Goal: Task Accomplishment & Management: Complete application form

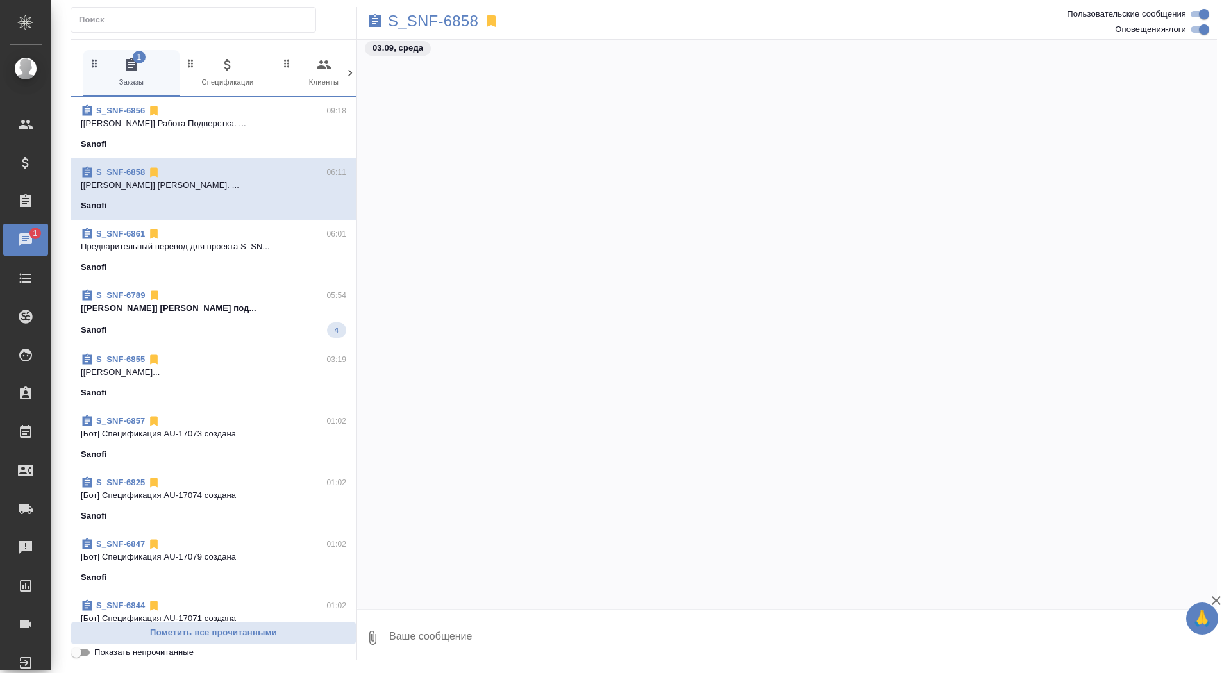
click at [415, 22] on p "S_SNF-6858" at bounding box center [433, 21] width 90 height 13
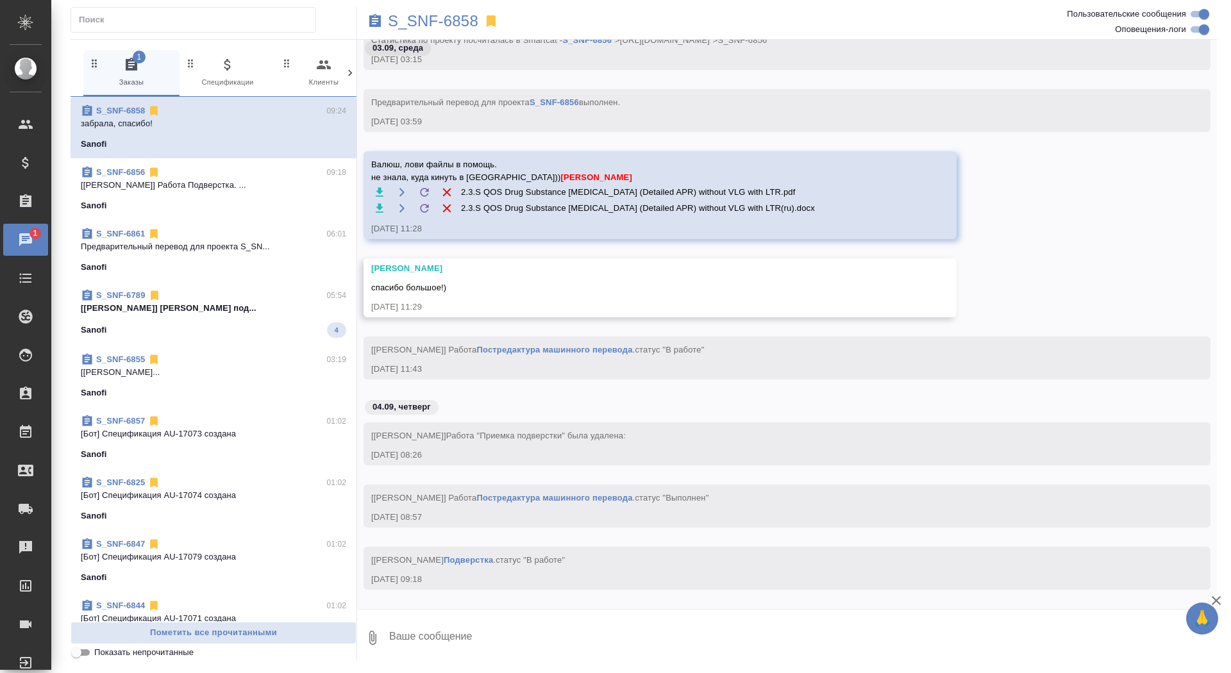
scroll to position [28467, 0]
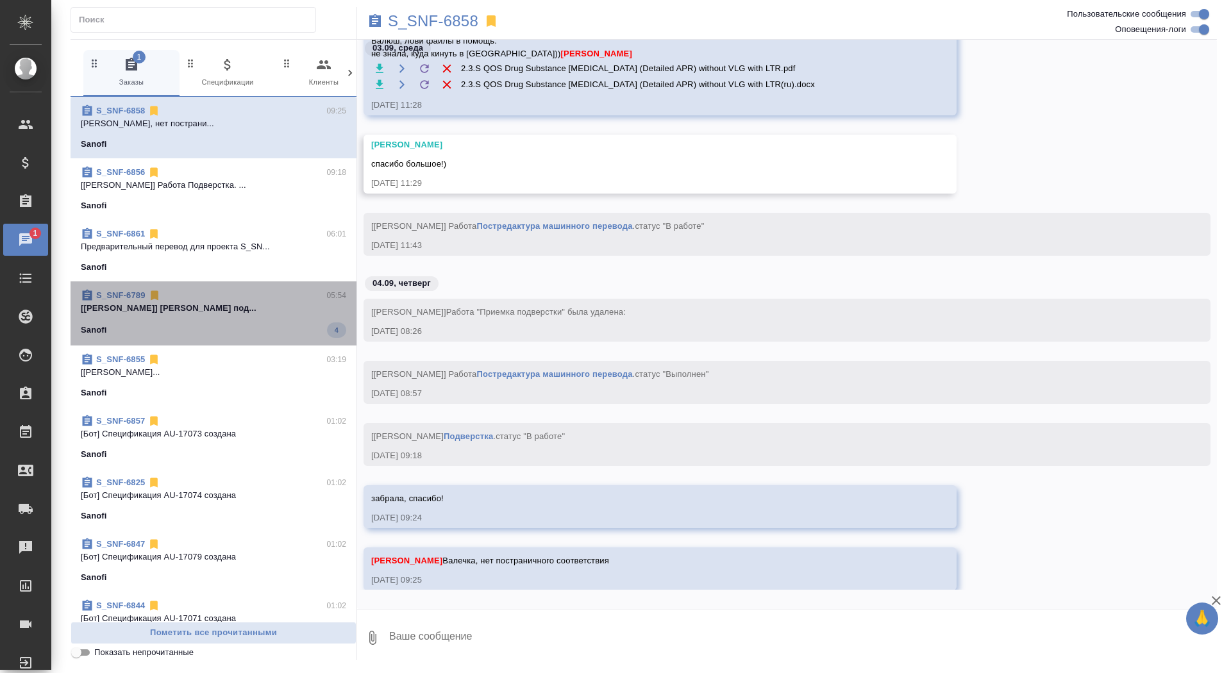
click at [229, 307] on p "[Горшкова Валентина] Работа Проверка под..." at bounding box center [213, 308] width 265 height 13
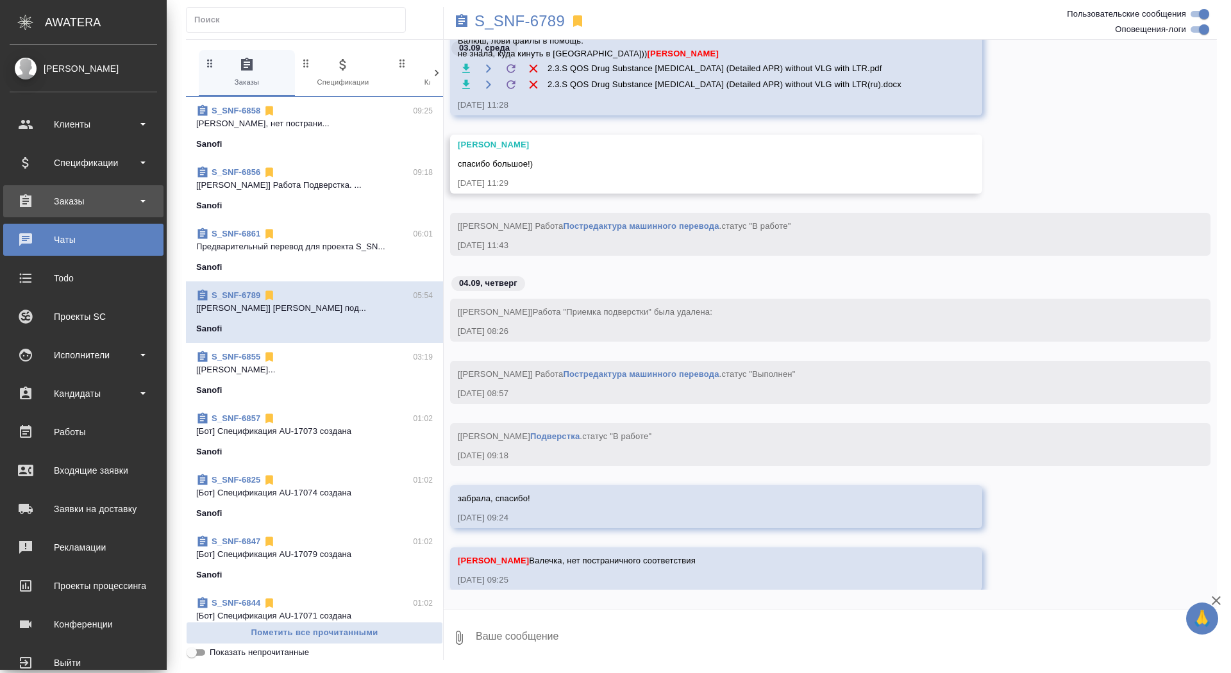
click at [32, 200] on div "Заказы" at bounding box center [83, 201] width 147 height 19
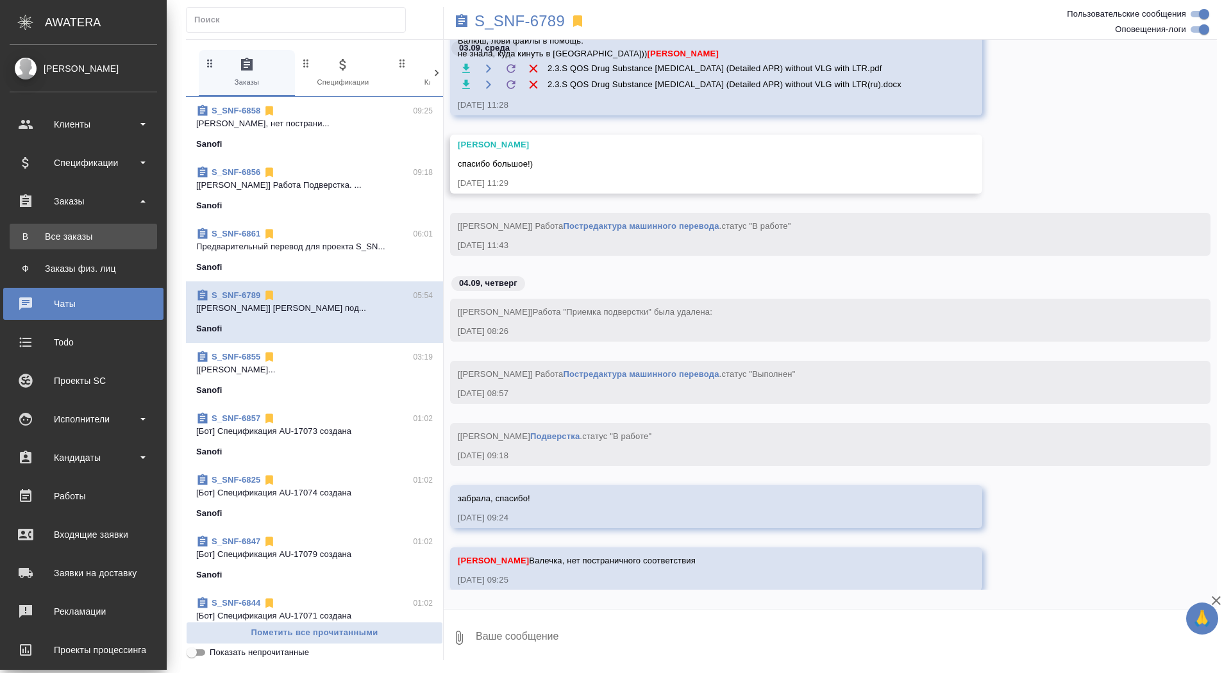
click at [37, 232] on div "Все заказы" at bounding box center [83, 236] width 135 height 13
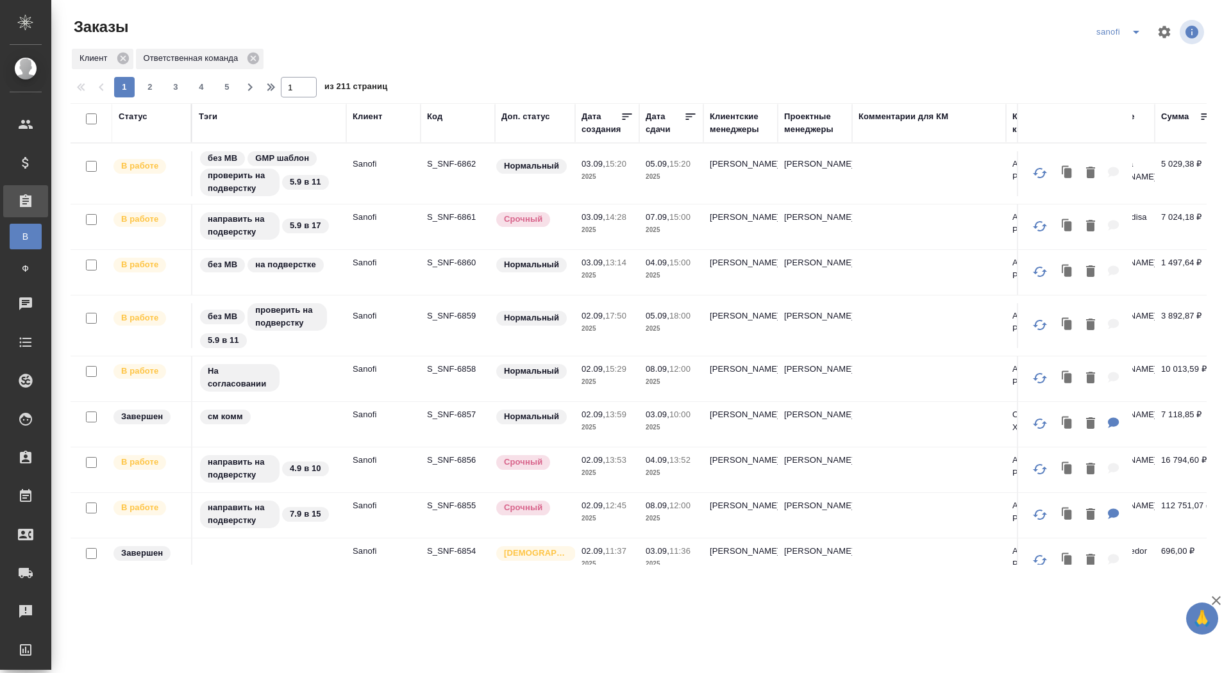
click at [1137, 31] on icon "split button" at bounding box center [1136, 32] width 6 height 3
click at [1120, 122] on li "новартис" at bounding box center [1120, 119] width 67 height 21
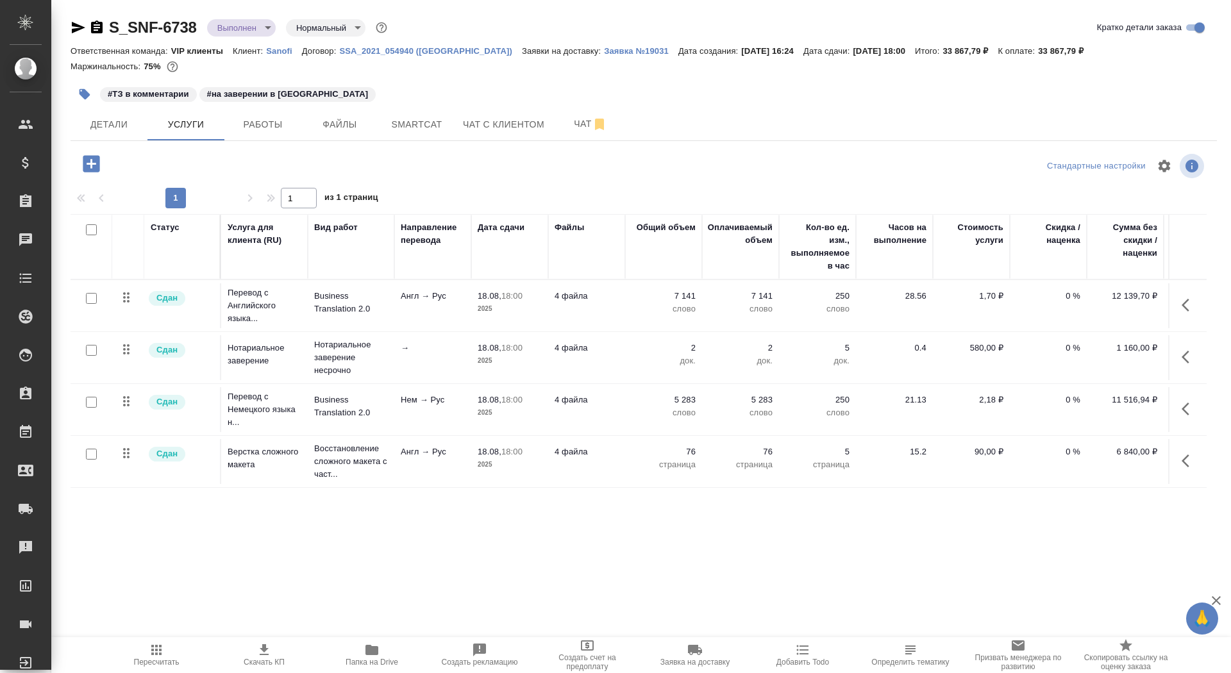
click at [692, 656] on icon "button" at bounding box center [694, 650] width 15 height 15
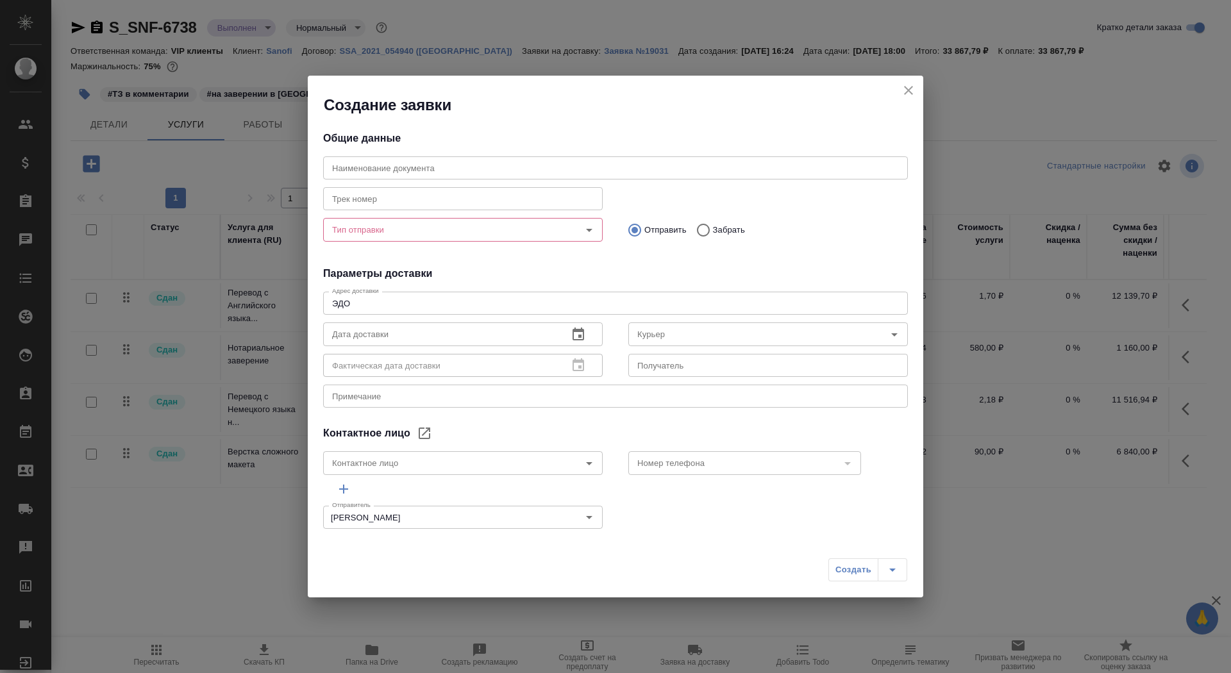
type input "Rybolovleva Elizaveta"
click at [439, 239] on div "Тип отправки" at bounding box center [463, 229] width 280 height 23
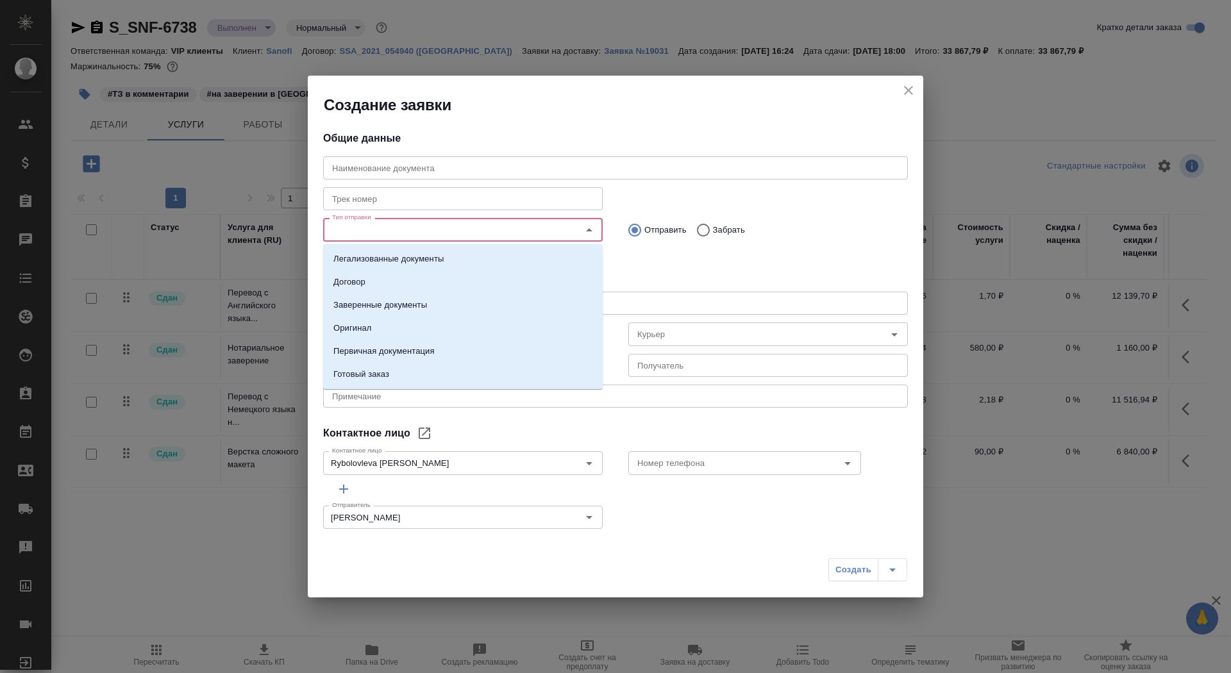
click at [437, 233] on input "Тип отправки" at bounding box center [441, 229] width 229 height 15
click at [423, 301] on p "Заверенные документы" at bounding box center [380, 305] width 94 height 13
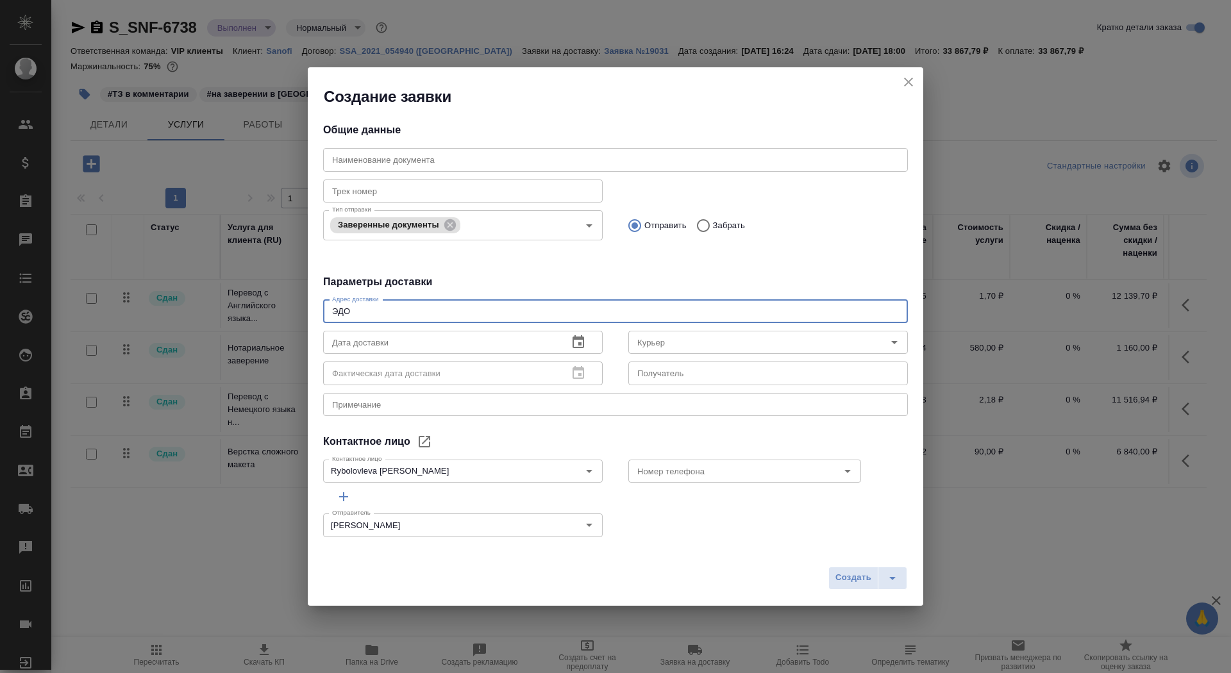
drag, startPoint x: 427, startPoint y: 313, endPoint x: 206, endPoint y: 311, distance: 221.3
click at [205, 311] on div "Создание заявки Общие данные Наименование документа Наименование документа Трек…" at bounding box center [615, 336] width 1231 height 673
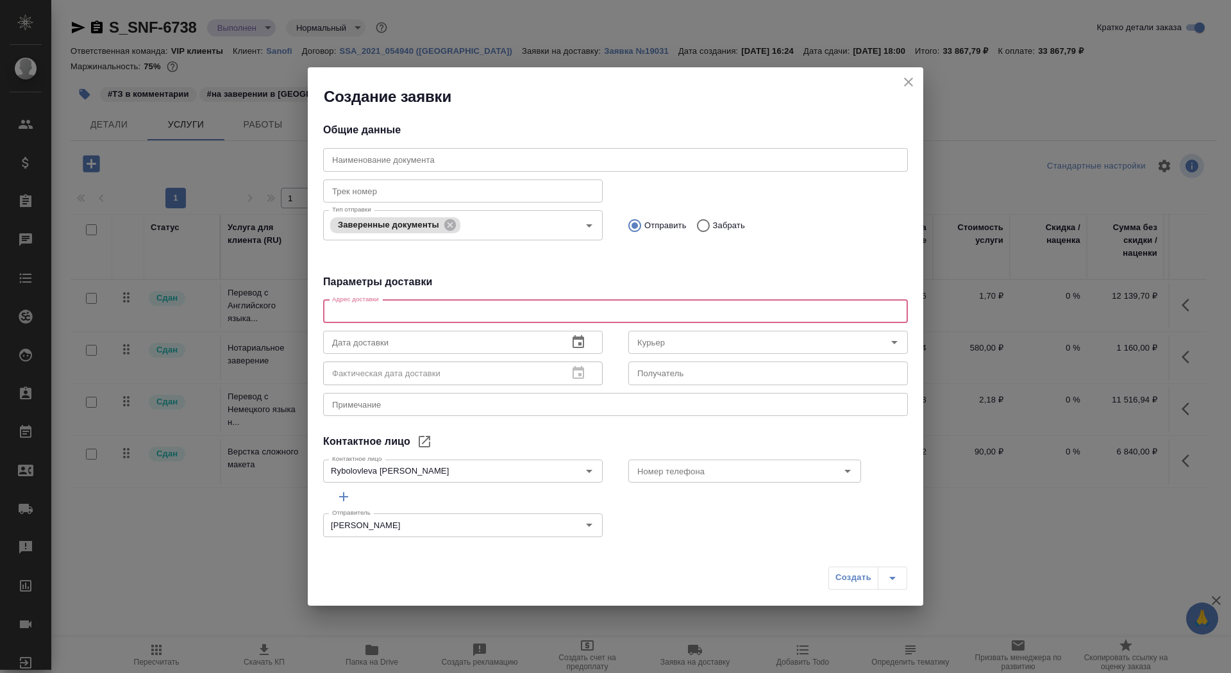
click at [404, 310] on textarea at bounding box center [615, 312] width 567 height 10
type textarea "Тверская, 22, БЦ Саммит, 7 этаж, почтовая комната Санофи"
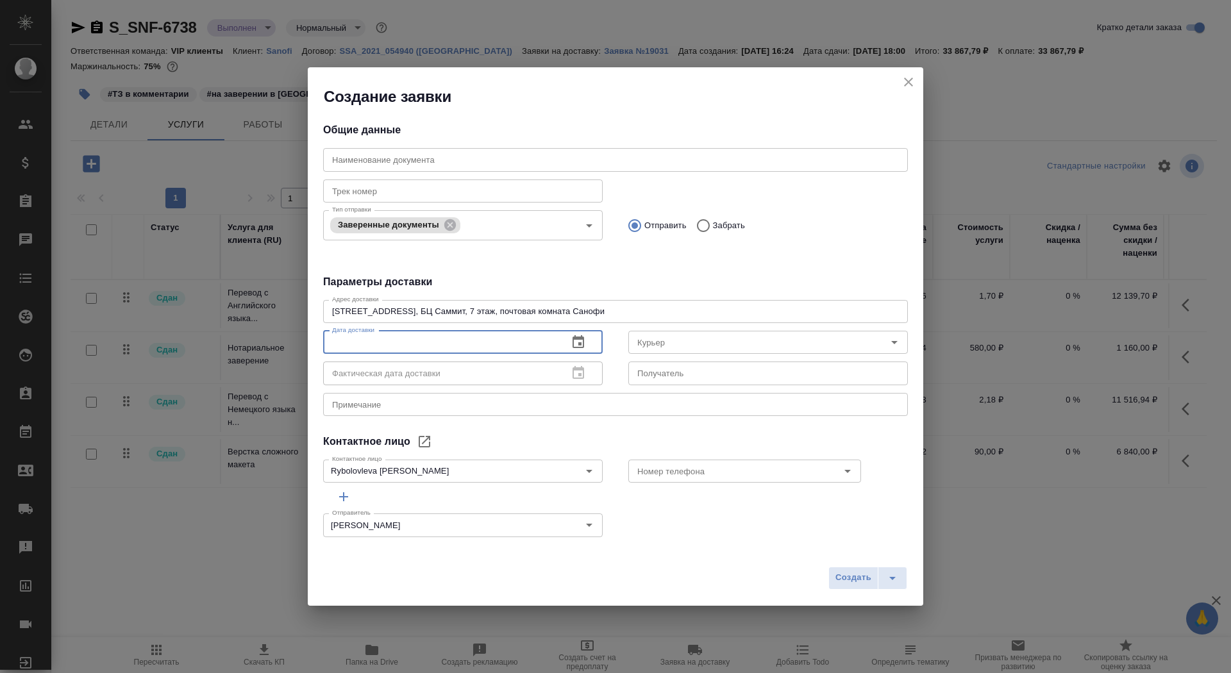
click at [476, 342] on input "text" at bounding box center [440, 342] width 235 height 23
click at [584, 342] on icon "button" at bounding box center [579, 341] width 12 height 13
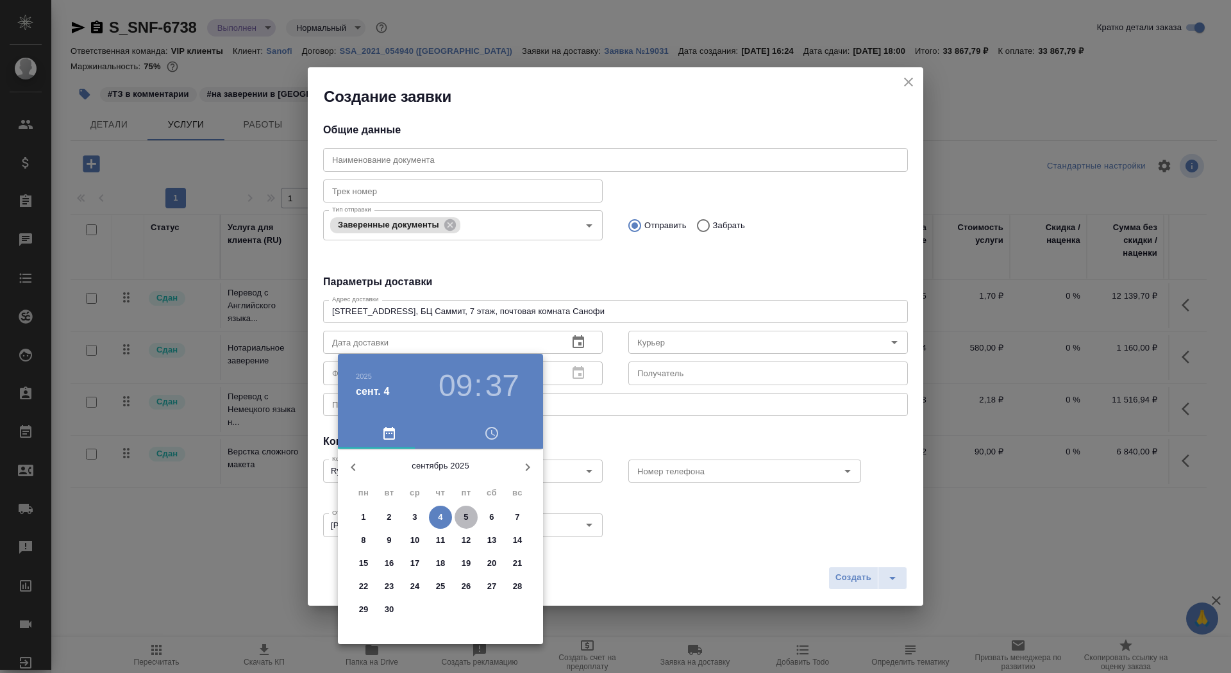
click at [466, 518] on p "5" at bounding box center [466, 517] width 4 height 13
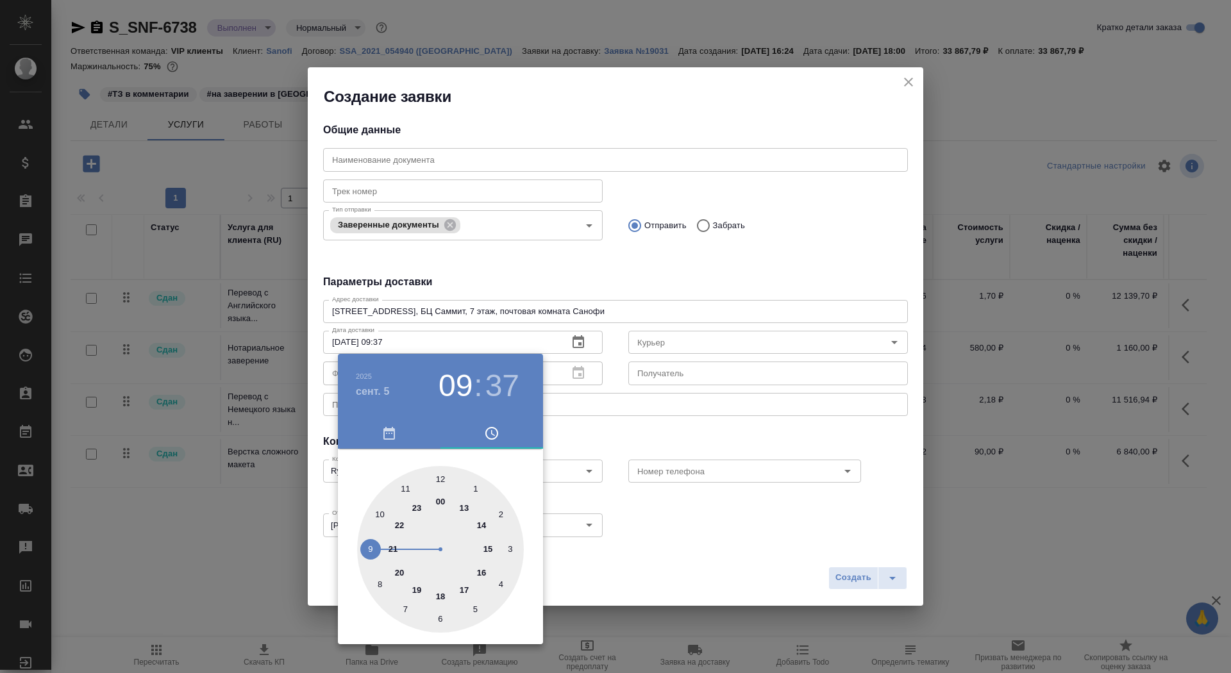
click at [380, 514] on div at bounding box center [440, 549] width 167 height 167
click at [442, 482] on div at bounding box center [440, 549] width 167 height 167
type input "05.09.2025 10:00"
click at [623, 436] on div at bounding box center [615, 336] width 1231 height 673
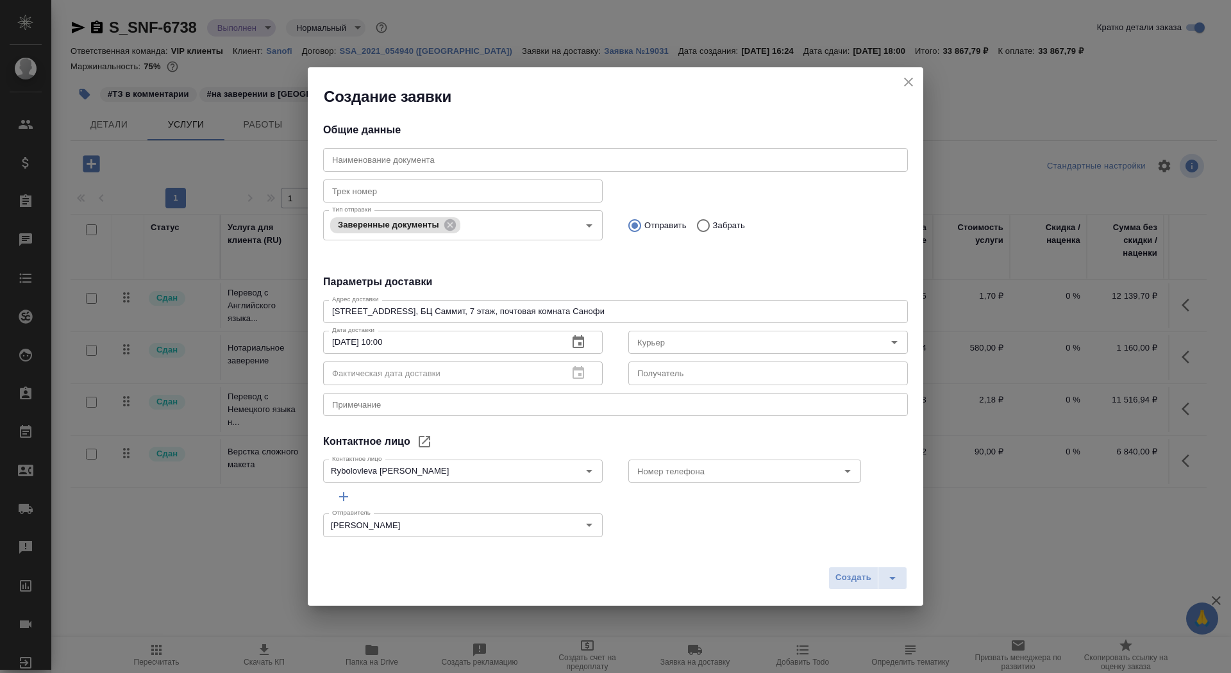
click at [659, 373] on input "text" at bounding box center [768, 373] width 280 height 23
type input "Рыболовлева Елизавета"
click at [557, 408] on textarea at bounding box center [615, 405] width 567 height 10
type textarea "сити3-санофи"
click at [890, 578] on icon "split button" at bounding box center [892, 578] width 15 height 15
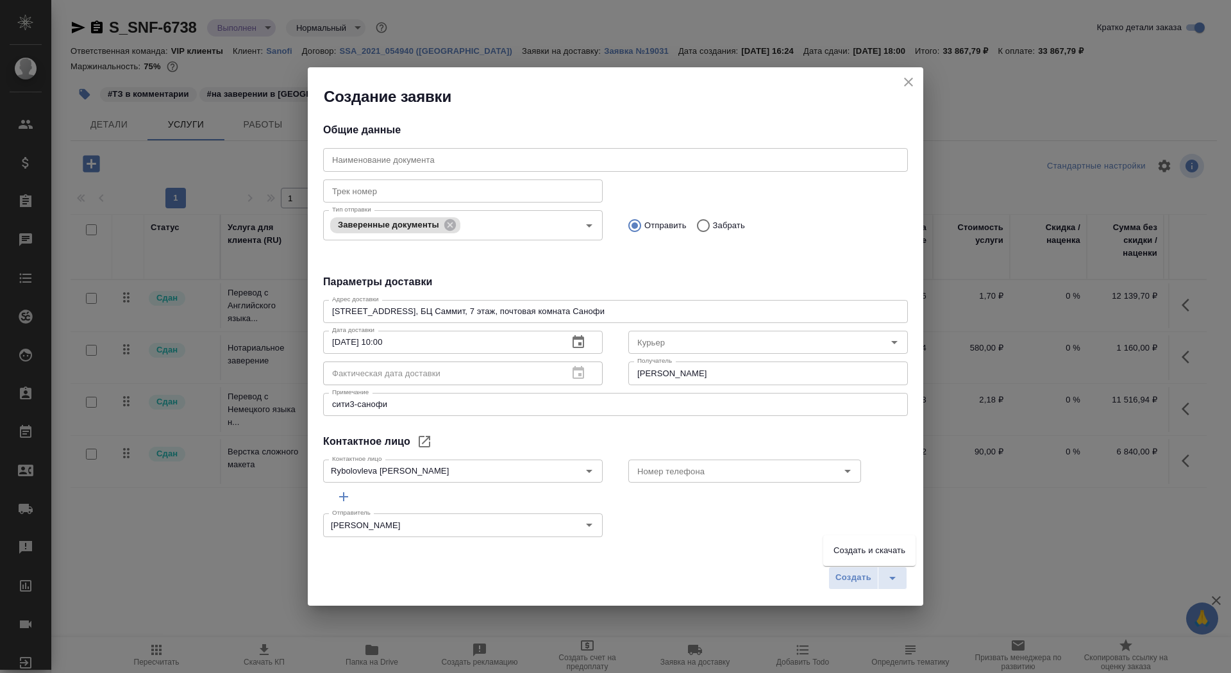
click at [889, 552] on li "Создать и скачать" at bounding box center [869, 551] width 92 height 21
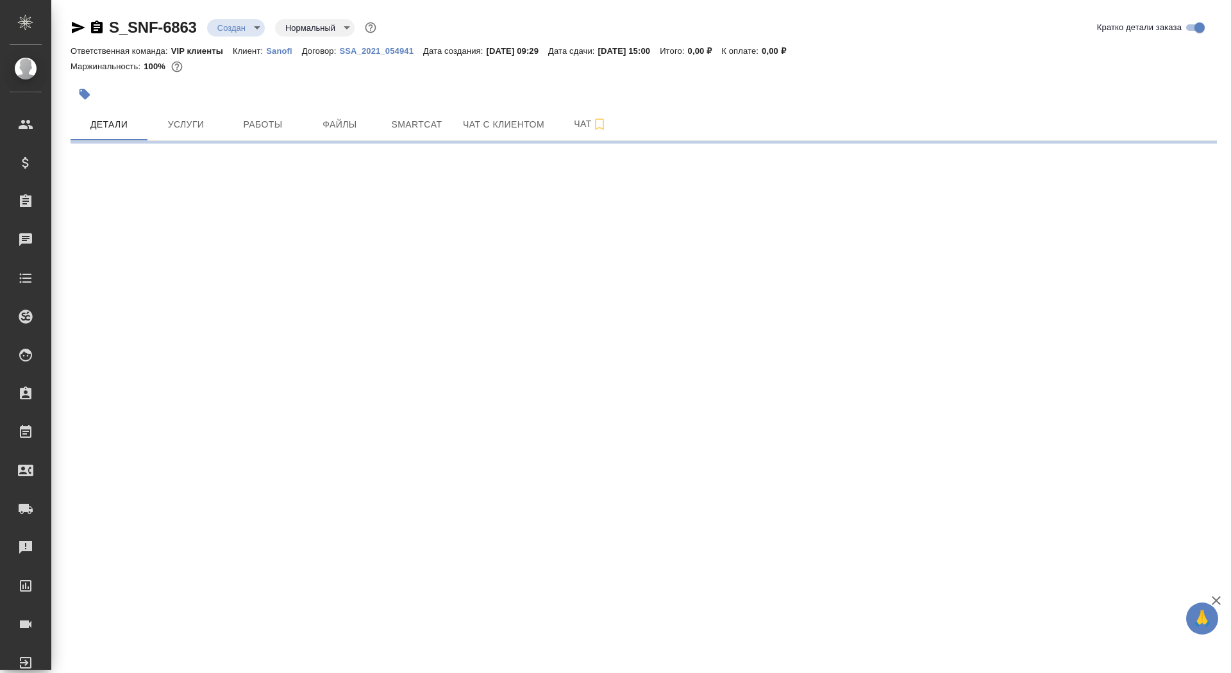
select select "RU"
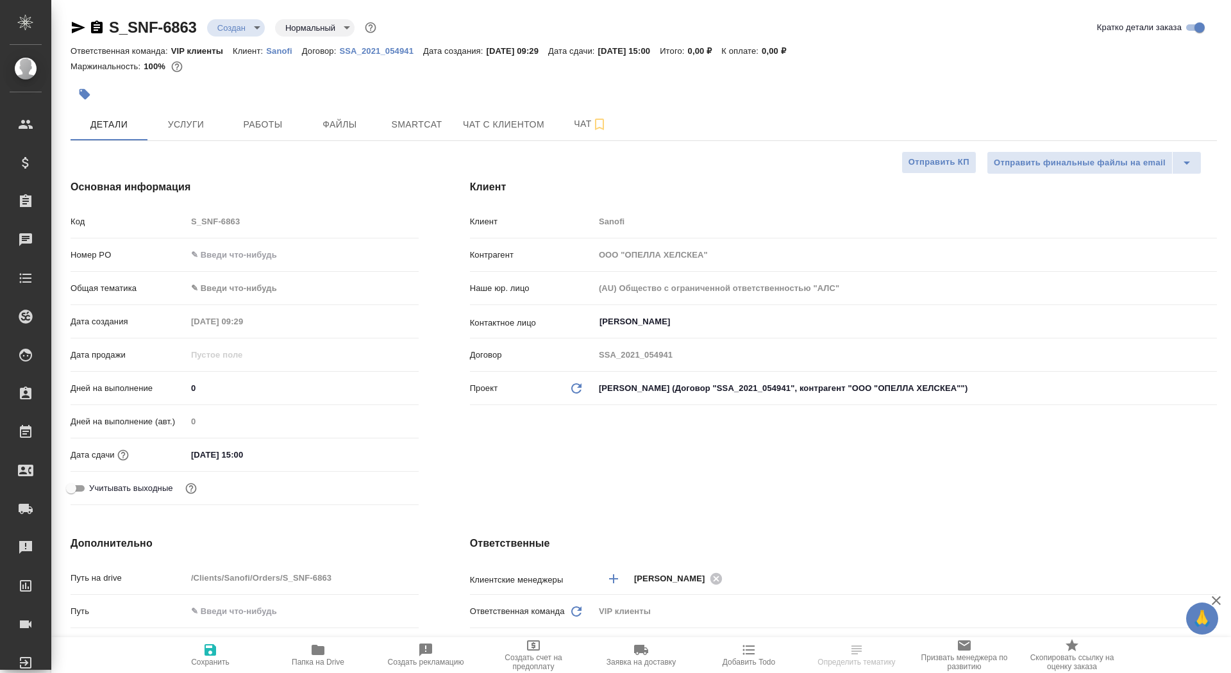
type textarea "x"
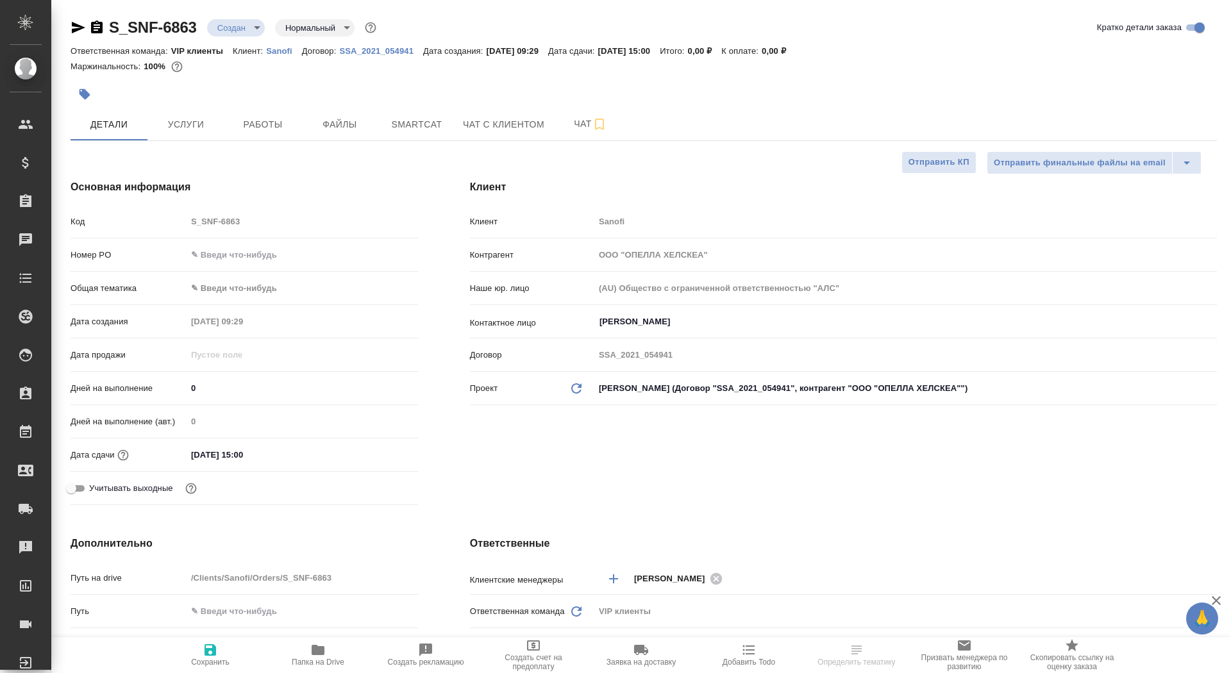
type textarea "x"
drag, startPoint x: 200, startPoint y: 382, endPoint x: 178, endPoint y: 380, distance: 21.9
click at [178, 380] on div "Дней на выполнение 0" at bounding box center [245, 388] width 348 height 22
type input "1"
type textarea "x"
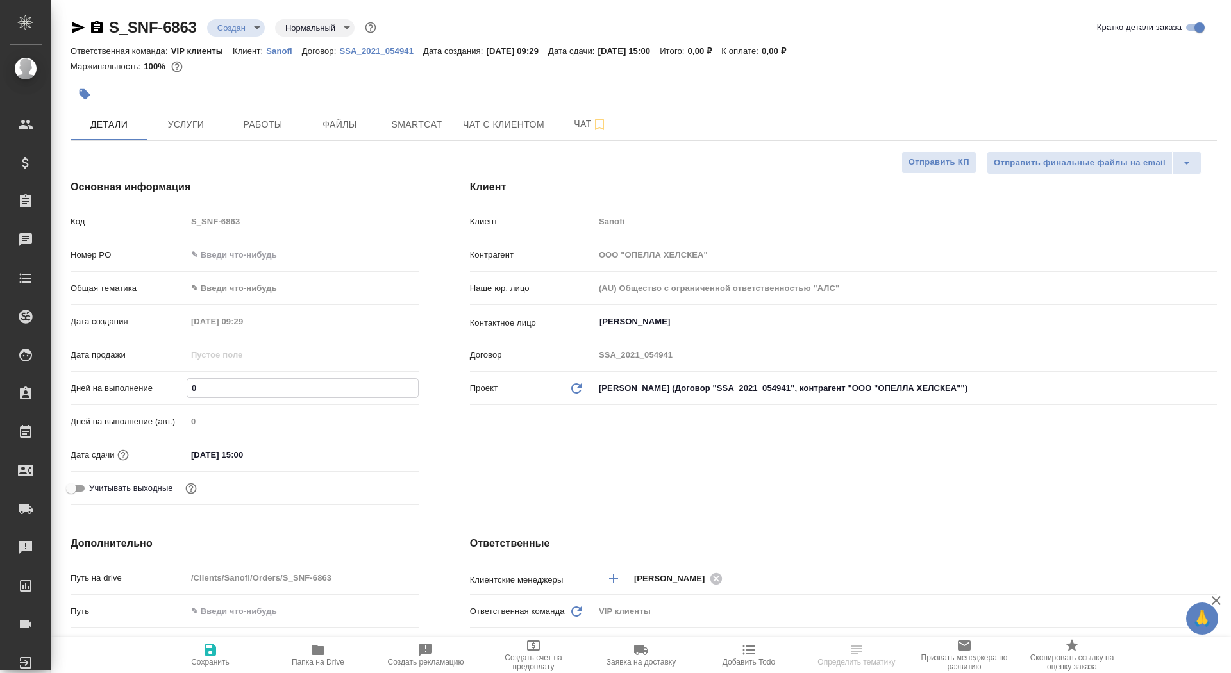
type textarea "x"
type input "1"
click at [207, 666] on span "Сохранить" at bounding box center [210, 662] width 38 height 9
type textarea "x"
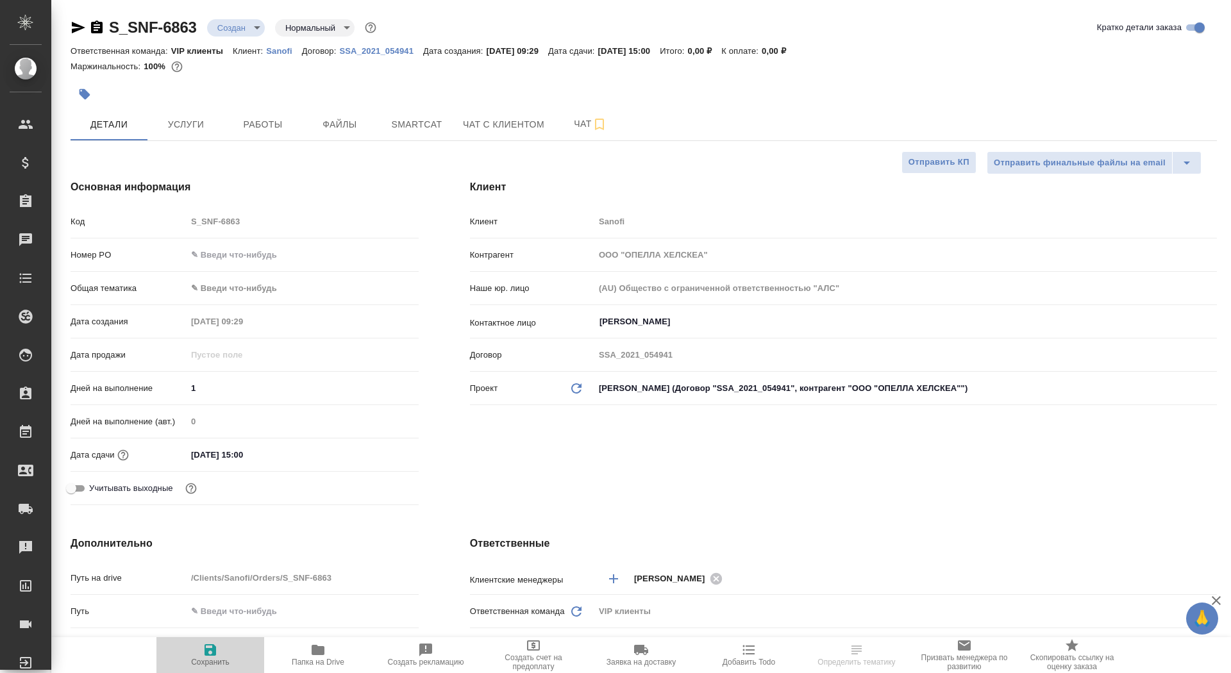
type textarea "x"
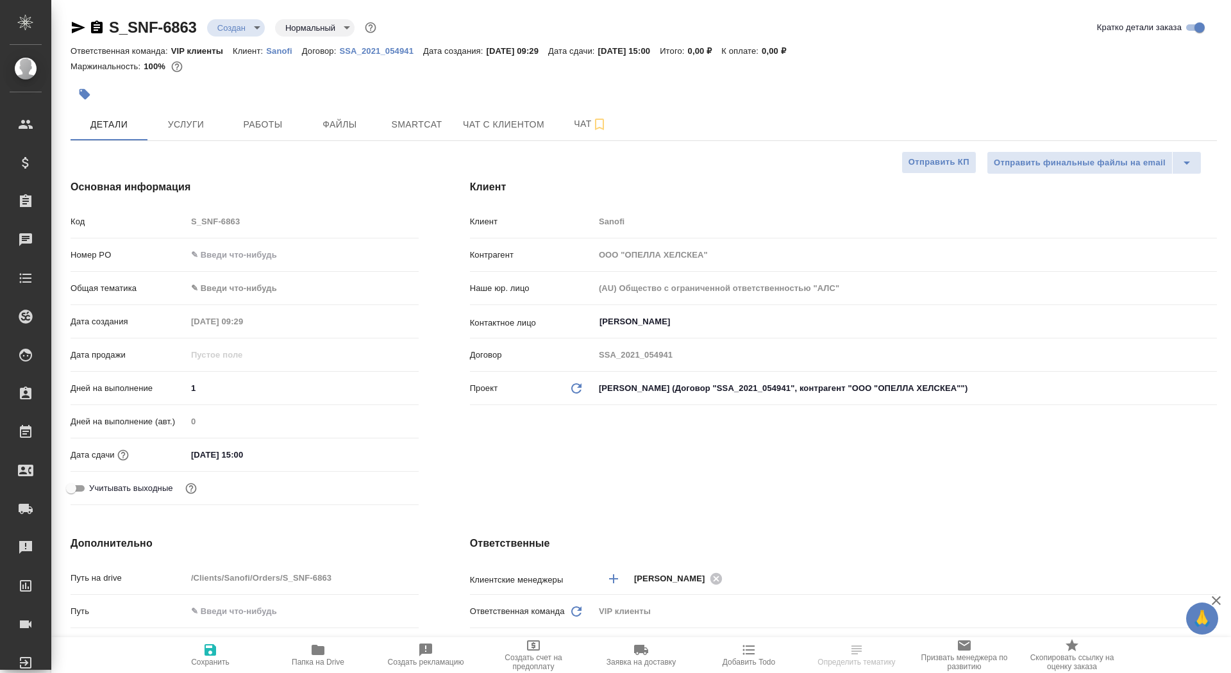
type textarea "x"
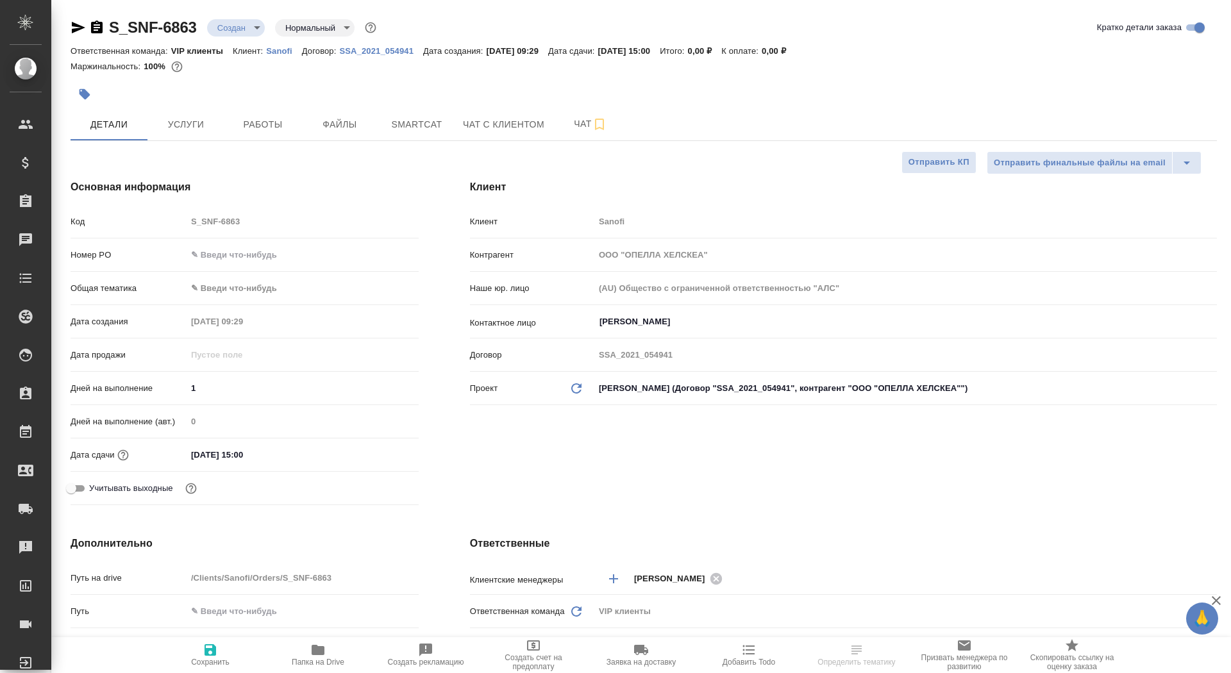
type textarea "x"
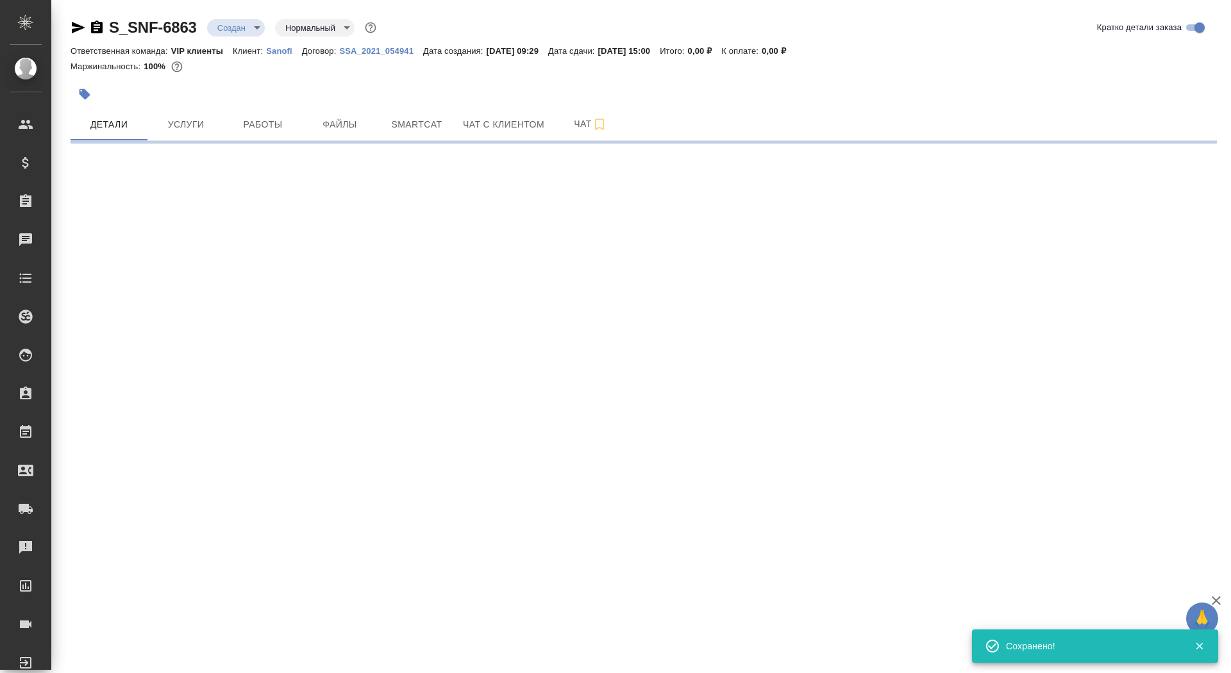
select select "RU"
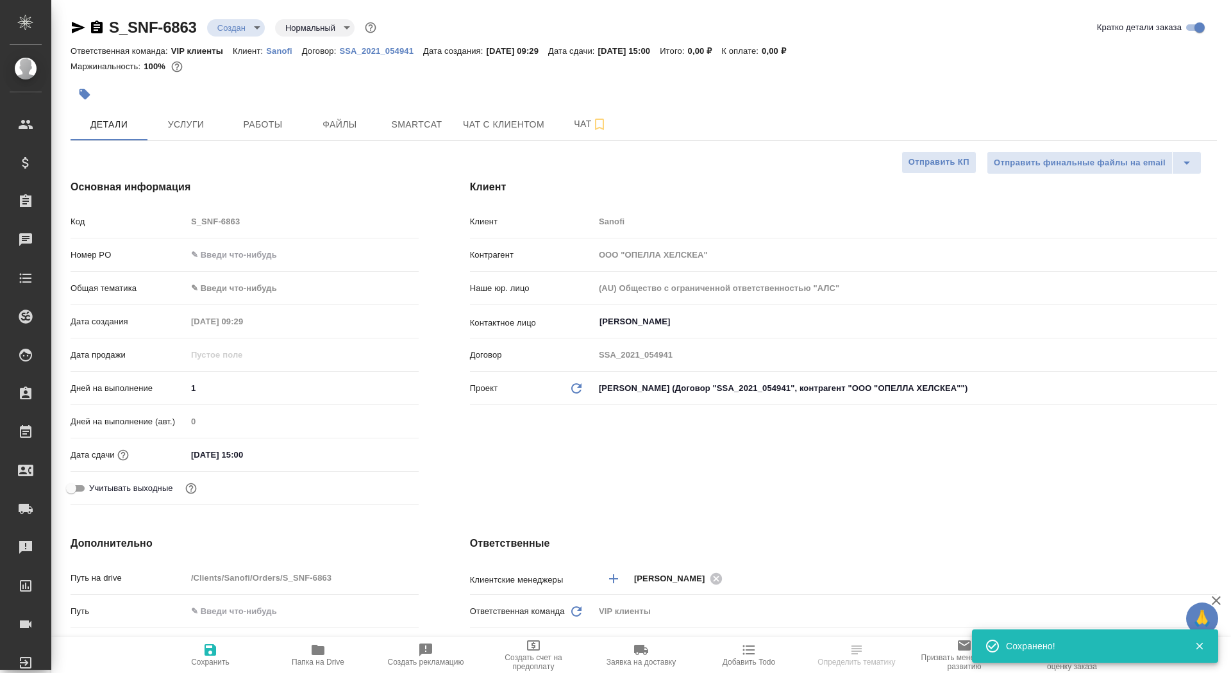
click at [80, 95] on icon "button" at bounding box center [85, 94] width 11 height 11
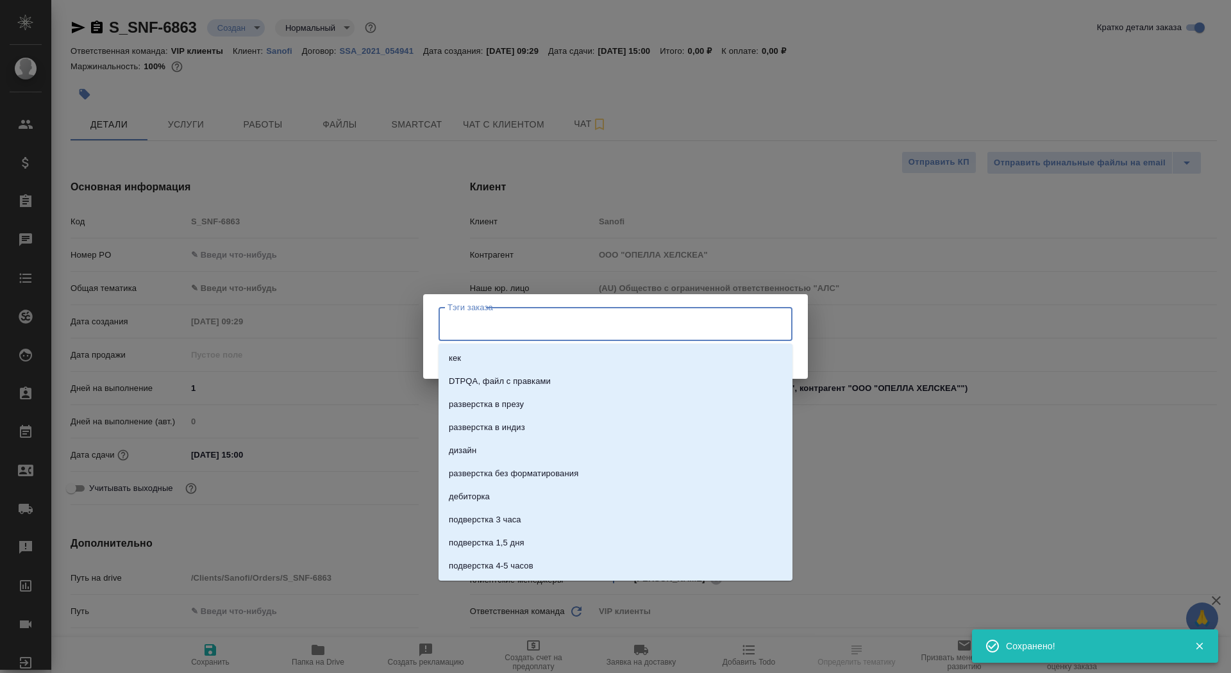
click at [501, 326] on input "Тэги заказа" at bounding box center [603, 324] width 318 height 22
type input "срочно"
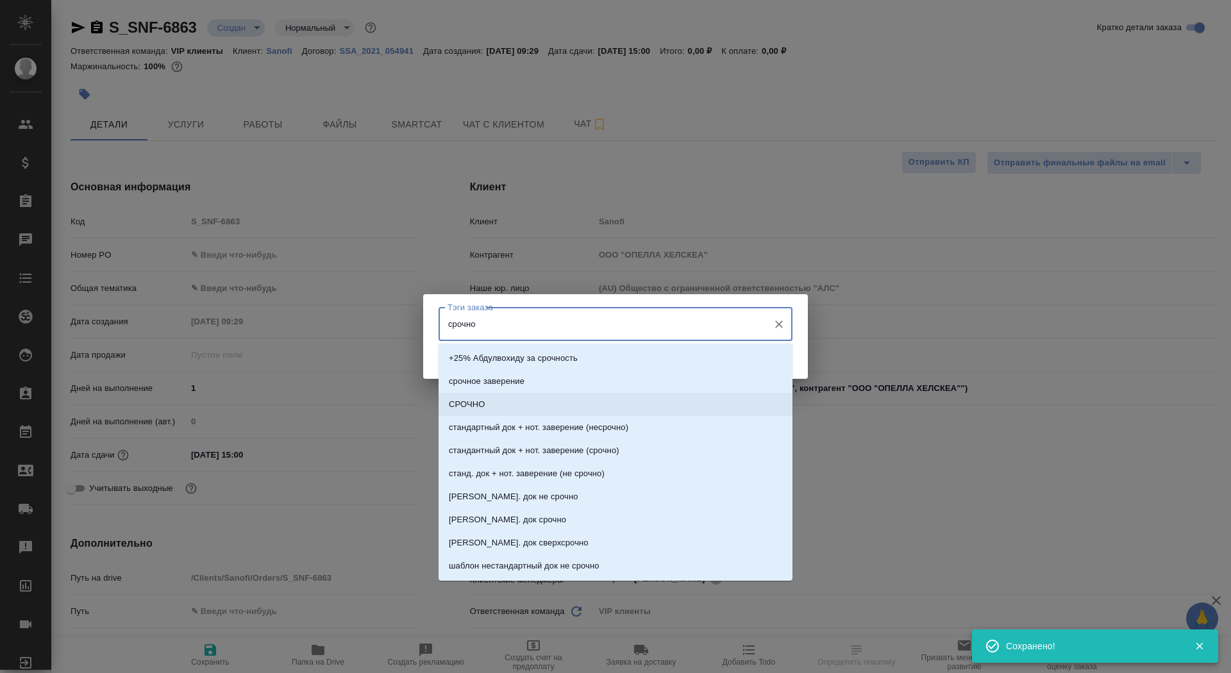
click at [564, 391] on li "срочное заверение" at bounding box center [616, 381] width 354 height 23
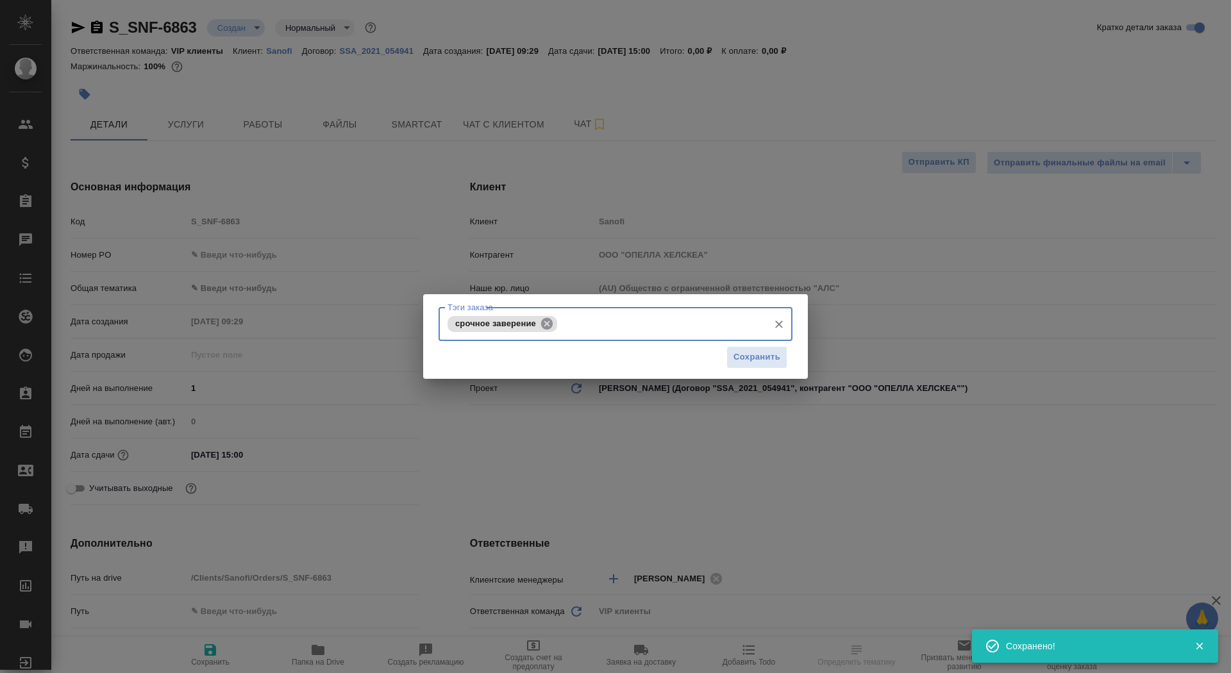
click at [546, 324] on icon at bounding box center [547, 324] width 14 height 14
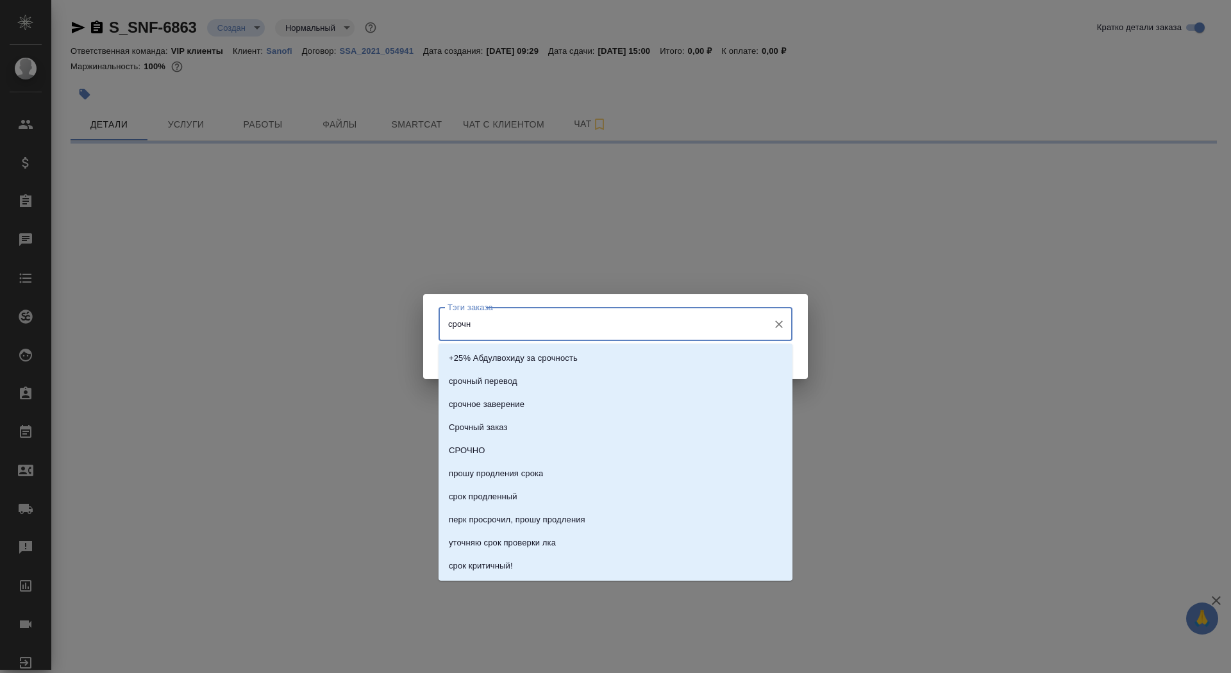
type input "срочно"
select select "RU"
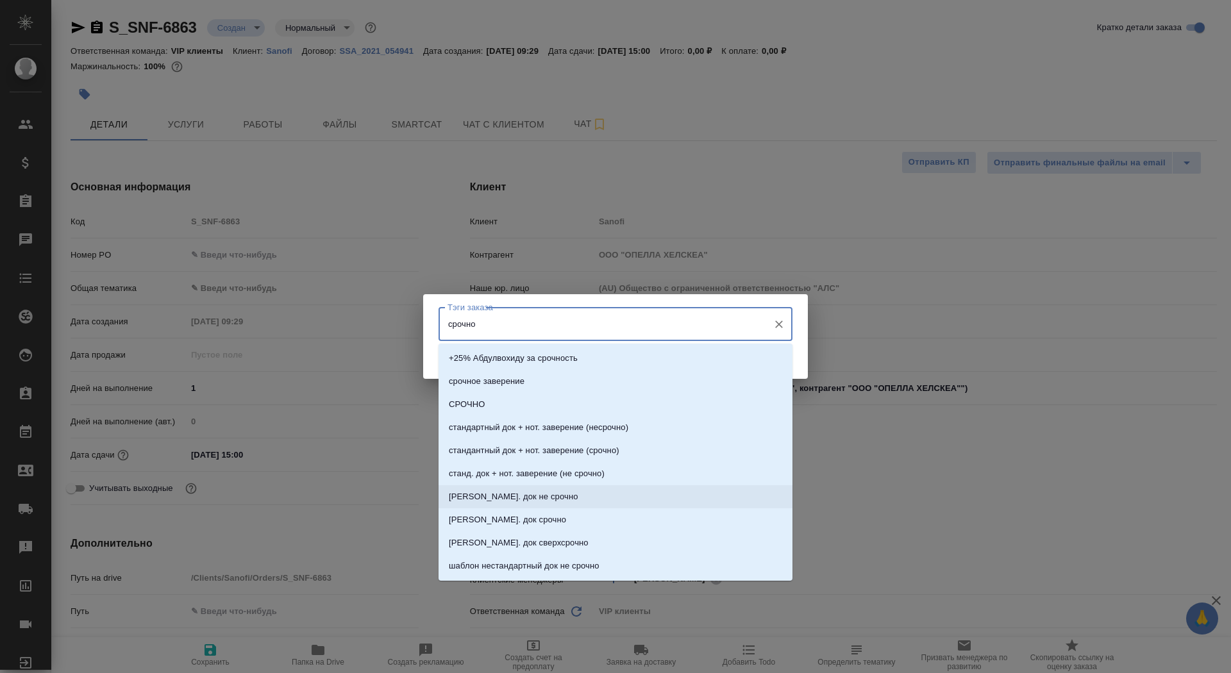
type textarea "x"
click at [545, 408] on li "СРОЧНО" at bounding box center [616, 404] width 354 height 23
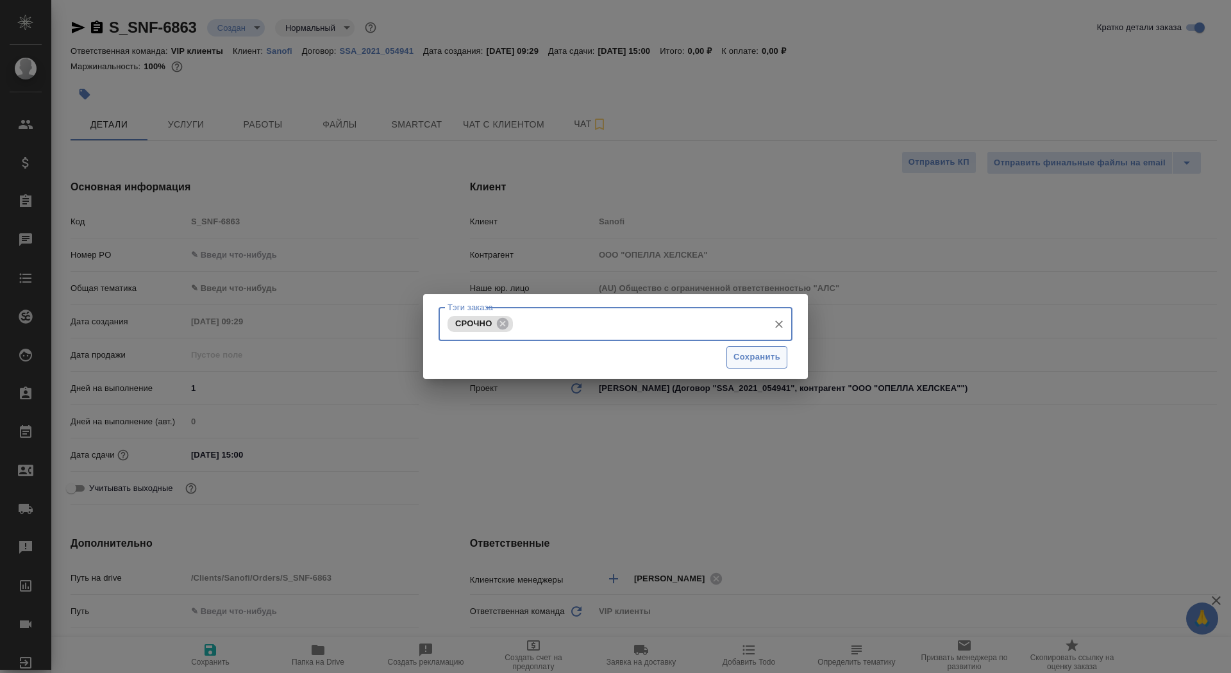
click at [761, 356] on span "Сохранить" at bounding box center [757, 357] width 47 height 15
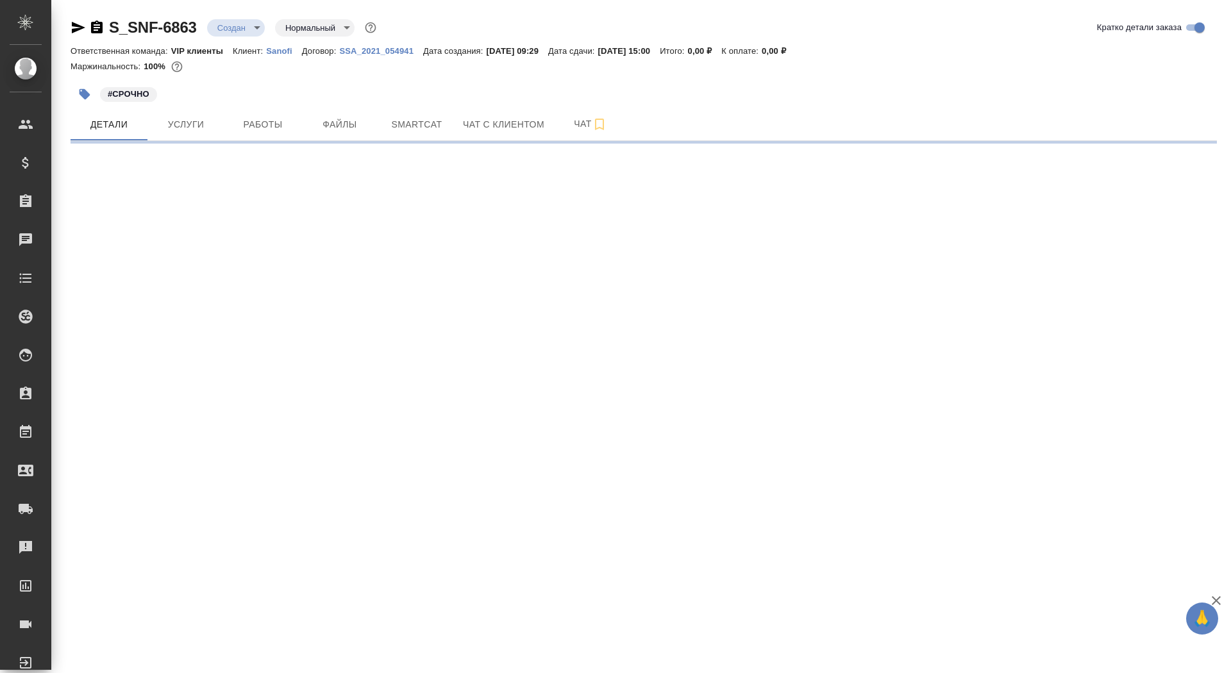
select select "RU"
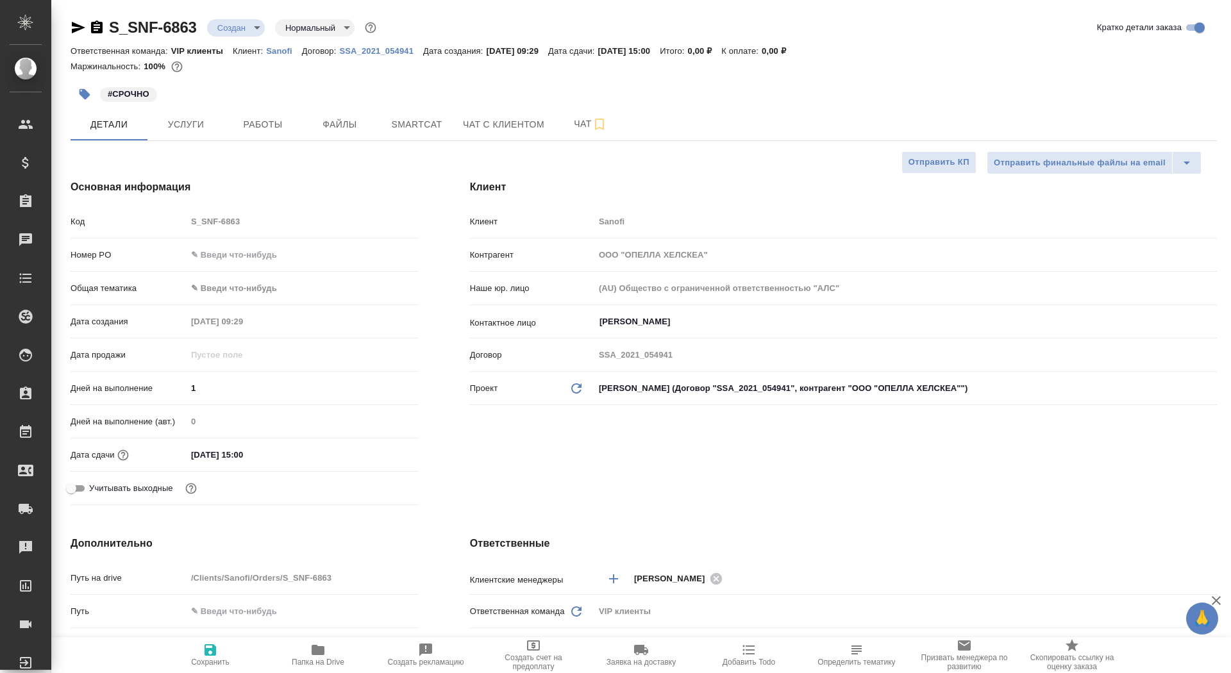
type textarea "x"
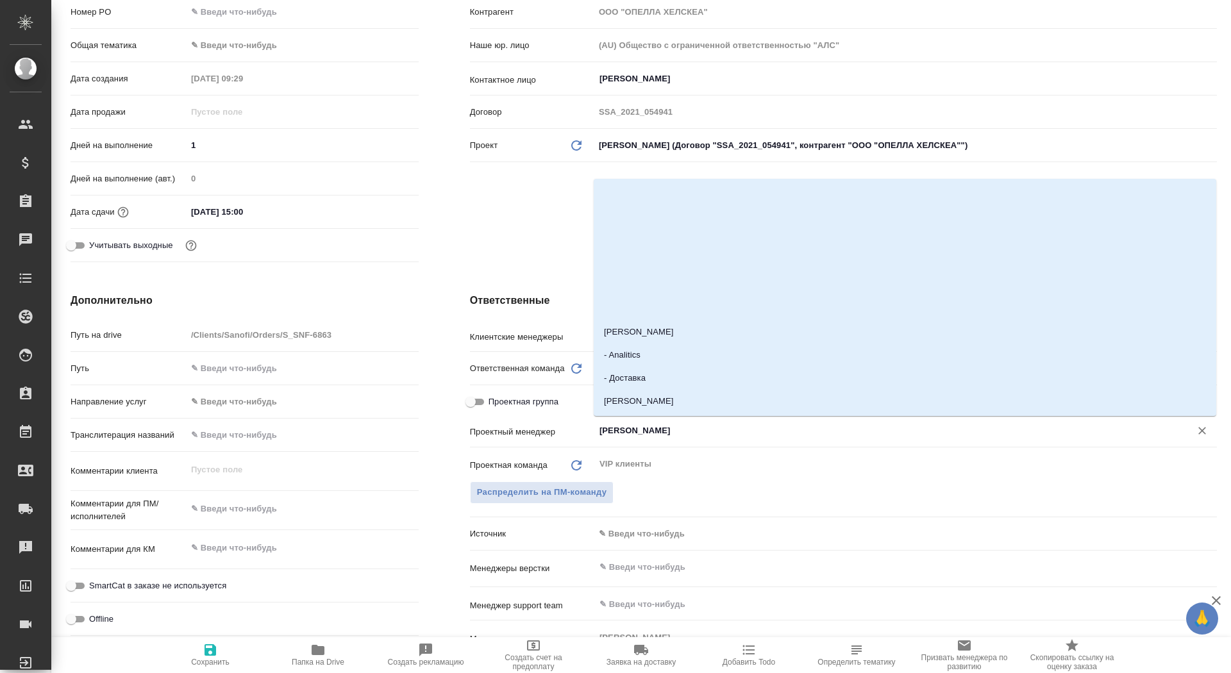
click at [657, 429] on input "Сайдашева Диляра" at bounding box center [884, 430] width 572 height 15
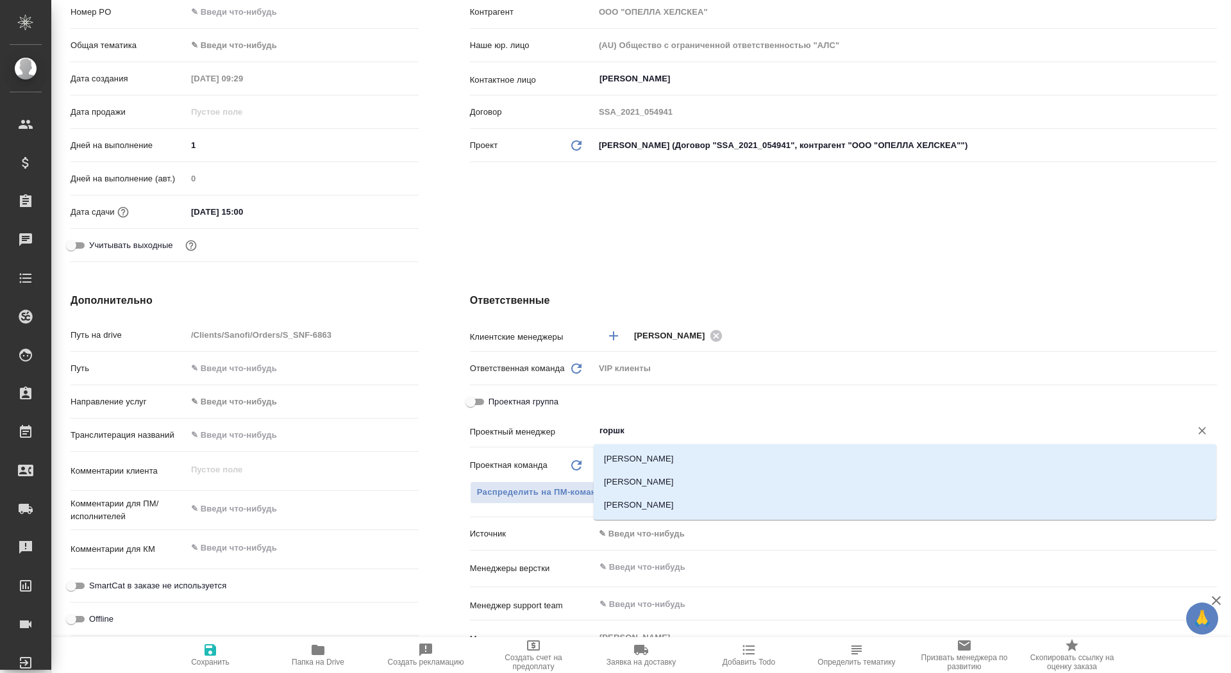
type input "горшко"
click at [733, 494] on li "Горшкова Майя" at bounding box center [905, 505] width 623 height 23
type textarea "x"
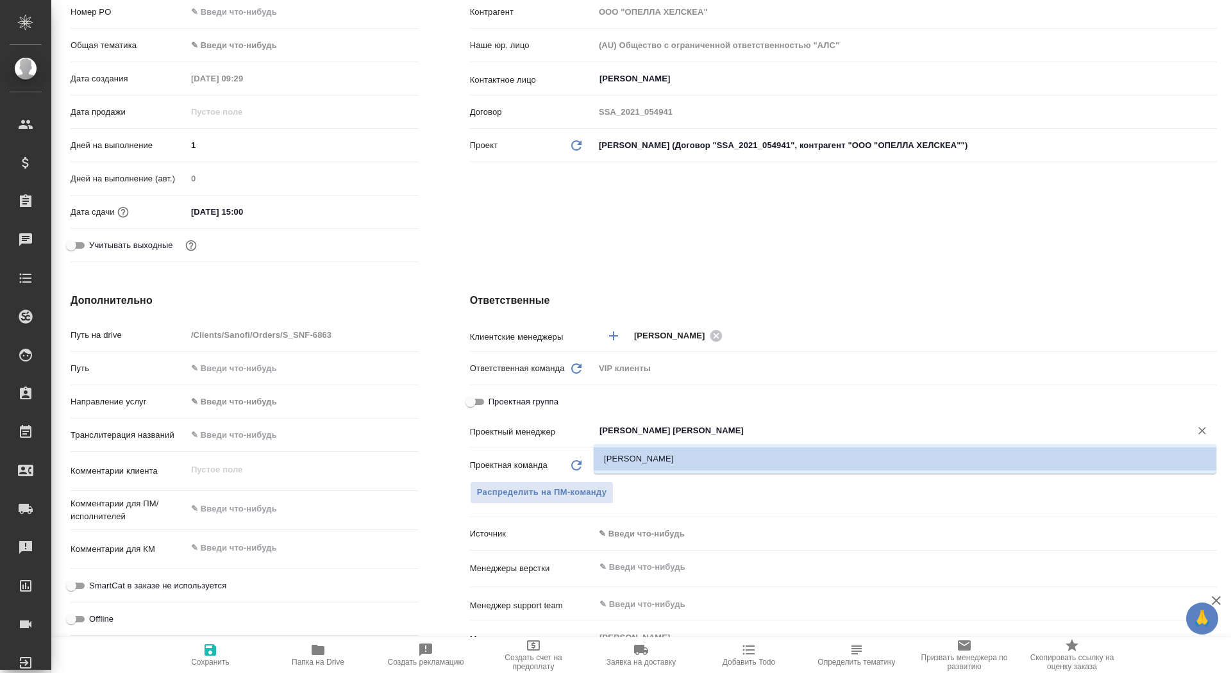
type input "Горшкова"
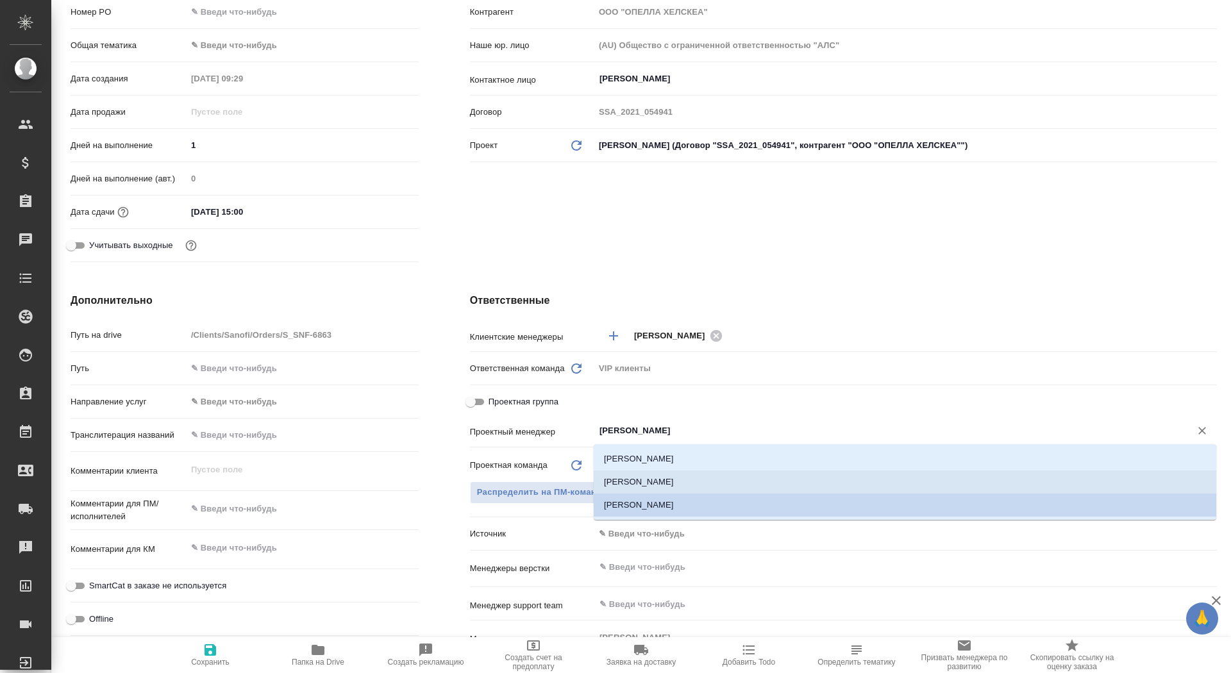
click at [685, 483] on li "[PERSON_NAME]" at bounding box center [905, 482] width 623 height 23
type textarea "x"
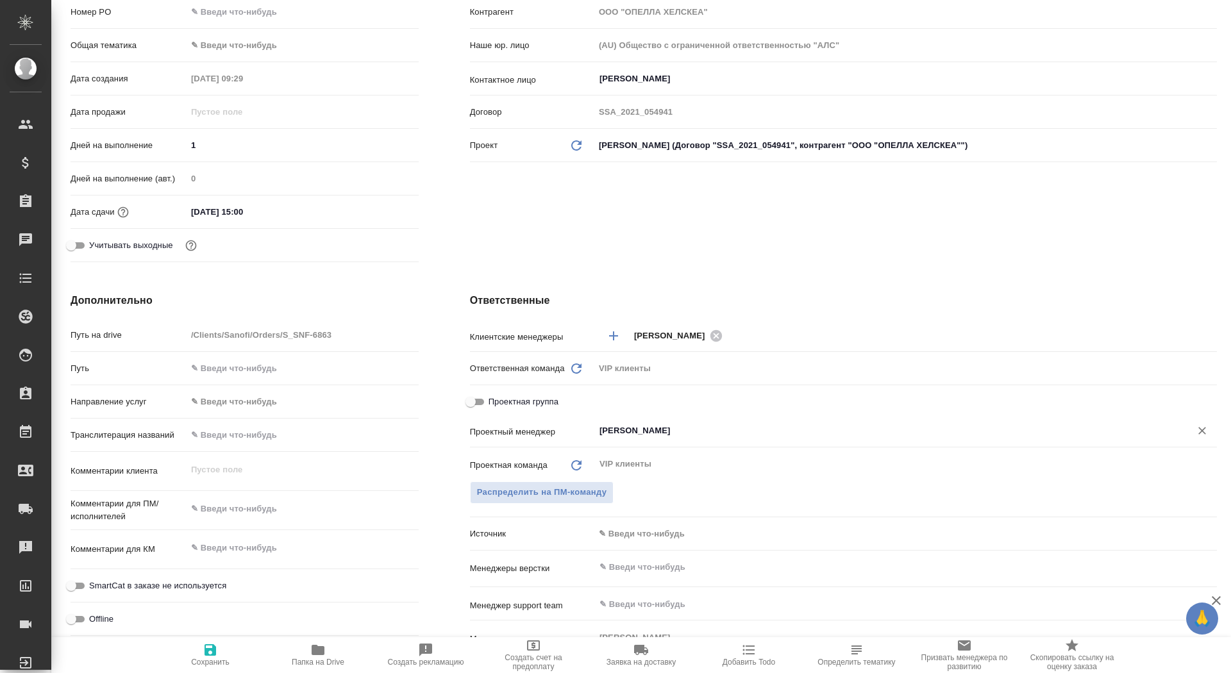
type input "[PERSON_NAME]"
click at [221, 659] on span "Сохранить" at bounding box center [210, 662] width 38 height 9
type textarea "x"
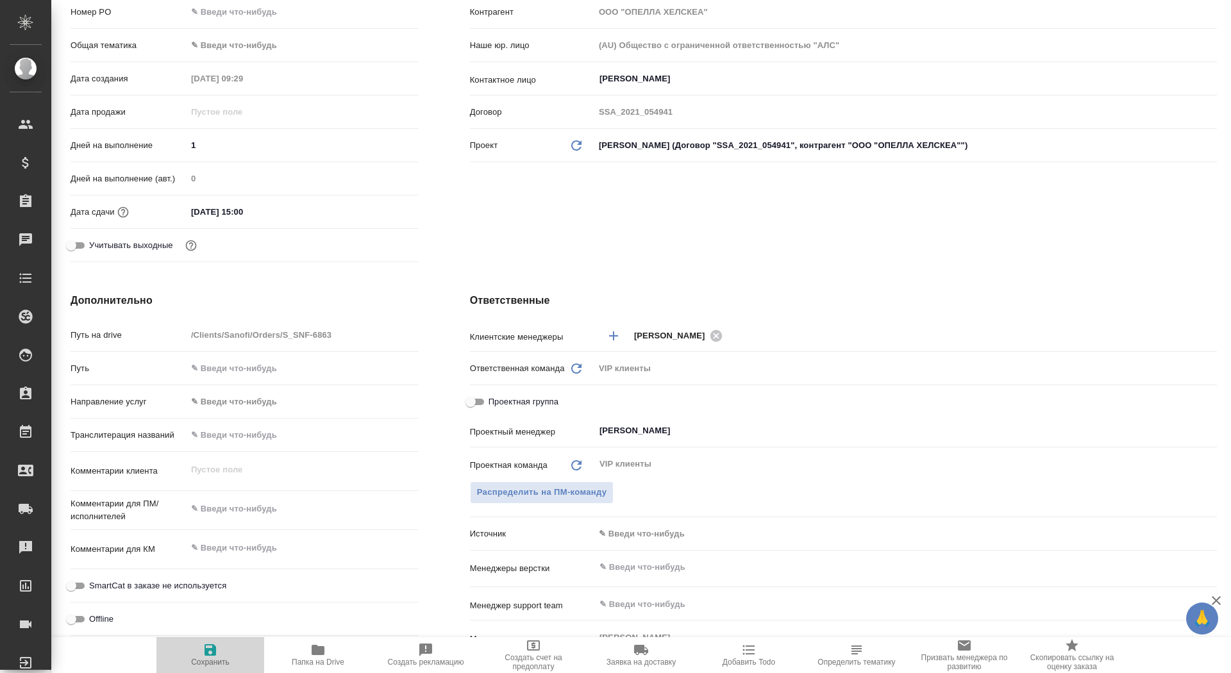
type textarea "x"
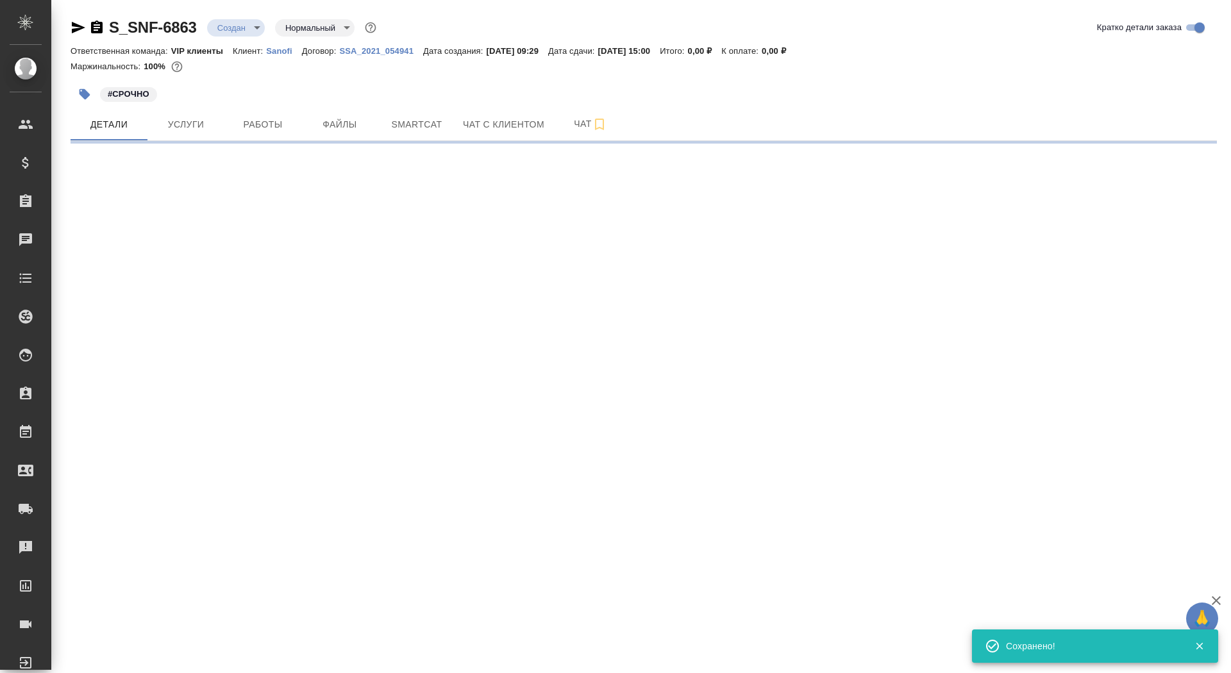
scroll to position [0, 0]
select select "RU"
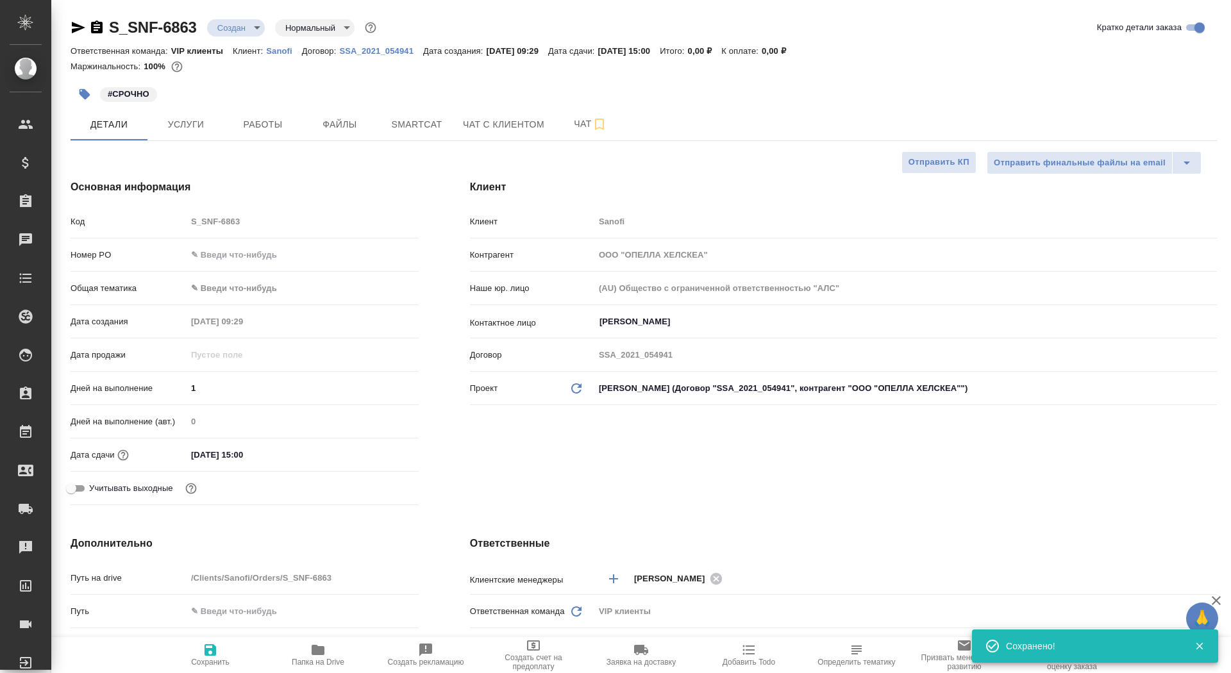
type textarea "x"
click at [299, 650] on span "Папка на Drive" at bounding box center [318, 655] width 92 height 24
type textarea "x"
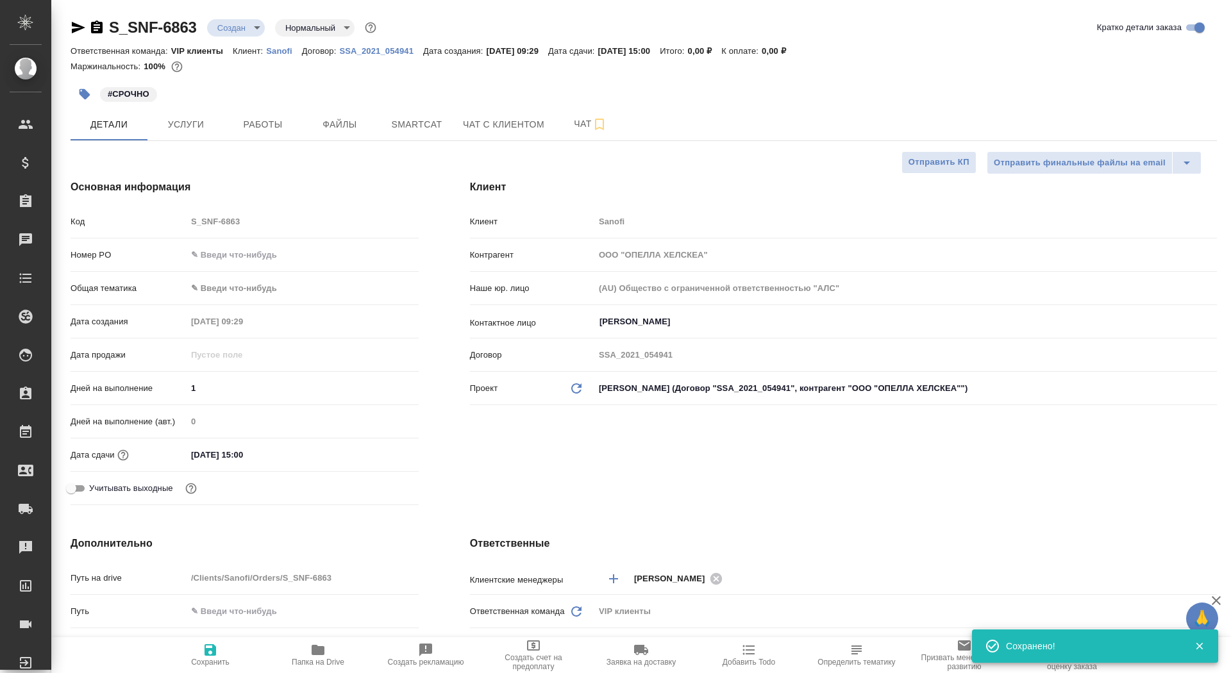
type textarea "x"
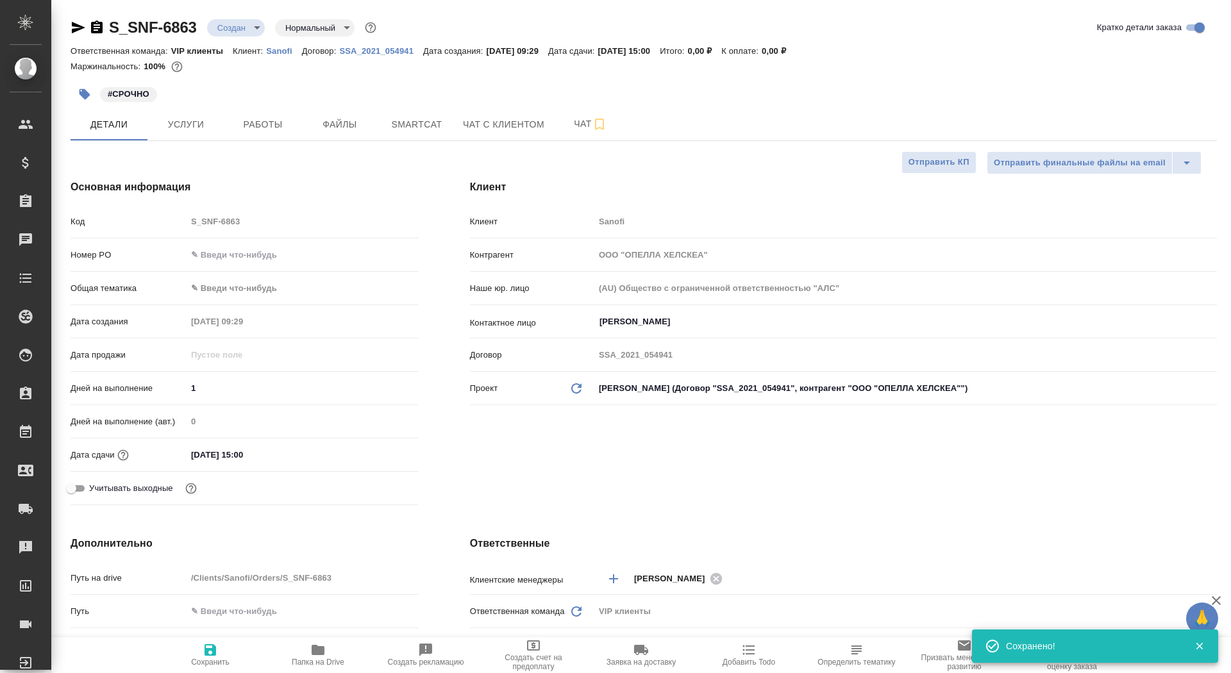
click at [88, 90] on icon "button" at bounding box center [84, 94] width 13 height 13
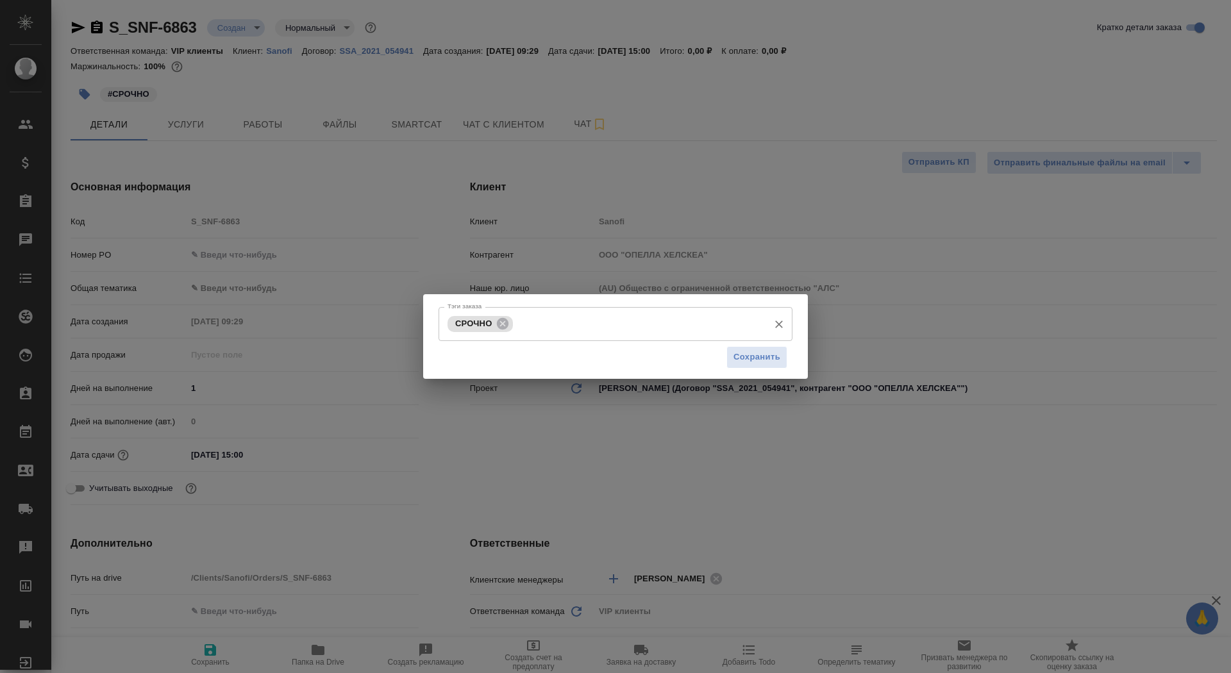
click at [580, 325] on input "Тэги заказа" at bounding box center [639, 324] width 246 height 22
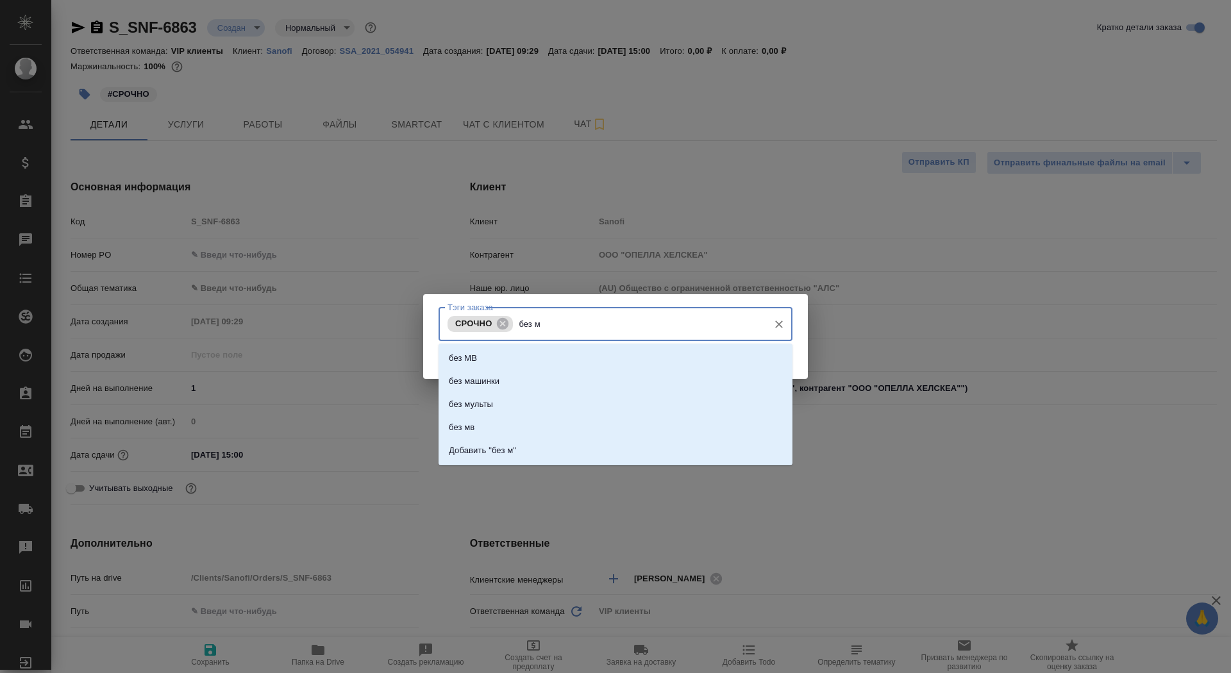
type input "без мв"
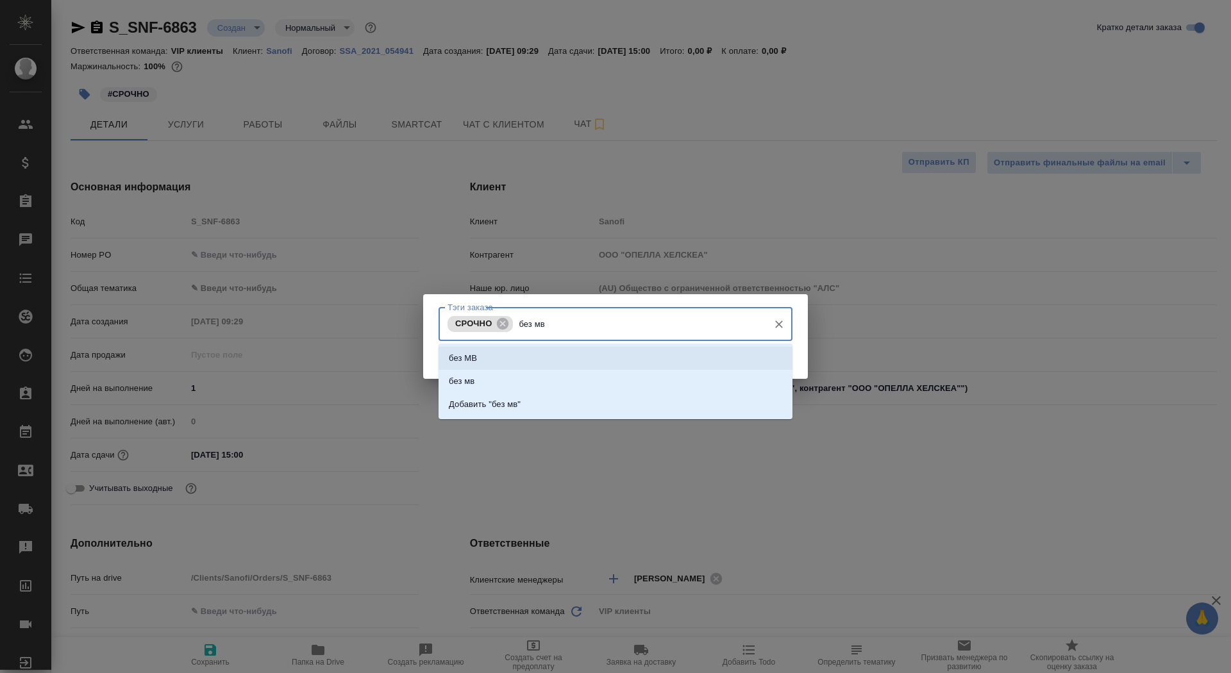
click at [607, 360] on li "без МВ" at bounding box center [616, 358] width 354 height 23
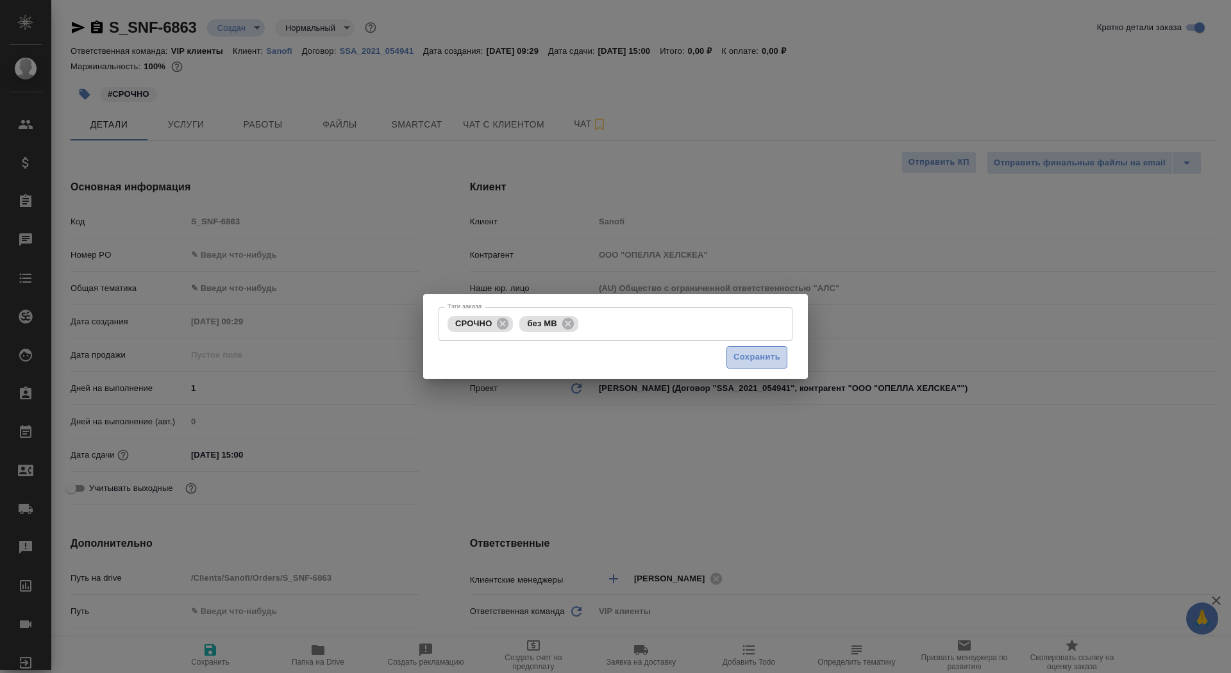
click at [780, 363] on span "Сохранить" at bounding box center [757, 357] width 47 height 15
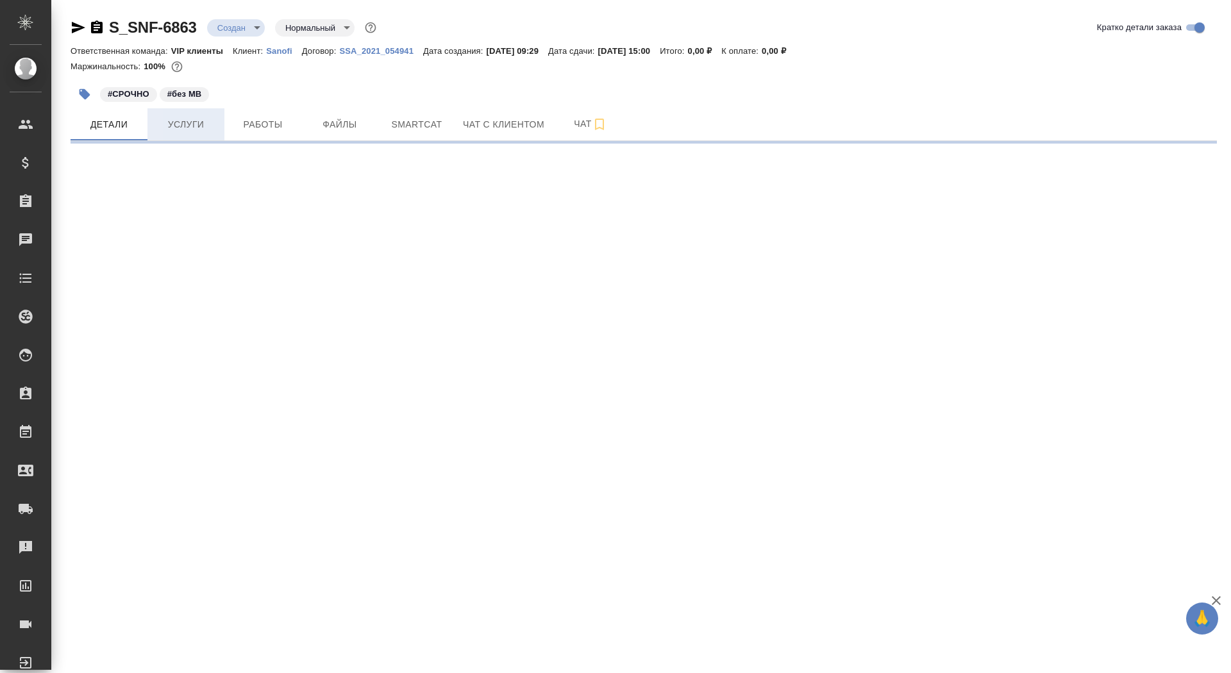
select select "RU"
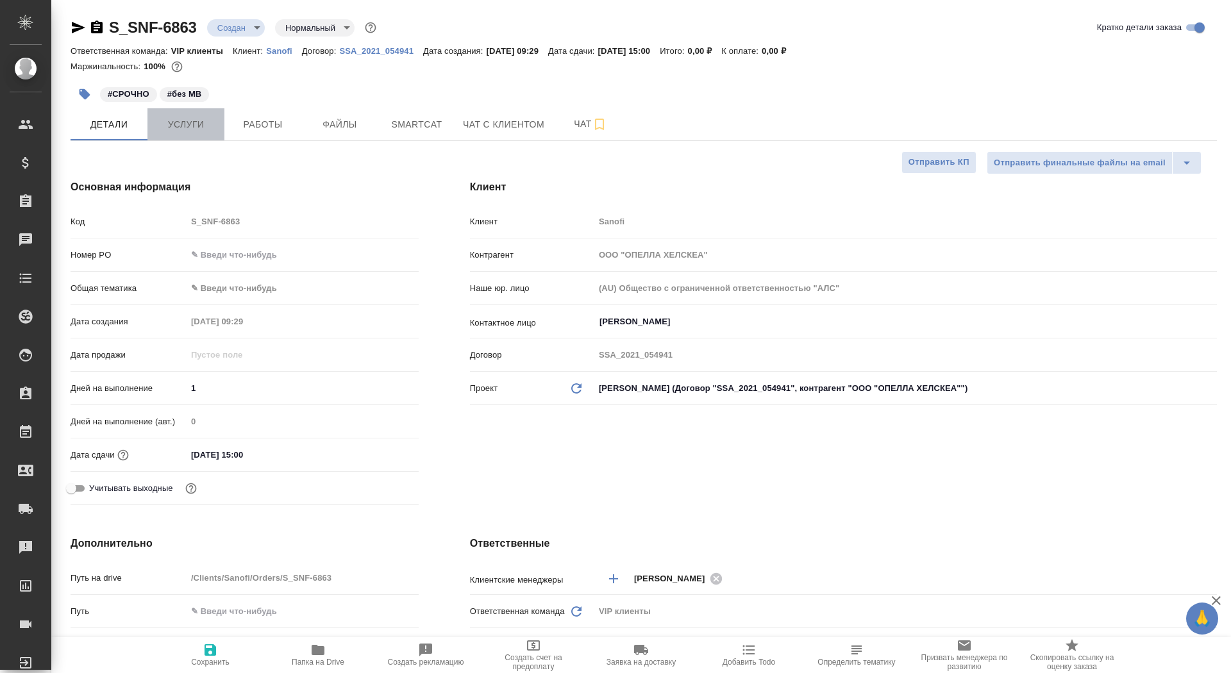
click at [207, 126] on span "Услуги" at bounding box center [186, 125] width 62 height 16
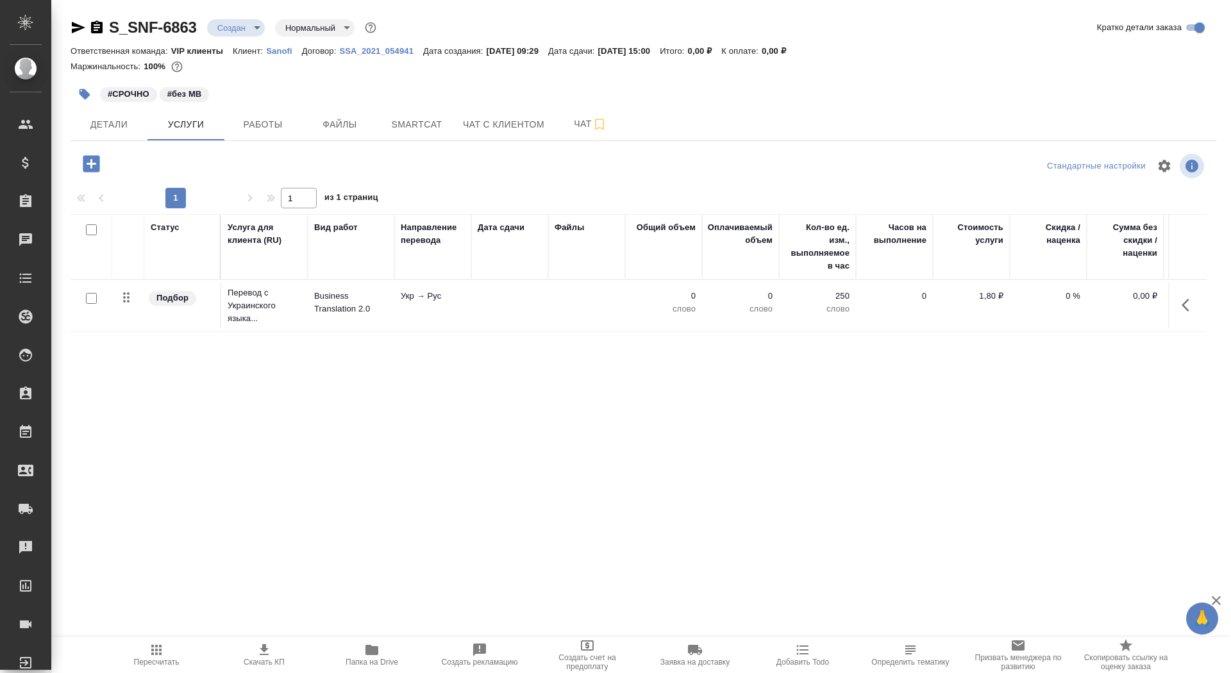
click at [96, 301] on input "checkbox" at bounding box center [91, 298] width 11 height 11
checkbox input "true"
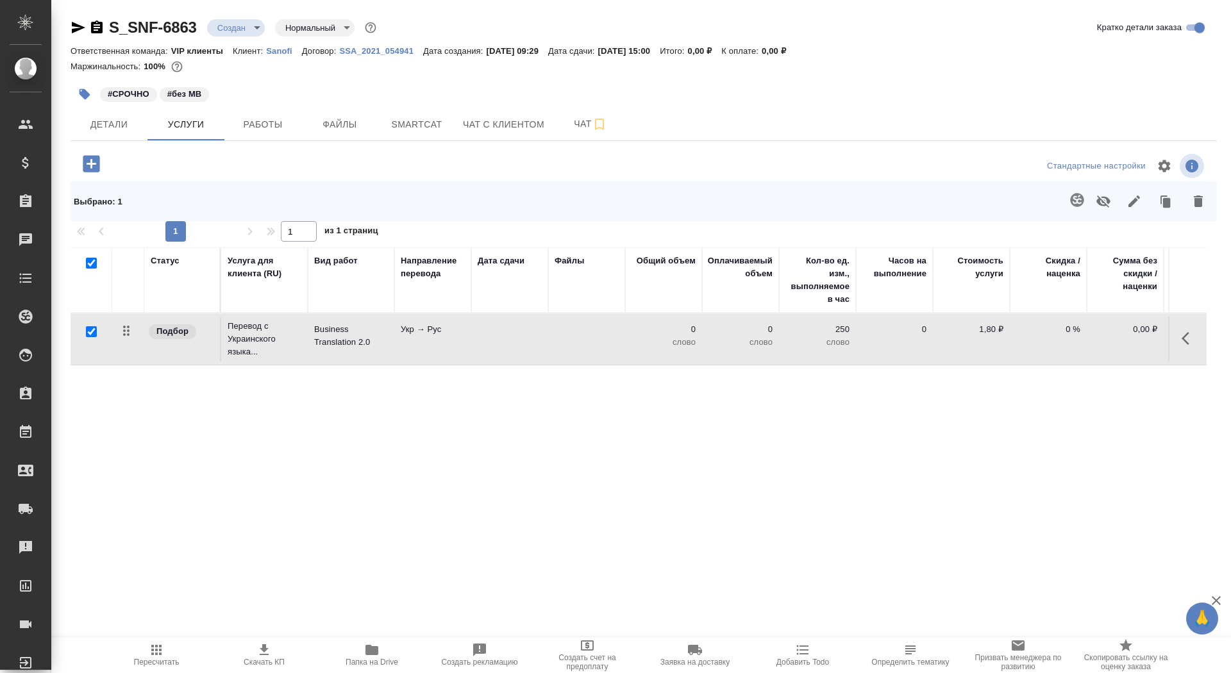
click at [1210, 196] on button "button" at bounding box center [1198, 201] width 31 height 33
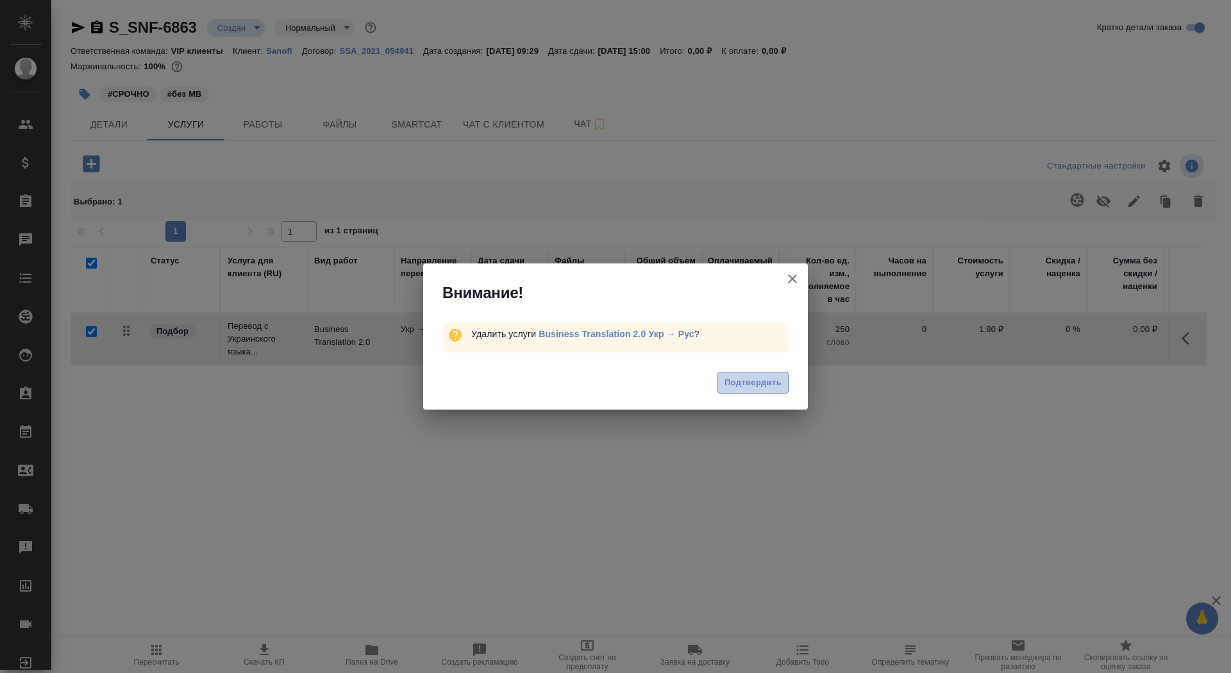
click at [756, 388] on span "Подтвердить" at bounding box center [753, 383] width 57 height 15
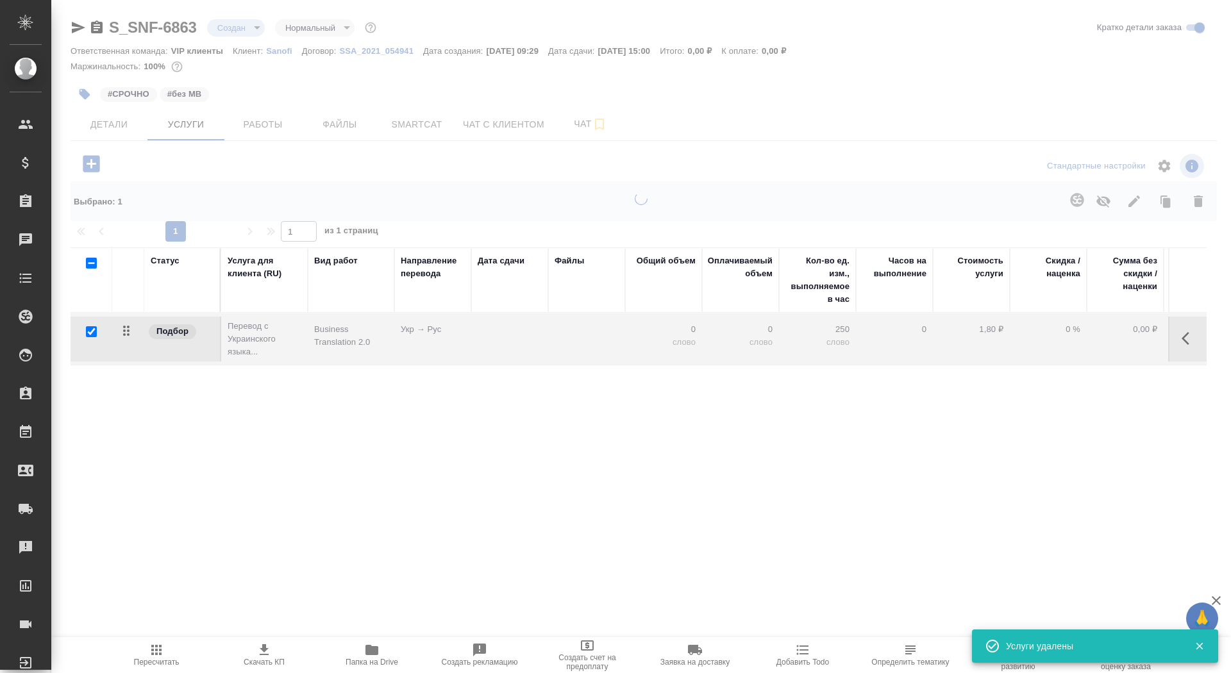
checkbox input "false"
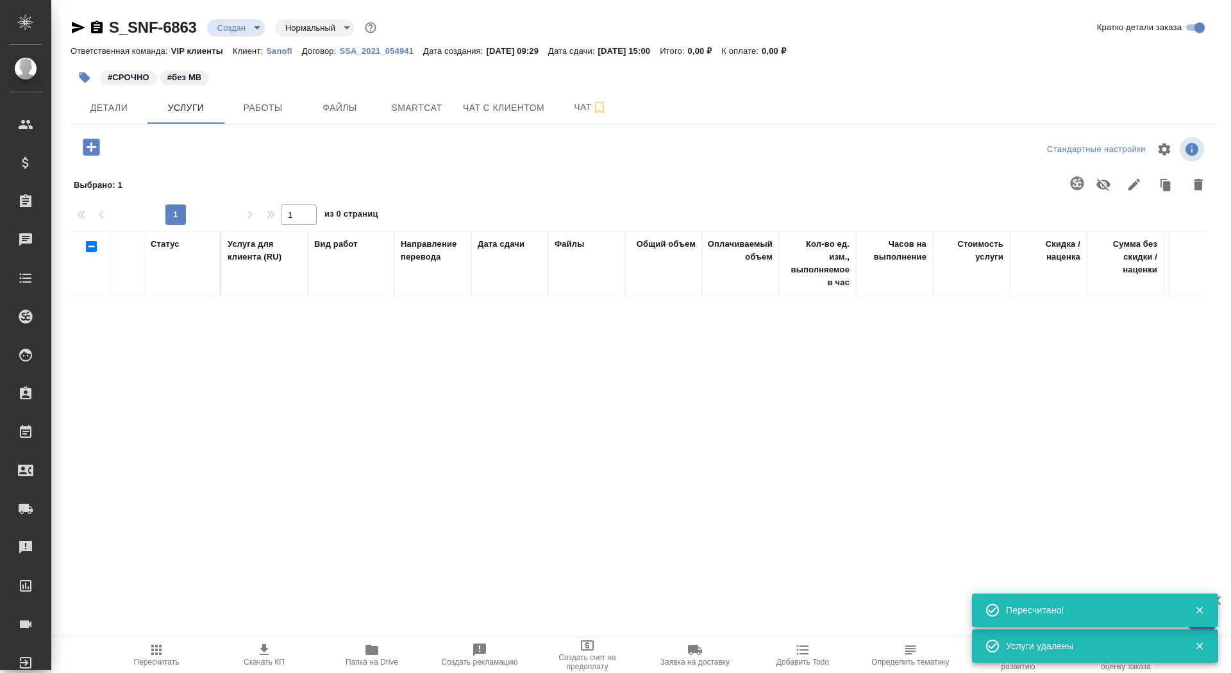
click at [105, 150] on button "button" at bounding box center [91, 147] width 35 height 26
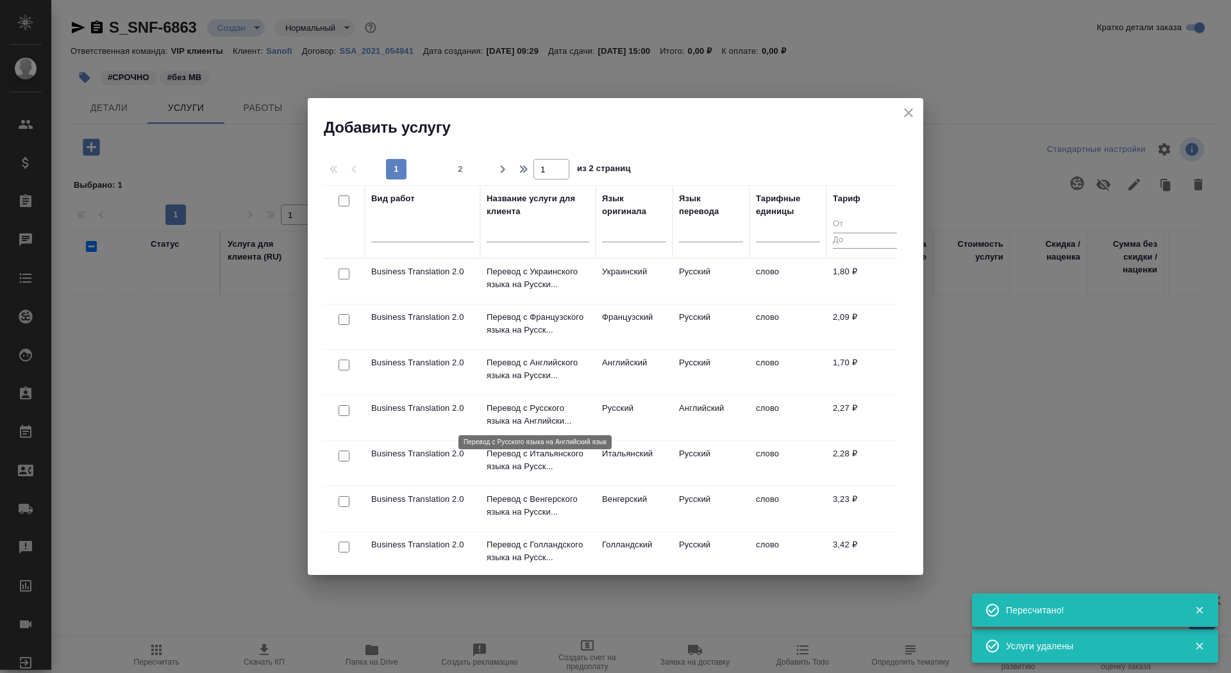
click at [550, 414] on p "Перевод с Русского языка на Английски..." at bounding box center [538, 415] width 103 height 26
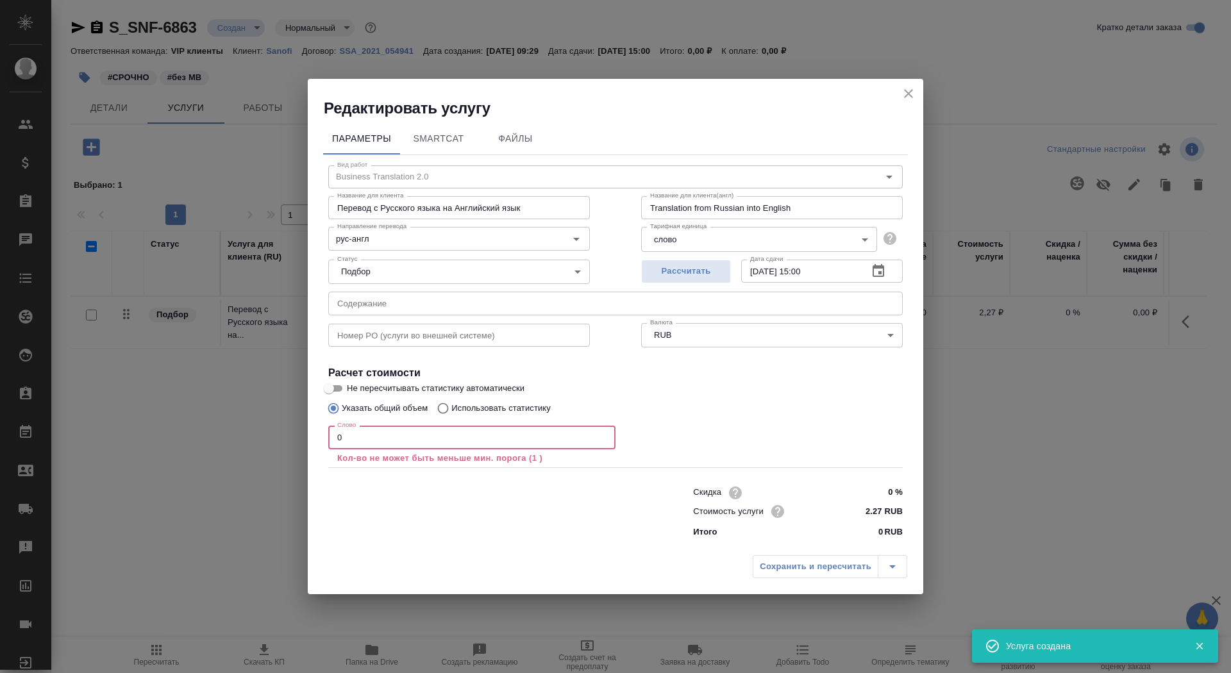
click at [383, 450] on div "Слово 0 Слово Кол-во не может быть меньше мин. порога (1 )" at bounding box center [471, 445] width 287 height 38
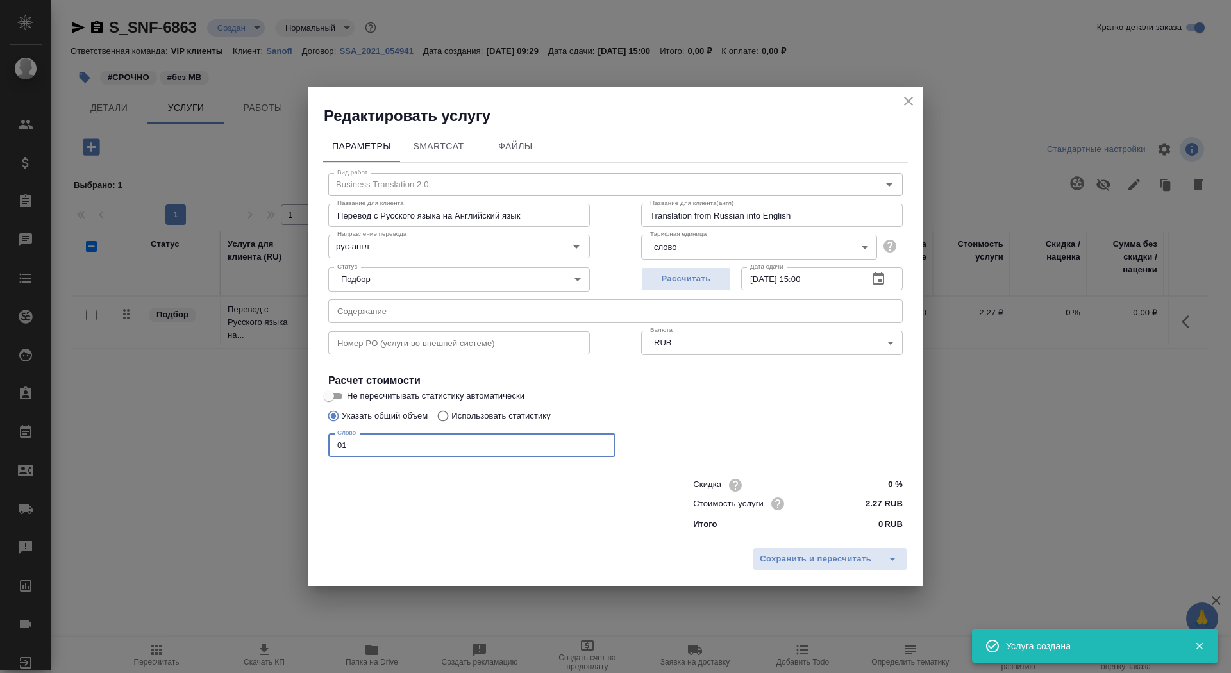
type input "01"
click at [335, 399] on input "Не пересчитывать статистику автоматически" at bounding box center [329, 396] width 46 height 15
checkbox input "true"
click at [824, 553] on span "Сохранить и пересчитать" at bounding box center [816, 559] width 112 height 15
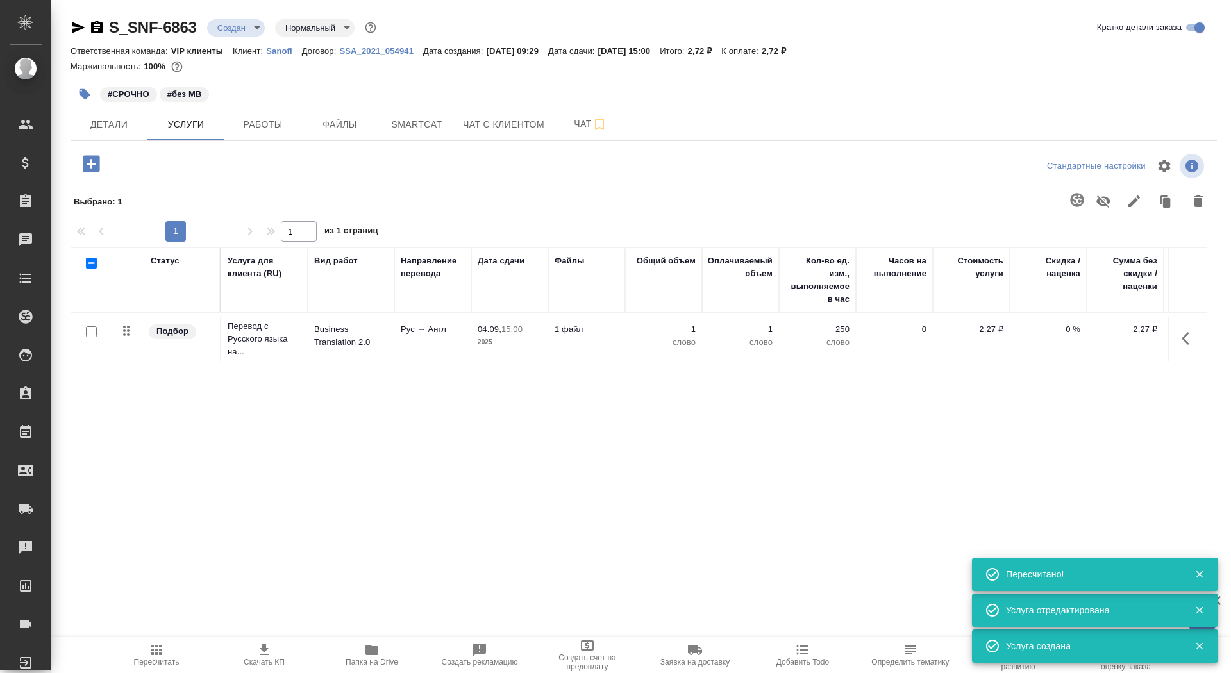
click at [95, 335] on input "checkbox" at bounding box center [91, 331] width 11 height 11
checkbox input "true"
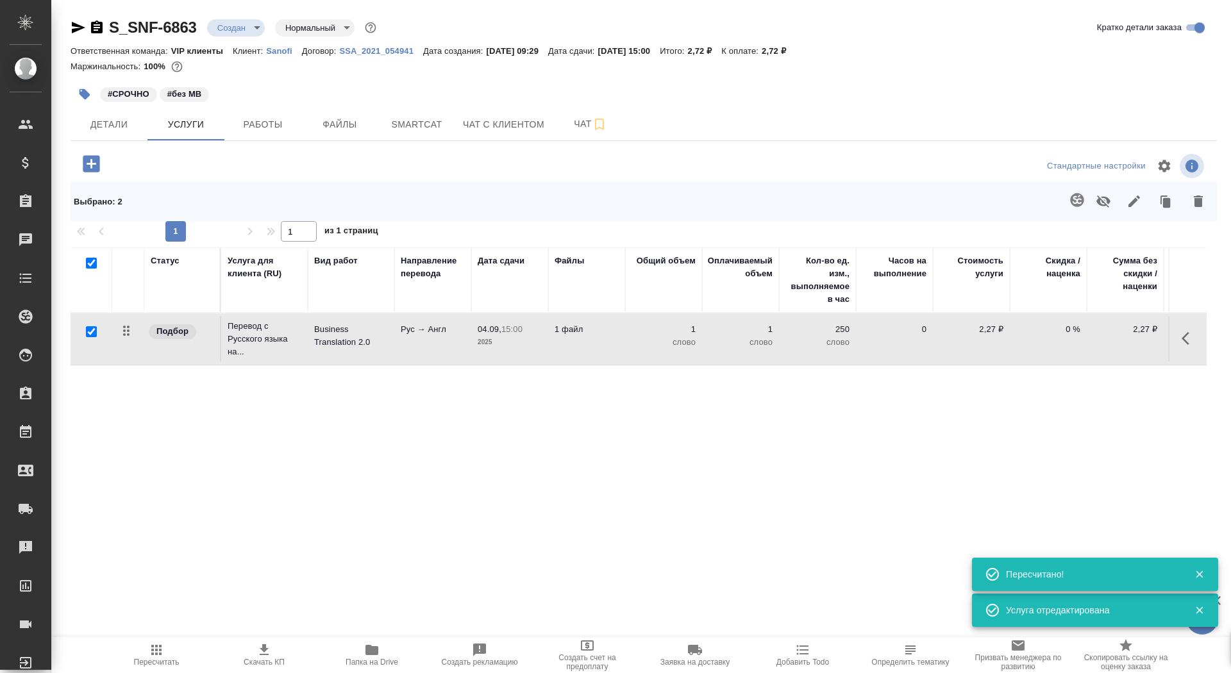
click at [1077, 203] on icon "button" at bounding box center [1077, 199] width 15 height 15
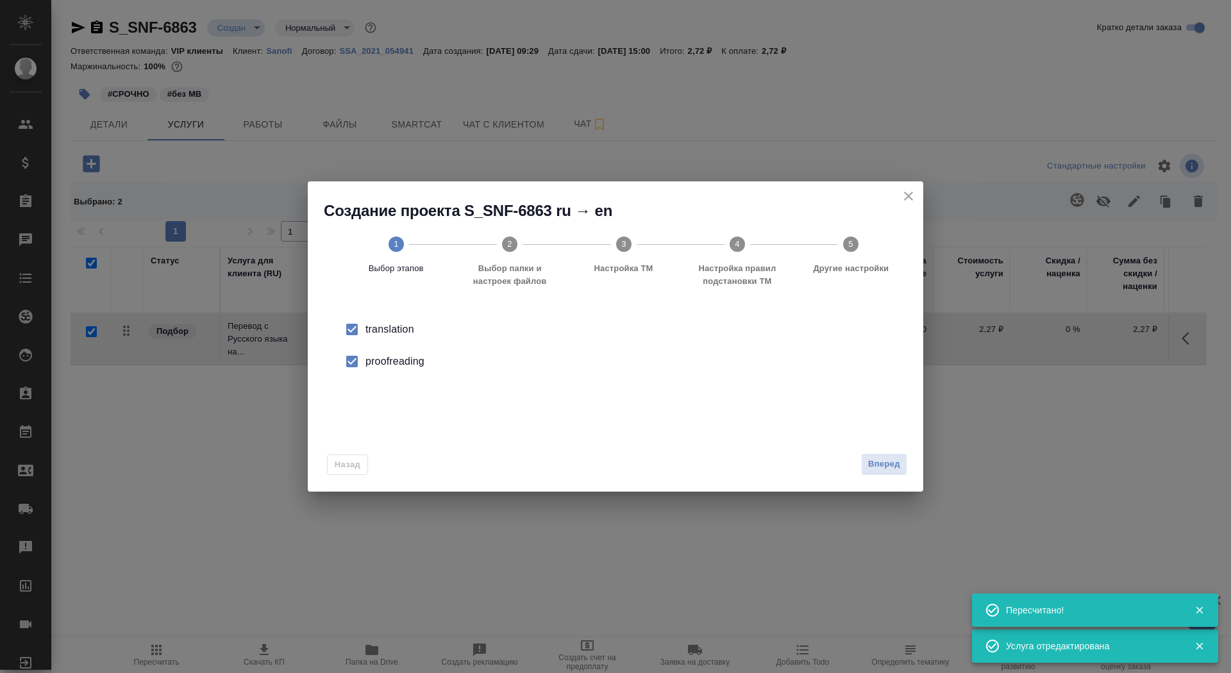
click at [901, 451] on div "Назад Вперед" at bounding box center [616, 462] width 616 height 60
click at [901, 459] on button "Вперед" at bounding box center [884, 464] width 46 height 22
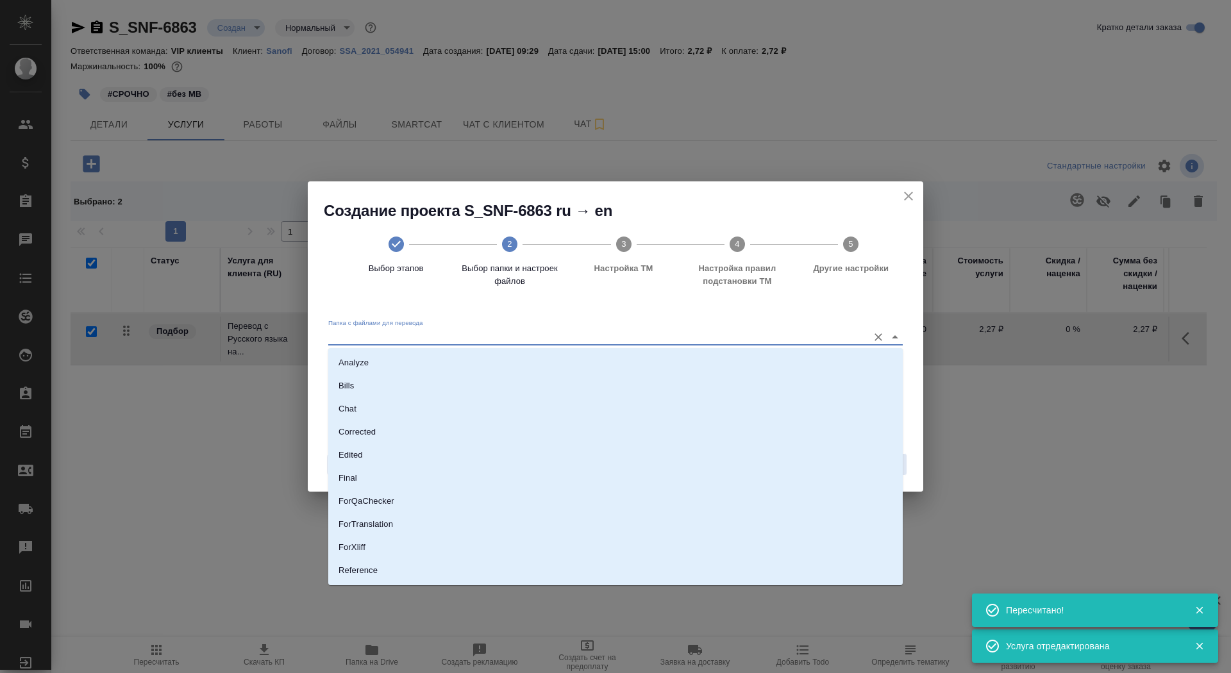
click at [818, 343] on input "Папка с файлами для перевода" at bounding box center [595, 336] width 534 height 15
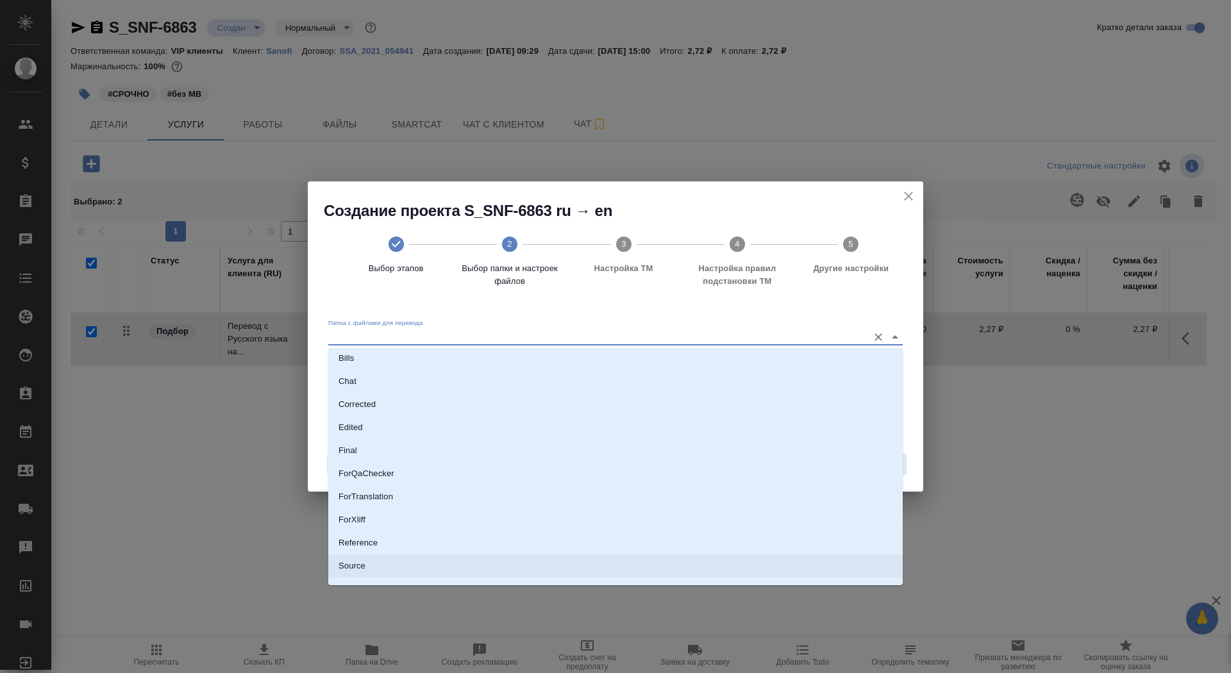
click at [737, 575] on li "Source" at bounding box center [615, 566] width 575 height 23
type input "Source"
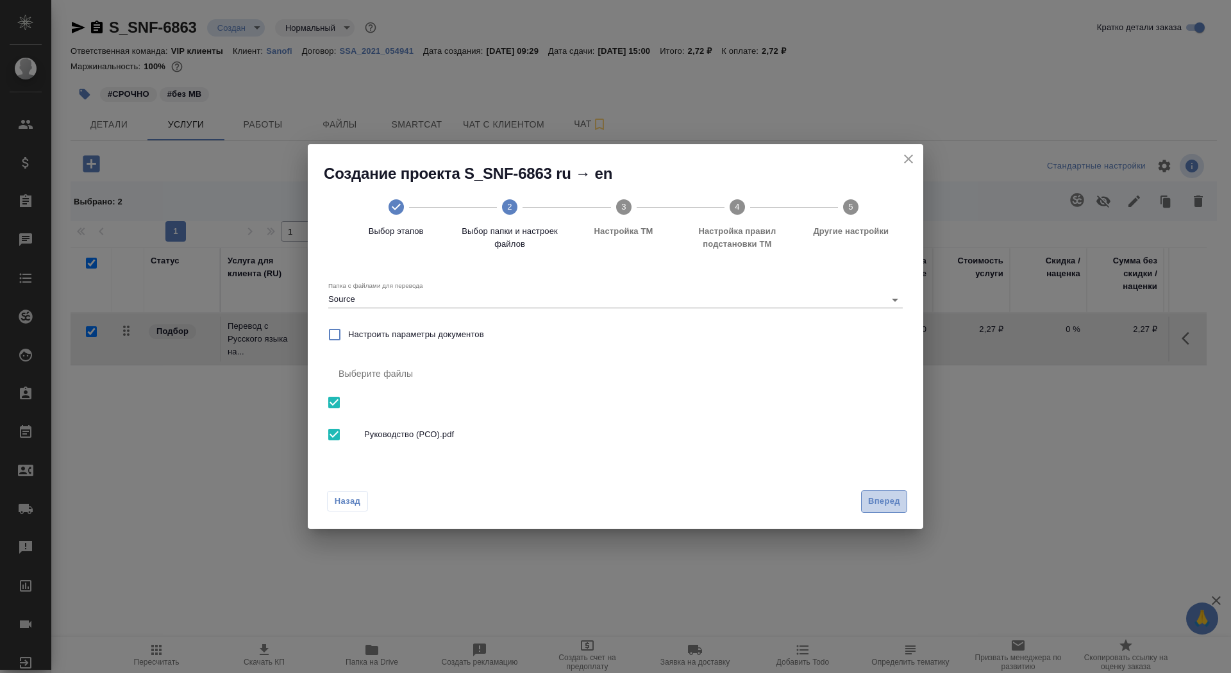
click at [893, 502] on span "Вперед" at bounding box center [884, 501] width 32 height 15
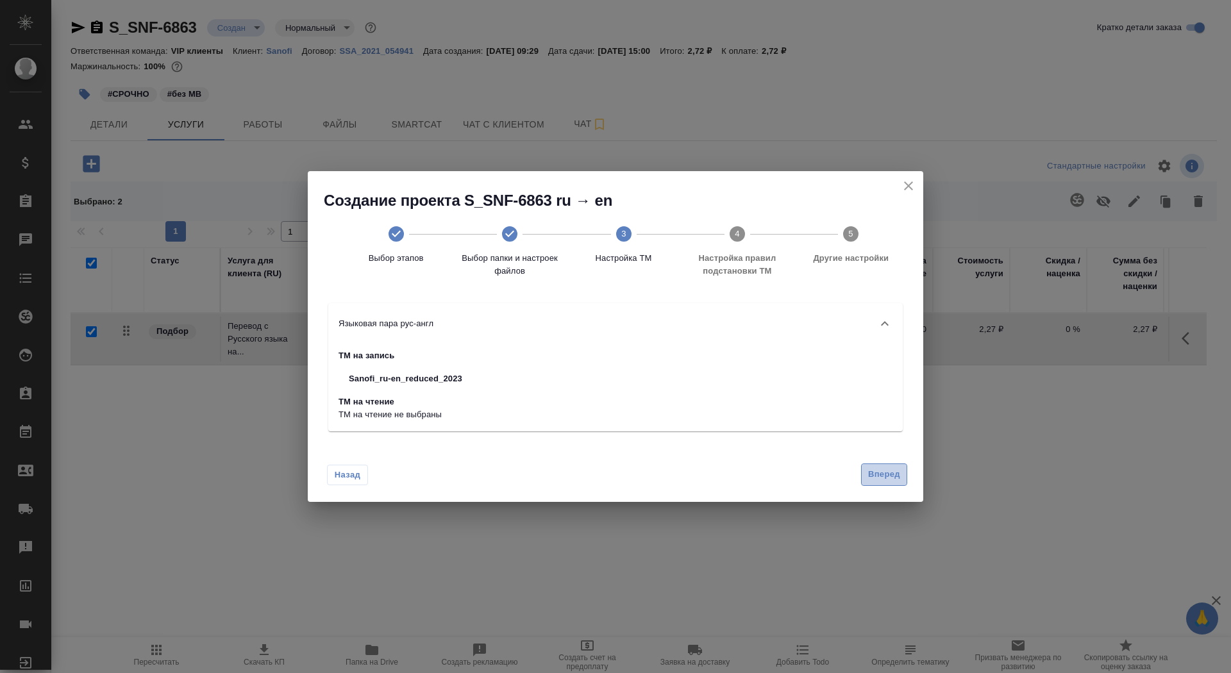
click at [888, 482] on span "Вперед" at bounding box center [884, 474] width 32 height 15
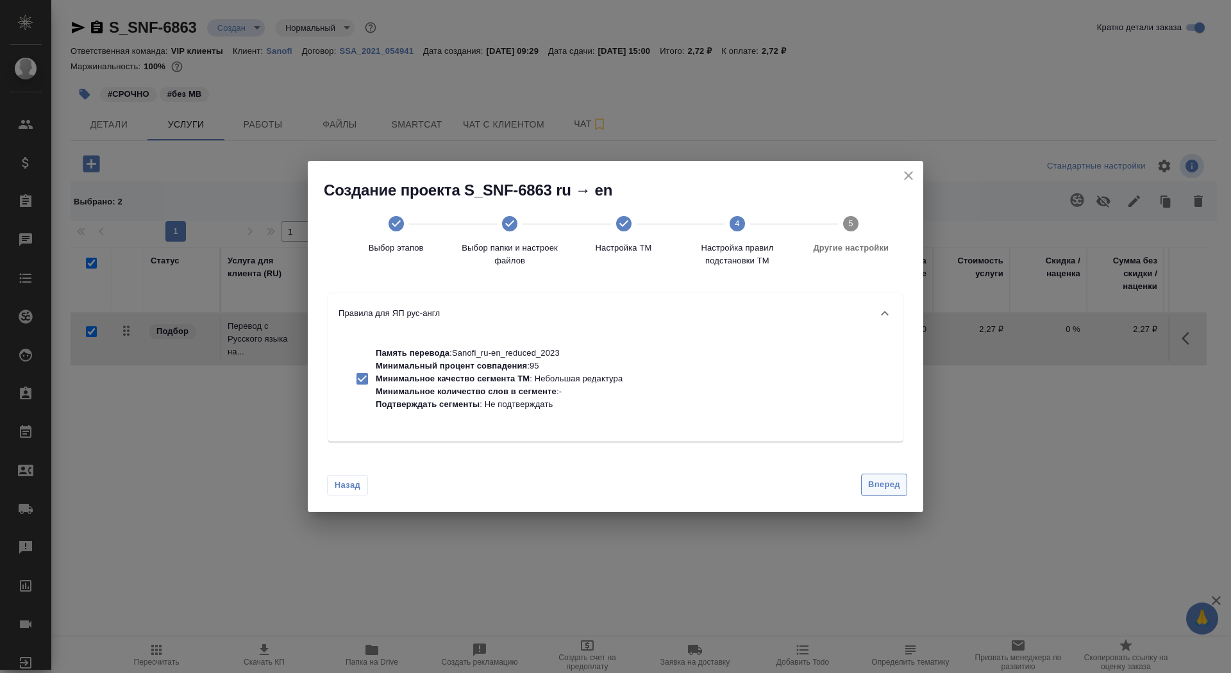
click at [888, 482] on span "Вперед" at bounding box center [884, 485] width 32 height 15
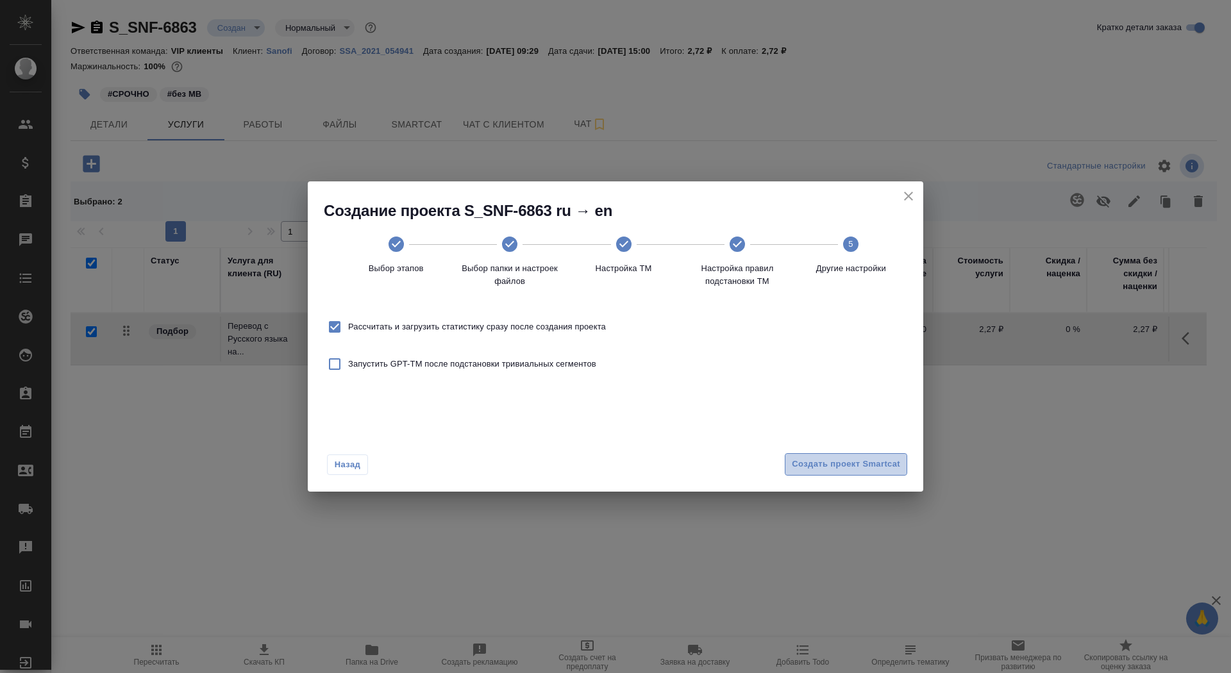
click at [875, 460] on span "Создать проект Smartcat" at bounding box center [846, 464] width 108 height 15
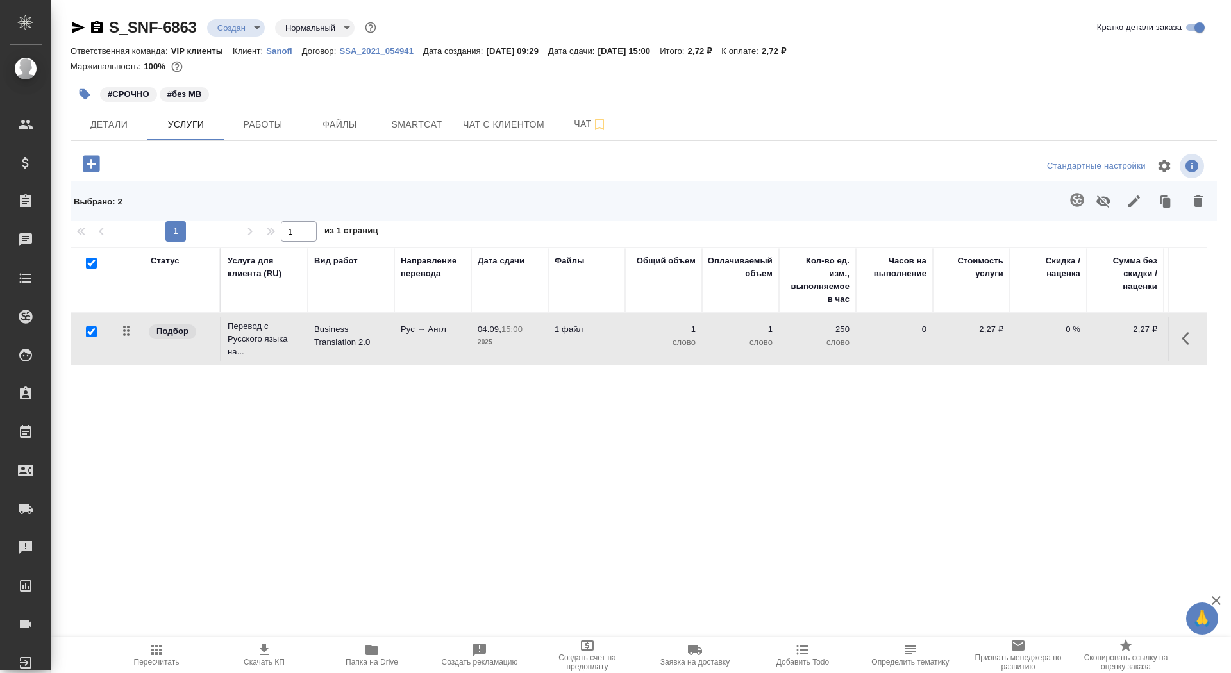
click at [92, 168] on icon "button" at bounding box center [91, 163] width 17 height 17
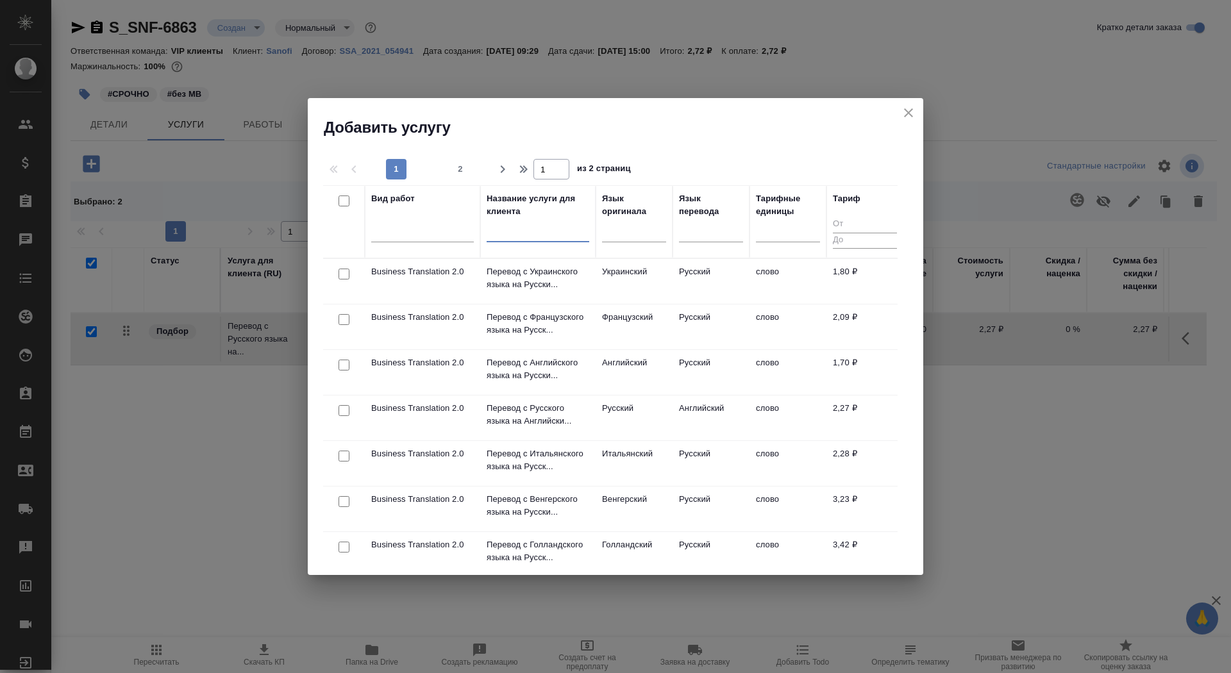
click at [498, 235] on input "text" at bounding box center [538, 234] width 103 height 16
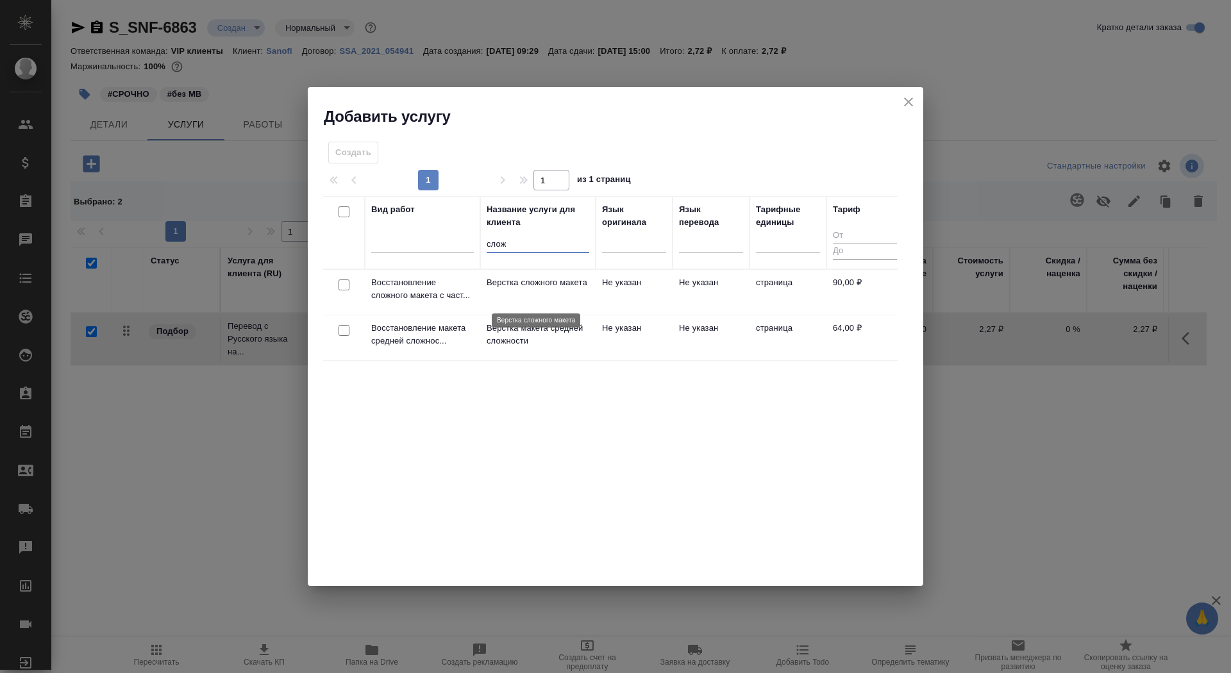
type input "слож"
click at [503, 289] on p "Верстка сложного макета" at bounding box center [538, 282] width 103 height 13
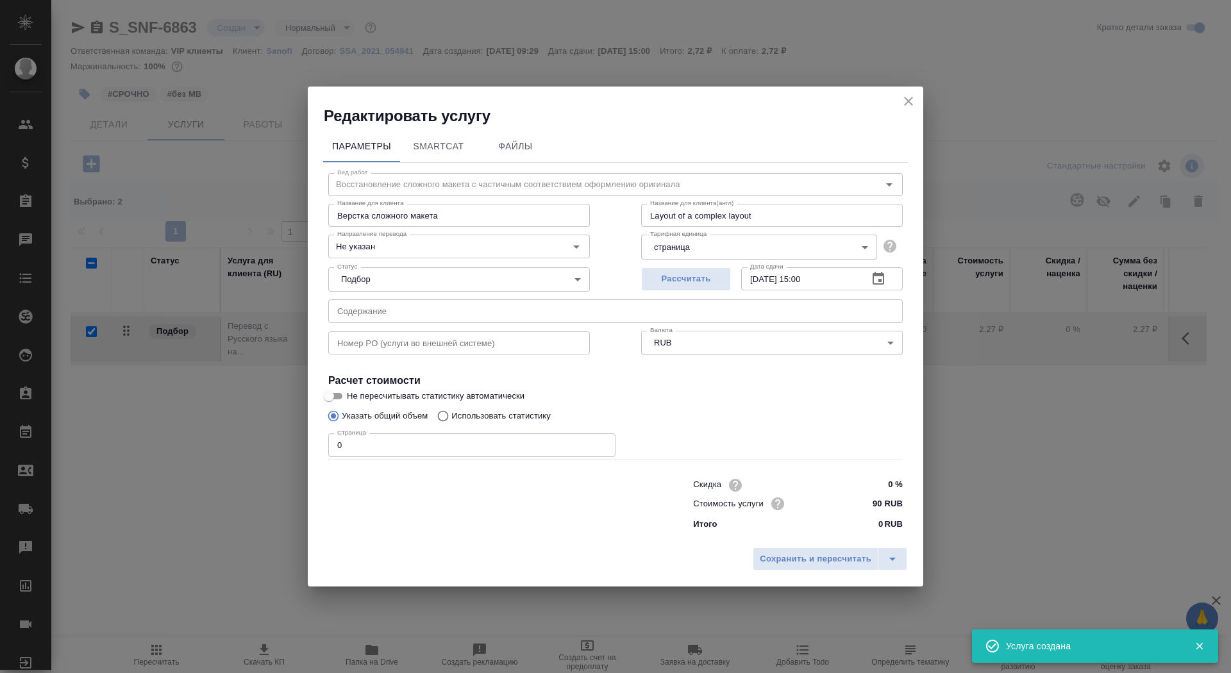
checkbox input "false"
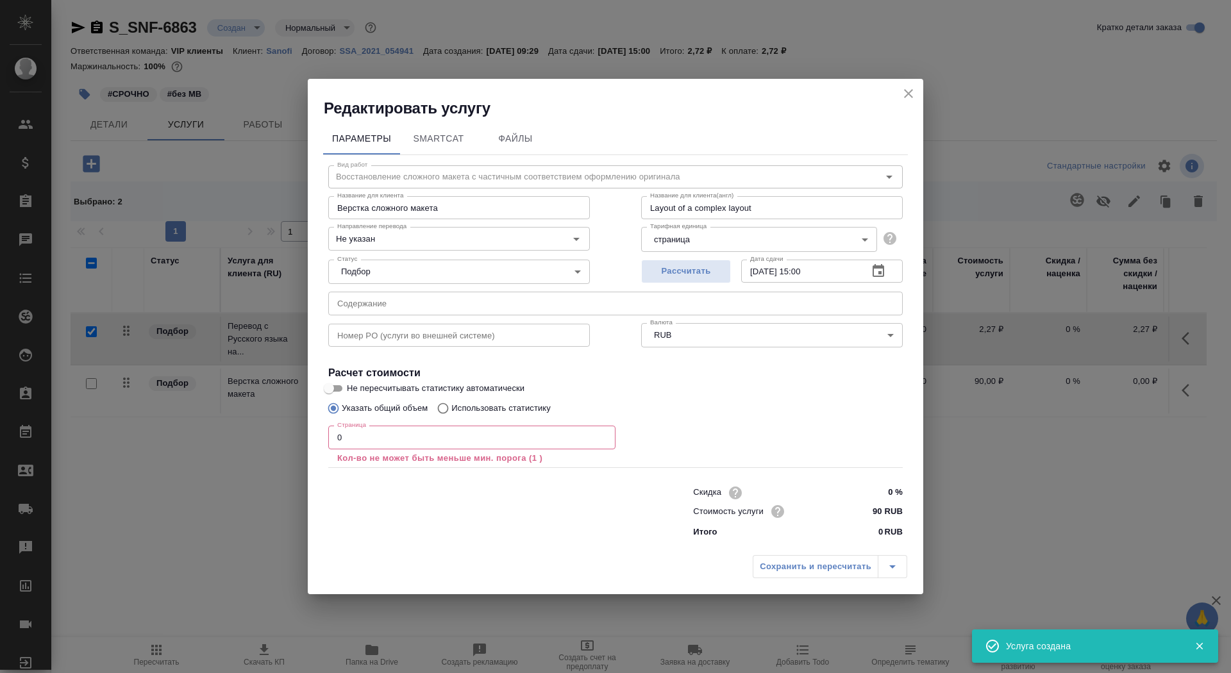
click at [438, 434] on input "0" at bounding box center [471, 437] width 287 height 23
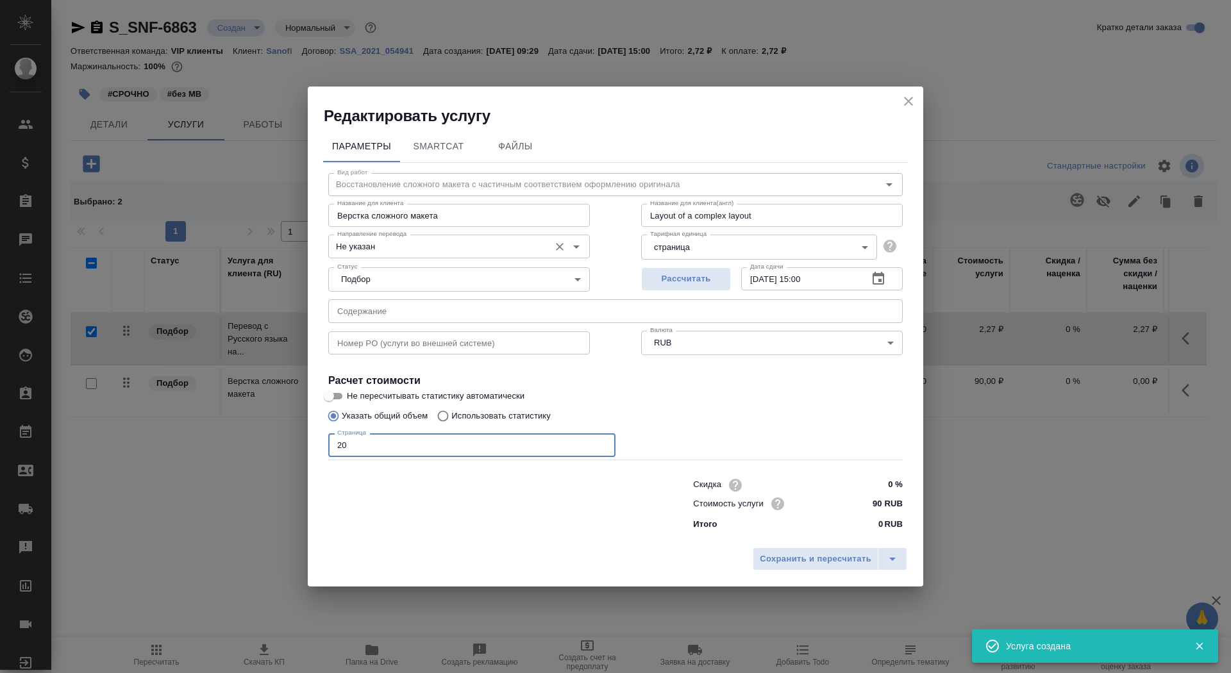
type input "20"
click at [442, 240] on input "Не указан" at bounding box center [437, 246] width 211 height 15
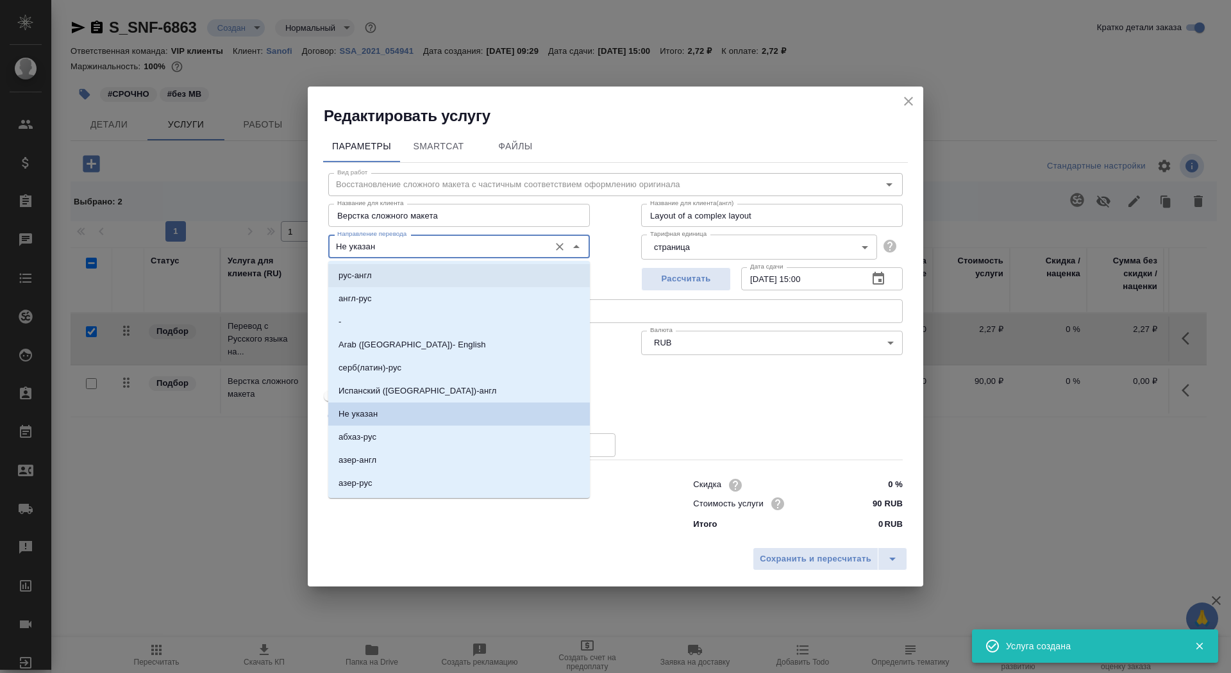
click at [441, 278] on li "рус-англ" at bounding box center [459, 275] width 262 height 23
type input "рус-англ"
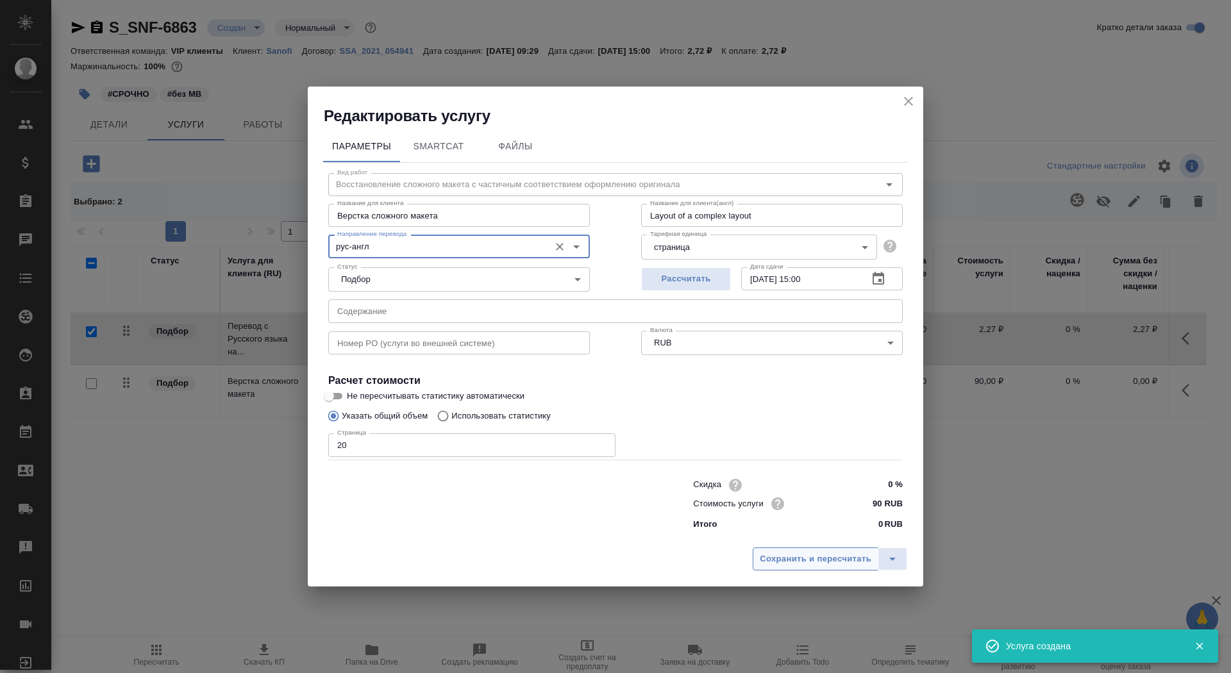
click at [790, 553] on span "Сохранить и пересчитать" at bounding box center [816, 559] width 112 height 15
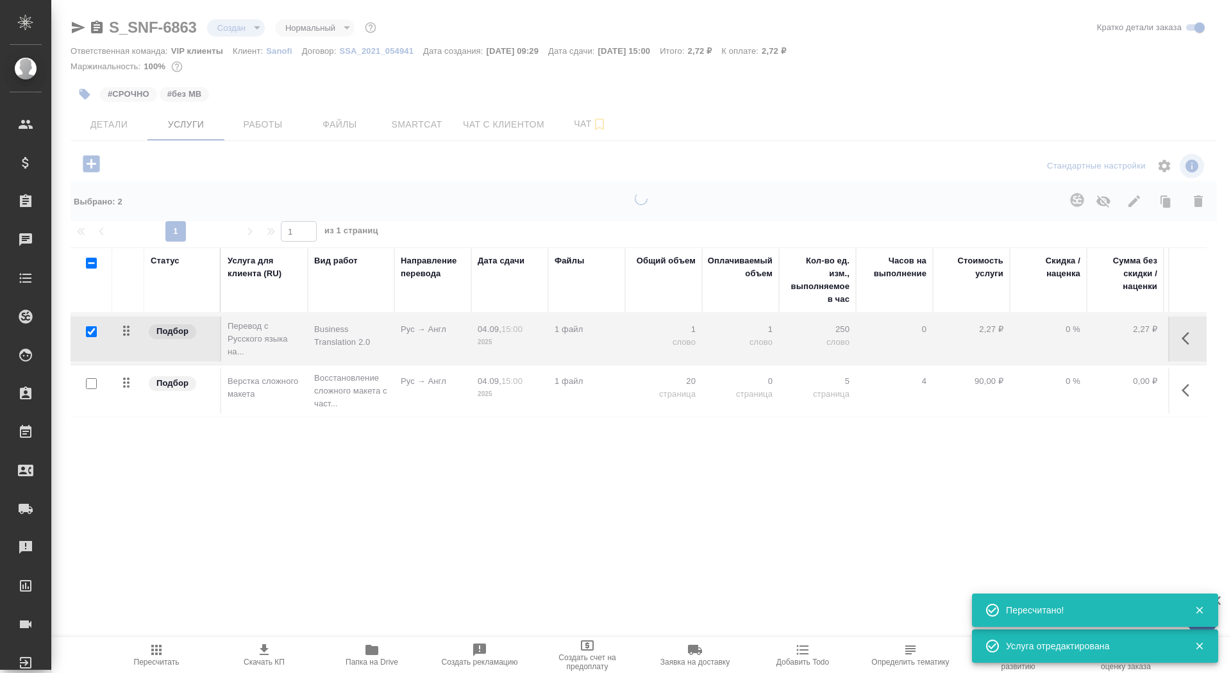
type input "urgent"
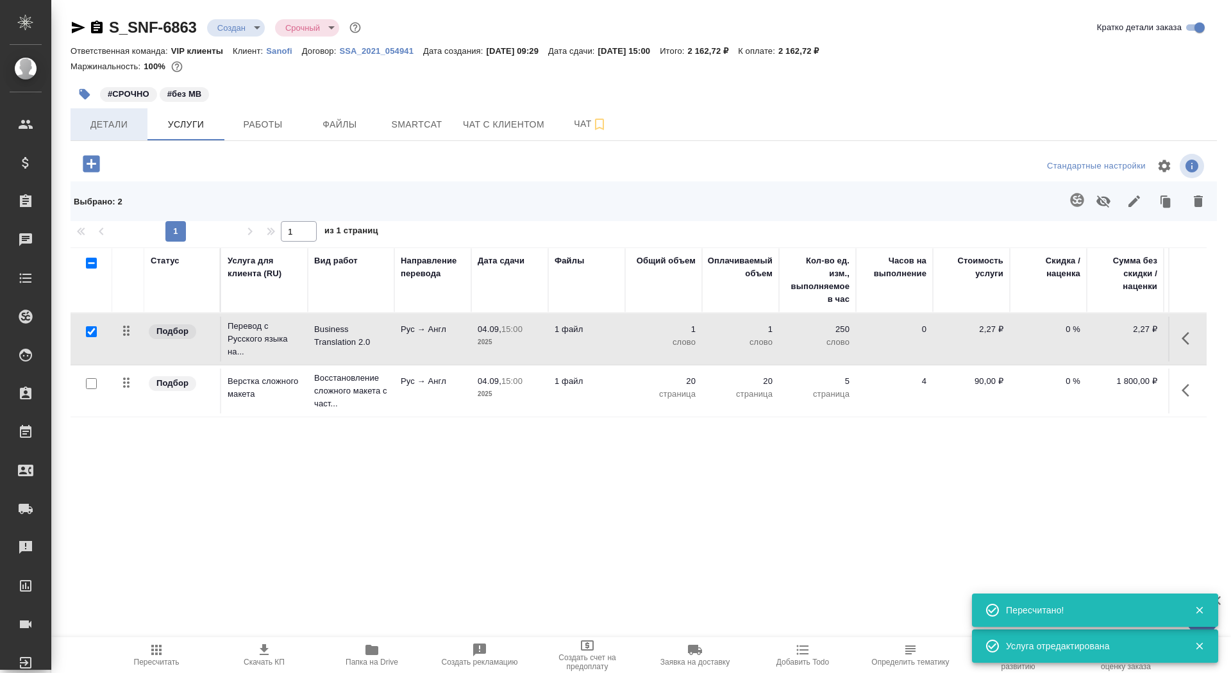
click at [114, 119] on span "Детали" at bounding box center [109, 125] width 62 height 16
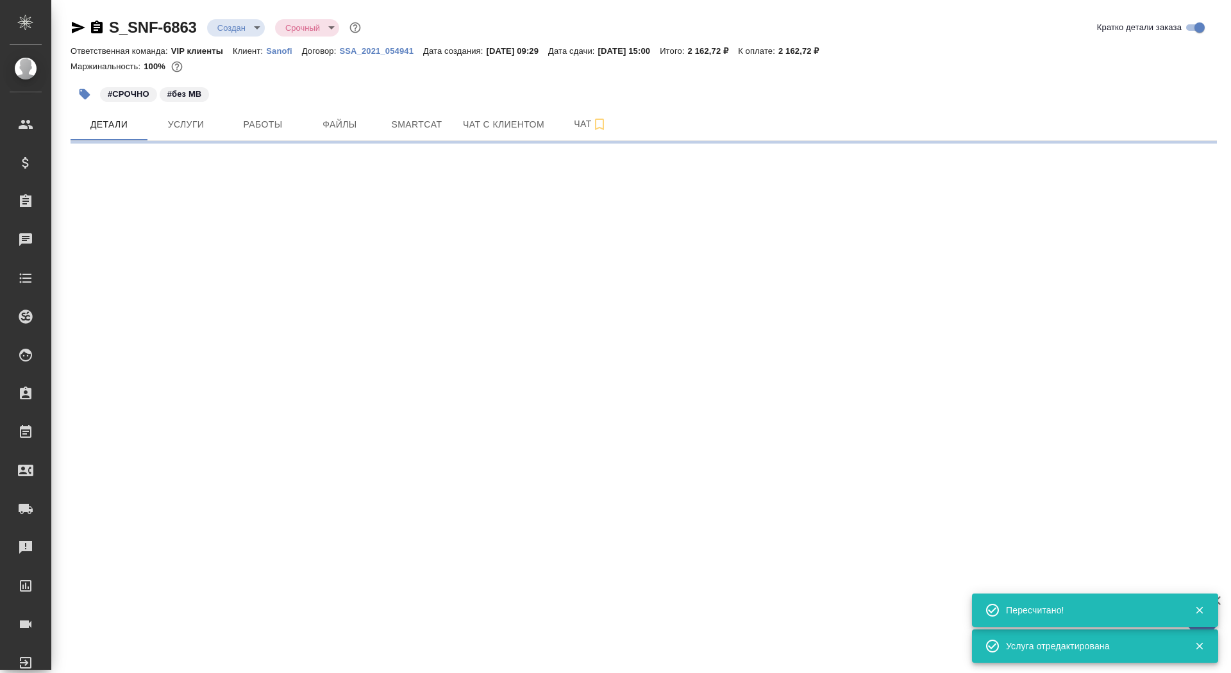
select select "RU"
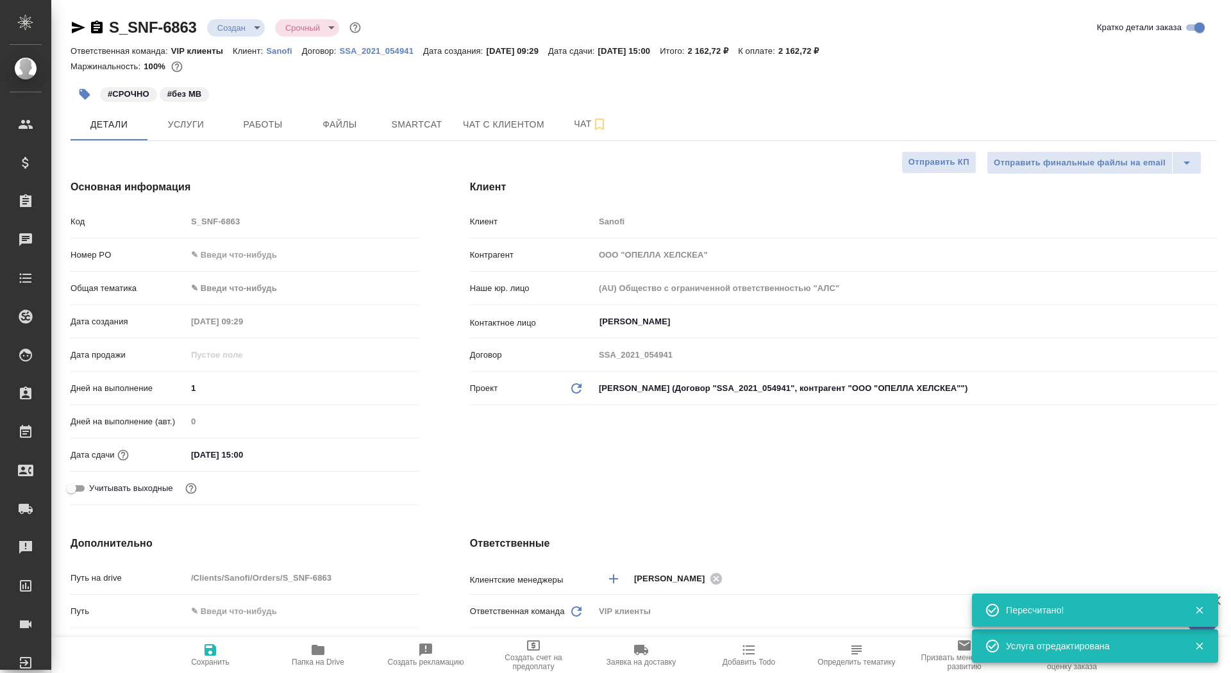
type textarea "x"
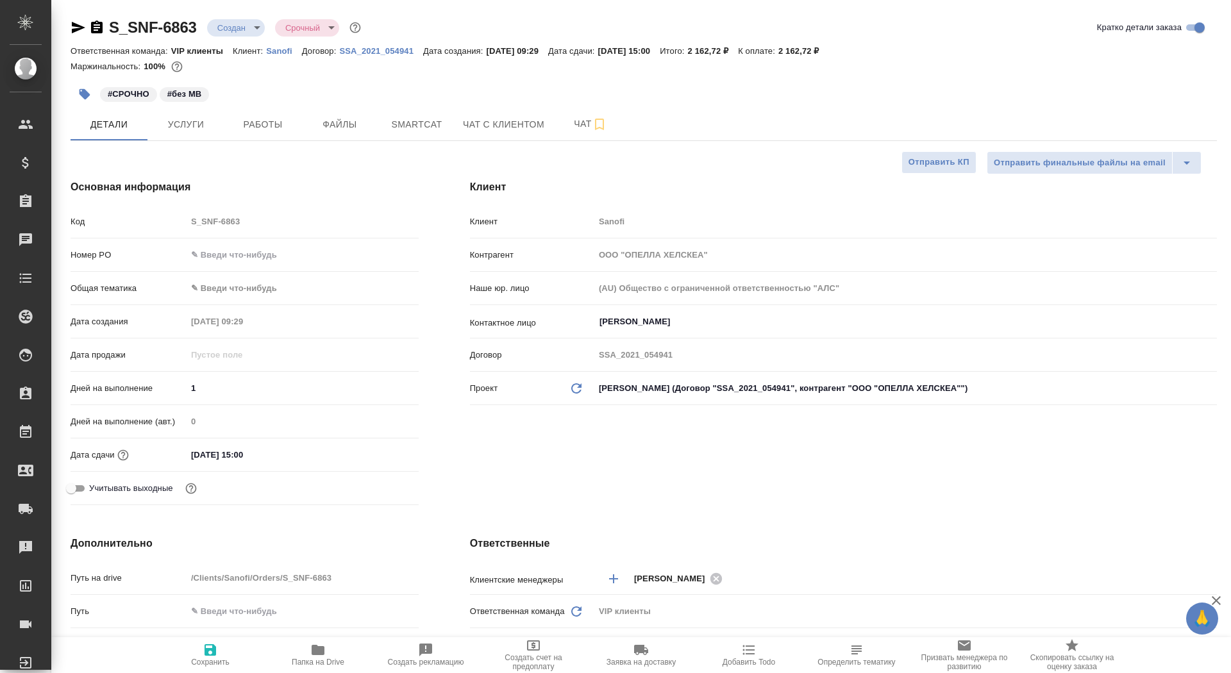
type textarea "x"
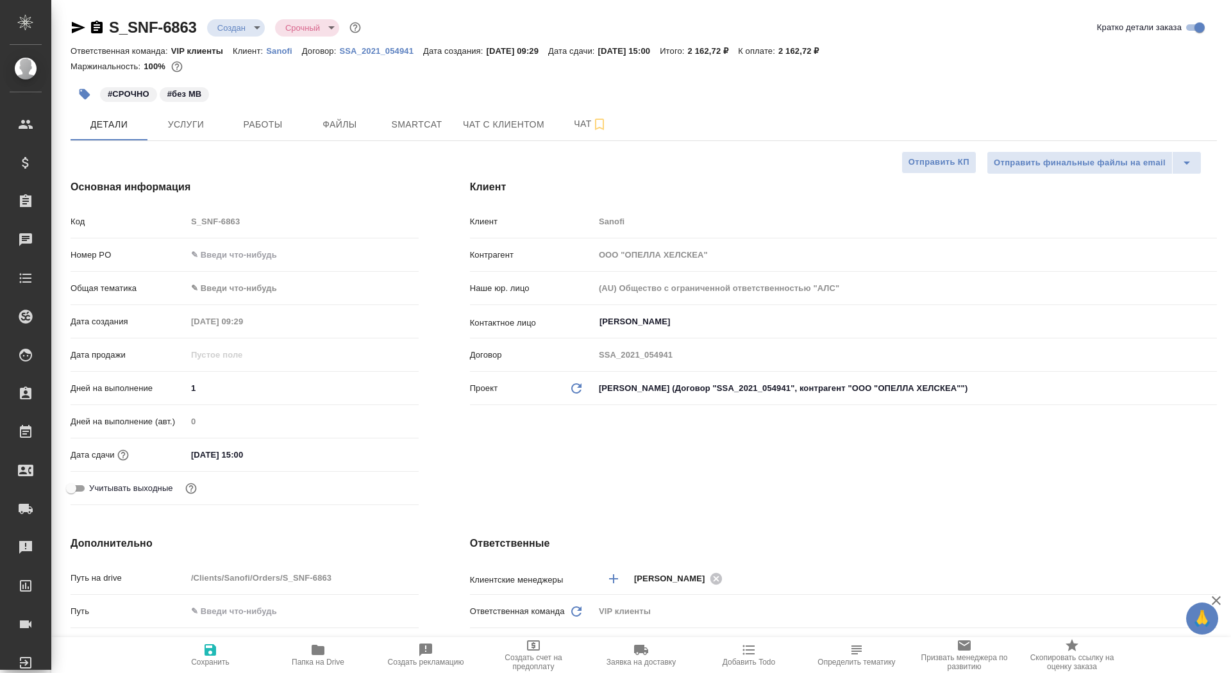
type textarea "x"
click at [407, 129] on span "Smartcat" at bounding box center [417, 125] width 62 height 16
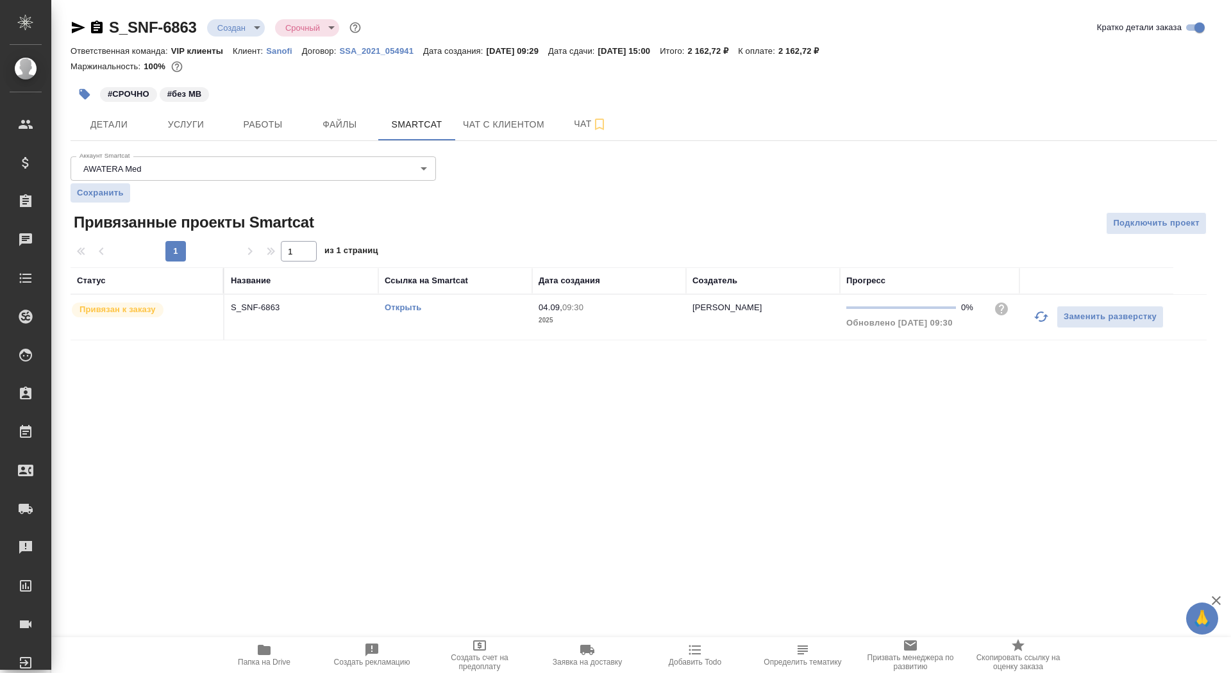
click at [397, 303] on link "Открыть" at bounding box center [403, 308] width 37 height 10
click at [167, 124] on span "Услуги" at bounding box center [186, 125] width 62 height 16
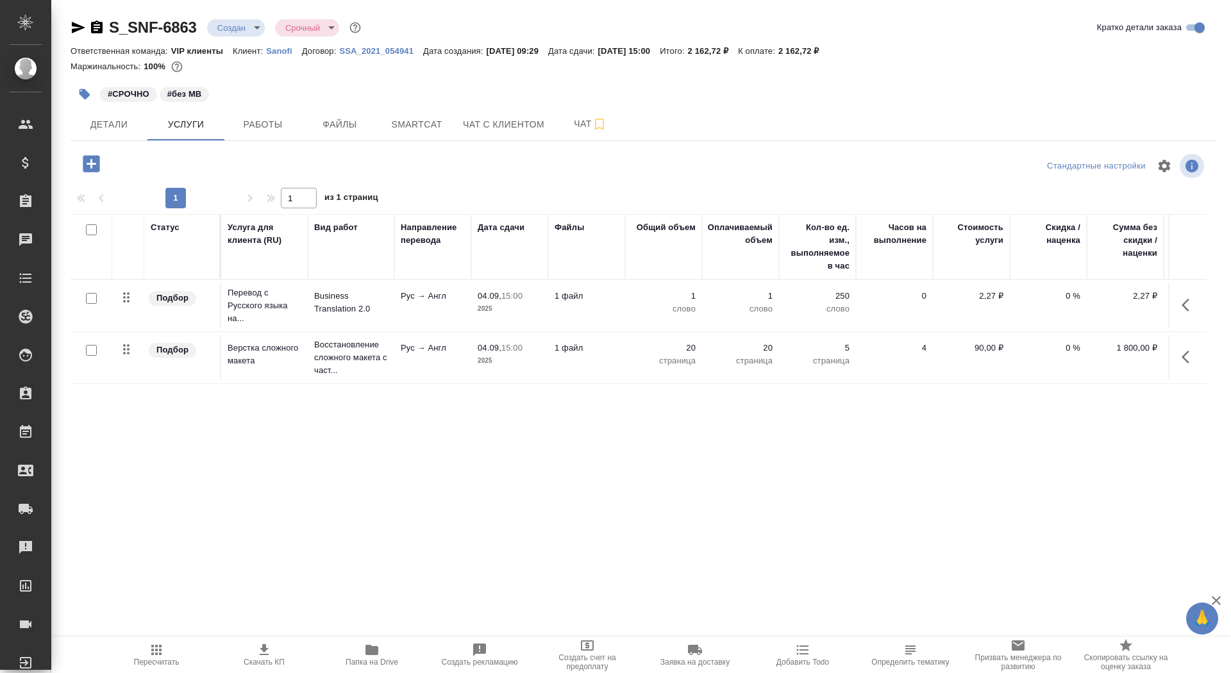
click at [387, 310] on p "Business Translation 2.0" at bounding box center [351, 303] width 74 height 26
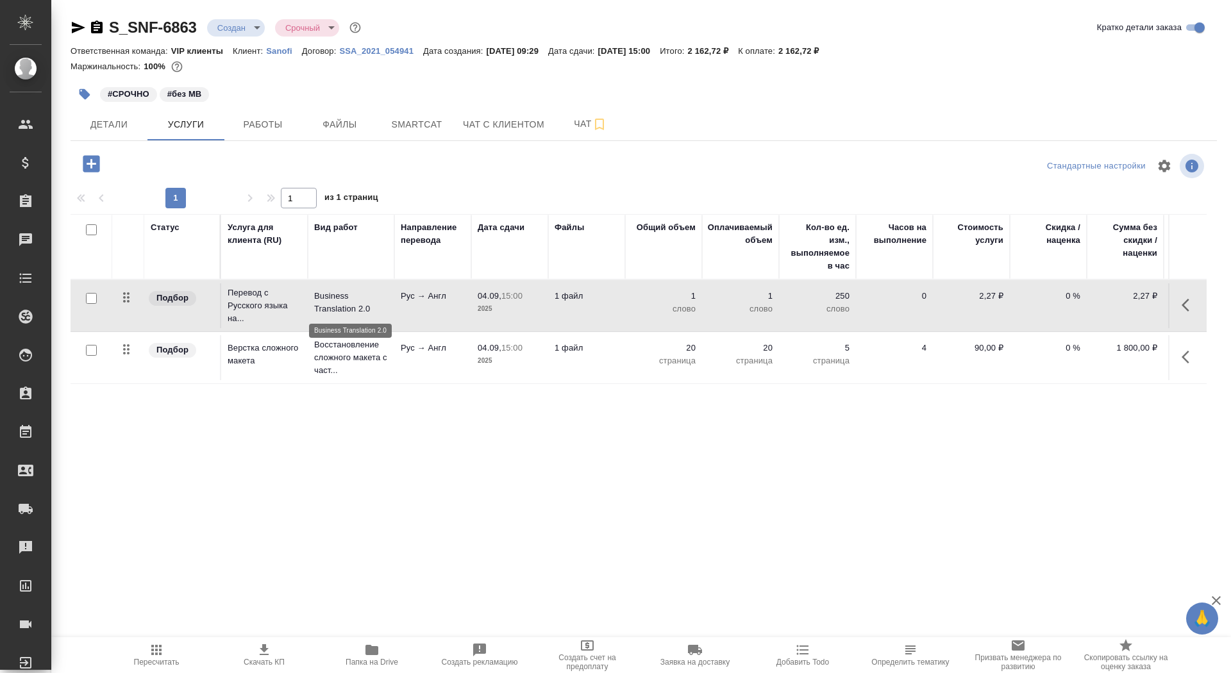
click at [387, 310] on p "Business Translation 2.0" at bounding box center [351, 303] width 74 height 26
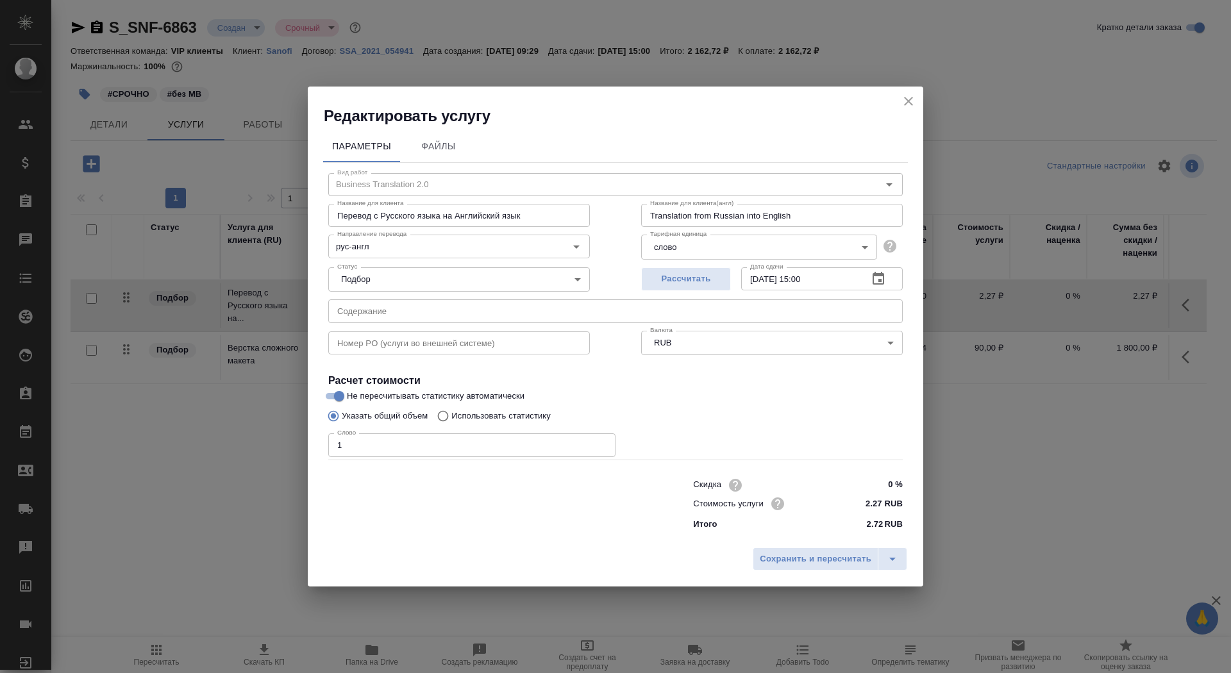
click at [525, 402] on span "Не пересчитывать статистику автоматически" at bounding box center [436, 396] width 178 height 13
click at [362, 402] on input "Не пересчитывать статистику автоматически" at bounding box center [339, 396] width 46 height 15
click at [525, 402] on span "Не пересчитывать статистику автоматически" at bounding box center [436, 396] width 178 height 13
click at [352, 402] on input "Не пересчитывать статистику автоматически" at bounding box center [329, 396] width 46 height 15
checkbox input "true"
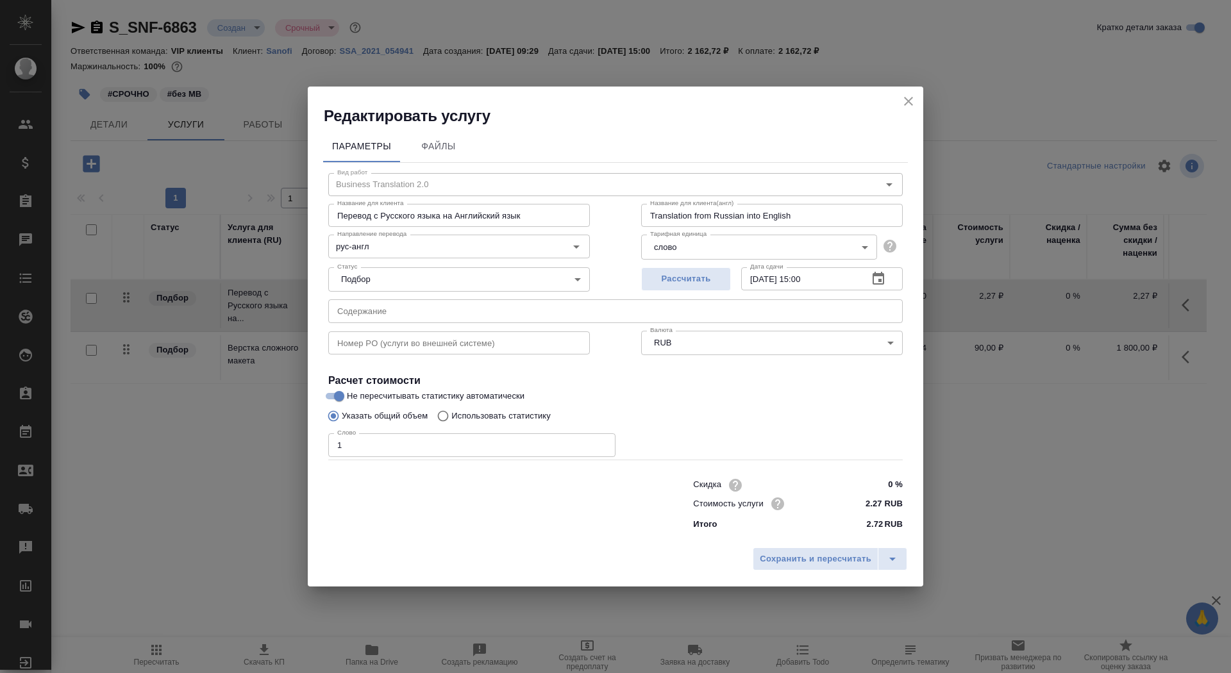
click at [528, 428] on label "Использовать статистику" at bounding box center [491, 416] width 120 height 24
click at [451, 428] on input "Использовать статистику" at bounding box center [441, 416] width 21 height 24
radio input "true"
radio input "false"
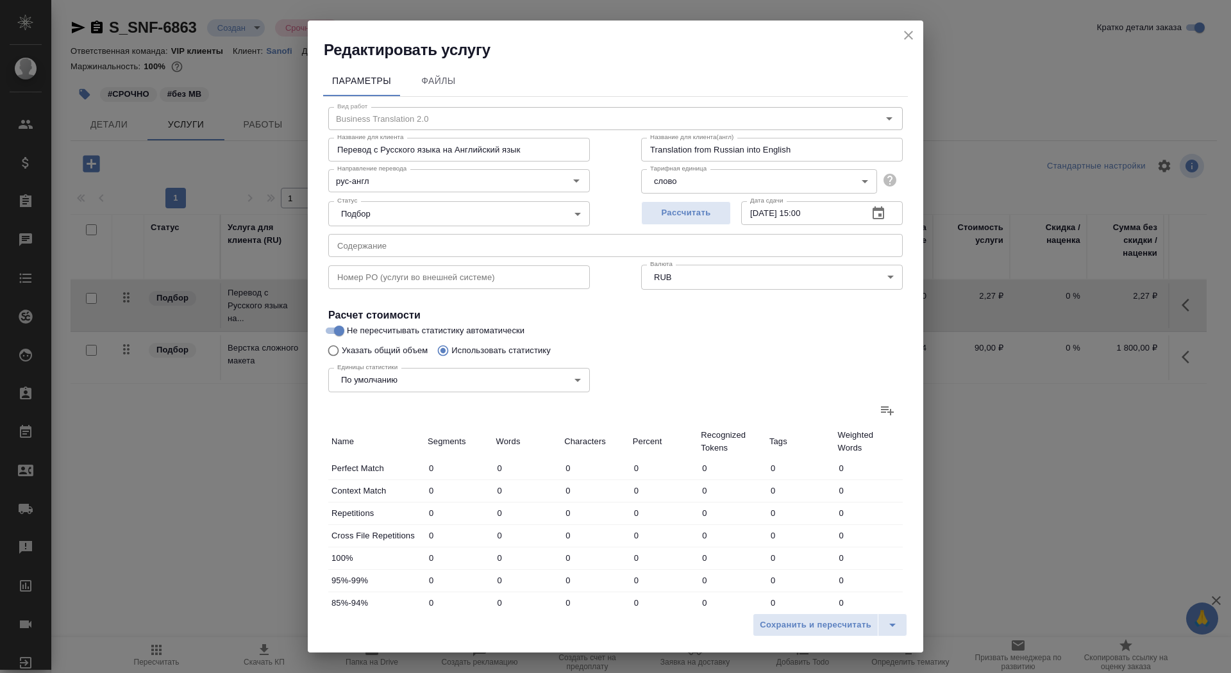
click at [889, 410] on icon at bounding box center [887, 410] width 15 height 15
click at [0, 0] on input "file" at bounding box center [0, 0] width 0 height 0
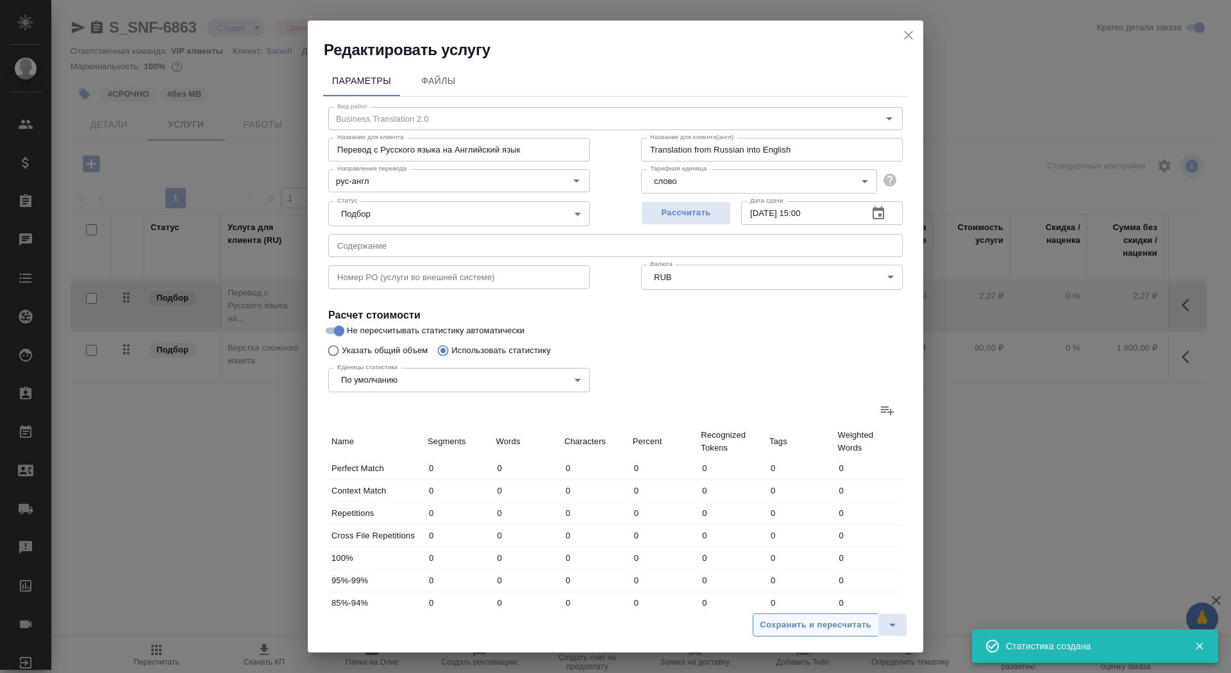
type input "2"
type input "106"
type input "193"
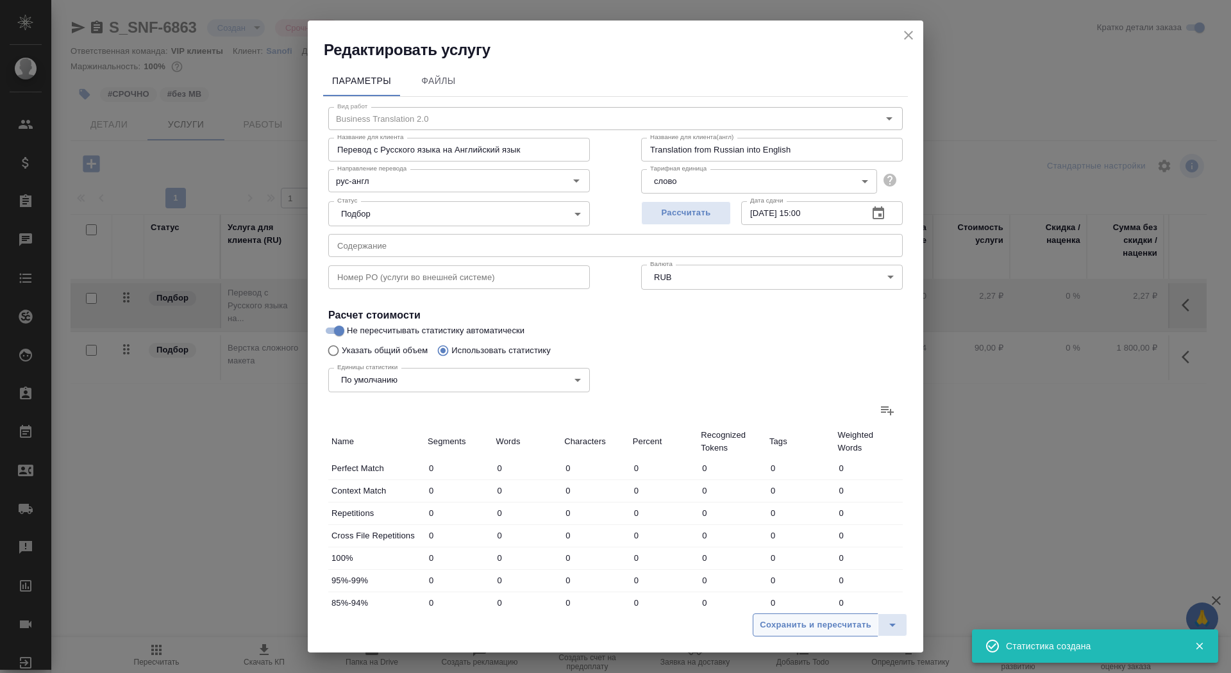
type input "1213"
type input "77"
type input "82"
type input "195"
type input "15"
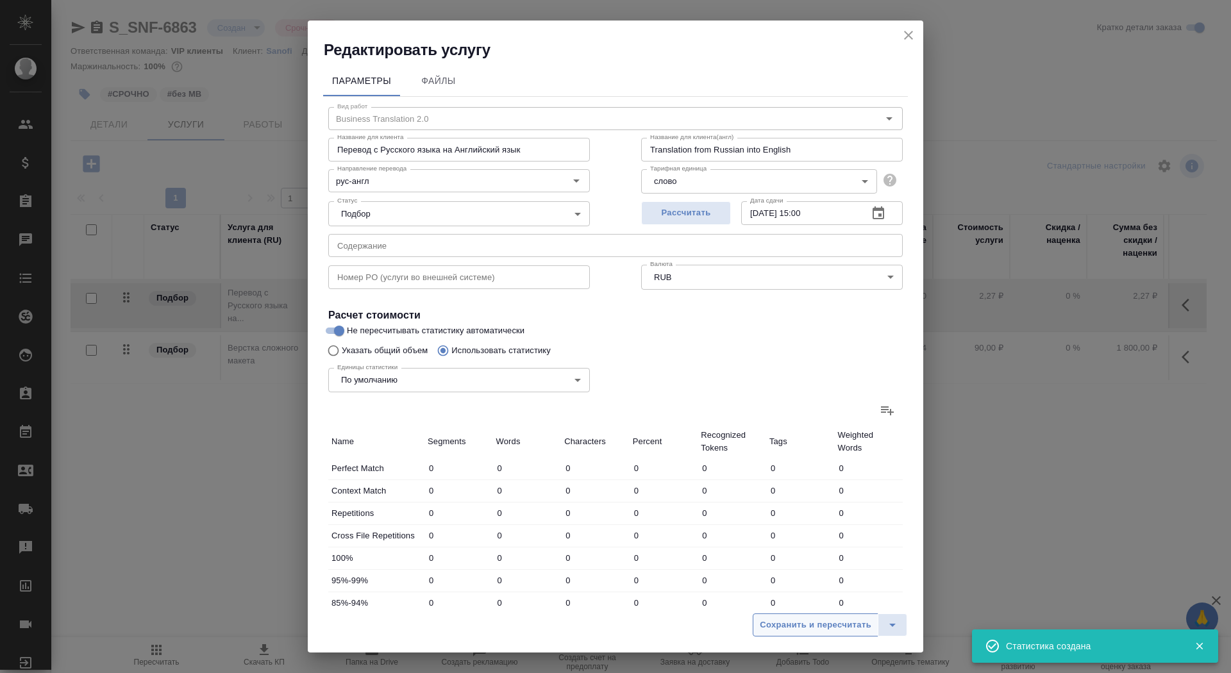
type input "24"
type input "143"
type input "4"
type input "7"
type input "54"
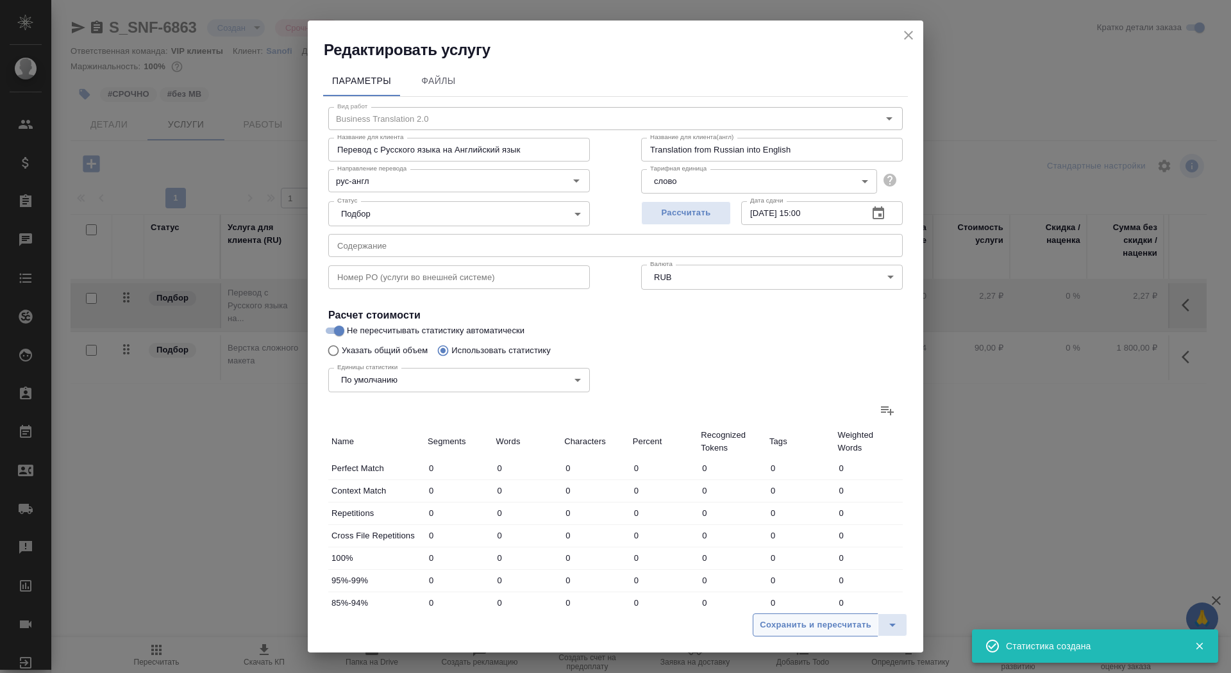
type input "11"
type input "22"
type input "180"
type input "415"
type input "2648"
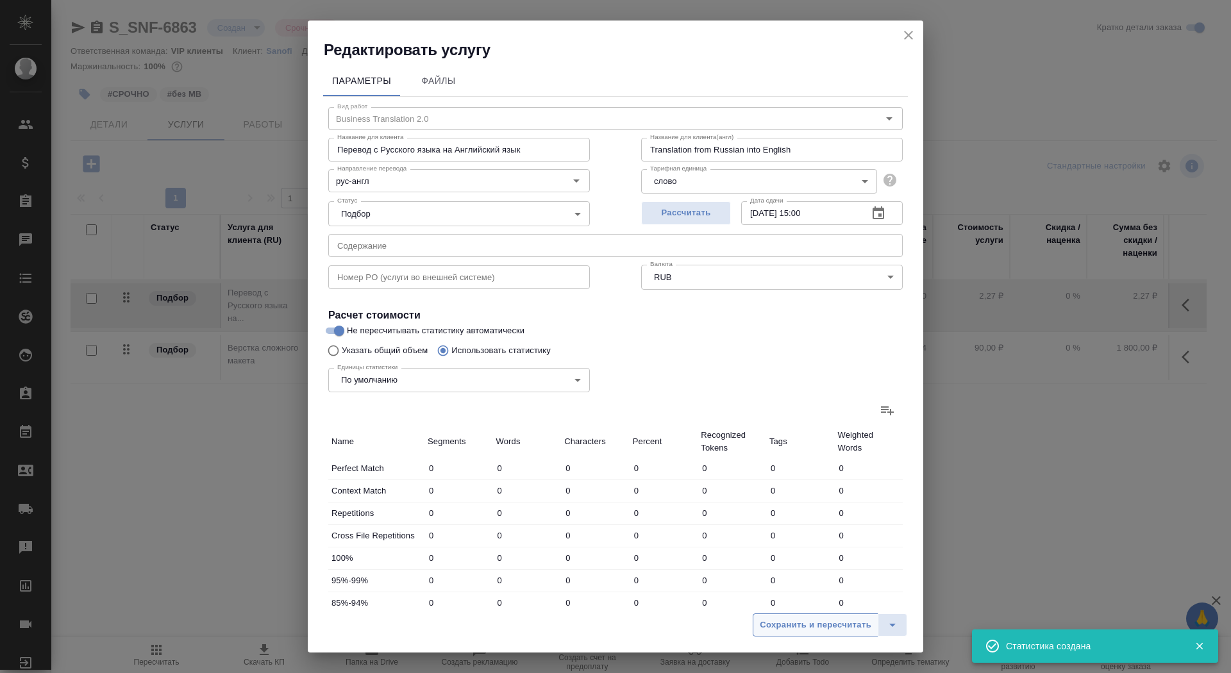
type input "21009"
type input "521"
type input "2782"
type input "21581"
type input "627"
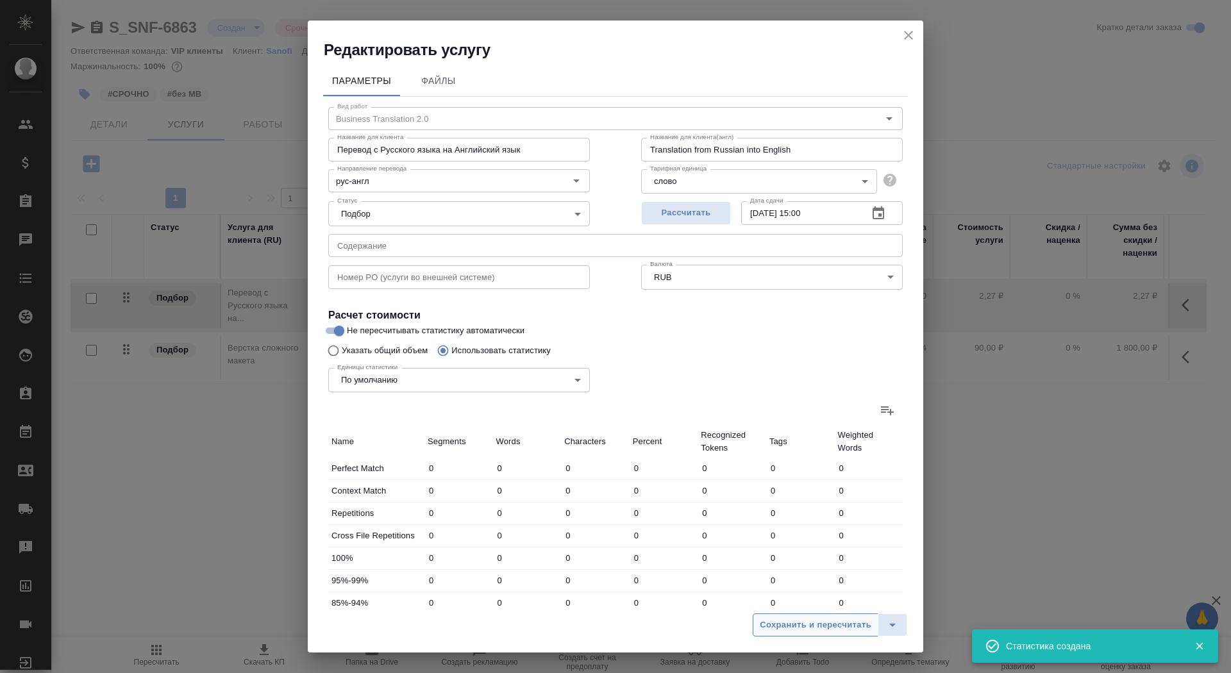
type input "2975"
type input "22794"
click at [778, 629] on span "Сохранить и пересчитать" at bounding box center [816, 625] width 112 height 15
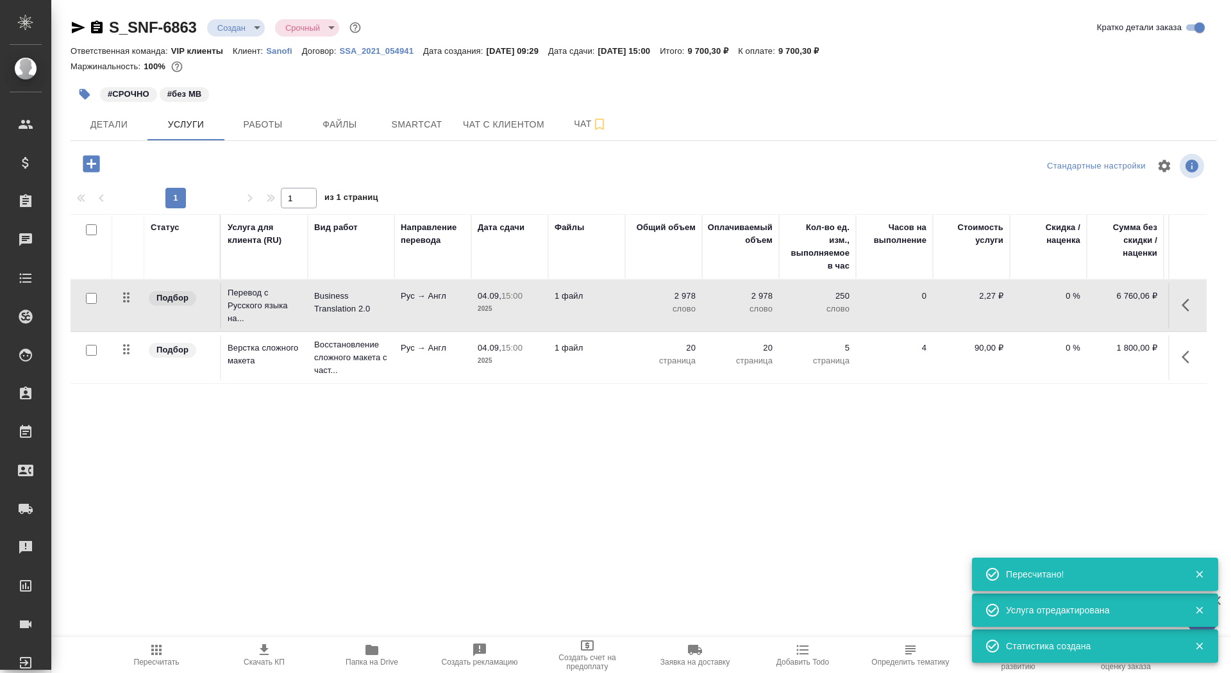
click at [420, 306] on td "Рус → Англ" at bounding box center [432, 305] width 77 height 45
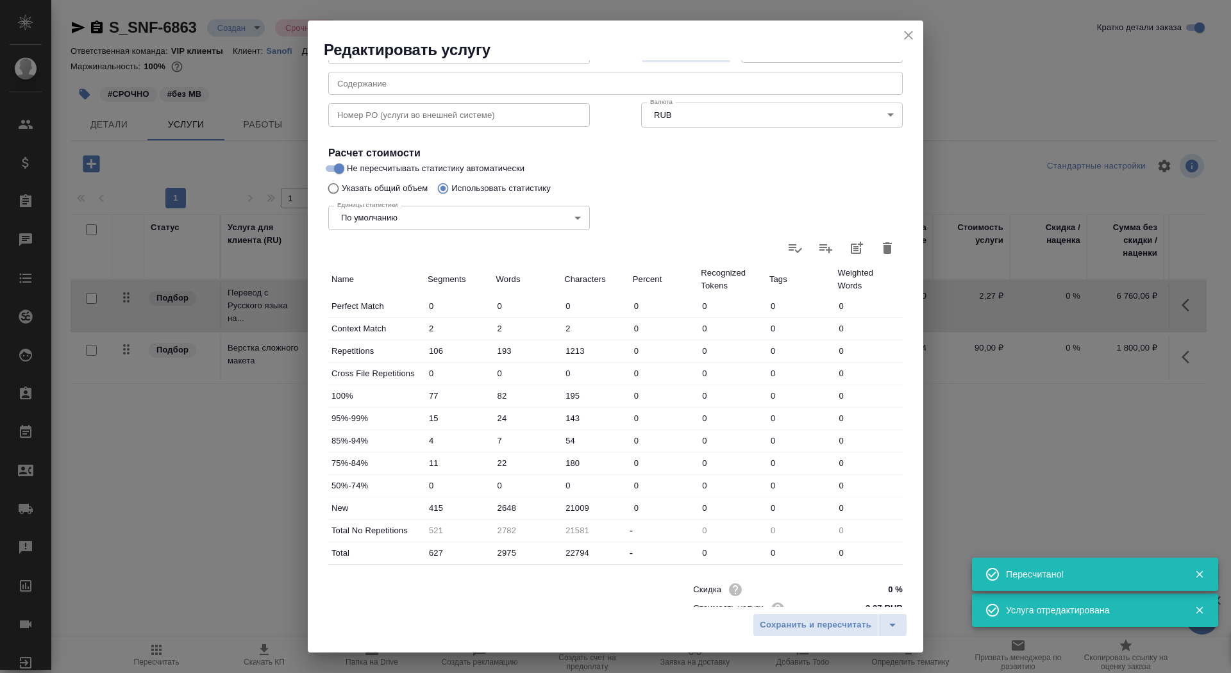
scroll to position [199, 0]
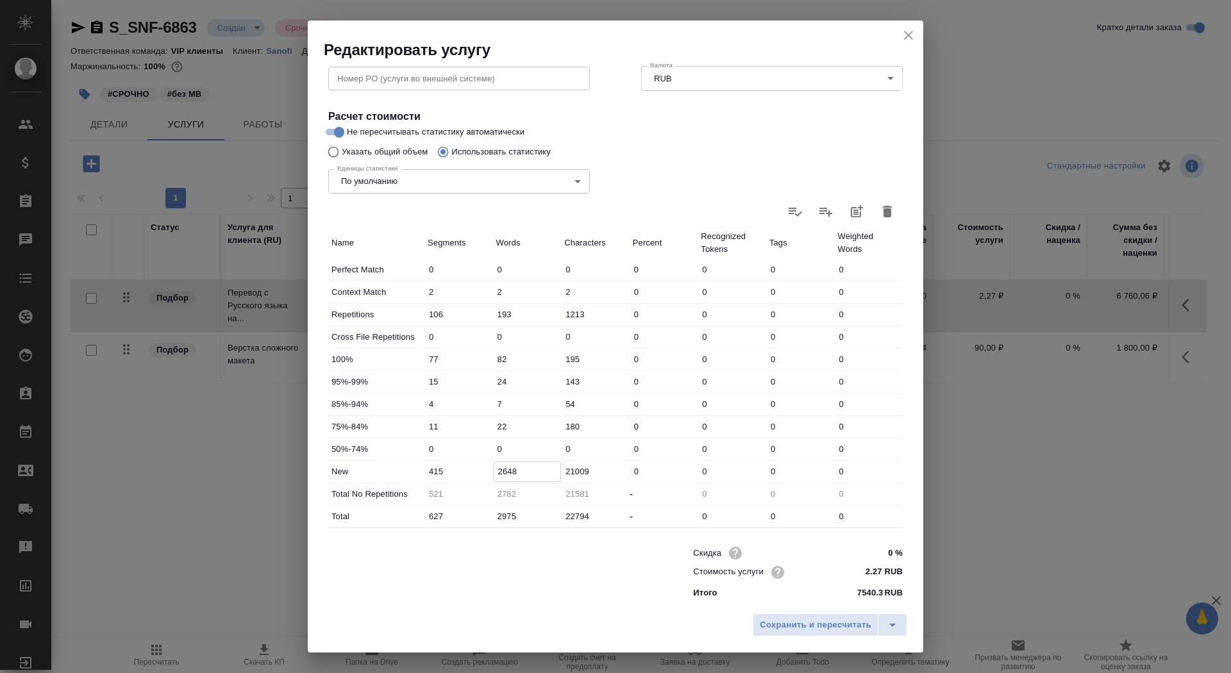
click at [496, 469] on input "2648" at bounding box center [527, 471] width 67 height 19
type input "3648"
click at [828, 637] on div "Сохранить и пересчитать" at bounding box center [616, 630] width 616 height 46
click at [827, 627] on span "Сохранить и пересчитать" at bounding box center [816, 625] width 112 height 15
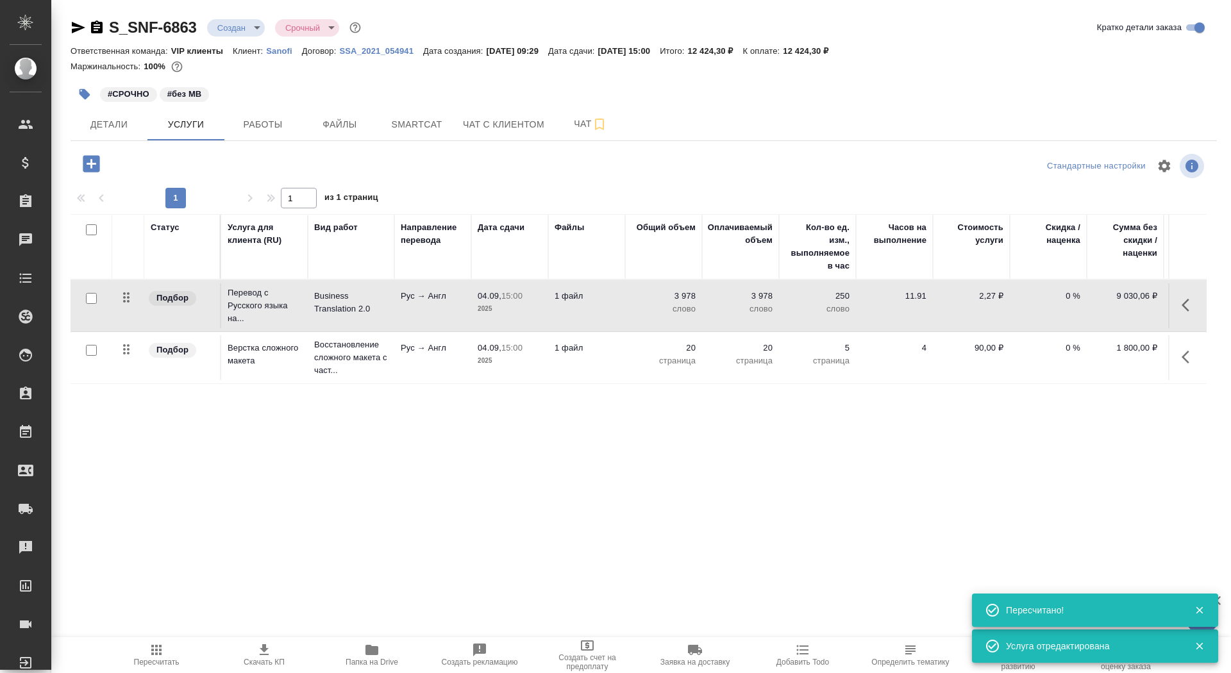
click at [278, 656] on span "Скачать КП" at bounding box center [264, 655] width 92 height 24
click at [118, 129] on span "Детали" at bounding box center [109, 125] width 62 height 16
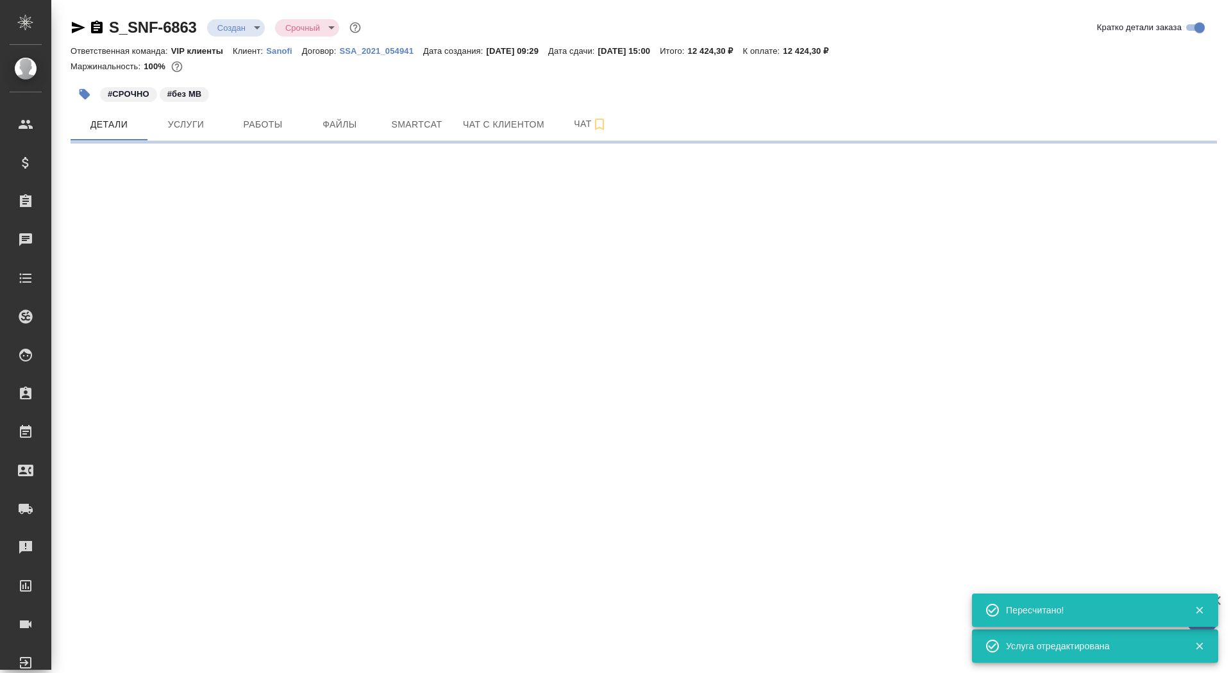
select select "RU"
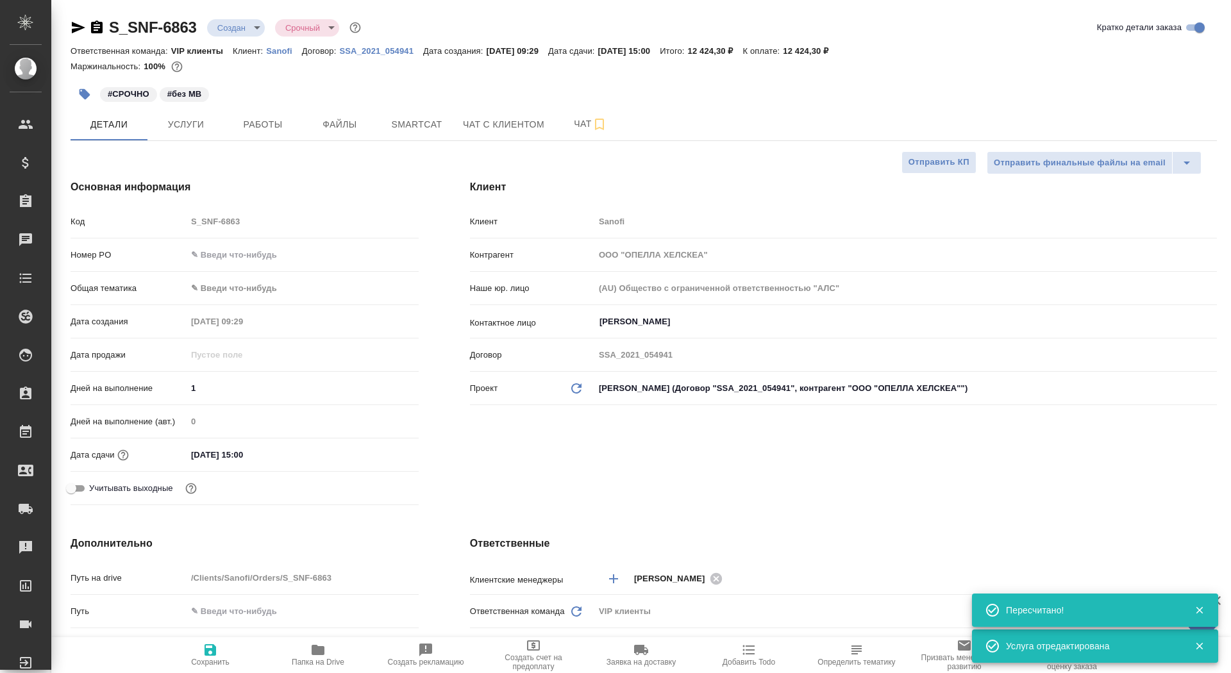
type textarea "x"
click at [228, 652] on span "Сохранить" at bounding box center [210, 655] width 92 height 24
type textarea "x"
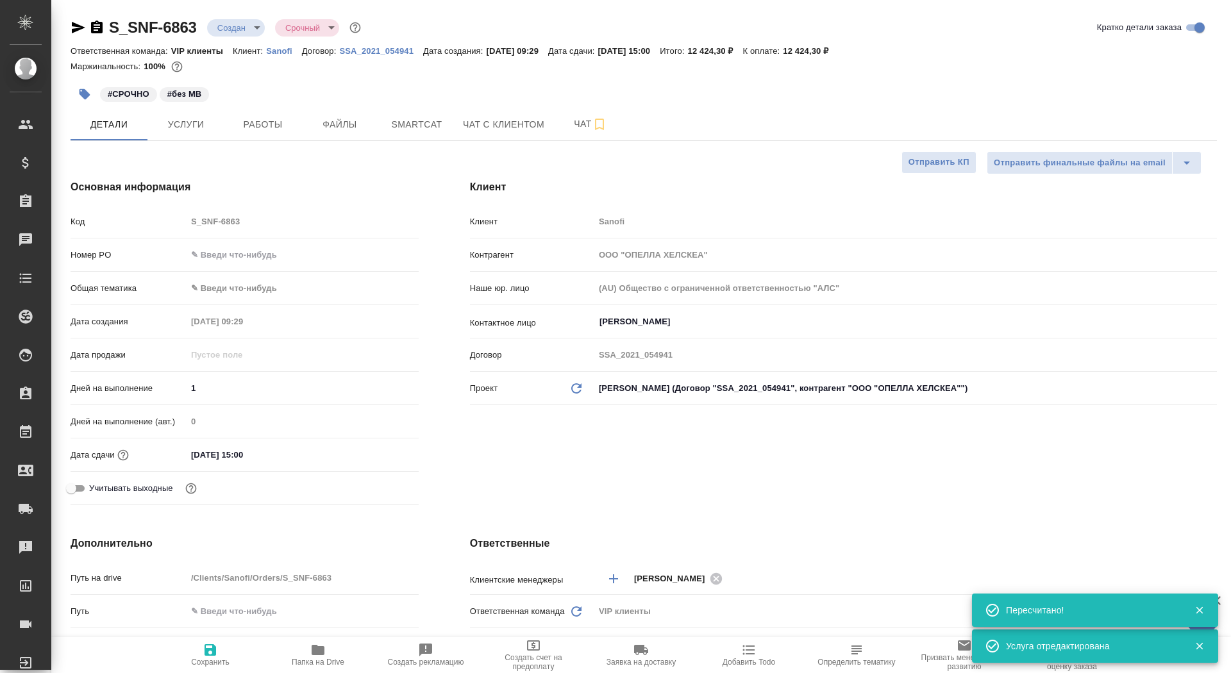
type textarea "x"
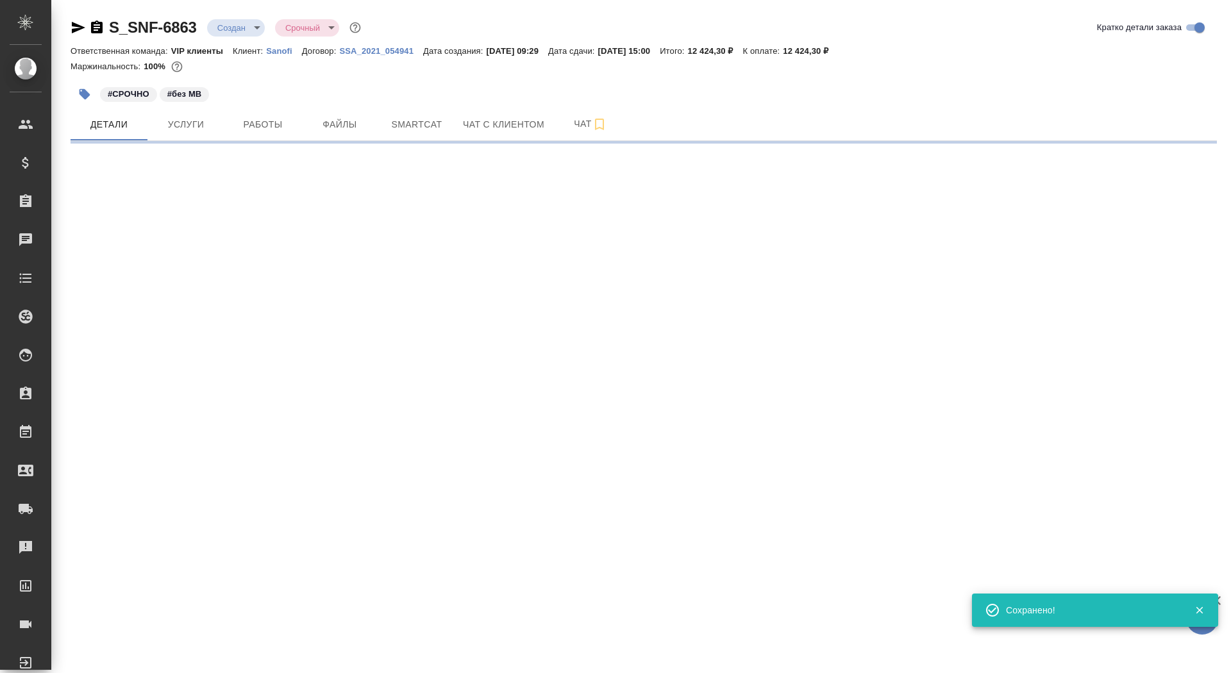
select select "RU"
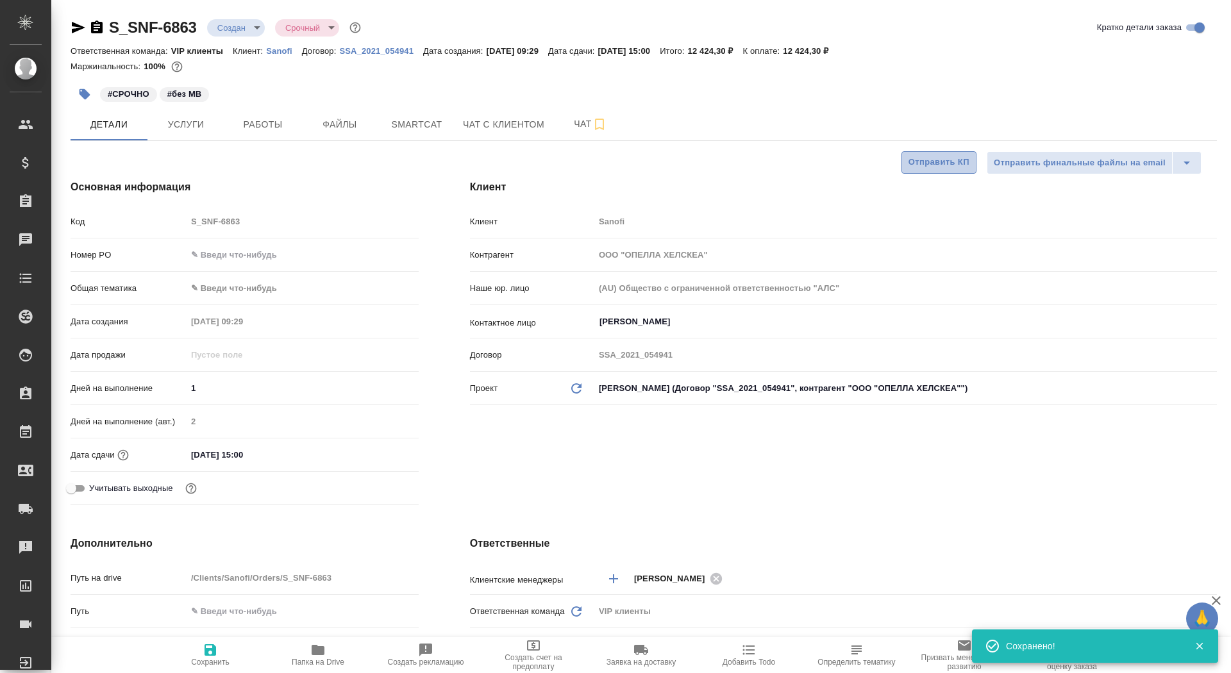
click at [920, 160] on span "Отправить КП" at bounding box center [939, 162] width 61 height 15
type textarea "x"
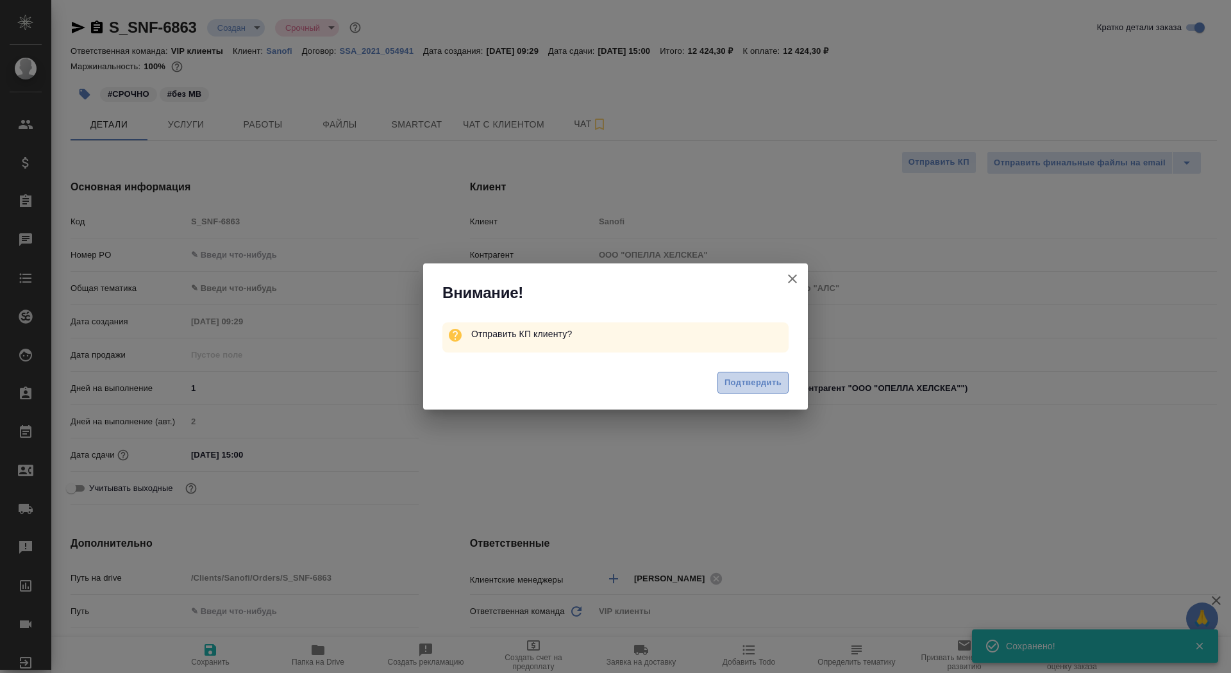
click at [757, 382] on span "Подтвердить" at bounding box center [753, 383] width 57 height 15
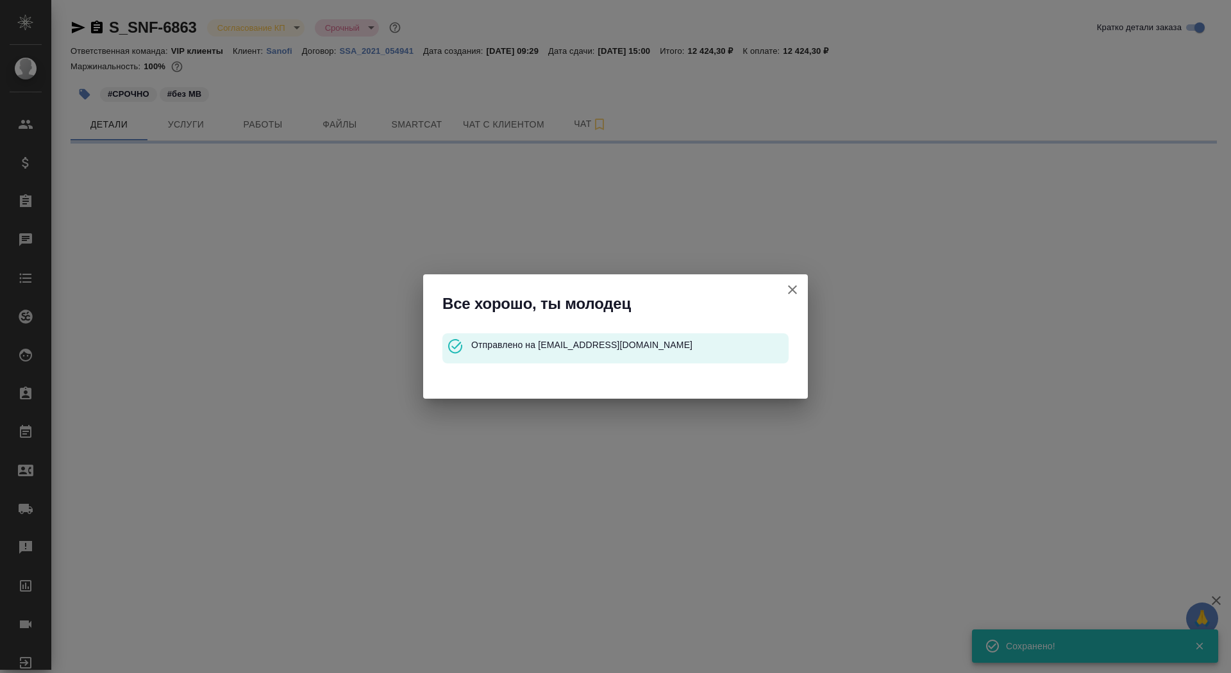
select select "RU"
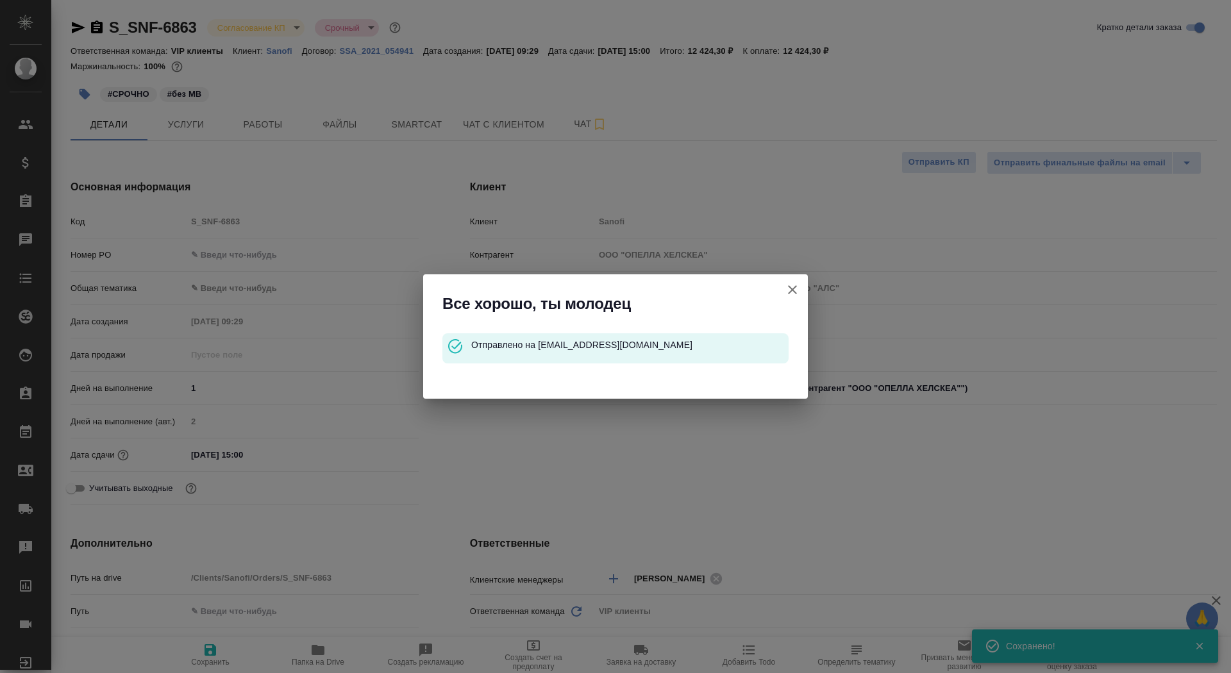
type textarea "x"
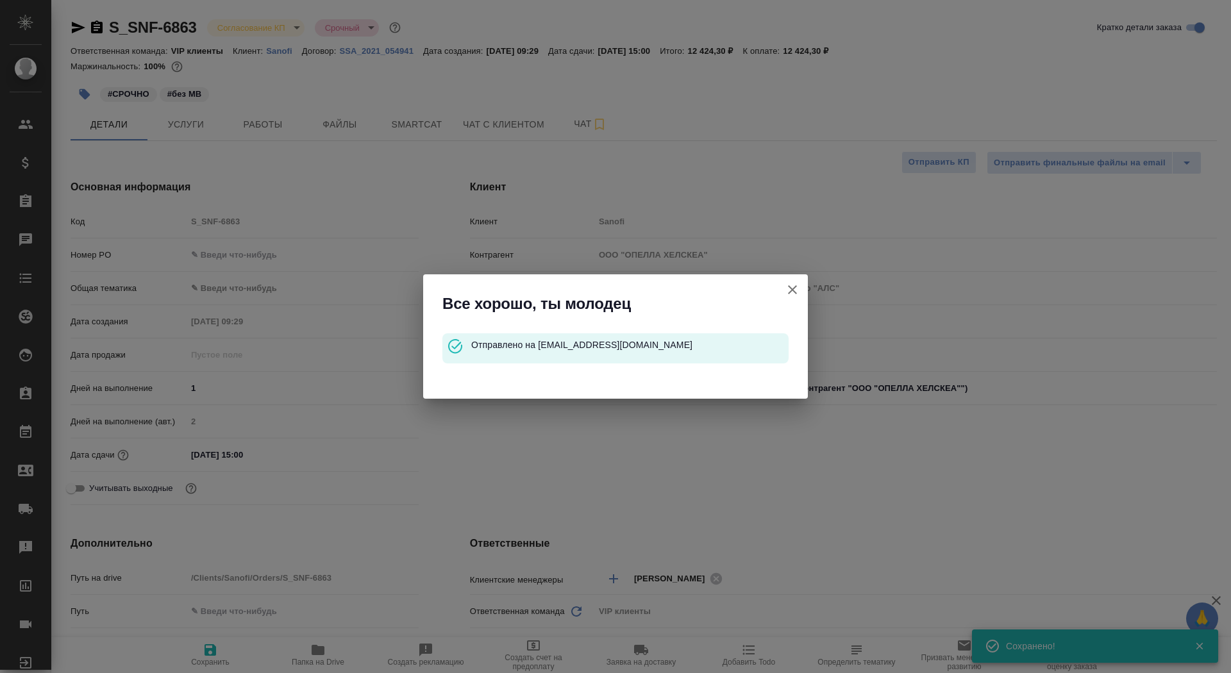
type textarea "x"
click at [796, 292] on icon "button" at bounding box center [792, 289] width 15 height 15
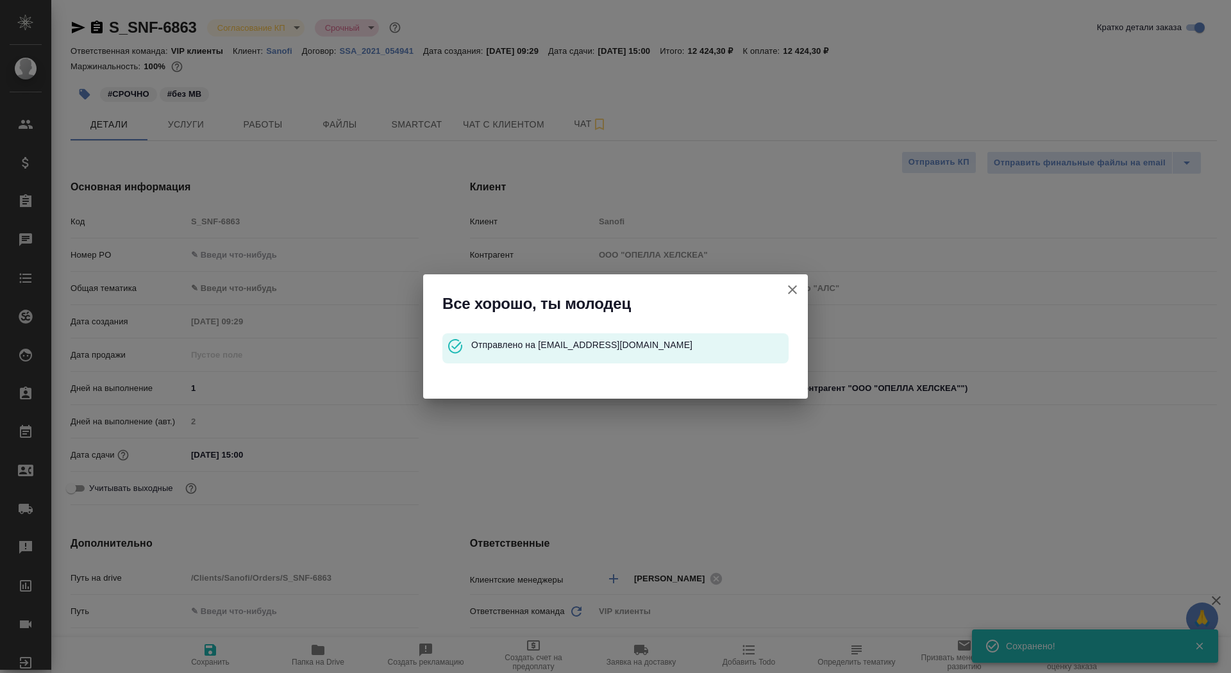
type textarea "x"
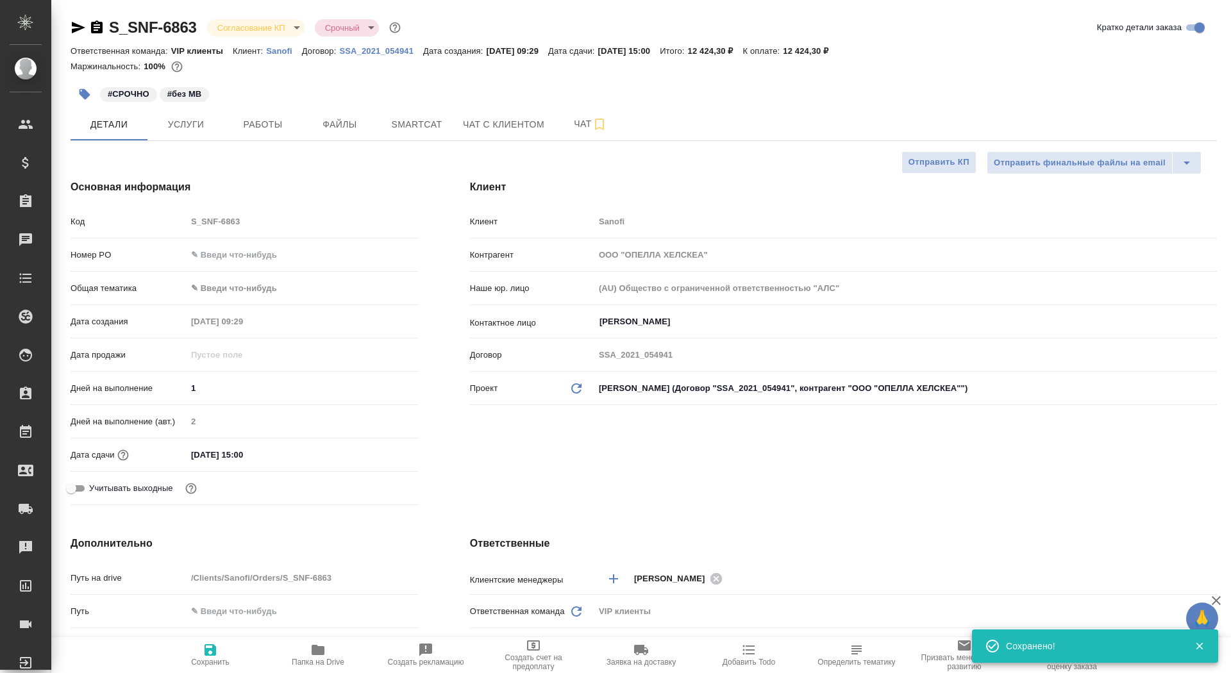
type textarea "x"
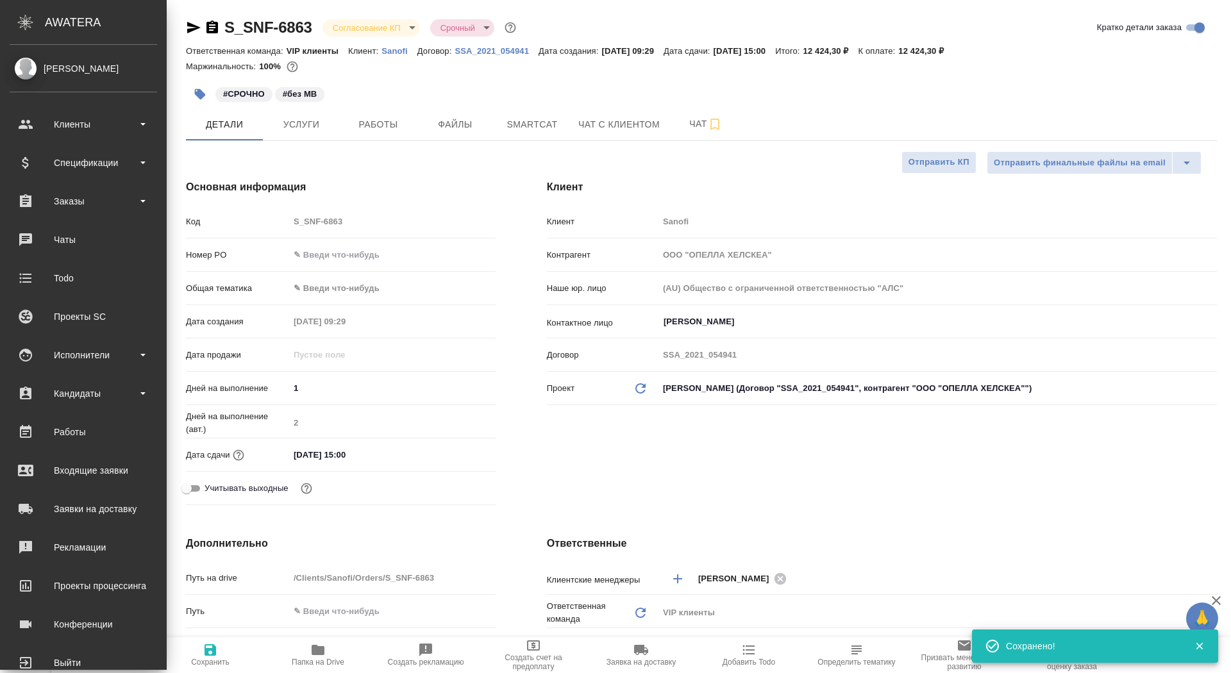
type textarea "x"
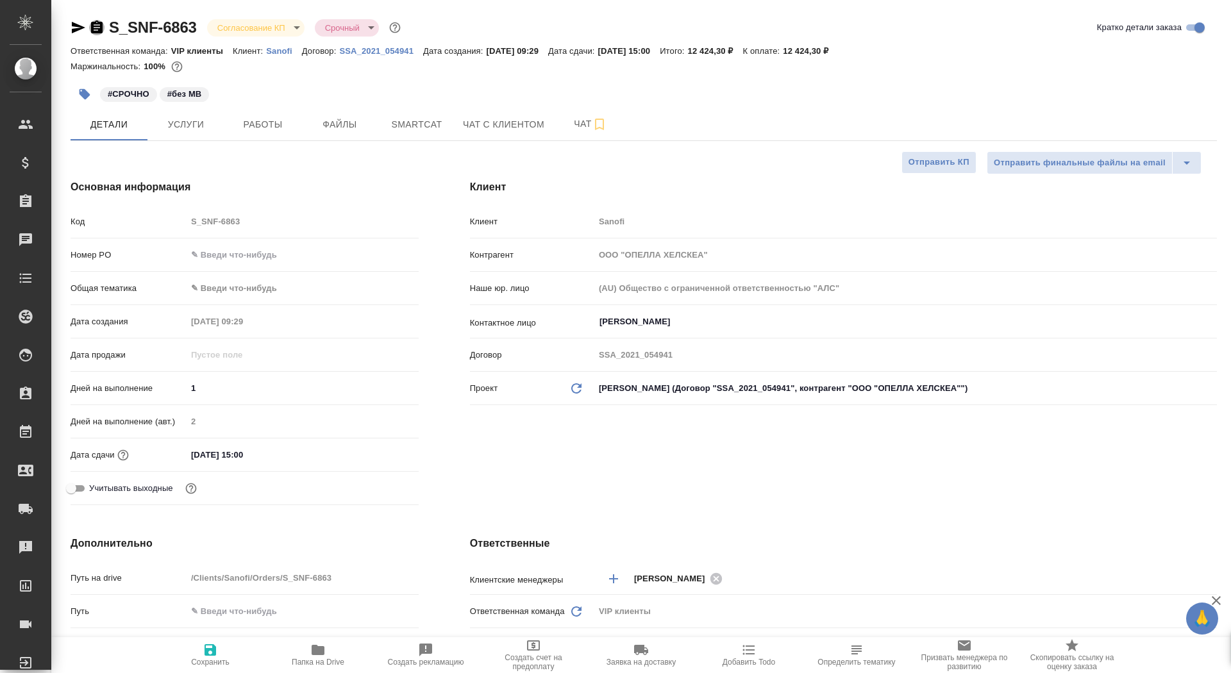
click at [97, 31] on icon "button" at bounding box center [96, 27] width 15 height 15
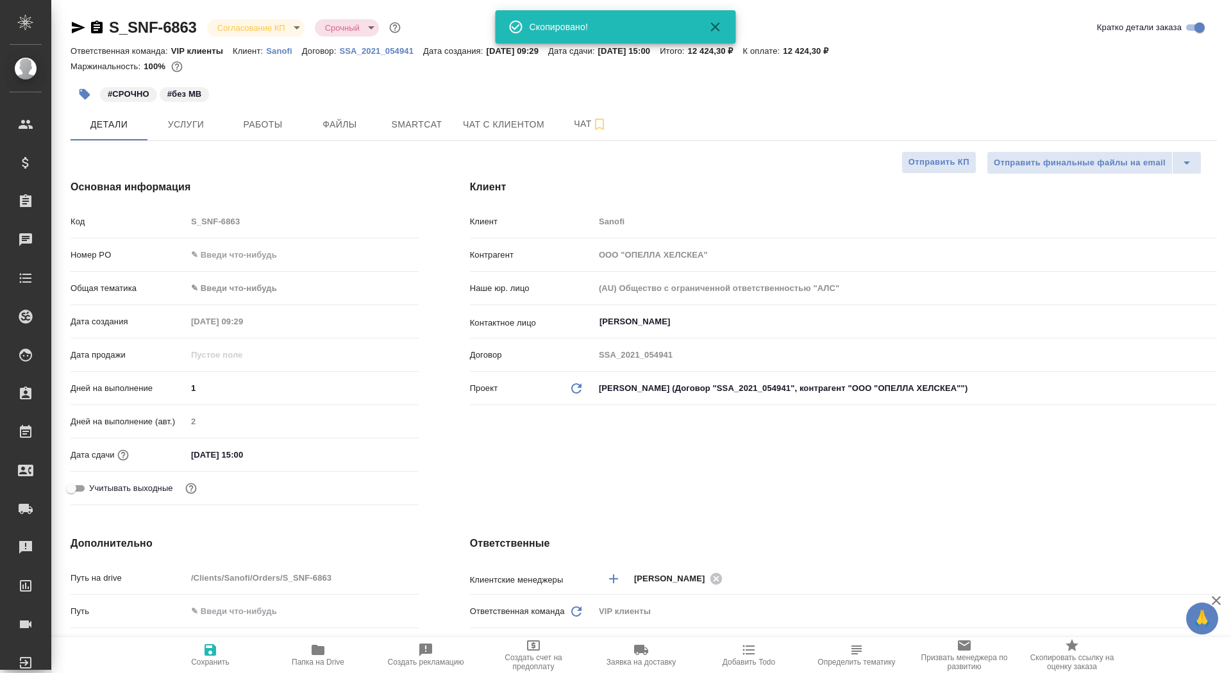
type textarea "x"
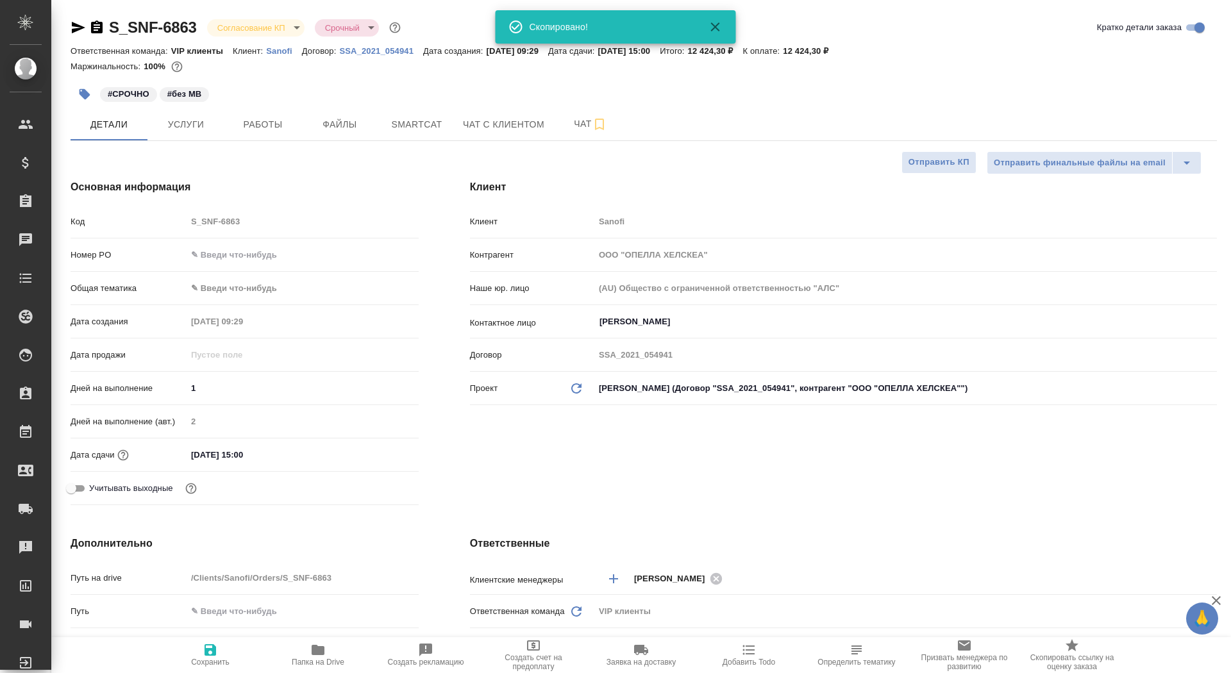
type textarea "x"
click at [559, 130] on button "Чат" at bounding box center [590, 124] width 77 height 32
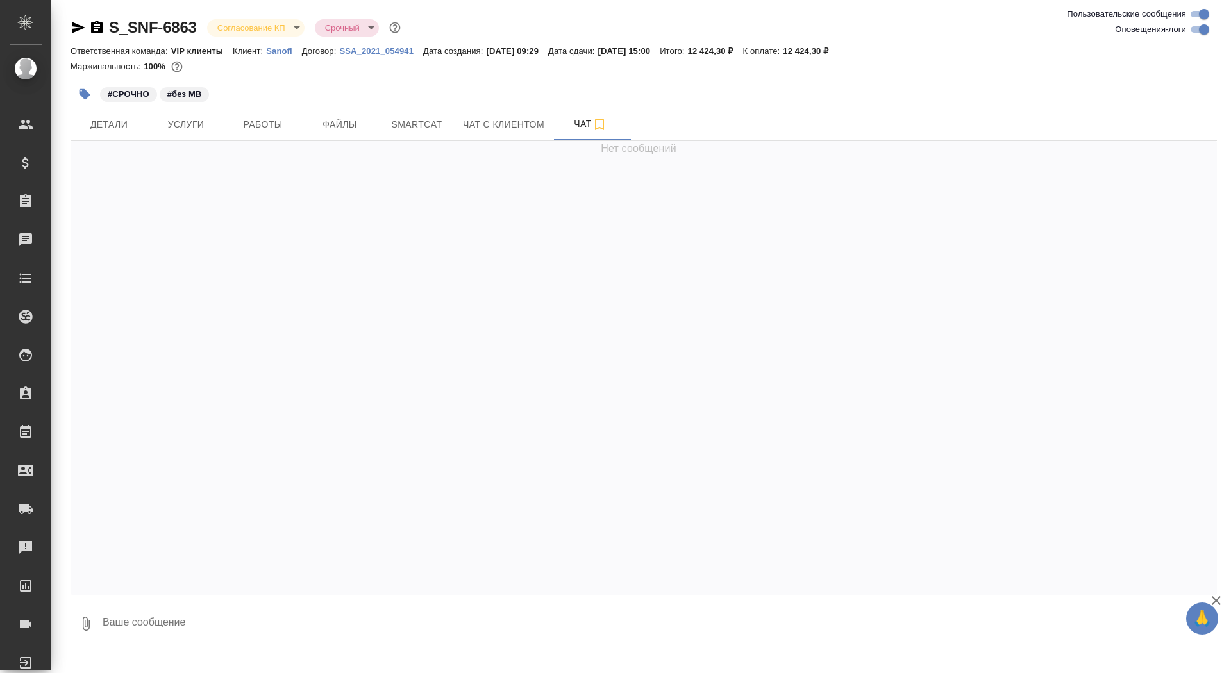
click at [599, 233] on div "Нет сообщений" at bounding box center [644, 368] width 1147 height 454
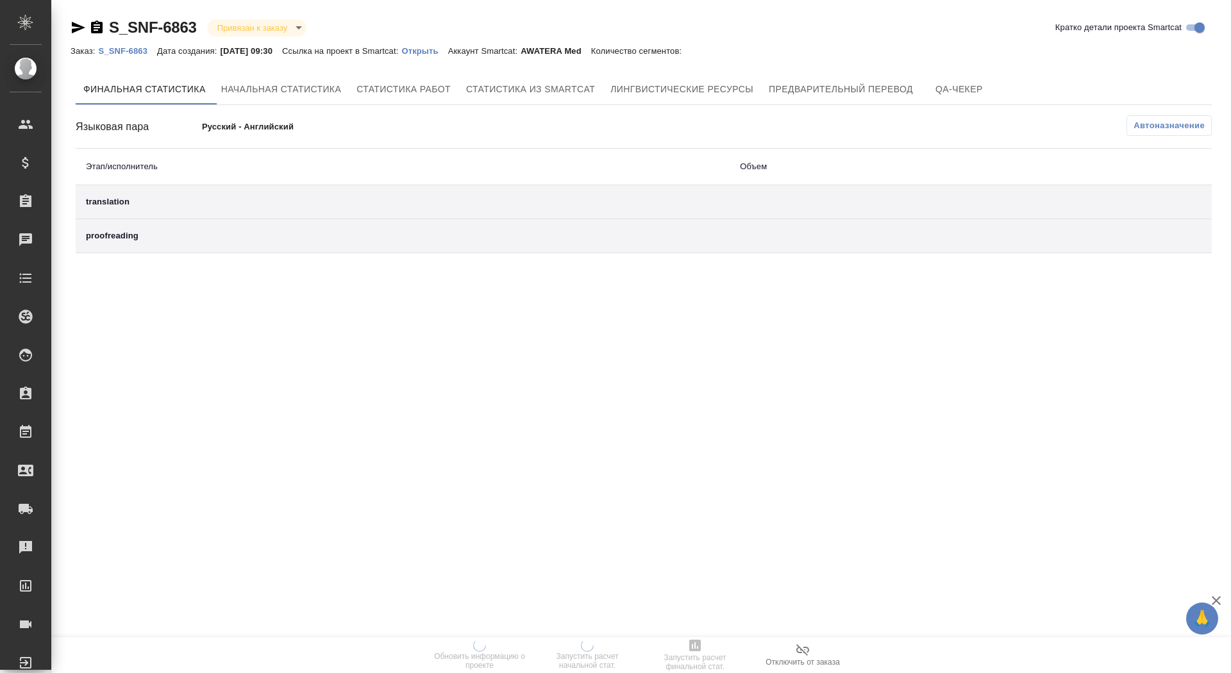
click at [448, 49] on p "Открыть" at bounding box center [424, 51] width 46 height 10
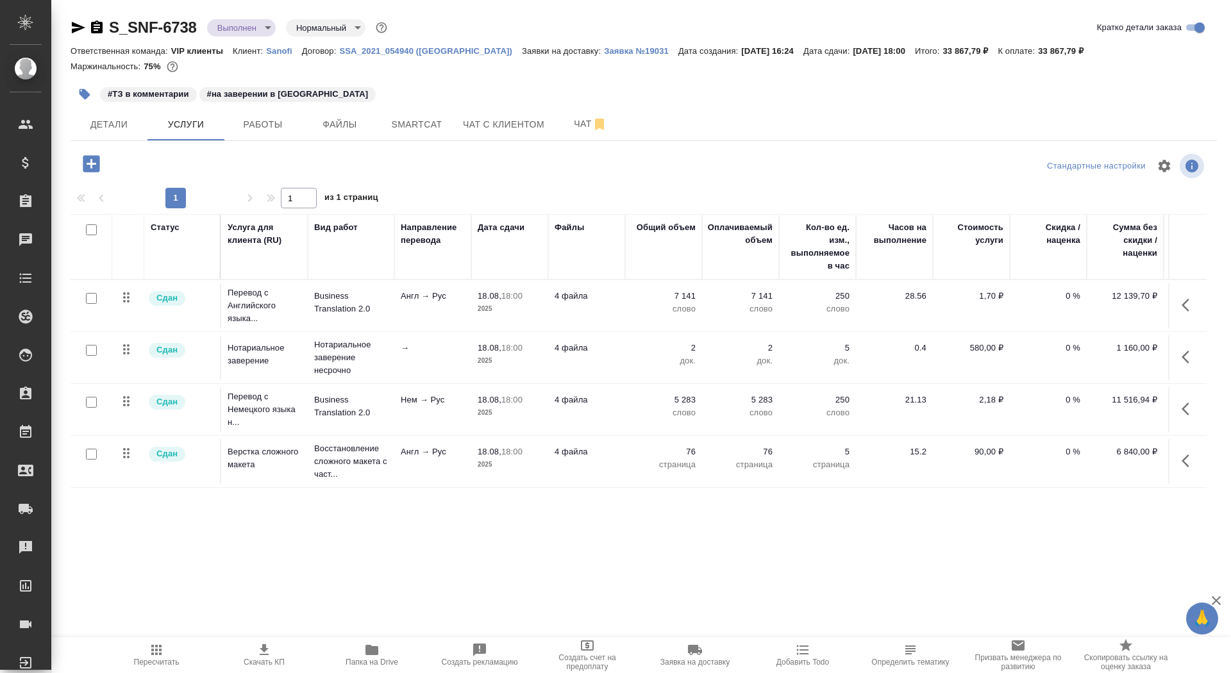
click at [103, 31] on icon "button" at bounding box center [96, 27] width 15 height 15
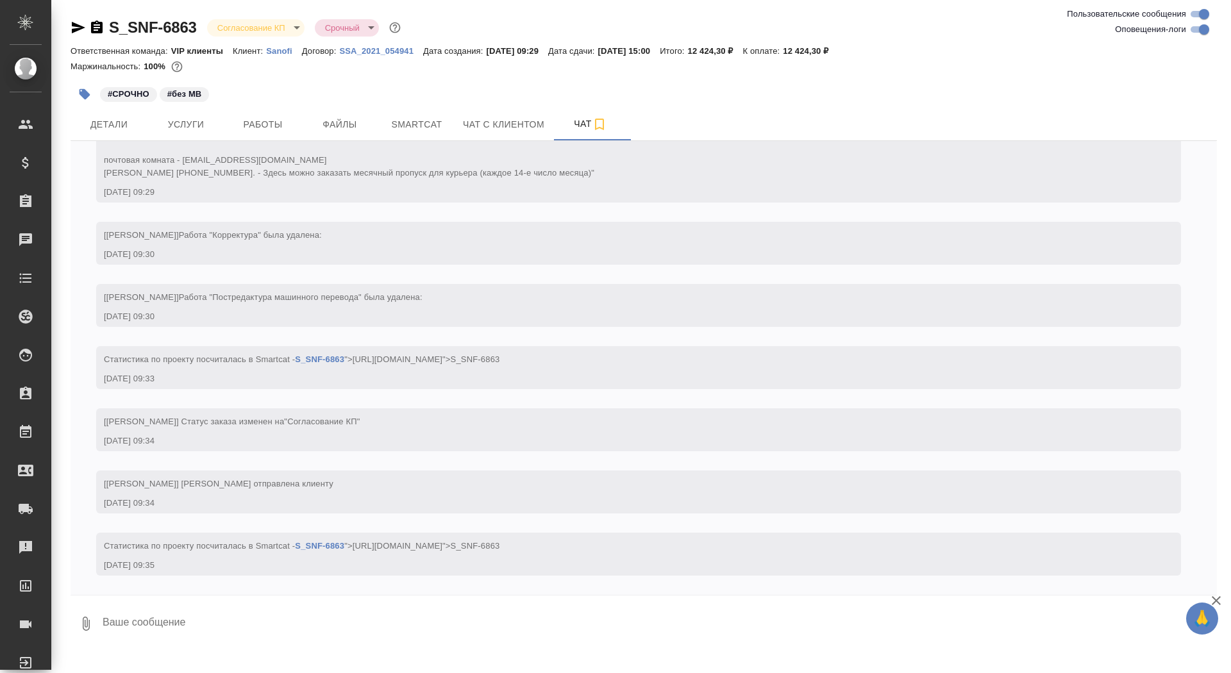
scroll to position [473, 0]
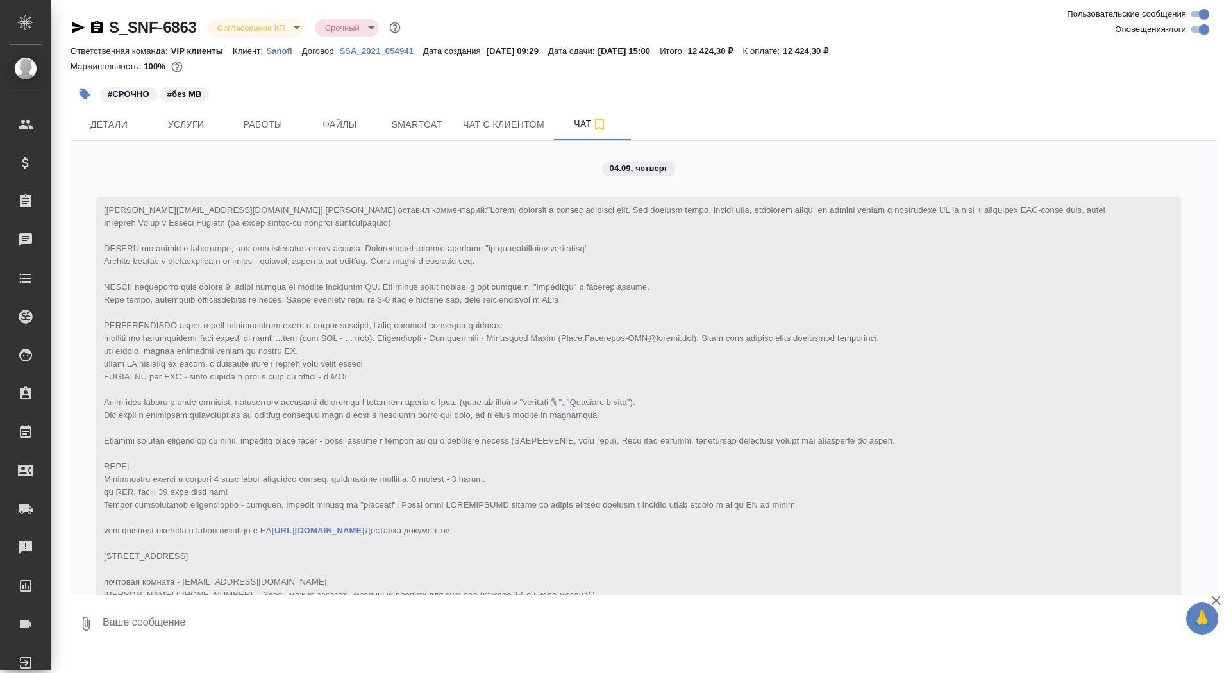
scroll to position [473, 0]
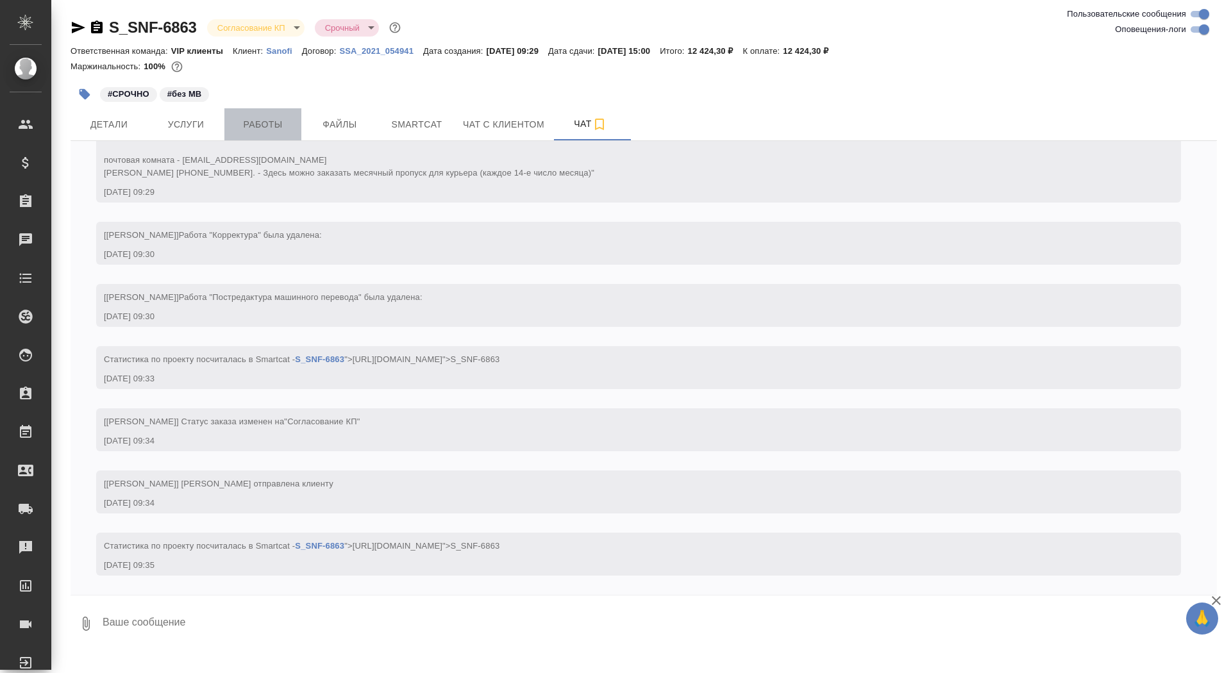
click at [258, 126] on span "Работы" at bounding box center [263, 125] width 62 height 16
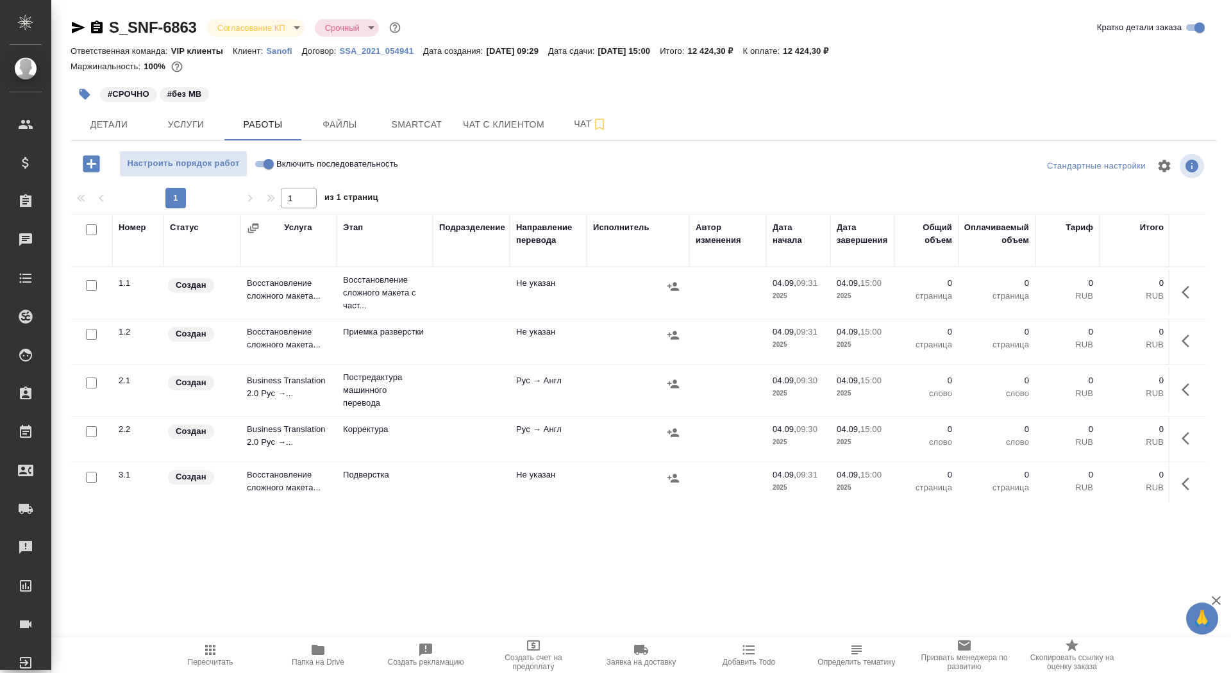
click at [1193, 277] on button "button" at bounding box center [1189, 292] width 31 height 31
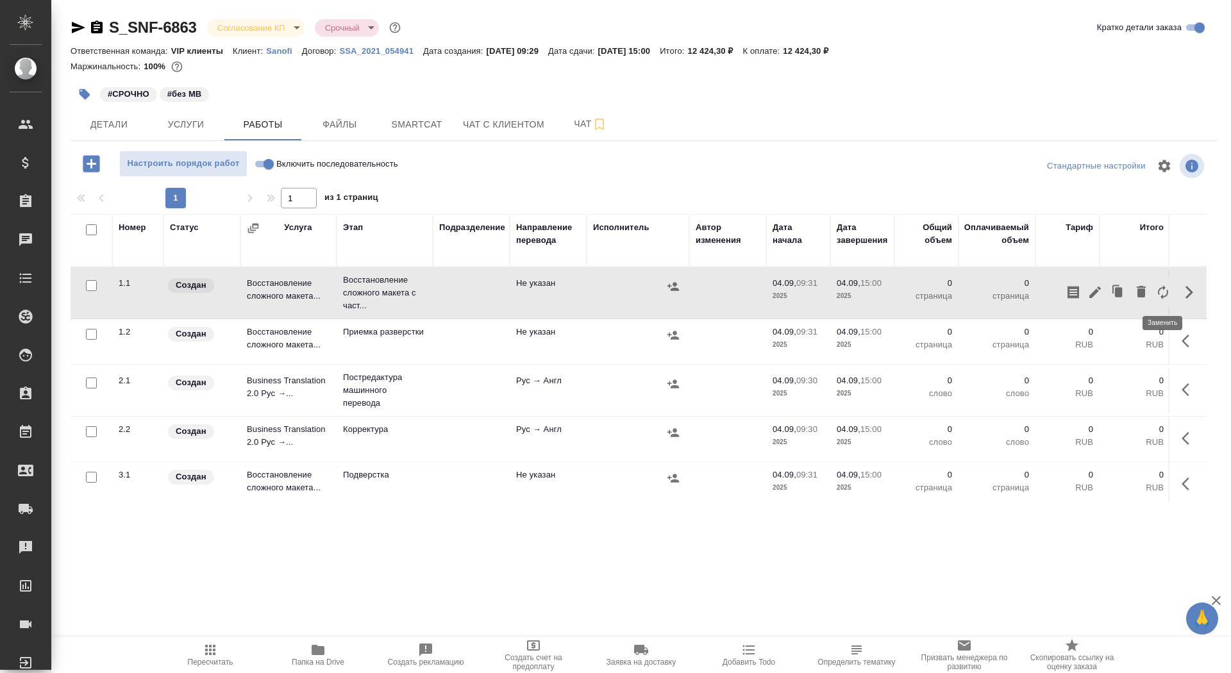
click at [1162, 299] on icon "button" at bounding box center [1163, 292] width 15 height 15
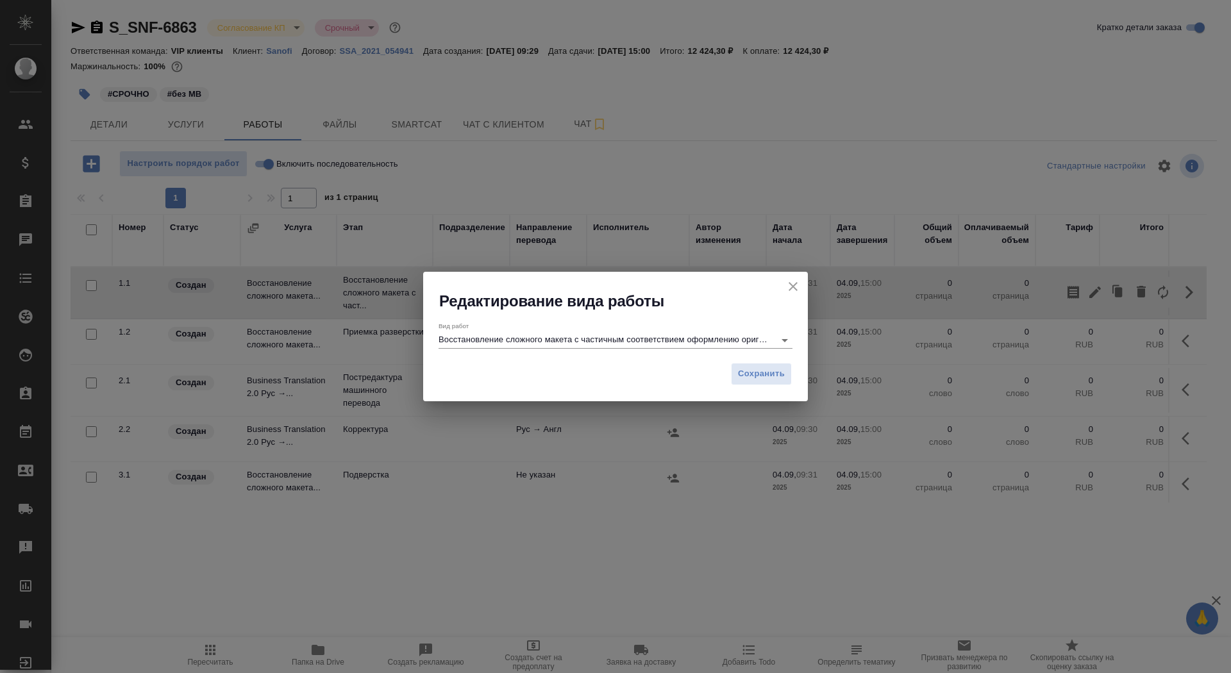
click at [660, 343] on input "Восстановление сложного макета с частичным соответствием оформлению оригинала" at bounding box center [604, 339] width 330 height 15
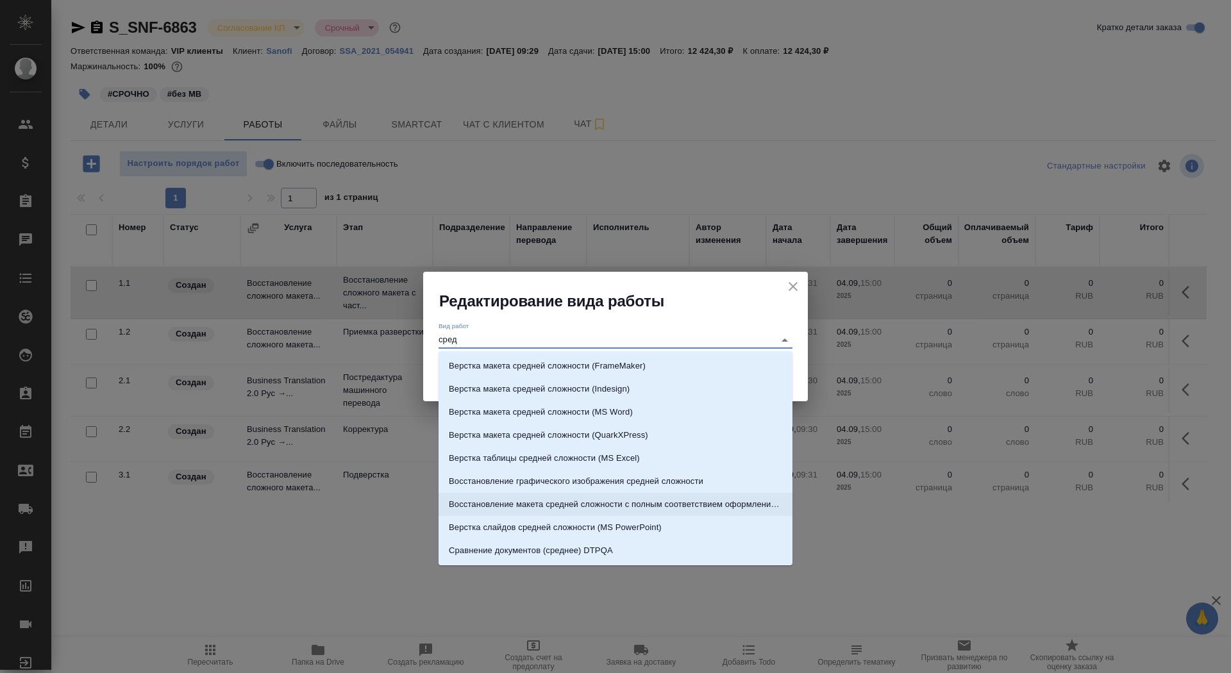
click at [729, 502] on p "Восстановление макета средней сложности с полным соответствием оформлению ориги…" at bounding box center [615, 504] width 333 height 13
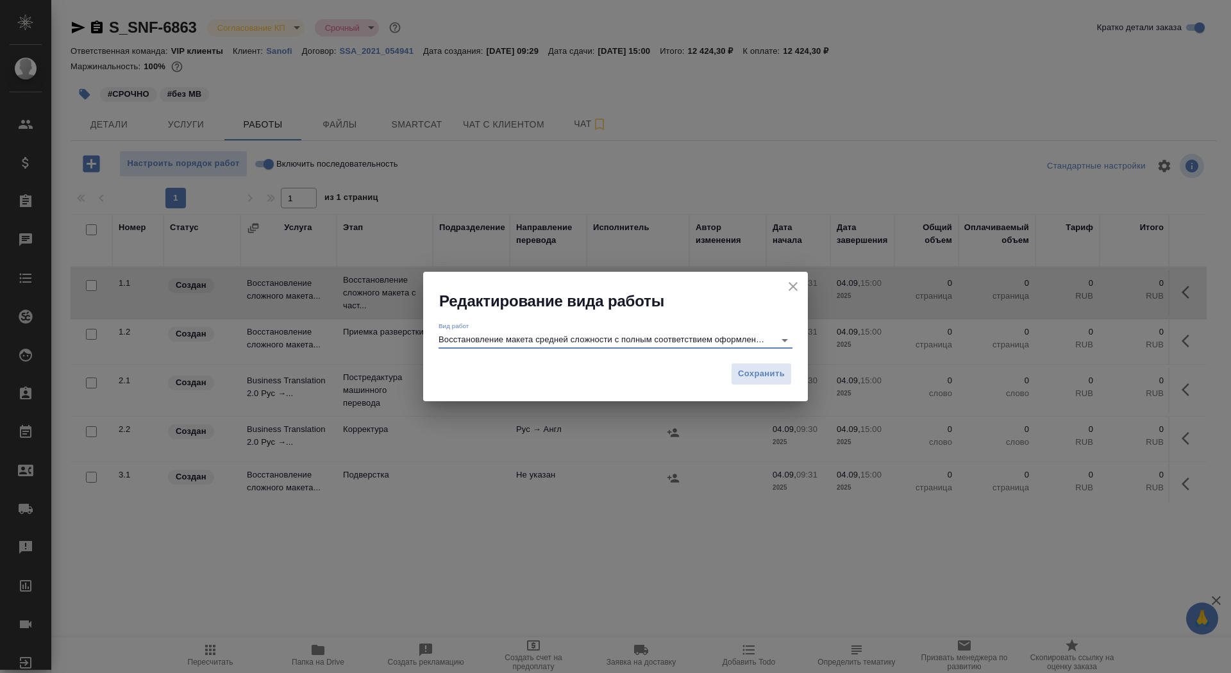
type input "Восстановление макета средней сложности с полным соответствием оформлению ориги…"
click at [766, 394] on div "Сохранить" at bounding box center [615, 379] width 385 height 45
click at [762, 374] on span "Сохранить" at bounding box center [761, 374] width 47 height 15
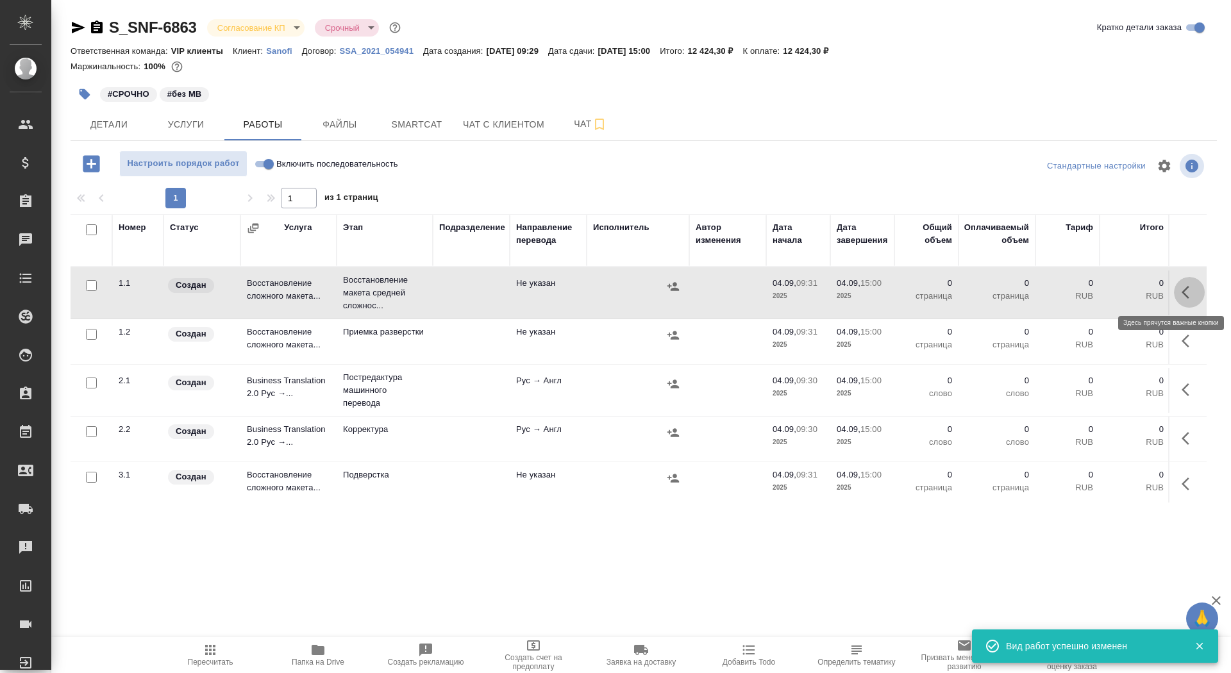
click at [1195, 297] on icon "button" at bounding box center [1189, 292] width 15 height 15
click at [1099, 289] on icon "button" at bounding box center [1095, 292] width 15 height 15
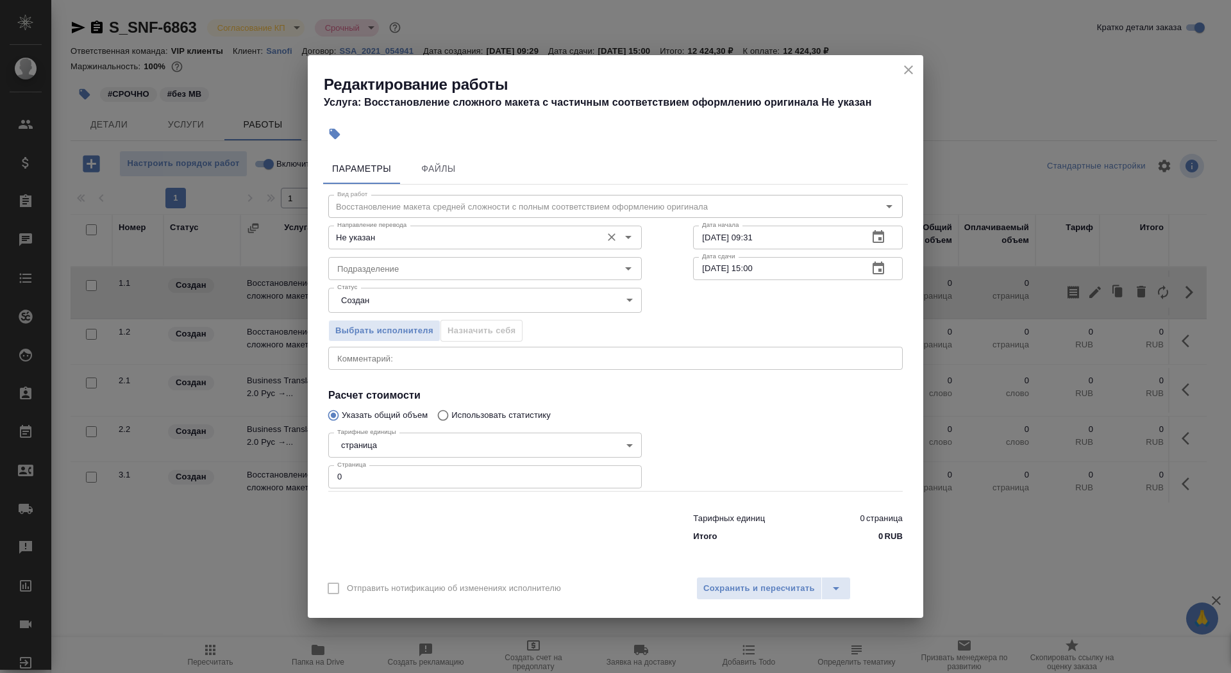
click at [411, 239] on input "Не указан" at bounding box center [463, 237] width 263 height 15
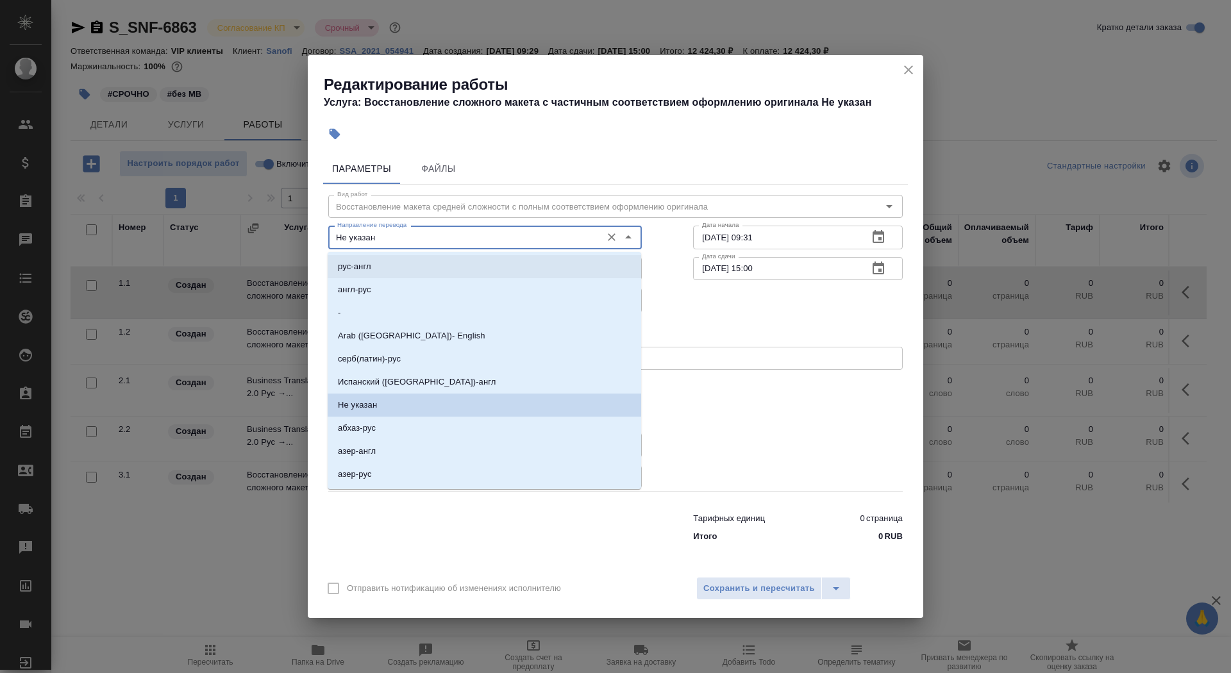
click at [400, 267] on li "рус-англ" at bounding box center [485, 266] width 314 height 23
type input "рус-англ"
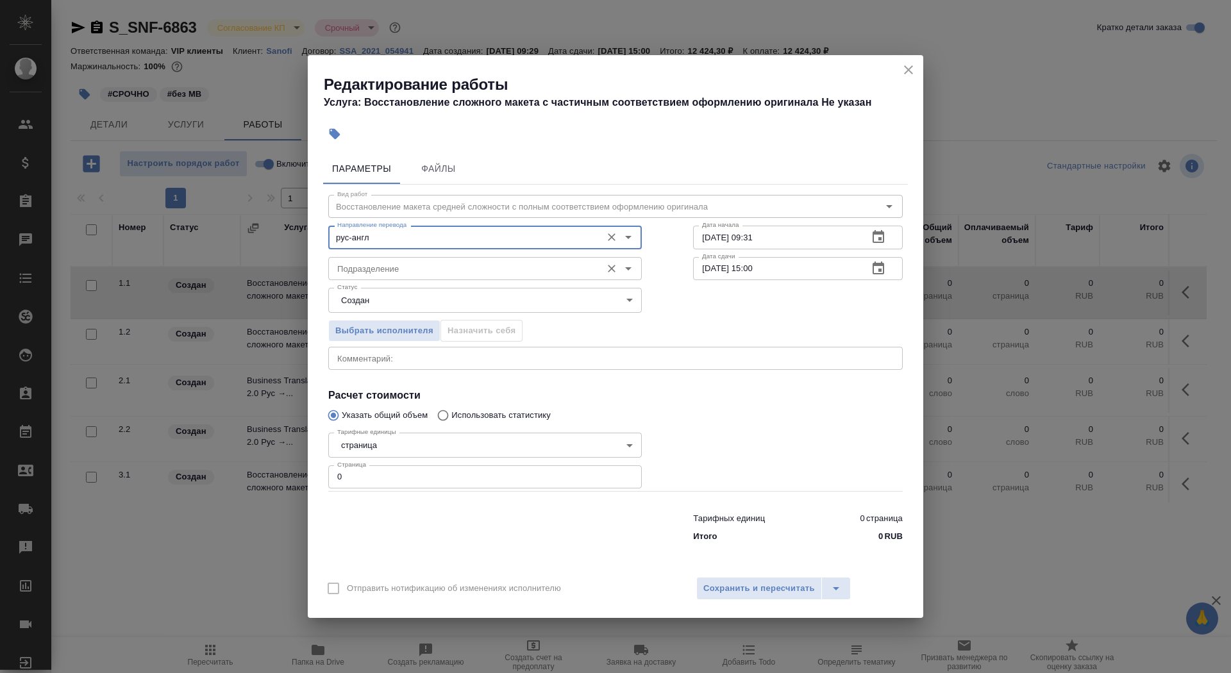
click at [399, 265] on input "Подразделение" at bounding box center [463, 268] width 263 height 15
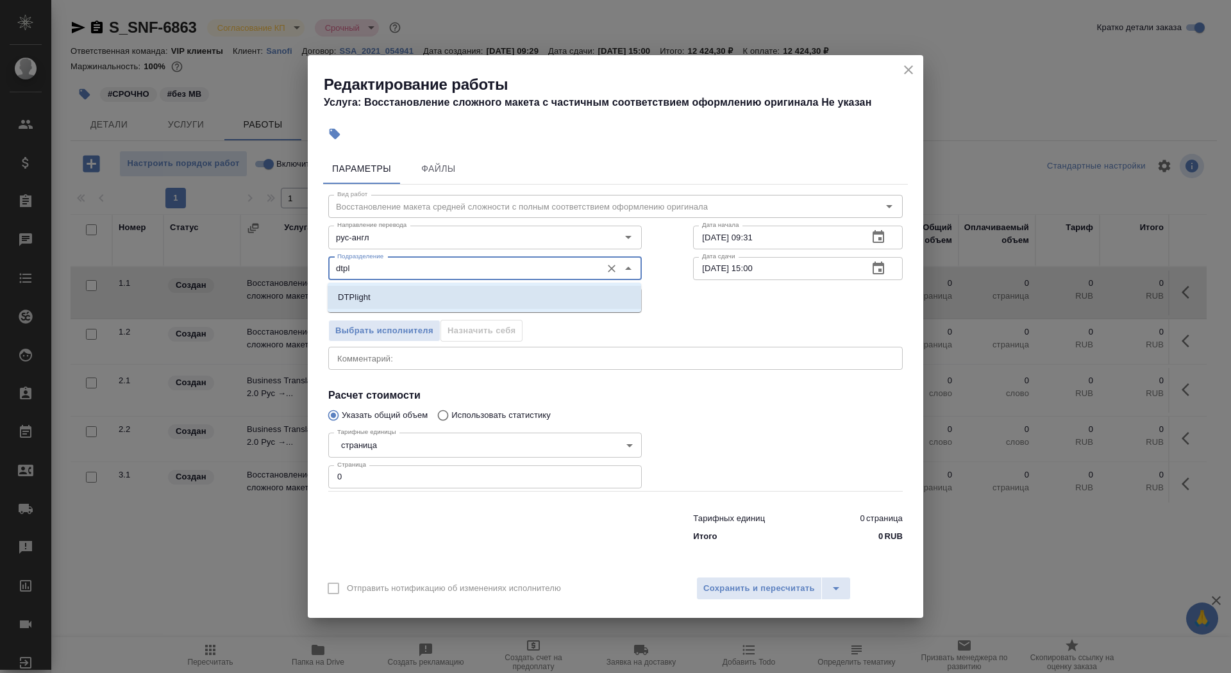
click at [409, 296] on li "DTPlight" at bounding box center [485, 297] width 314 height 23
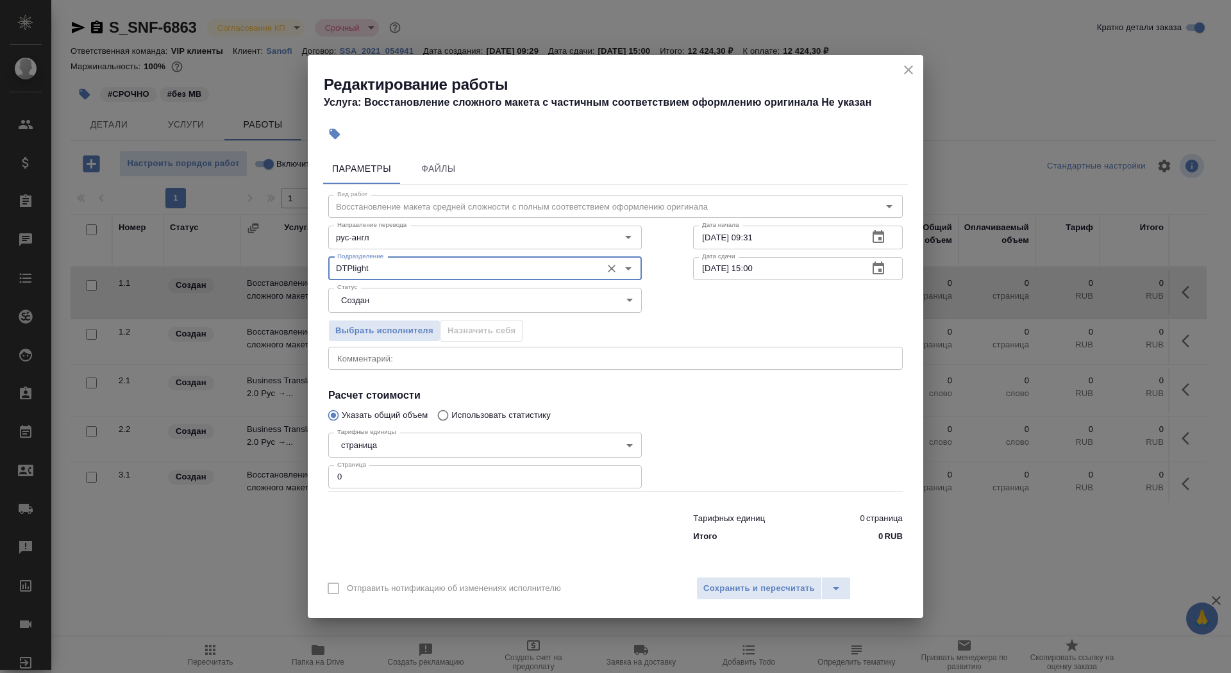
type input "DTPlight"
click at [411, 301] on body "🙏 .cls-1 fill:#fff; AWATERA Saydasheva Dilyara Клиенты Спецификации Заказы 0 Ча…" at bounding box center [615, 336] width 1231 height 673
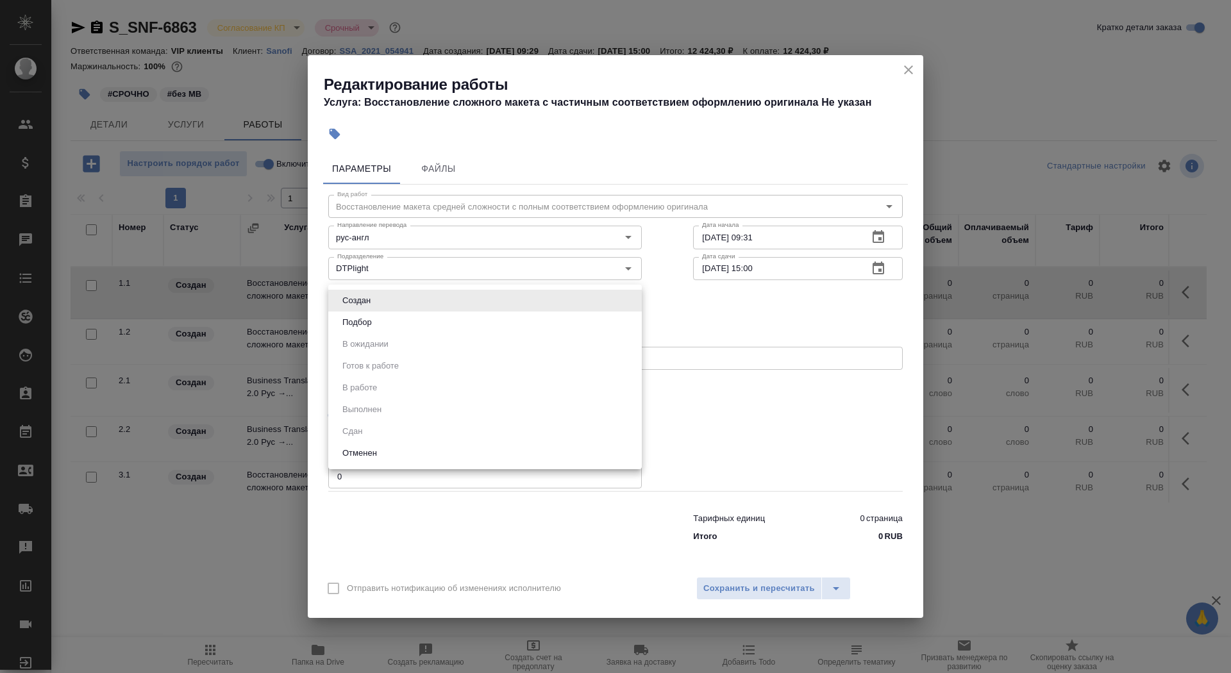
click at [419, 318] on li "Подбор" at bounding box center [485, 323] width 314 height 22
type input "recruiting"
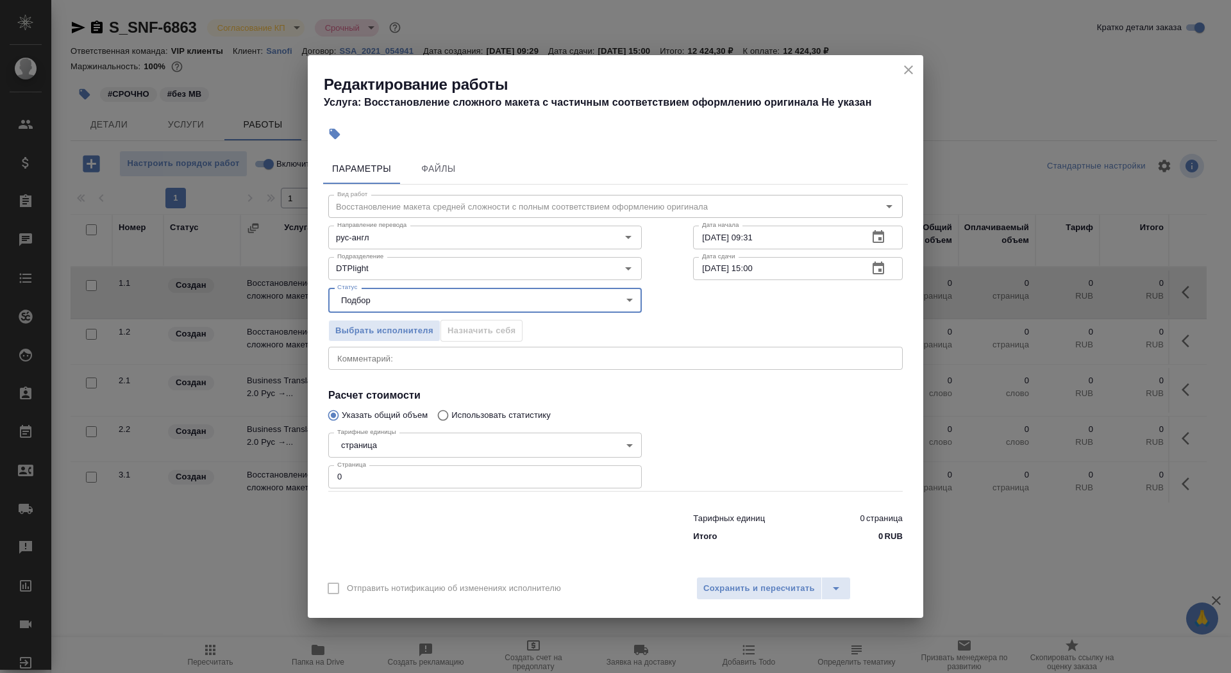
click at [400, 439] on body "🙏 .cls-1 fill:#fff; AWATERA Saydasheva Dilyara Клиенты Спецификации Заказы 0 Ча…" at bounding box center [615, 336] width 1231 height 673
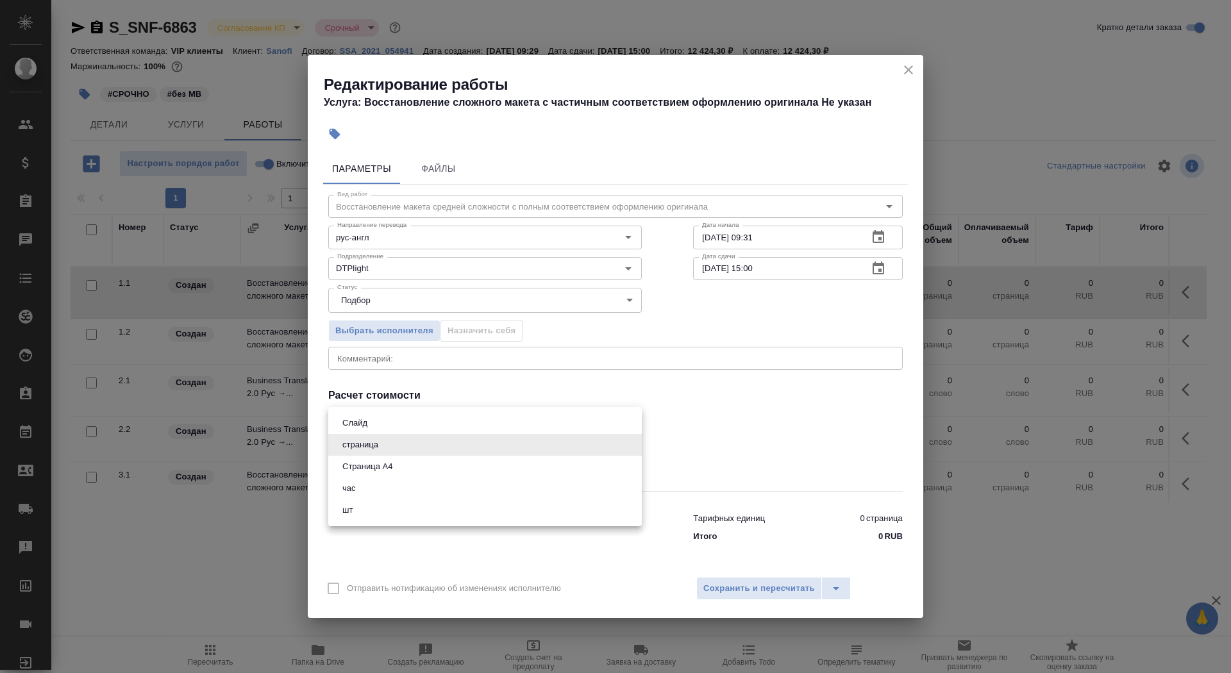
click at [407, 468] on li "Страница А4" at bounding box center [485, 467] width 314 height 22
type input "5f036ec4e16dec2d6b59c8ff"
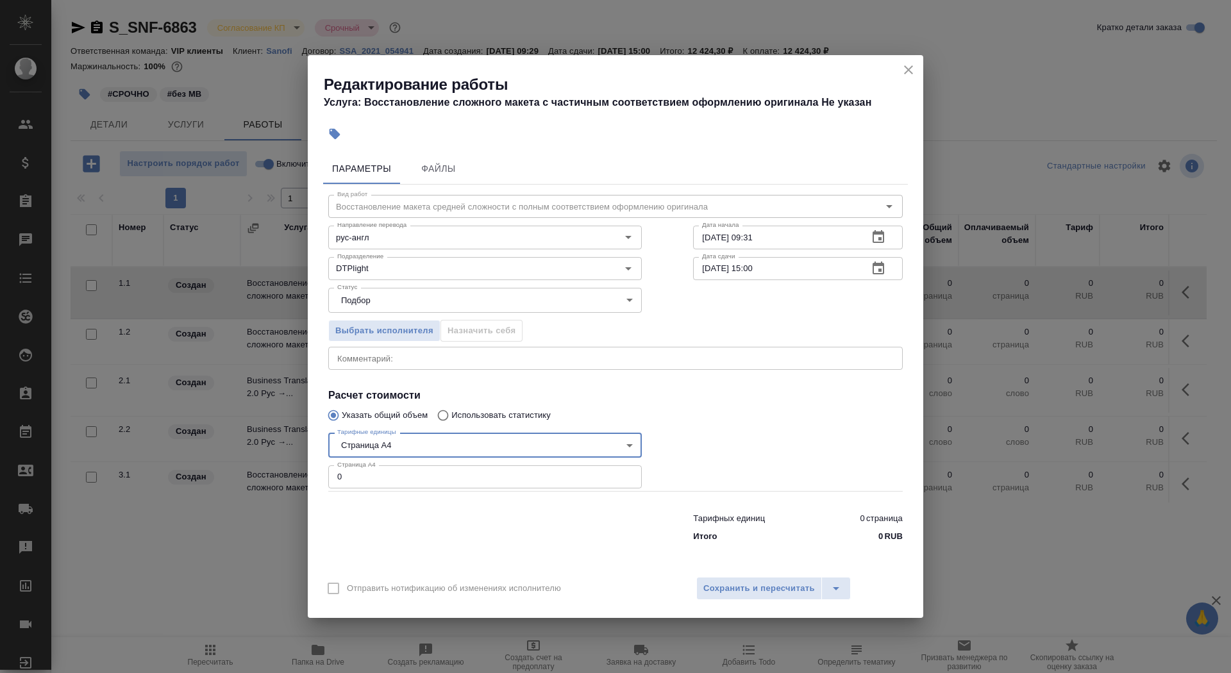
click at [409, 480] on input "0" at bounding box center [485, 477] width 314 height 23
type input "20"
click at [793, 232] on input "04.09.2025 09:31" at bounding box center [775, 237] width 165 height 23
click at [800, 247] on input "04.09.2025 09:31" at bounding box center [775, 237] width 165 height 23
type input "04.09.2025 10:20"
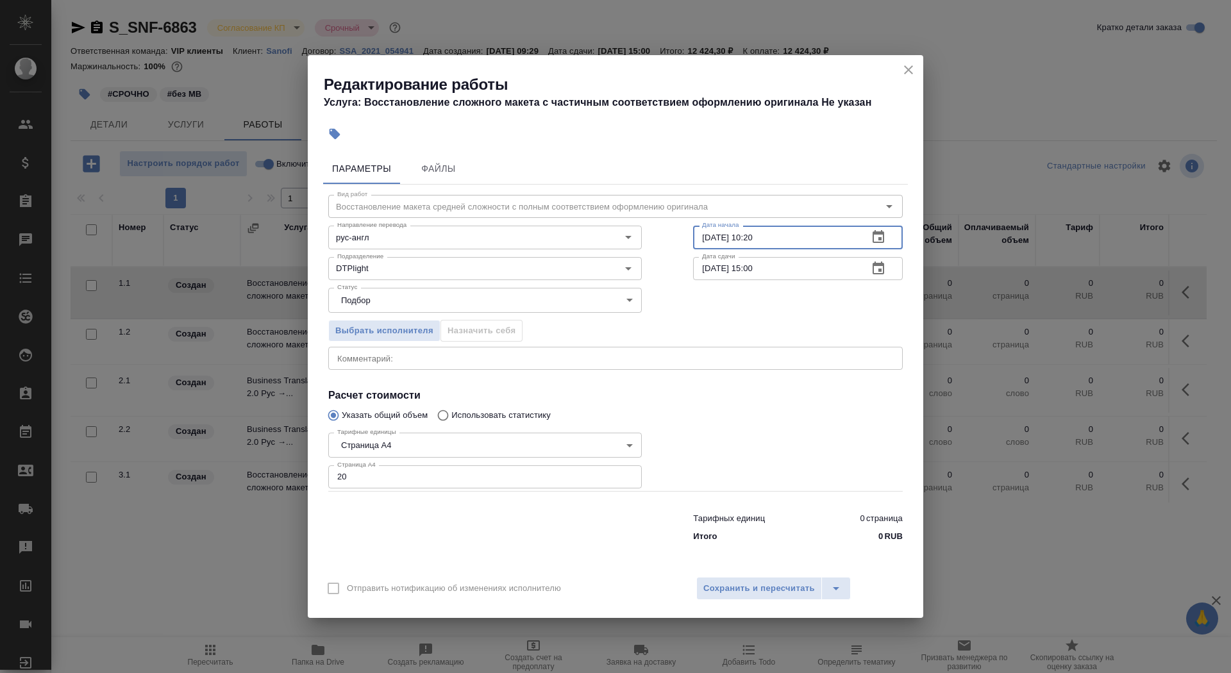
click at [878, 270] on icon "button" at bounding box center [878, 268] width 15 height 15
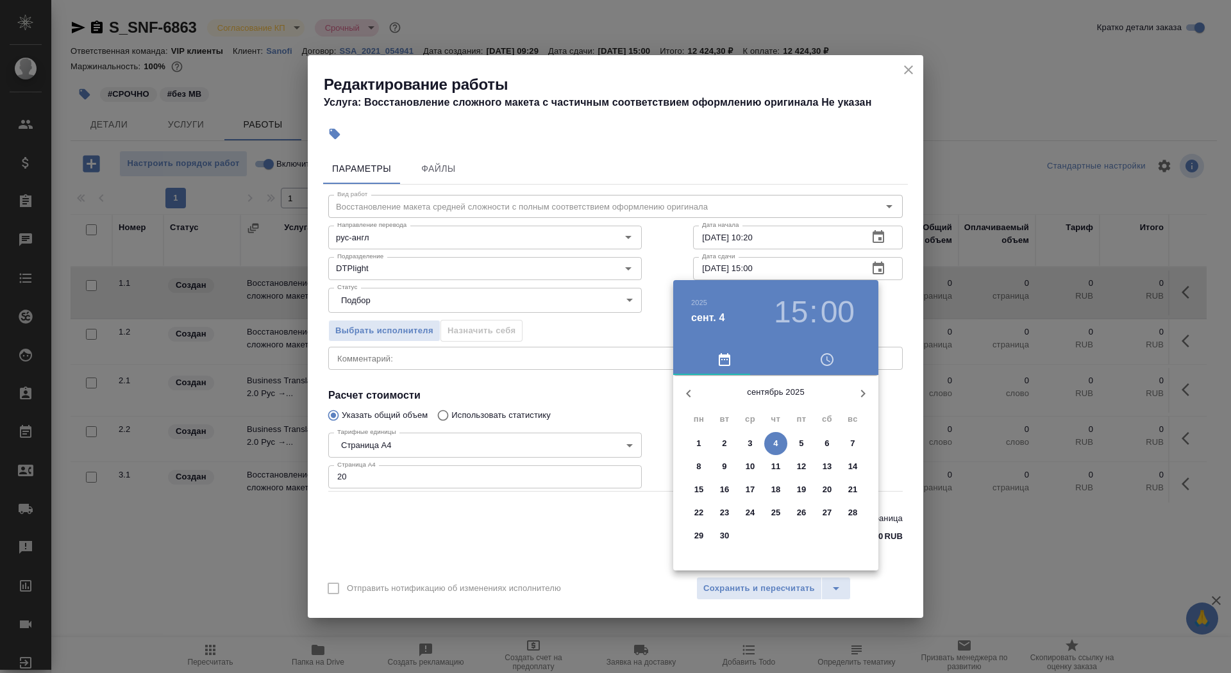
click at [768, 447] on span "4" at bounding box center [775, 443] width 23 height 13
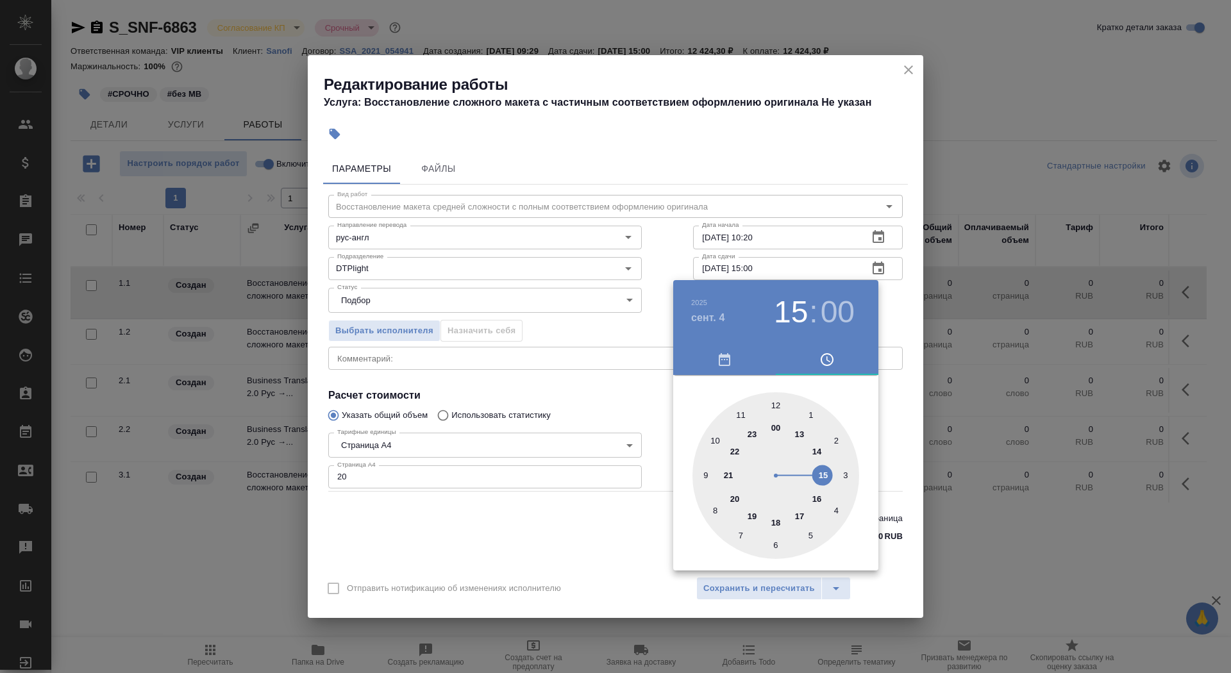
click at [738, 419] on div at bounding box center [776, 475] width 167 height 167
click at [833, 509] on div at bounding box center [776, 475] width 167 height 167
type input "04.09.2025 11:20"
click at [556, 546] on div at bounding box center [615, 336] width 1231 height 673
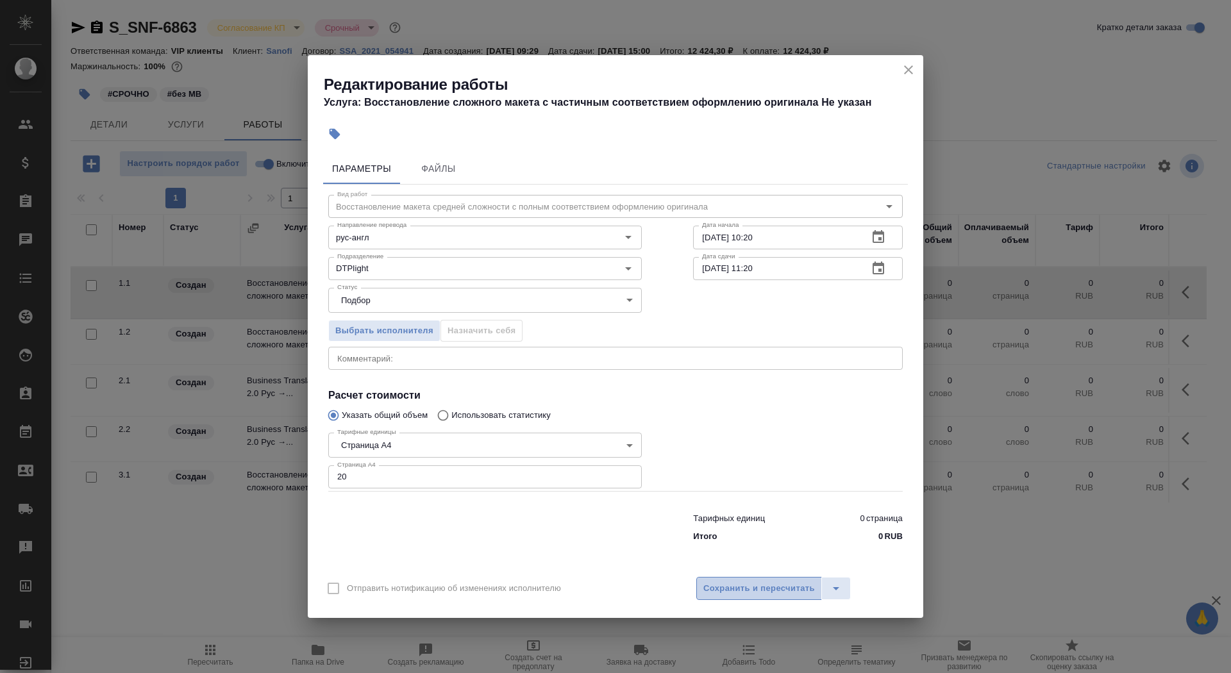
click at [756, 580] on button "Сохранить и пересчитать" at bounding box center [759, 588] width 126 height 23
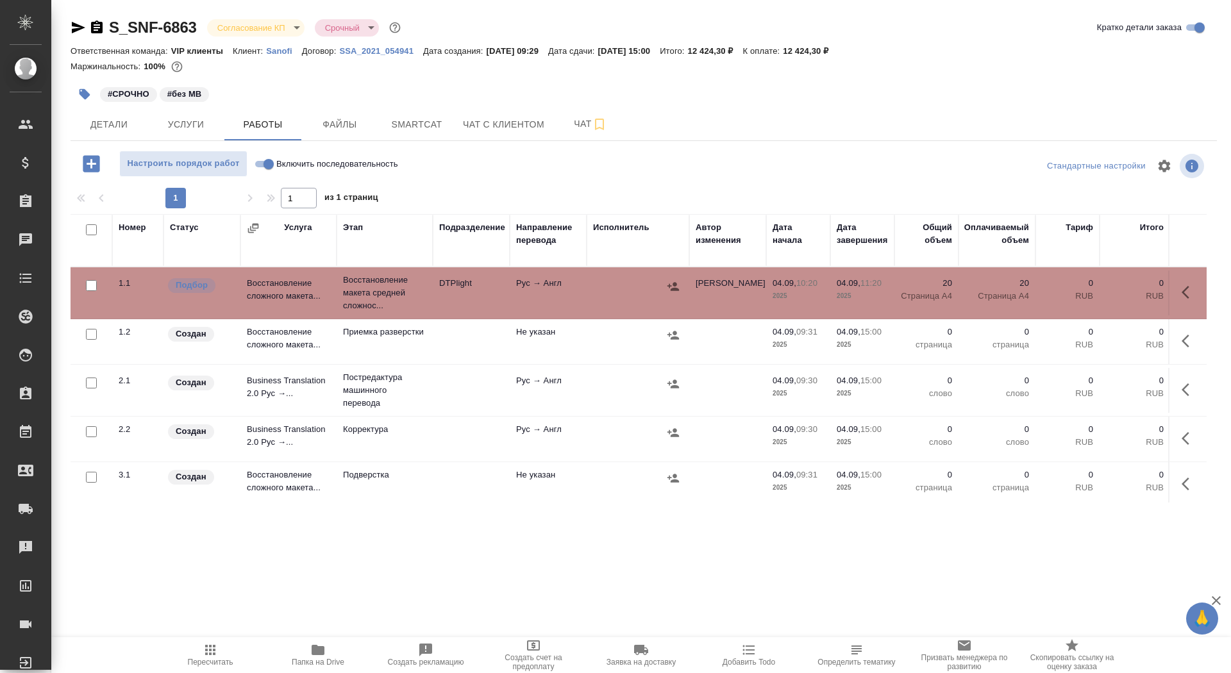
click at [83, 105] on button "button" at bounding box center [85, 94] width 28 height 28
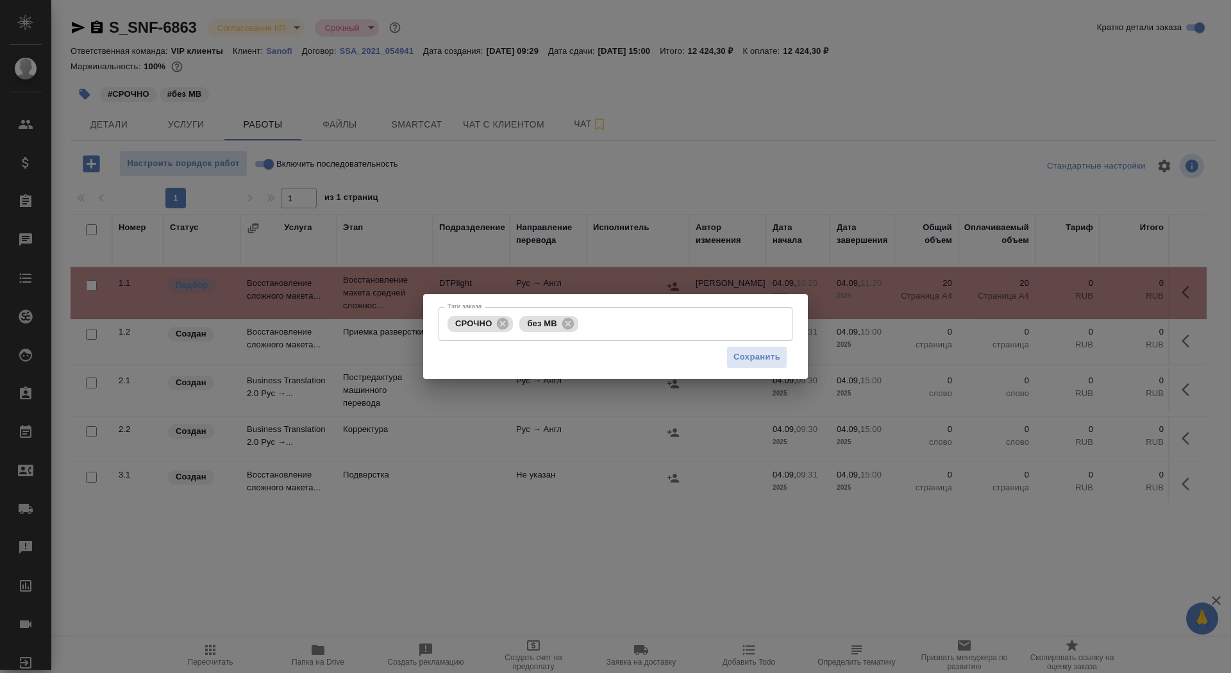
click at [609, 345] on div "Сохранить" at bounding box center [616, 357] width 354 height 33
click at [609, 329] on input "Тэги заказа" at bounding box center [672, 324] width 181 height 22
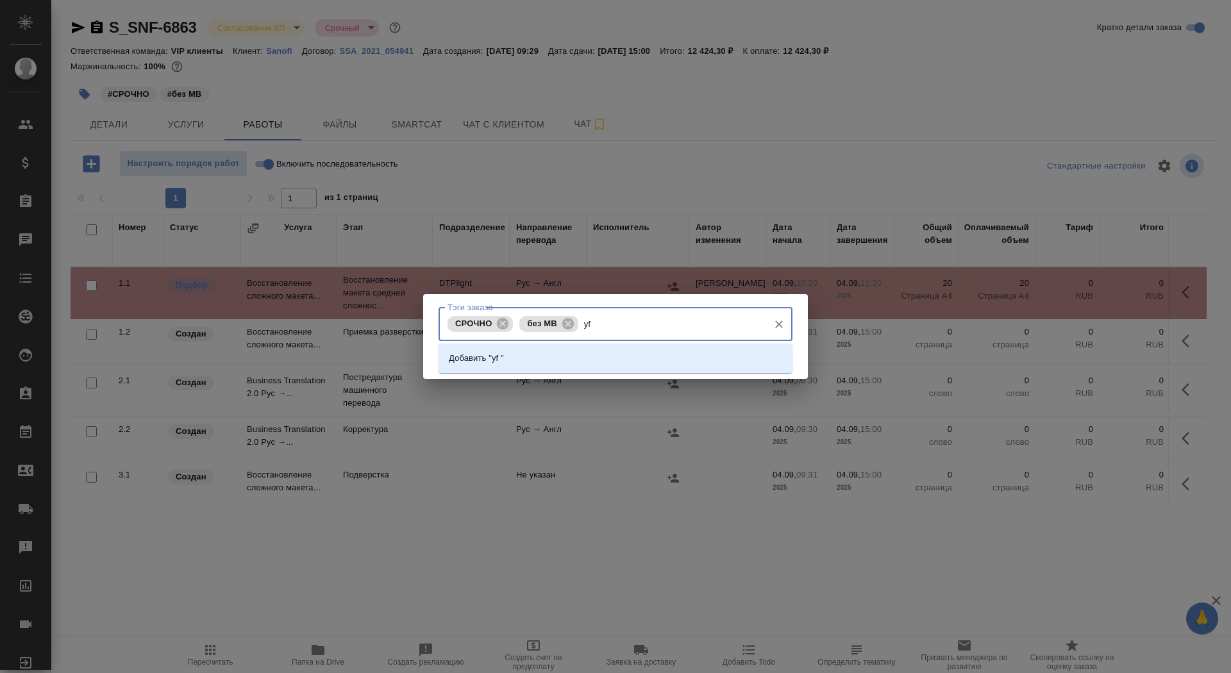
type input "y"
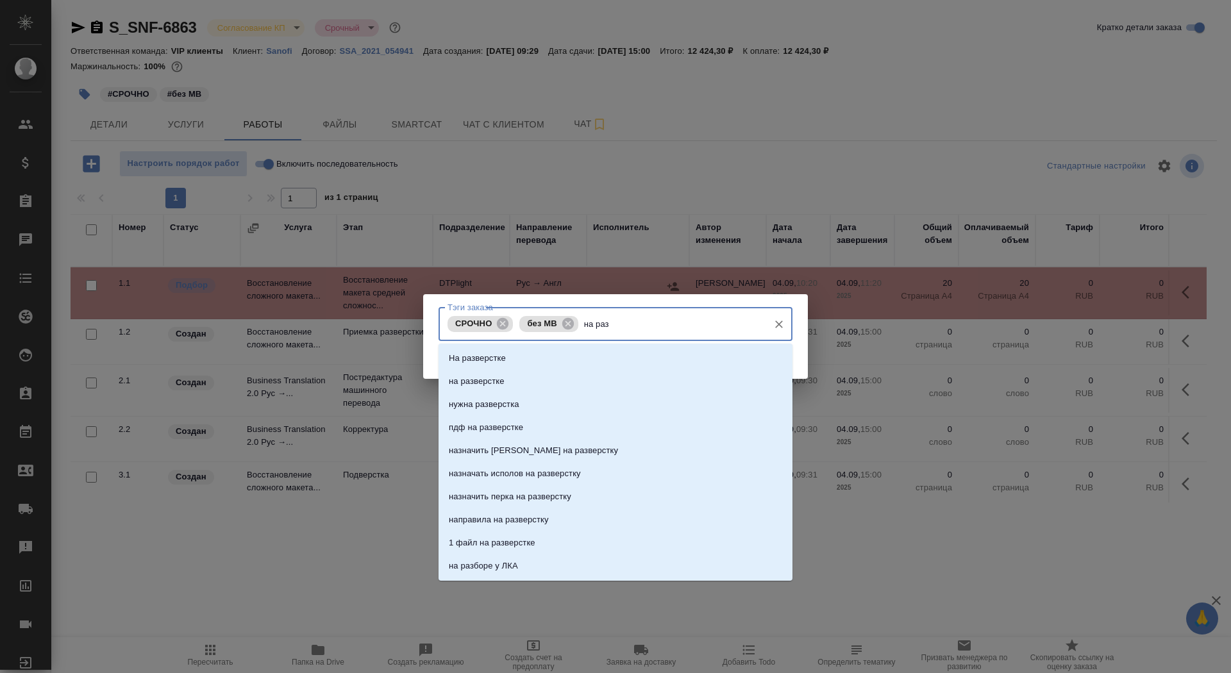
type input "на разв"
click at [646, 377] on li "на разверстке" at bounding box center [616, 381] width 354 height 23
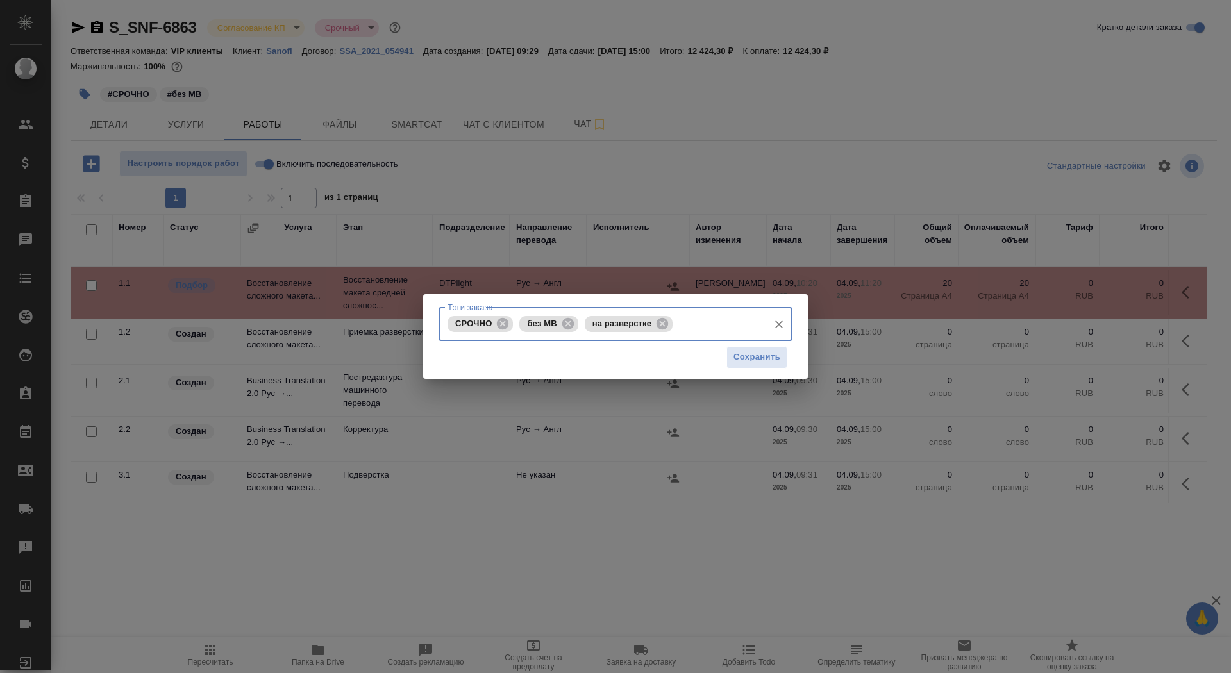
click at [749, 369] on div "Сохранить" at bounding box center [616, 357] width 354 height 33
click at [745, 351] on span "Сохранить" at bounding box center [757, 357] width 47 height 15
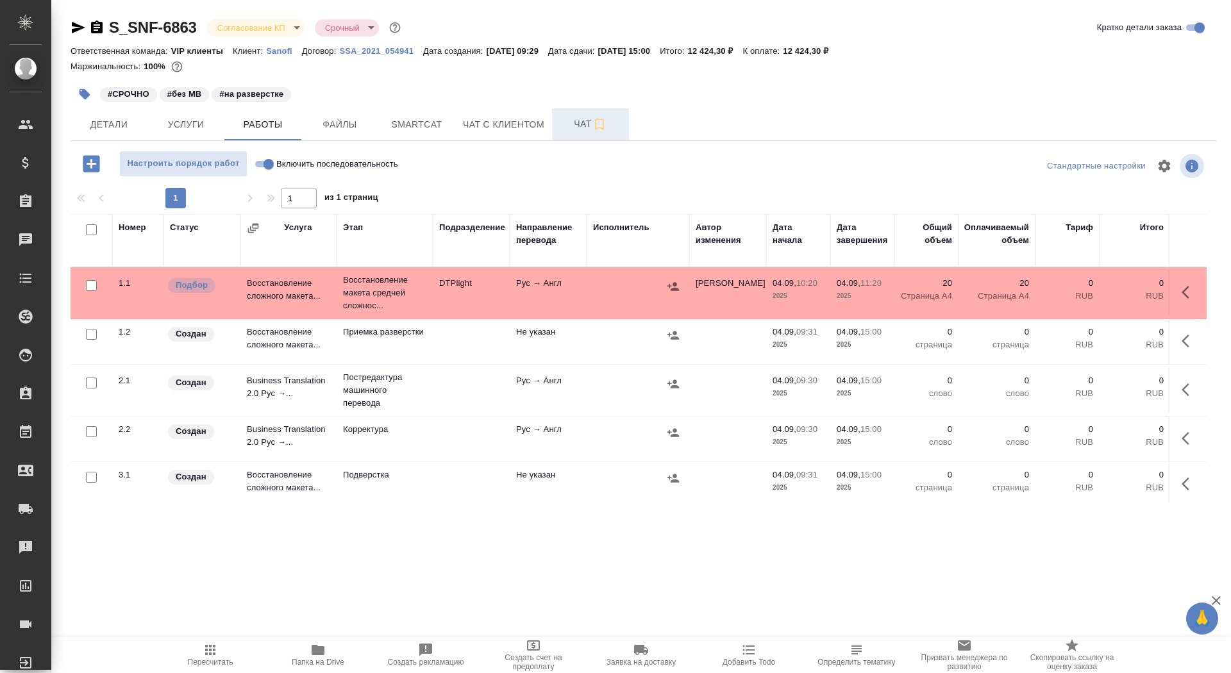
click at [579, 137] on button "Чат" at bounding box center [590, 124] width 77 height 32
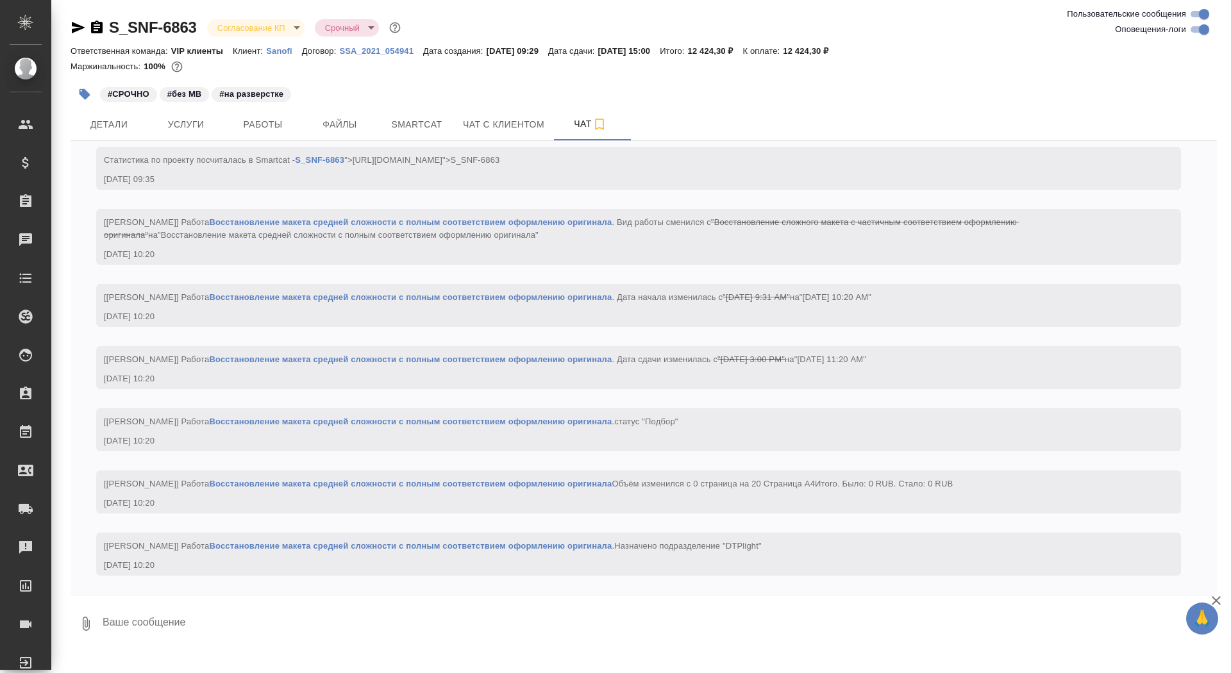
click at [323, 648] on div "S_SNF-6863 Согласование КП kpNegotiation Срочный urgent Ответственная команда: …" at bounding box center [643, 326] width 1161 height 653
click at [322, 639] on textarea at bounding box center [659, 624] width 1116 height 44
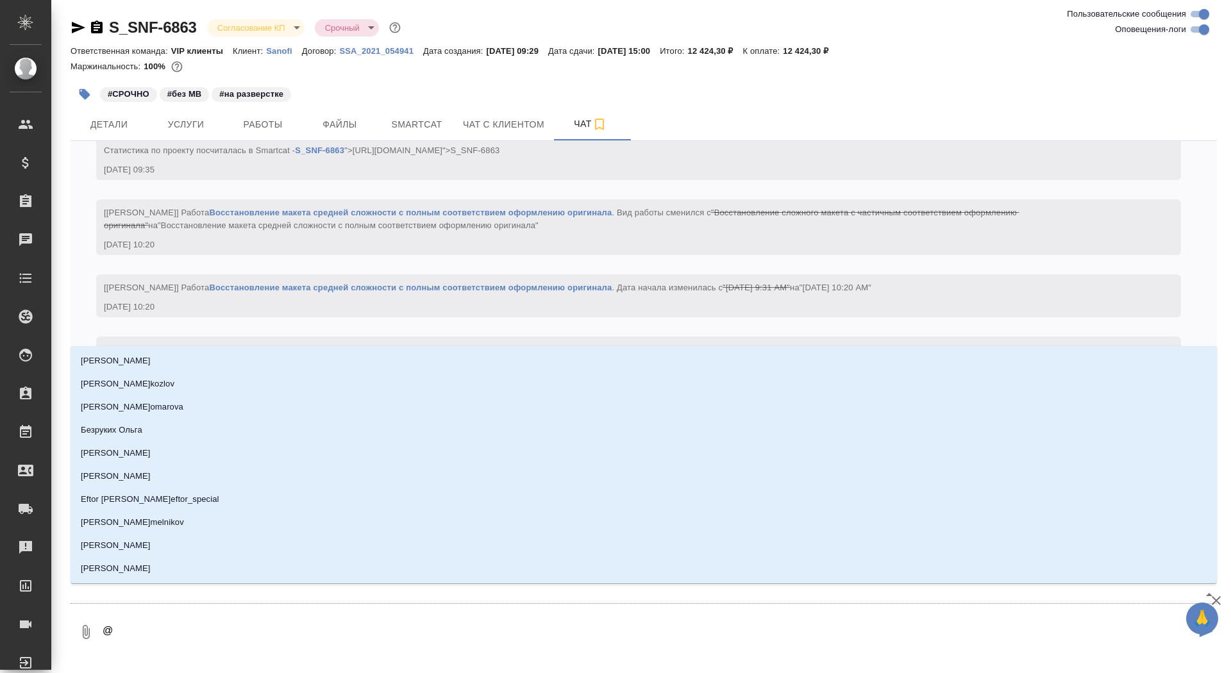
type textarea "@г"
type input "г"
type textarea "@гр"
type input "гр"
type textarea "@гра"
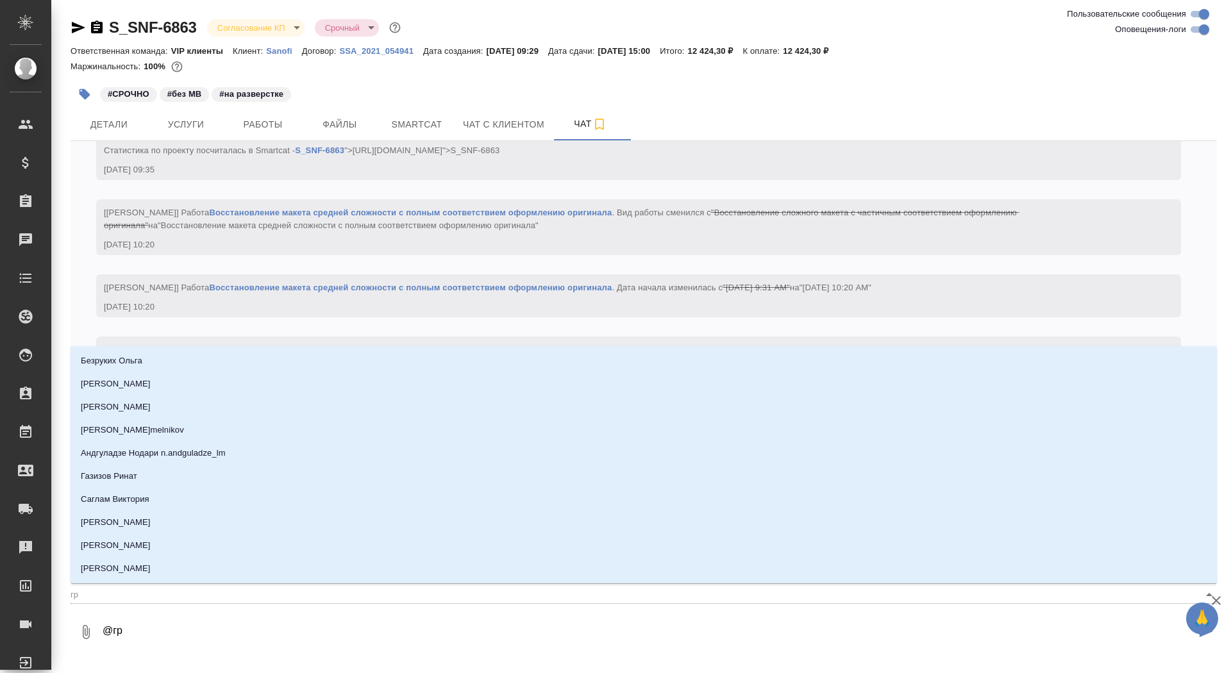
type input "гра"
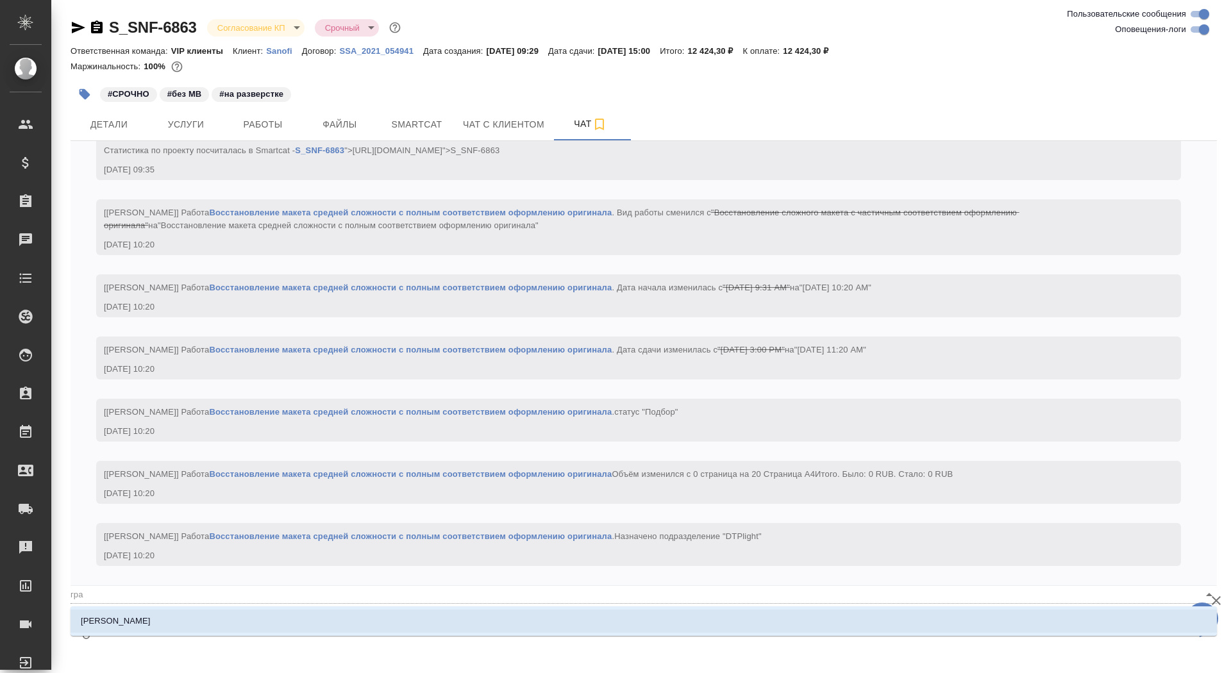
click at [326, 628] on li "[PERSON_NAME]" at bounding box center [644, 621] width 1147 height 23
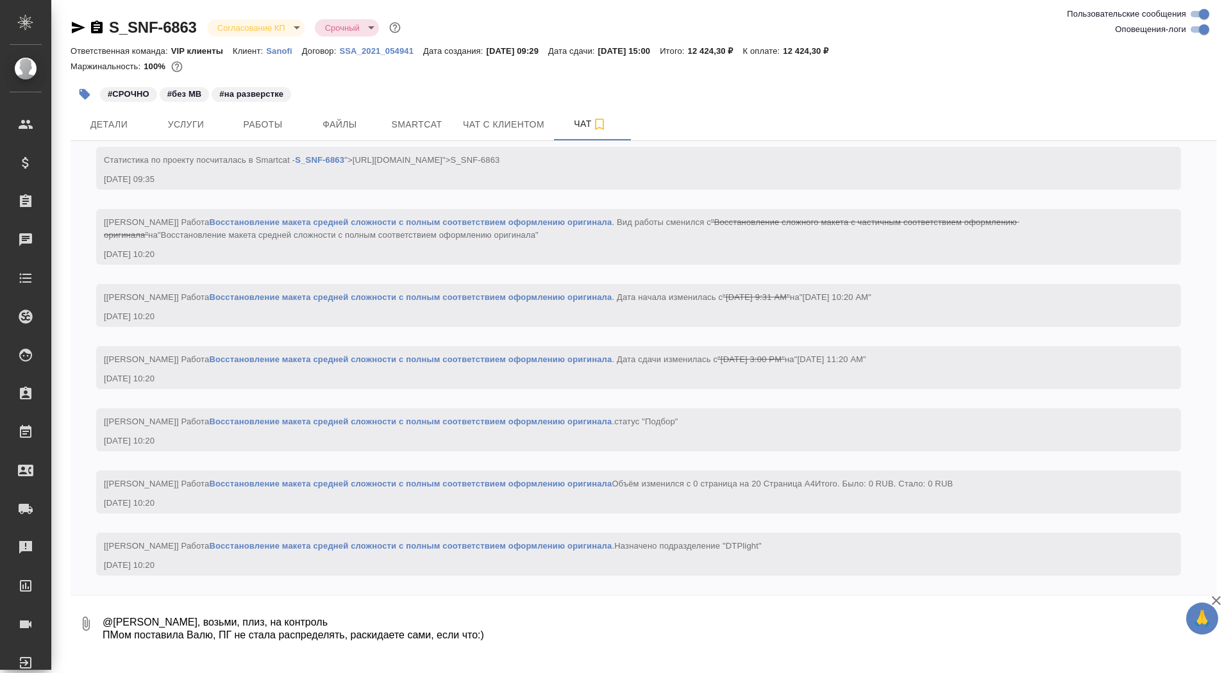
type textarea "@Грабко Мария Машенька, возьми, плиз, на контроль ПМом поставила Валю, ПГ не ст…"
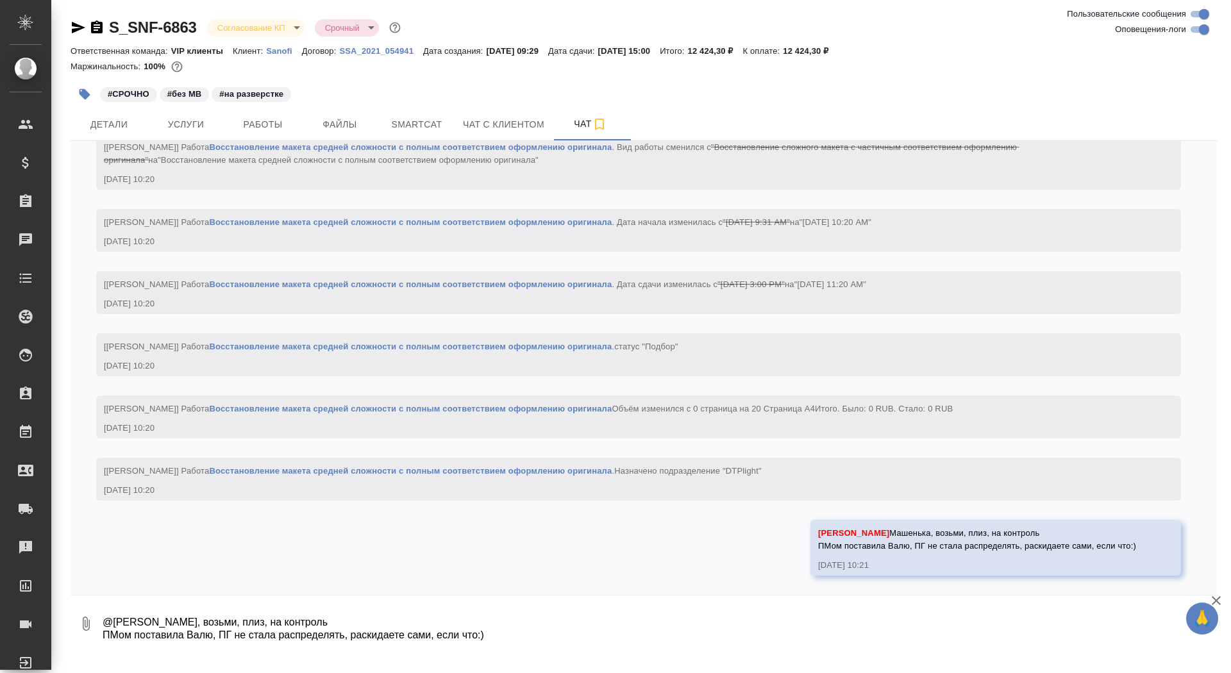
scroll to position [947, 0]
click at [187, 129] on span "Услуги" at bounding box center [186, 125] width 62 height 16
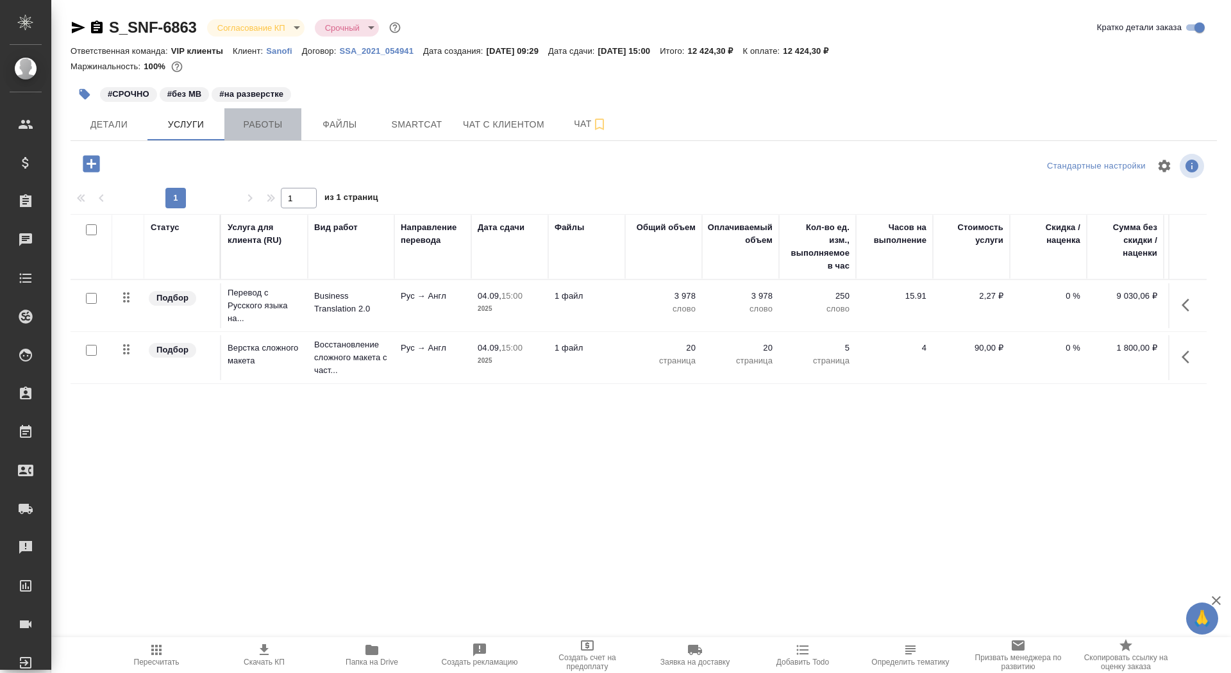
click at [280, 117] on span "Работы" at bounding box center [263, 125] width 62 height 16
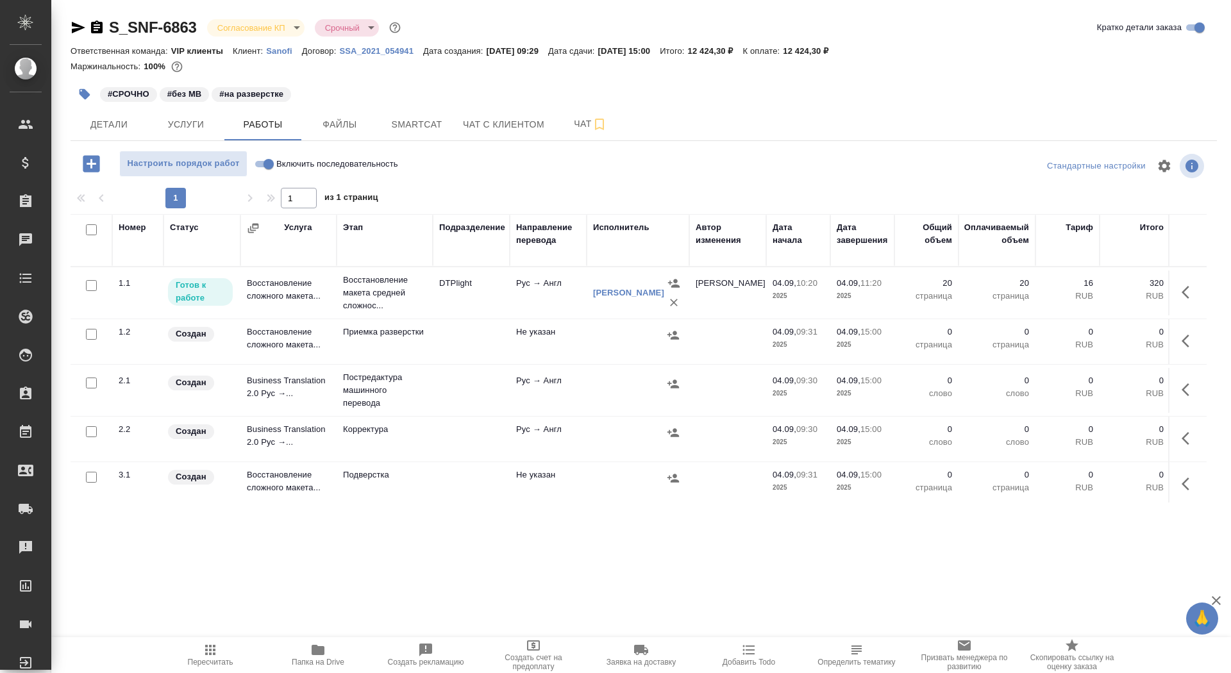
click at [311, 646] on icon "button" at bounding box center [317, 650] width 15 height 15
click at [433, 309] on td "DTPlight" at bounding box center [471, 293] width 77 height 45
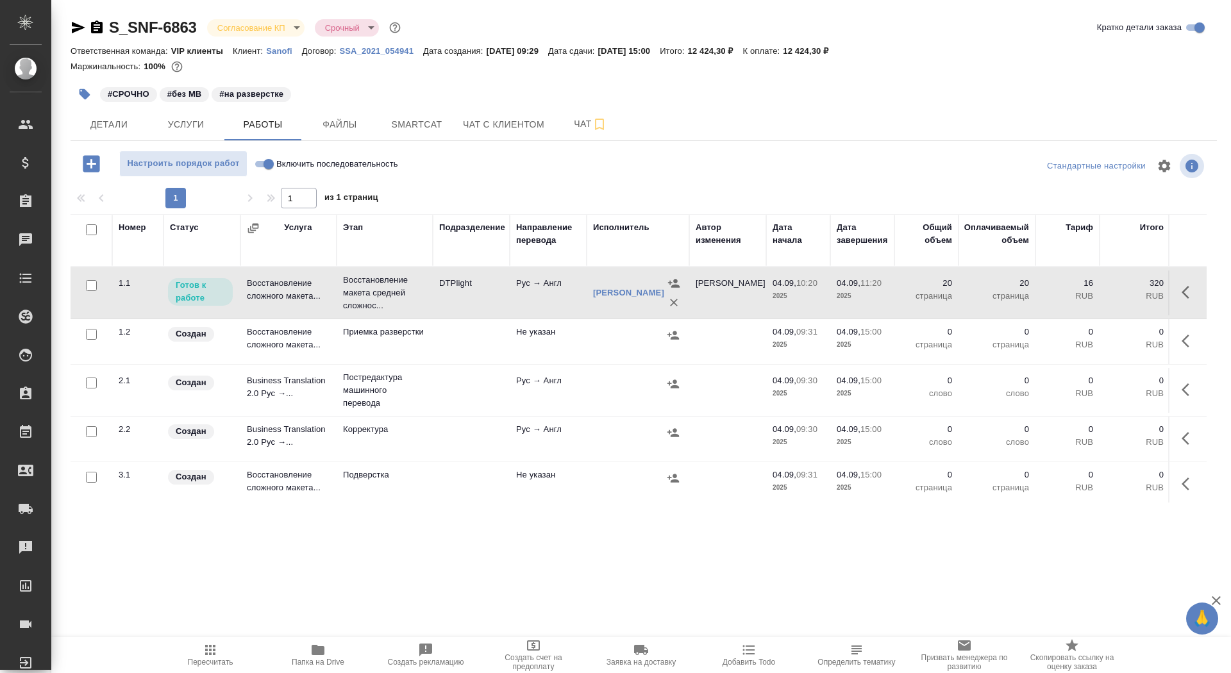
click at [433, 309] on td "DTPlight" at bounding box center [471, 293] width 77 height 45
click at [337, 124] on span "Файлы" at bounding box center [340, 125] width 62 height 16
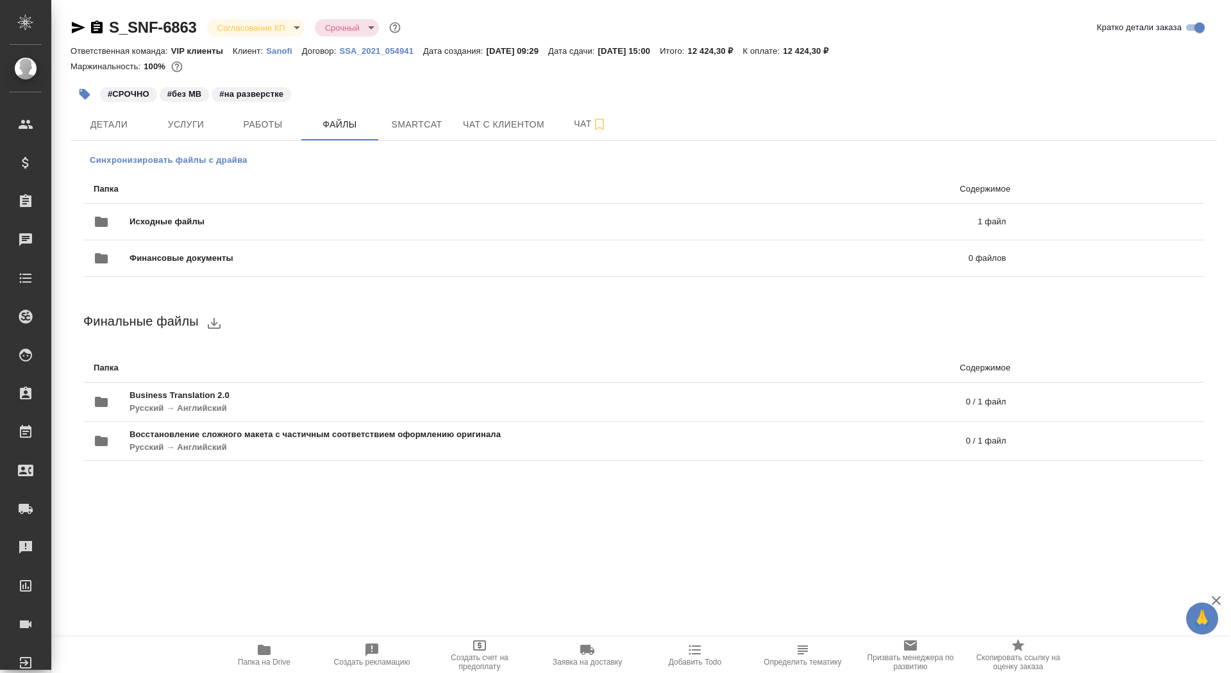
click at [226, 158] on span "Синхронизировать файлы с драйва" at bounding box center [169, 160] width 158 height 13
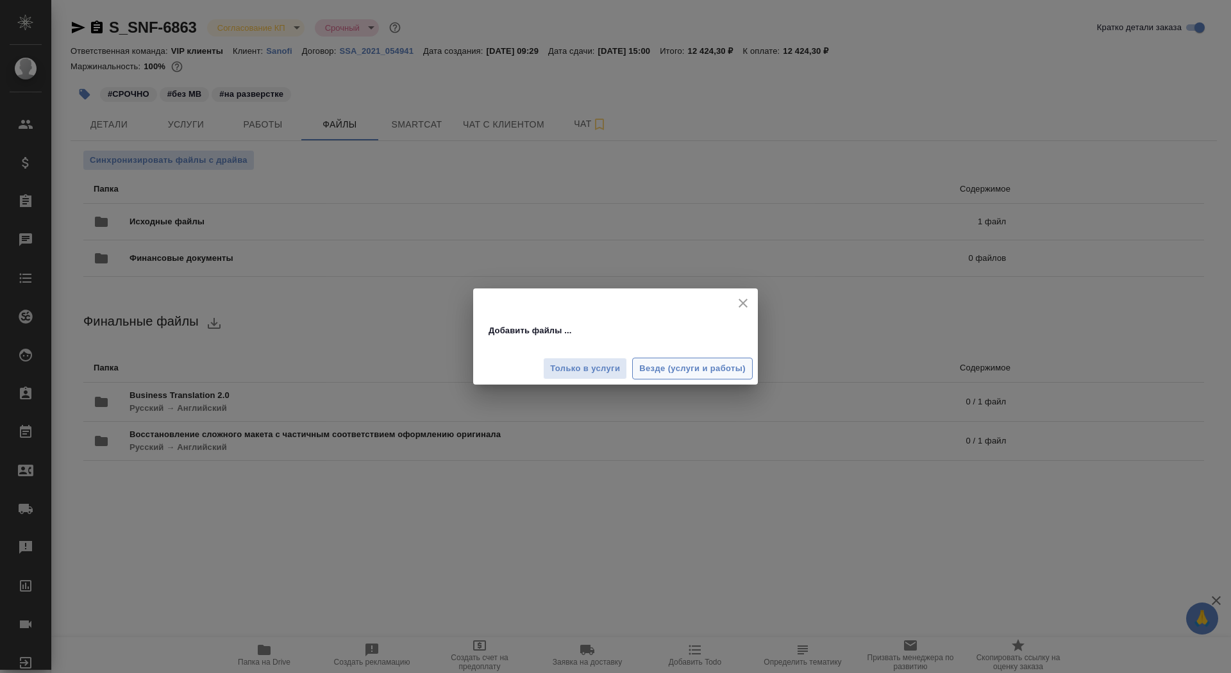
click at [666, 369] on span "Везде (услуги и работы)" at bounding box center [692, 369] width 106 height 15
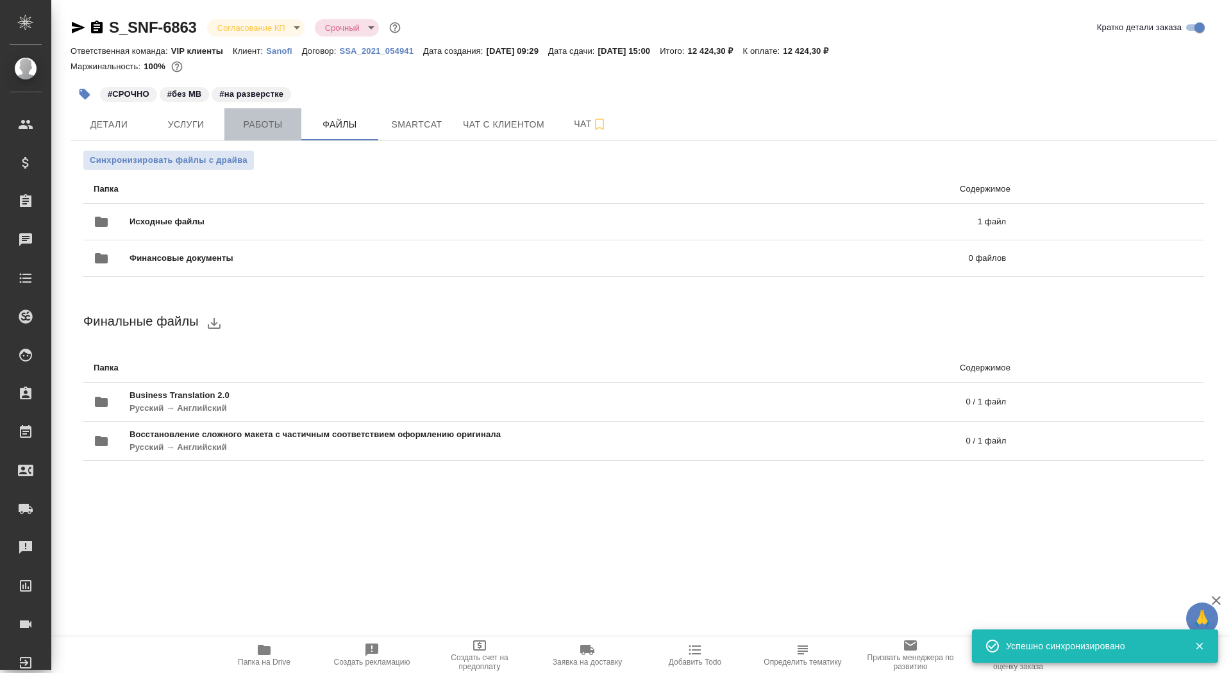
click at [255, 124] on span "Работы" at bounding box center [263, 125] width 62 height 16
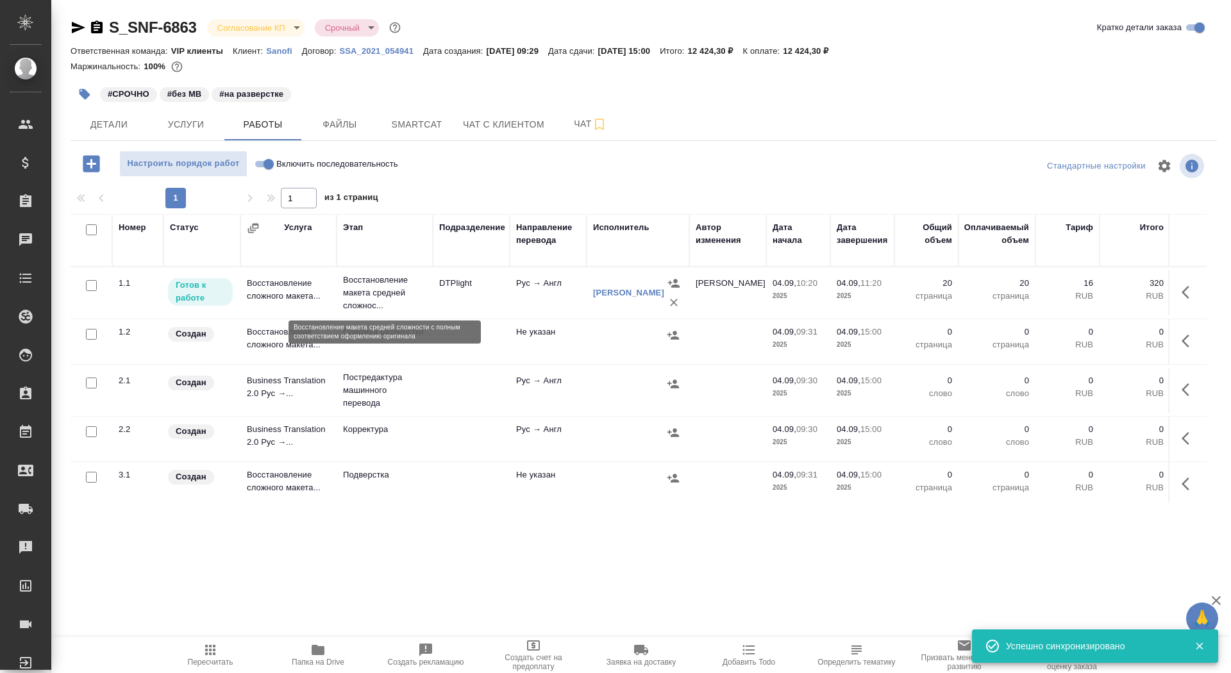
click at [362, 297] on p "Восстановление макета средней сложнос..." at bounding box center [384, 293] width 83 height 38
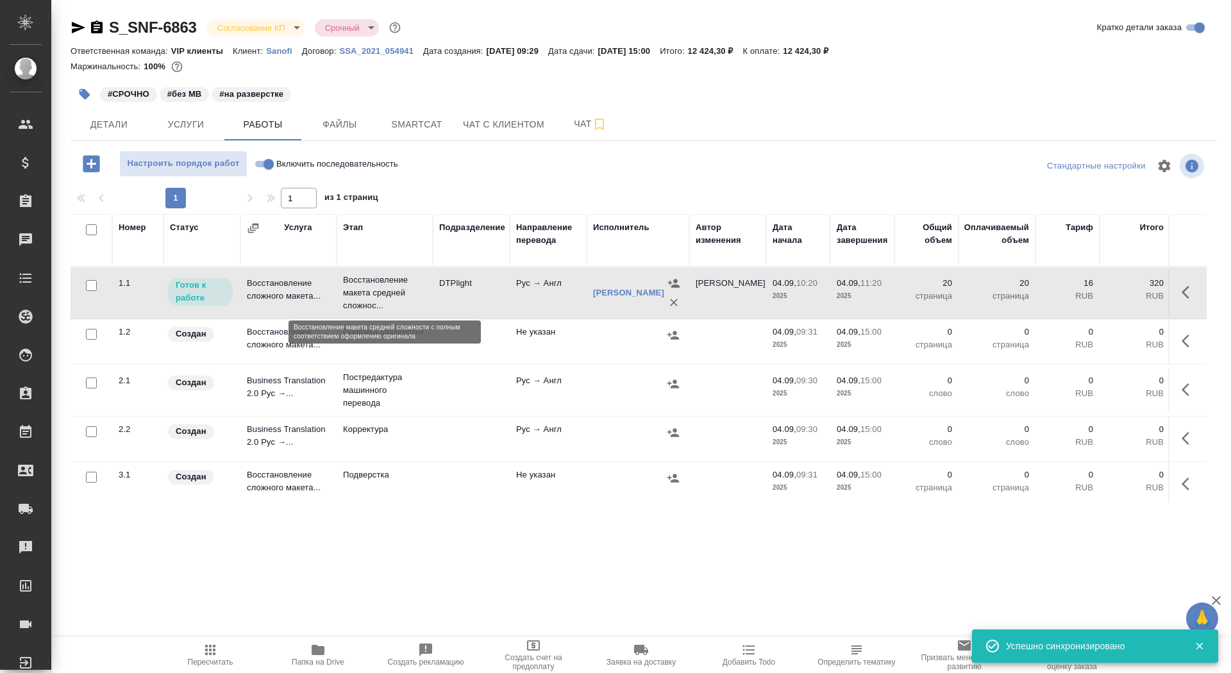
click at [362, 297] on p "Восстановление макета средней сложнос..." at bounding box center [384, 293] width 83 height 38
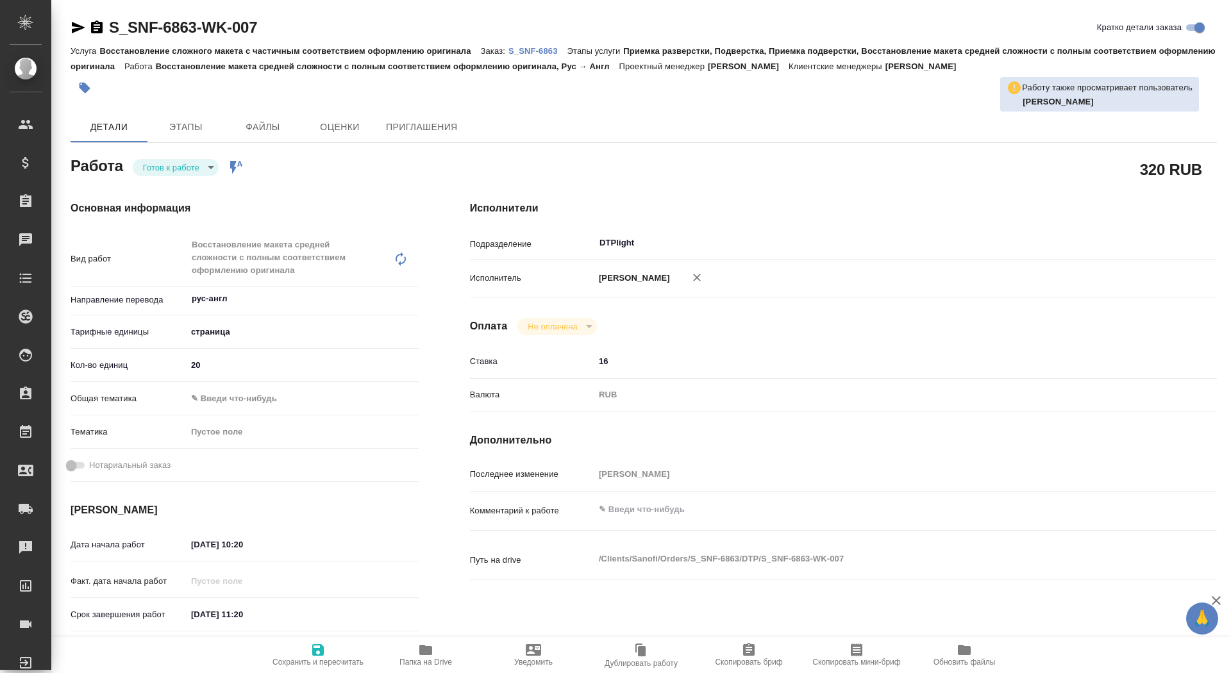
scroll to position [471, 0]
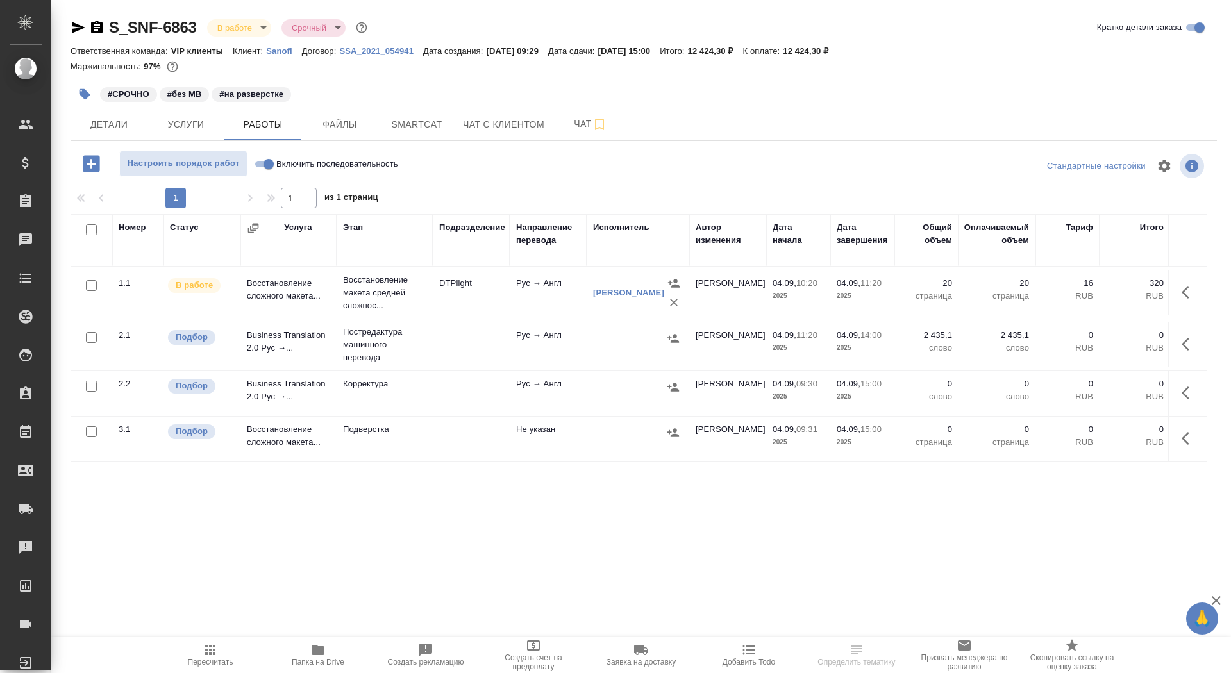
click at [242, 34] on body "🙏 .cls-1 fill:#fff; AWATERA Saydasheva Dilyara Клиенты Спецификации Заказы Чаты…" at bounding box center [615, 336] width 1231 height 673
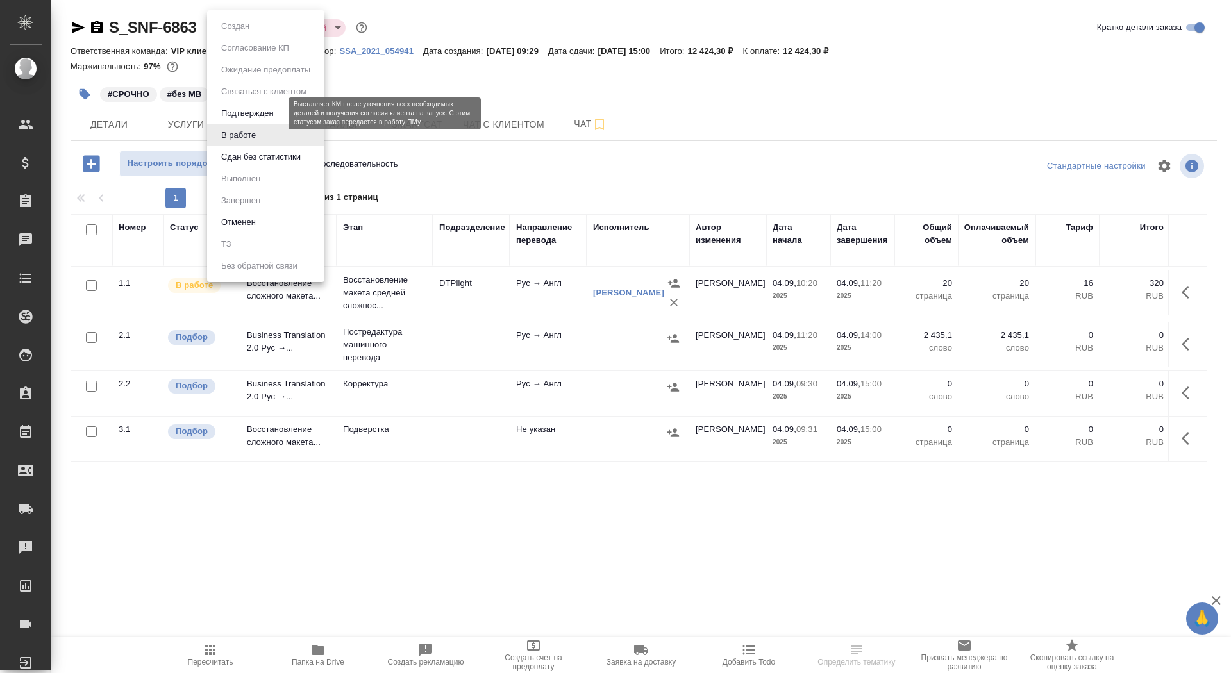
click at [263, 113] on button "Подтвержден" at bounding box center [247, 113] width 60 height 14
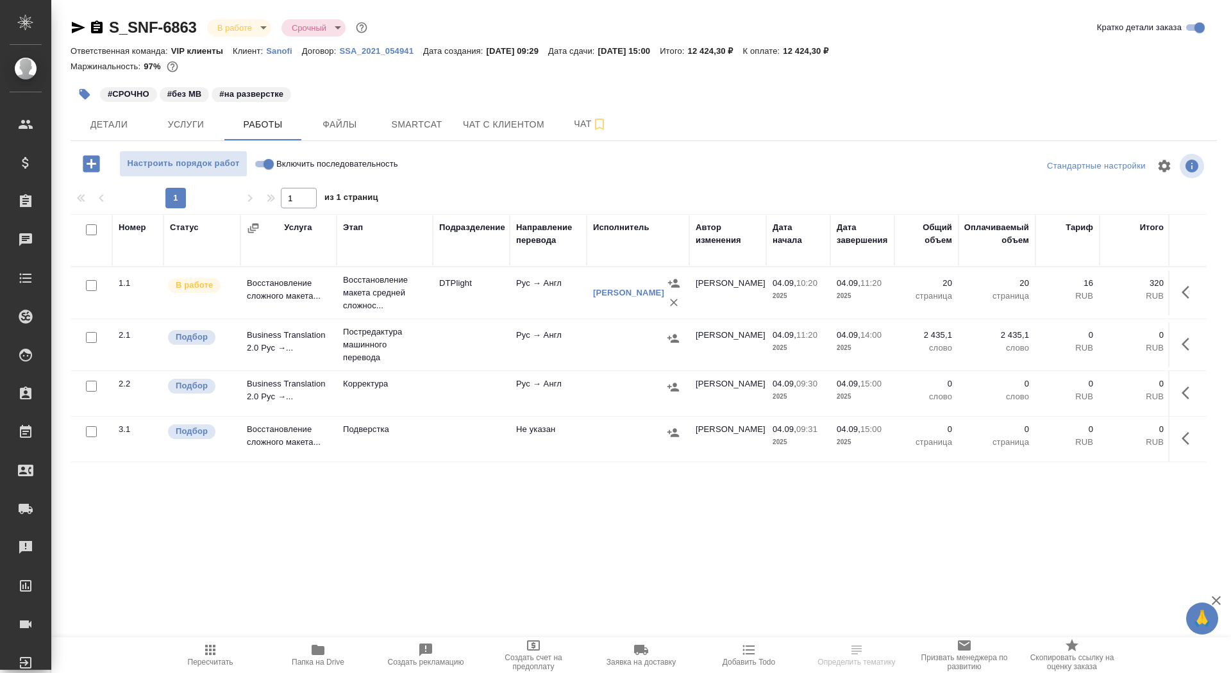
click at [246, 29] on body "🙏 .cls-1 fill:#fff; AWATERA Saydasheva Dilyara Клиенты Спецификации Заказы Чаты…" at bounding box center [615, 336] width 1231 height 673
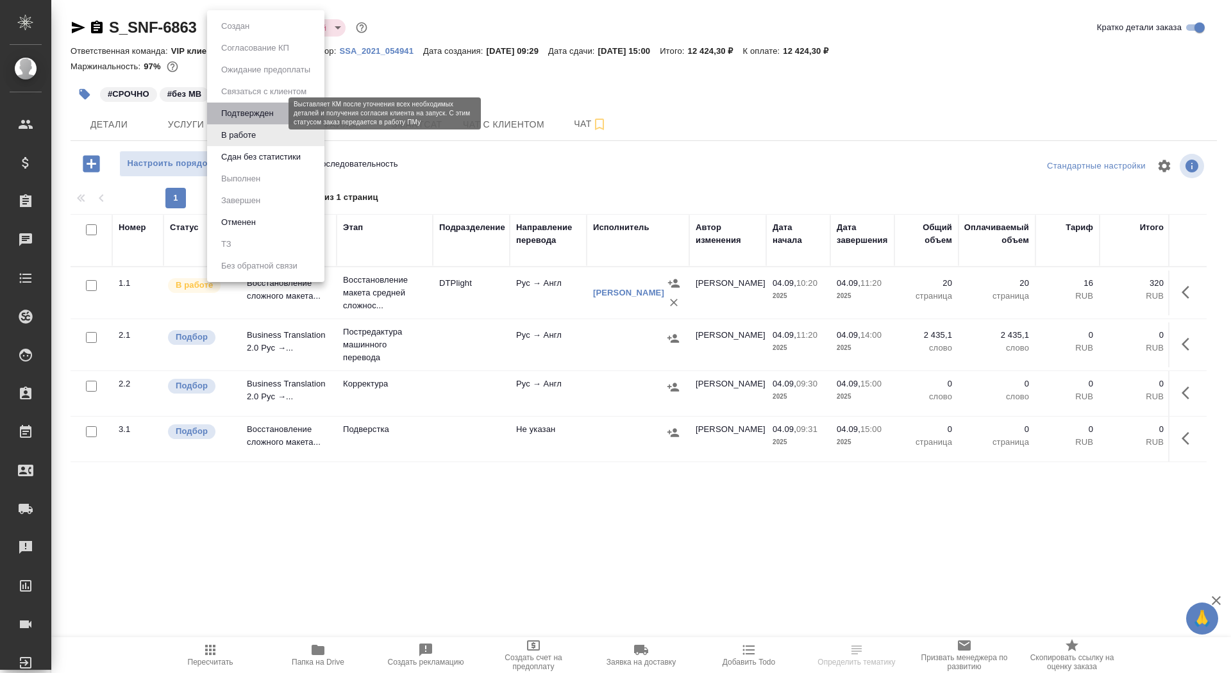
click at [267, 112] on button "Подтвержден" at bounding box center [247, 113] width 60 height 14
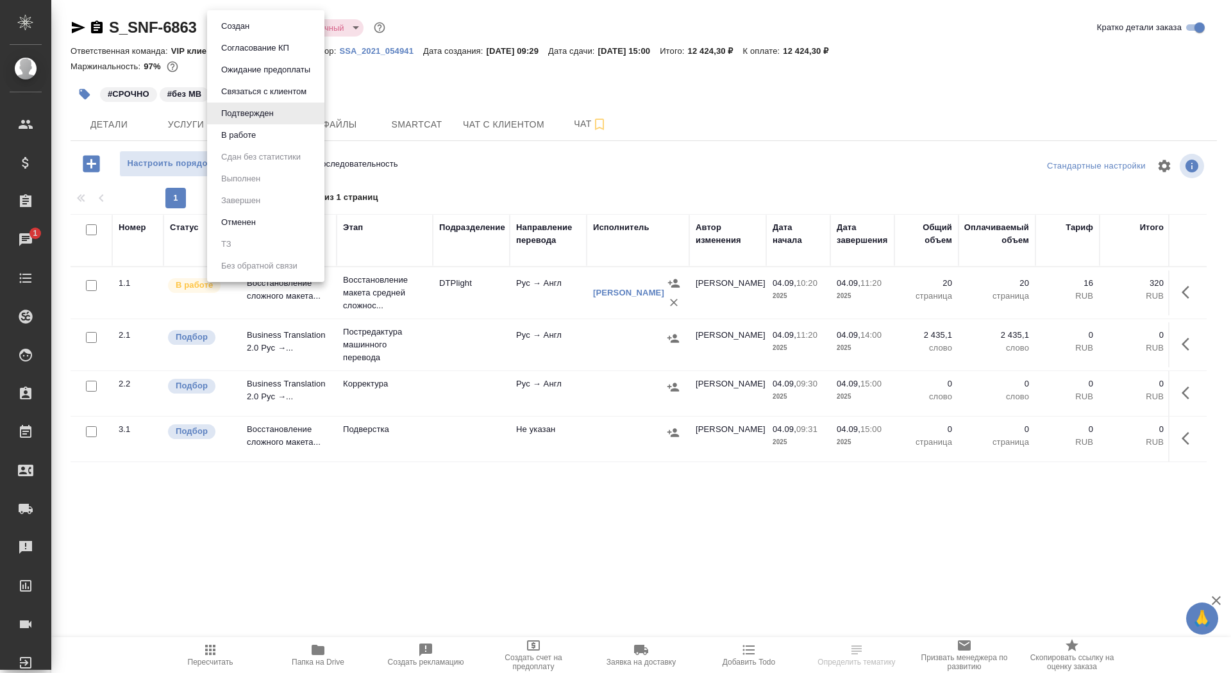
click at [236, 23] on body "🙏 .cls-1 fill:#fff; AWATERA Saydasheva Dilyara Клиенты Спецификации Заказы 1 Ча…" at bounding box center [615, 336] width 1231 height 673
click at [257, 49] on button "Согласование КП" at bounding box center [255, 48] width 76 height 14
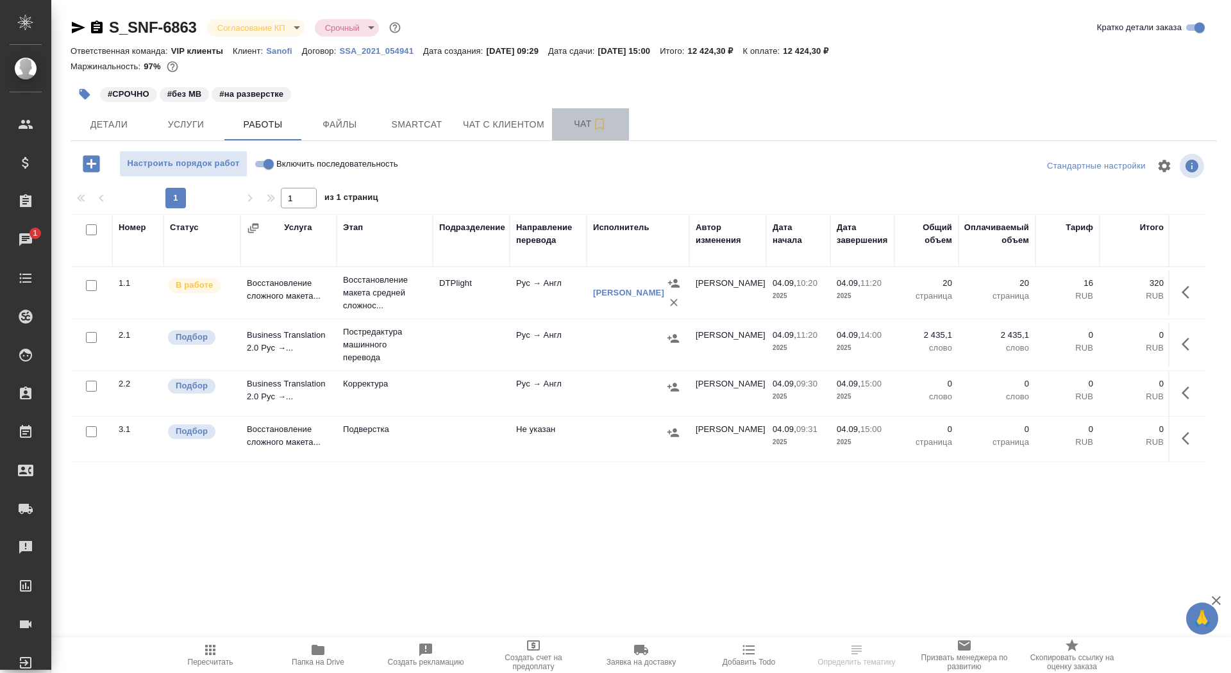
click at [565, 130] on span "Чат" at bounding box center [591, 124] width 62 height 16
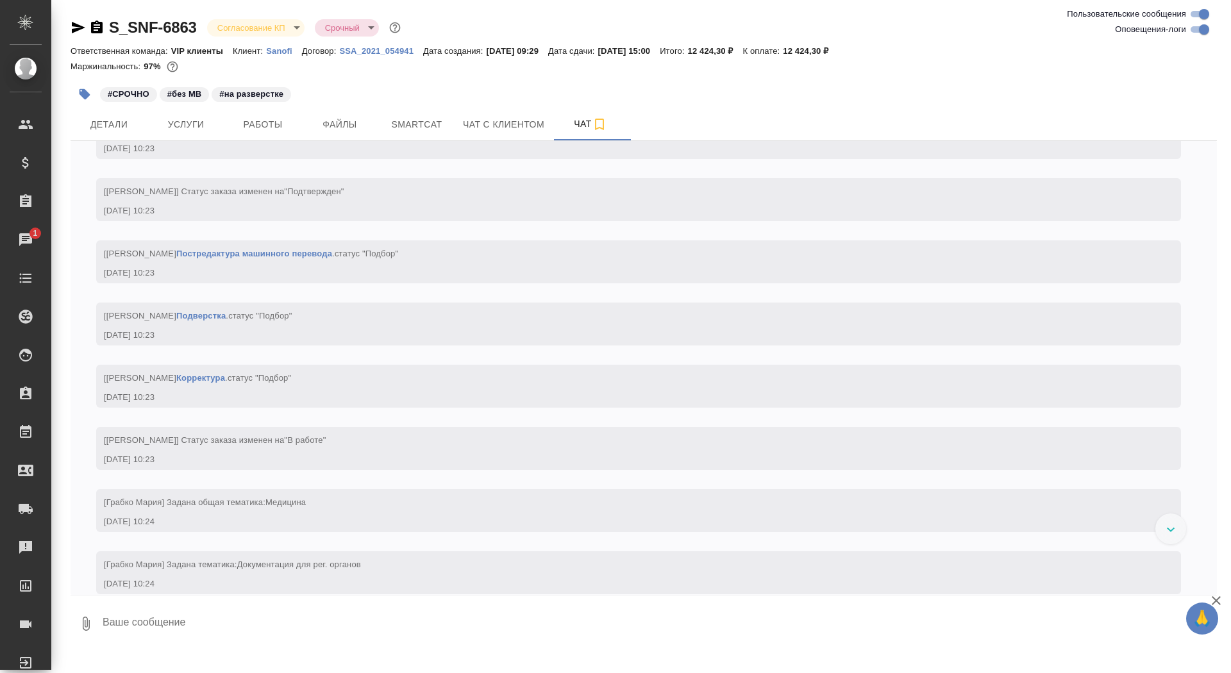
scroll to position [2093, 0]
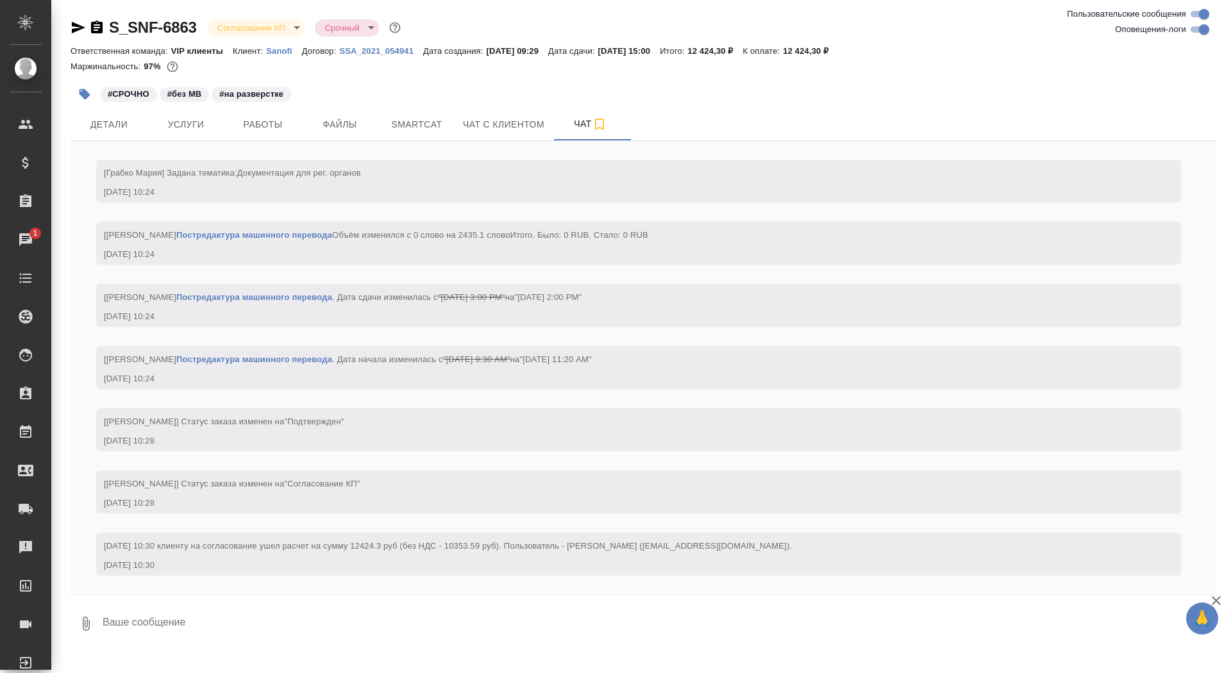
scroll to position [2155, 0]
click at [271, 17] on div "S_SNF-6863 Согласование КП kpNegotiation Срочный urgent" at bounding box center [237, 27] width 333 height 21
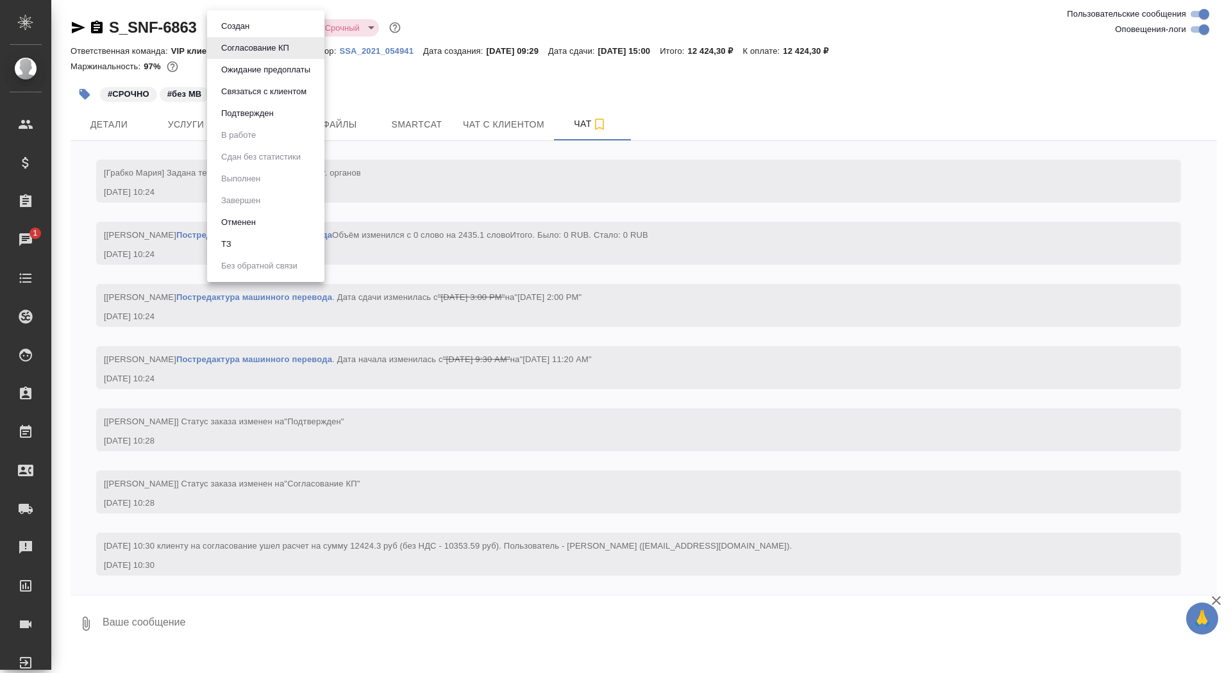
click at [270, 23] on body "🙏 .cls-1 fill:#fff; AWATERA Saydasheva Dilyara Клиенты Спецификации Заказы 1 Ча…" at bounding box center [615, 336] width 1231 height 673
click at [275, 116] on button "Подтвержден" at bounding box center [247, 113] width 60 height 14
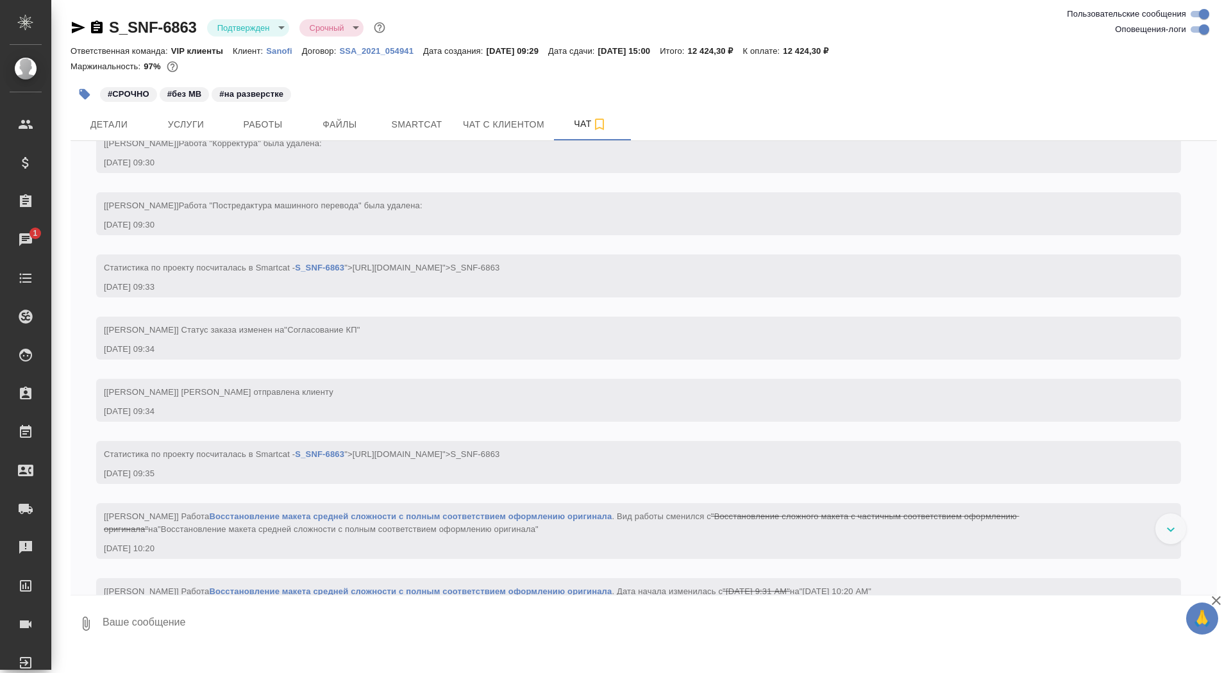
click at [267, 33] on body "🙏 .cls-1 fill:#fff; AWATERA Saydasheva Dilyara Клиенты Спецификации Заказы 1 Ча…" at bounding box center [615, 336] width 1231 height 673
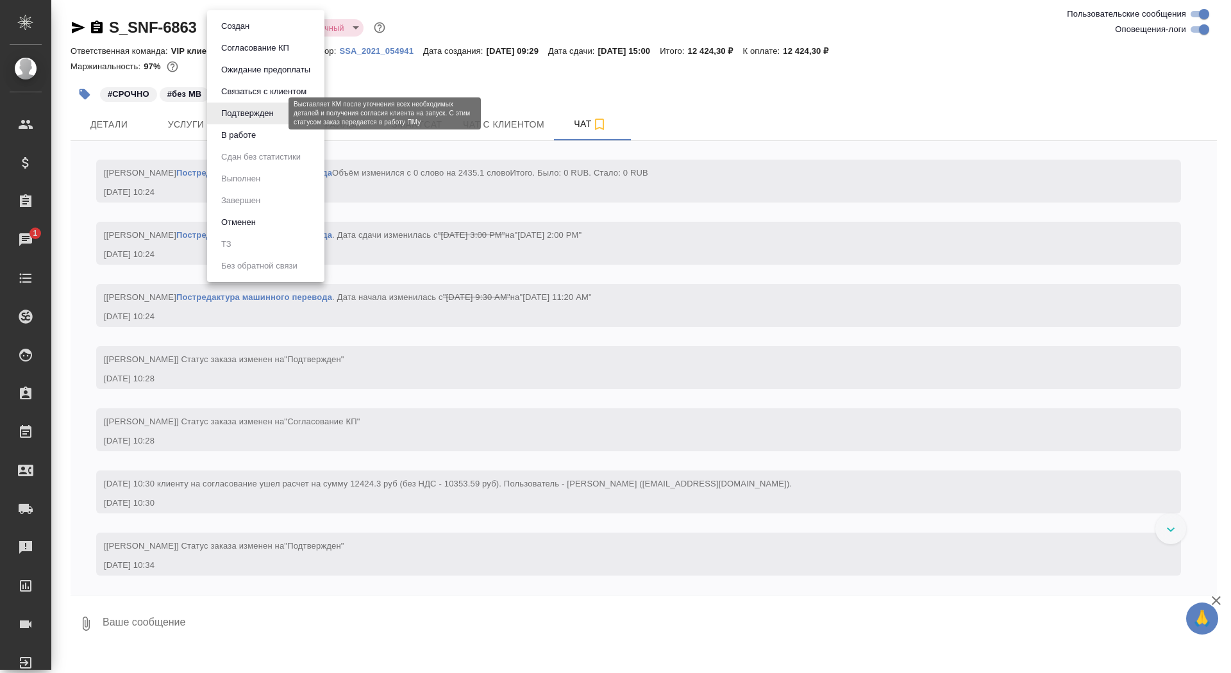
scroll to position [2217, 0]
click at [277, 138] on li "В работе" at bounding box center [265, 135] width 117 height 22
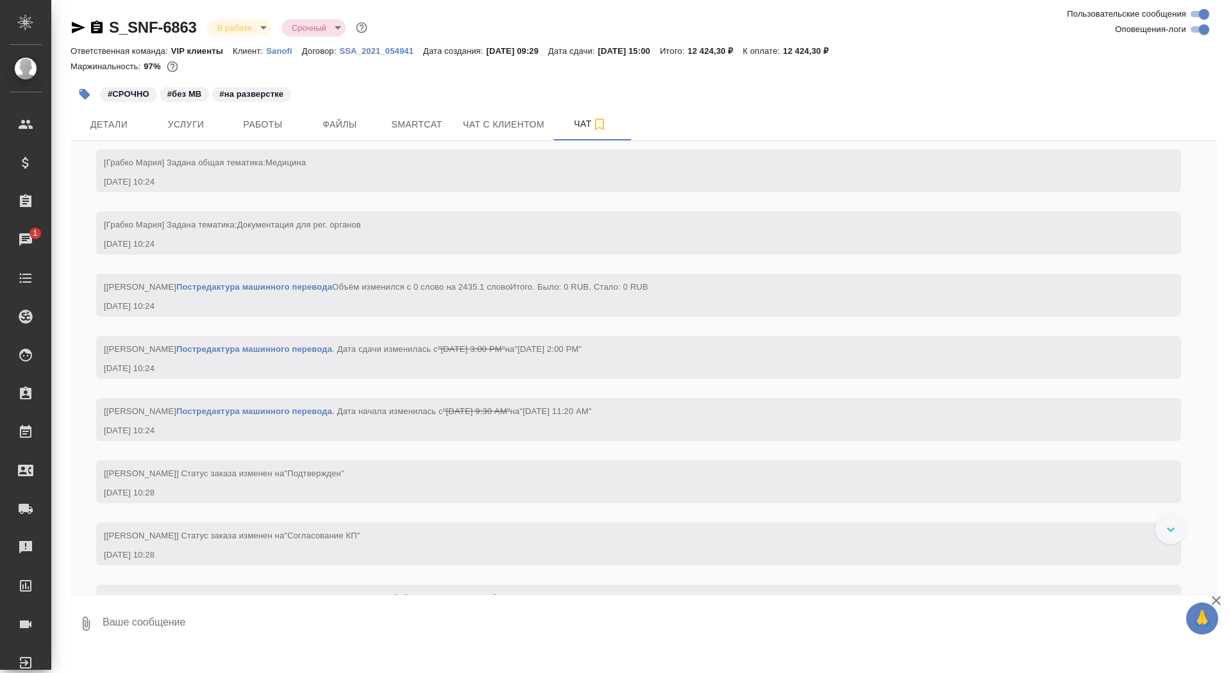
scroll to position [2279, 0]
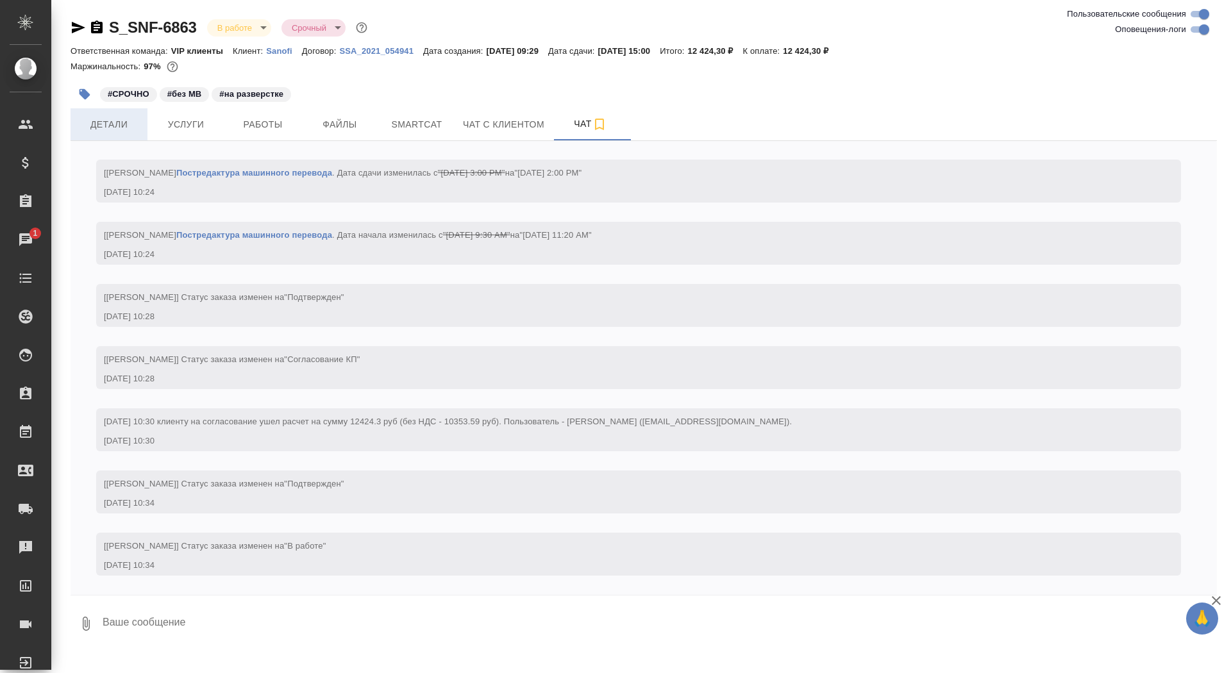
click at [127, 127] on span "Детали" at bounding box center [109, 125] width 62 height 16
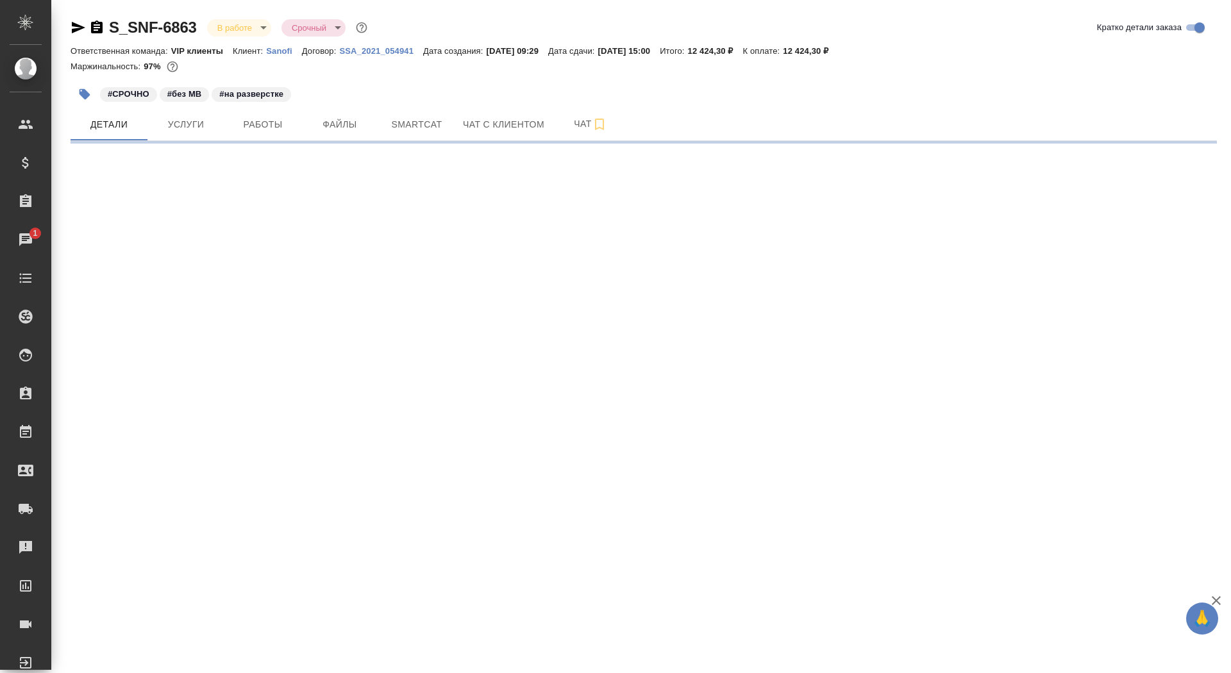
select select "RU"
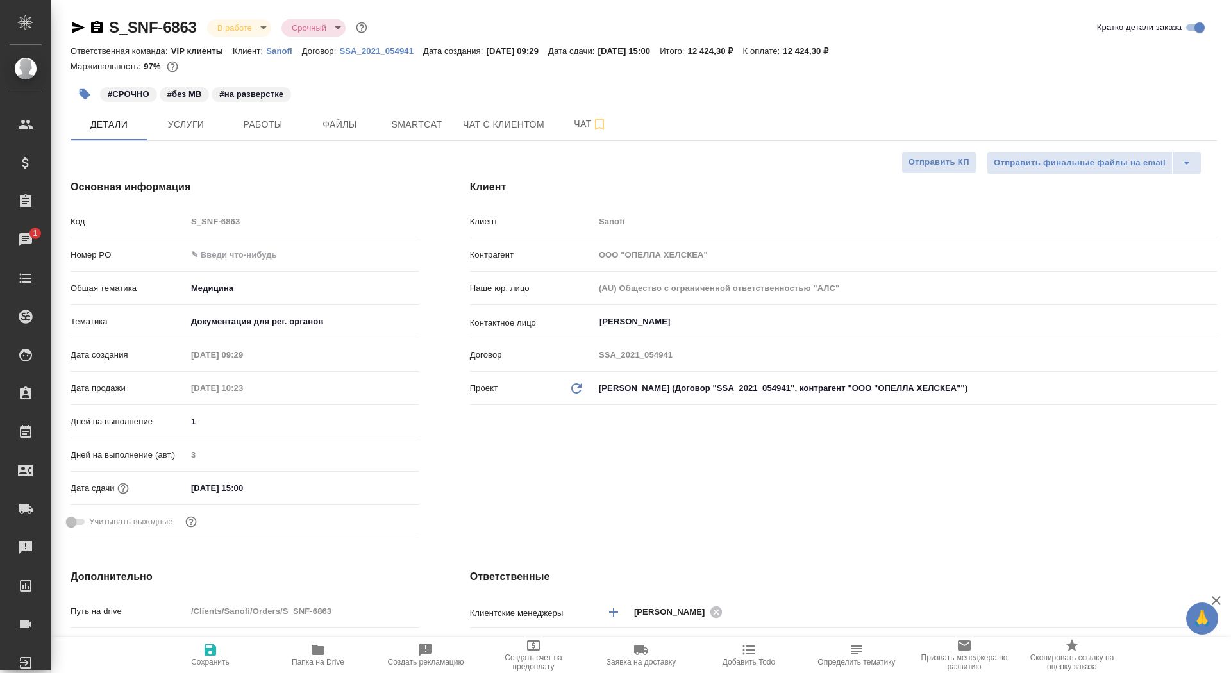
type textarea "x"
click at [209, 255] on input "text" at bounding box center [303, 255] width 232 height 19
paste input "E005841393"
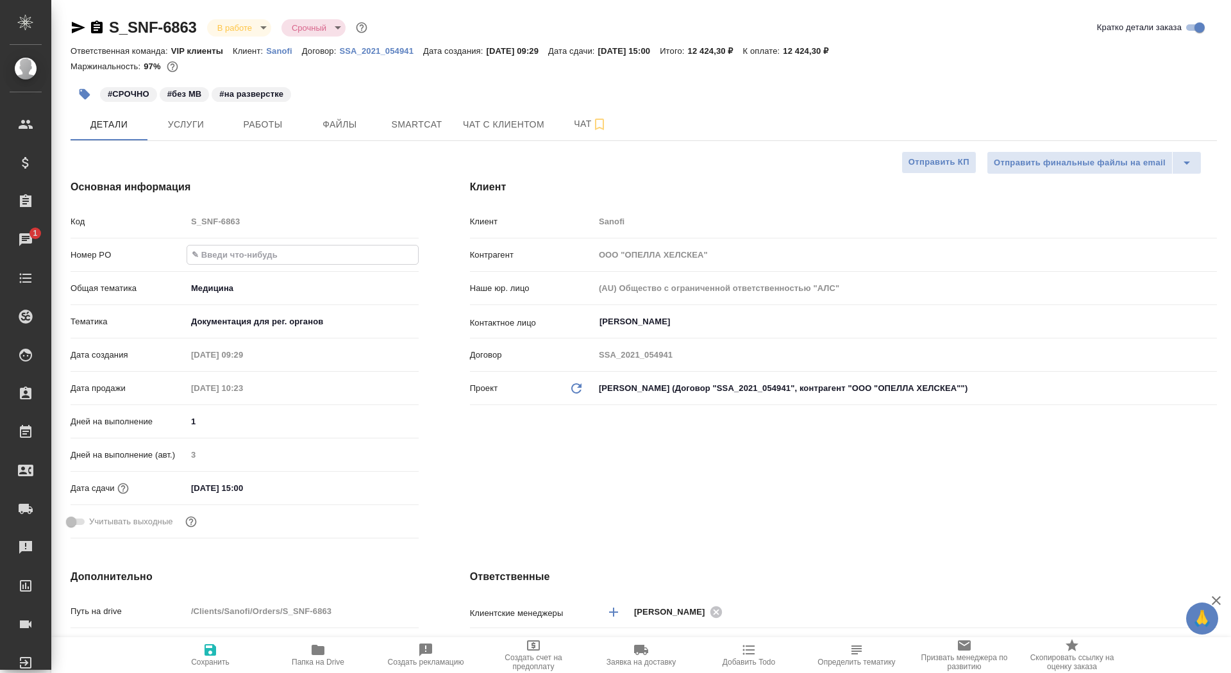
type input "E005841393"
type textarea "x"
type input "E005841393"
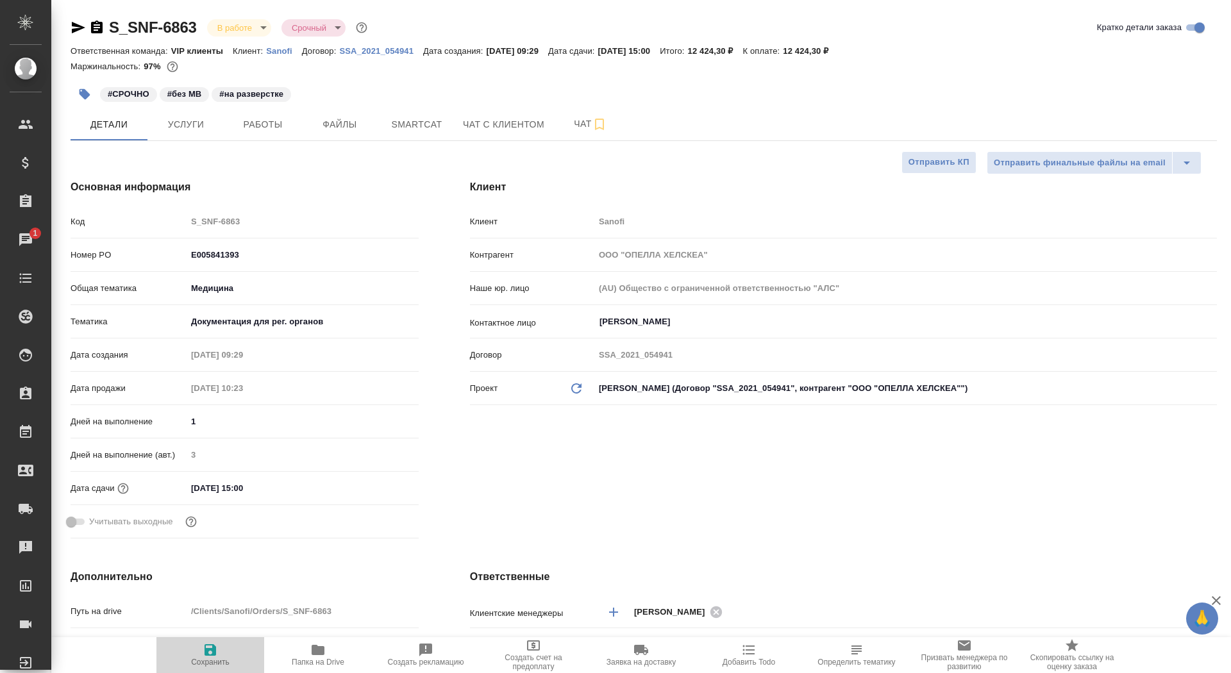
click at [199, 657] on span "Сохранить" at bounding box center [210, 655] width 92 height 24
type textarea "x"
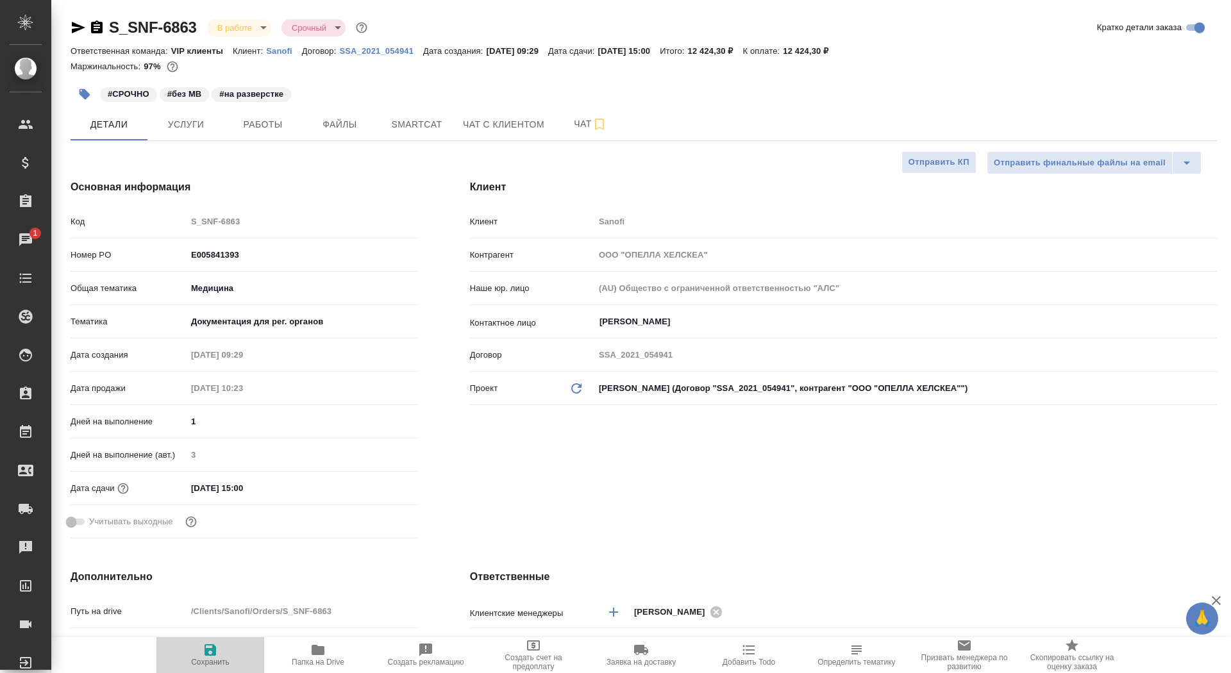
type textarea "x"
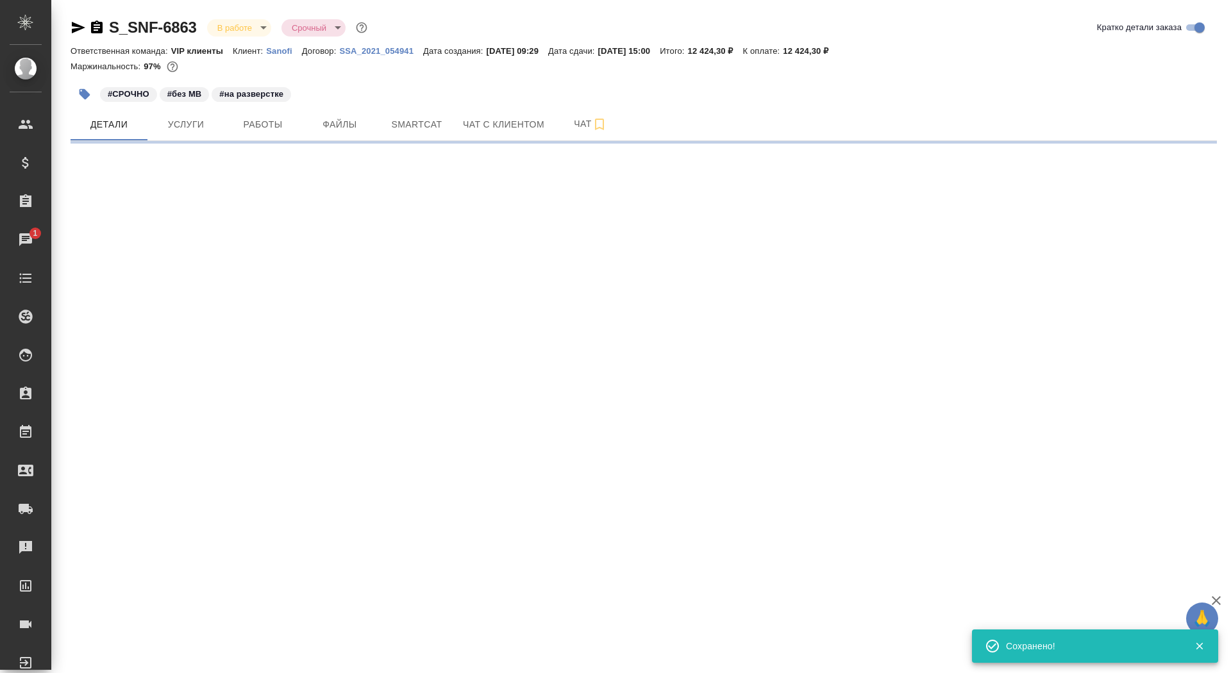
select select "RU"
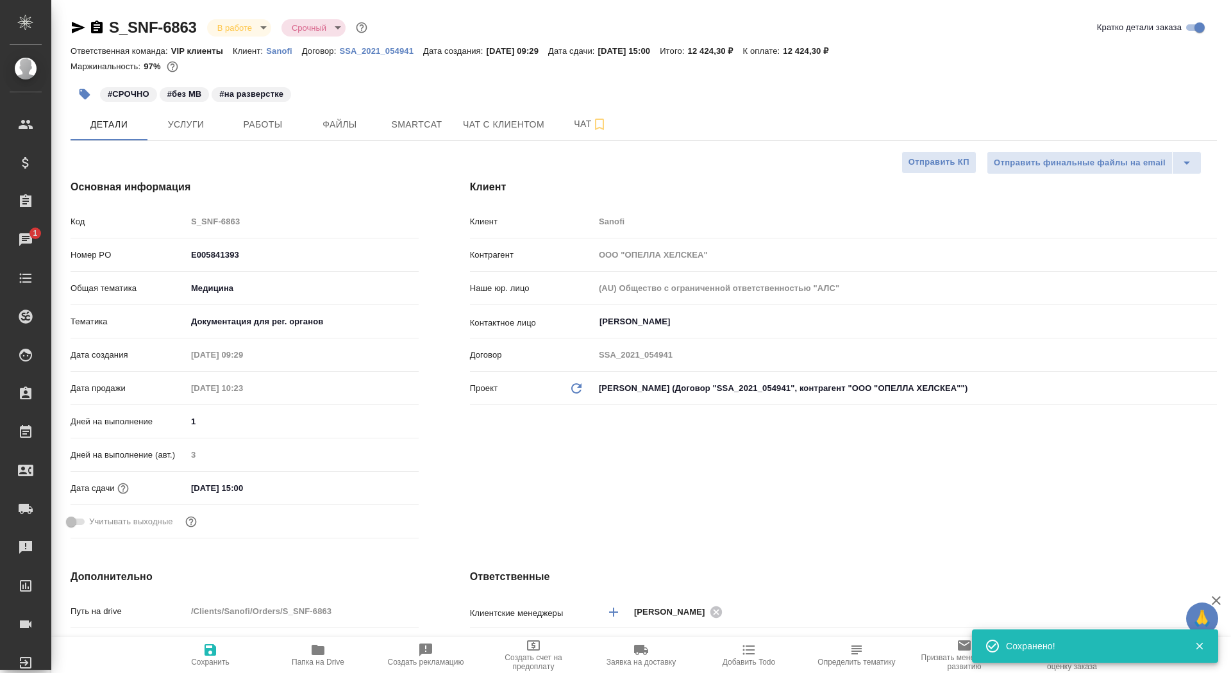
type textarea "x"
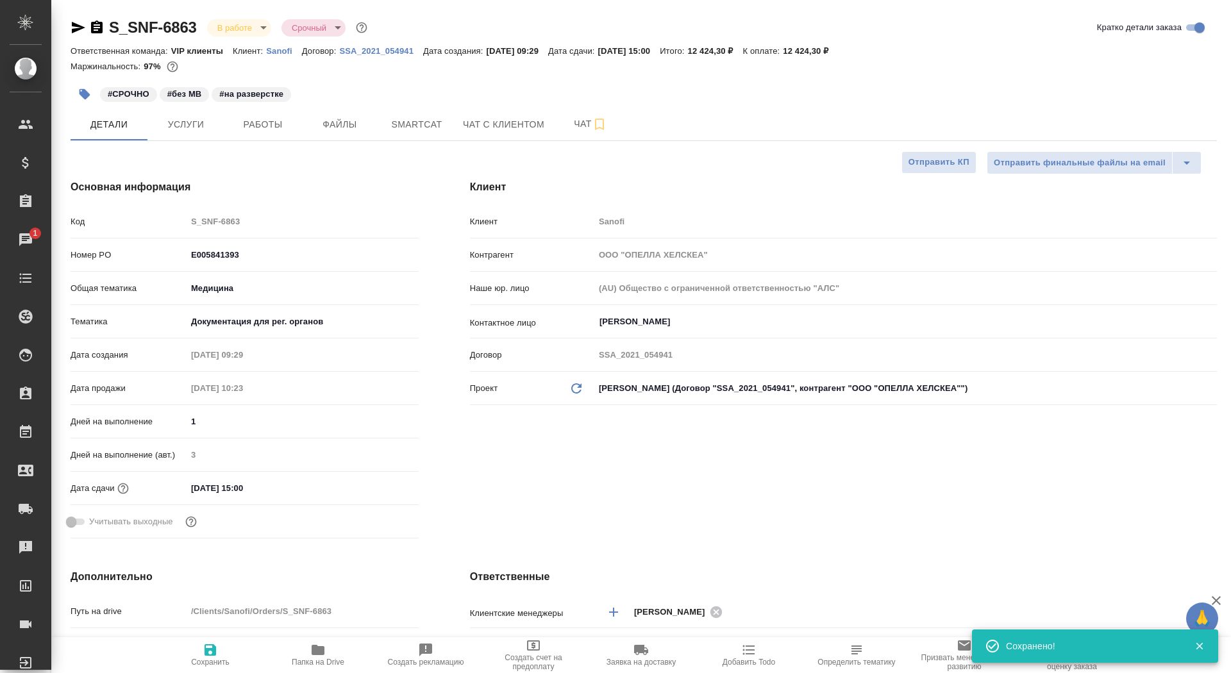
type textarea "x"
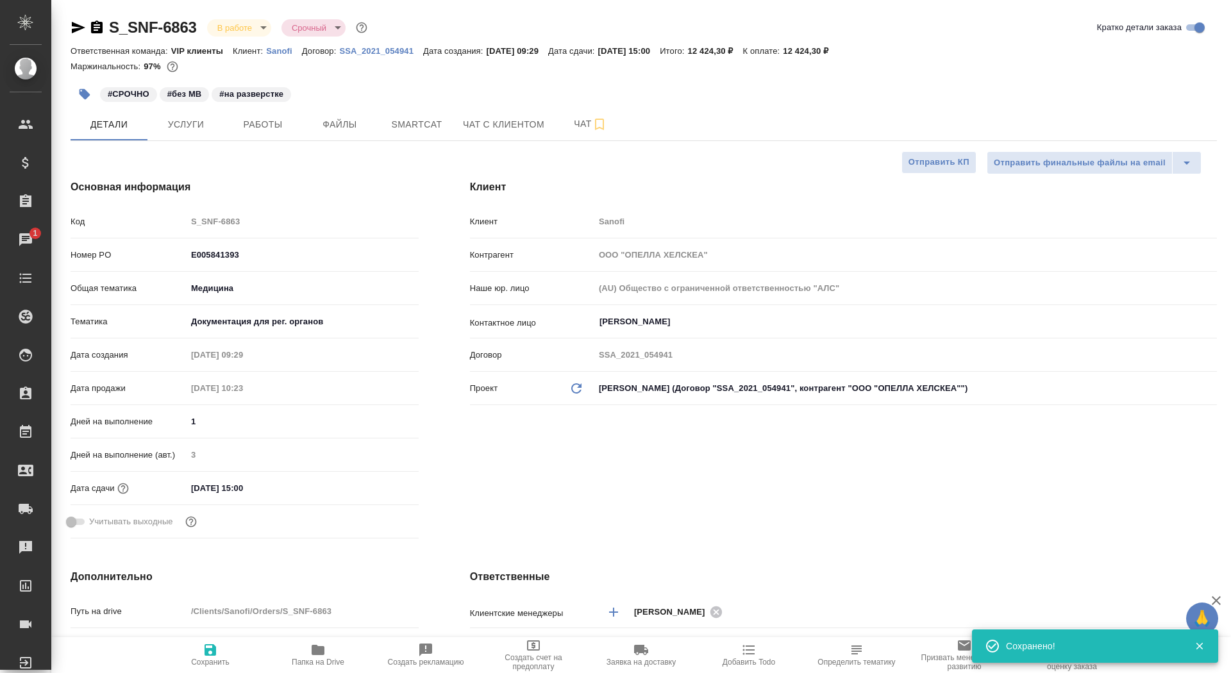
type textarea "x"
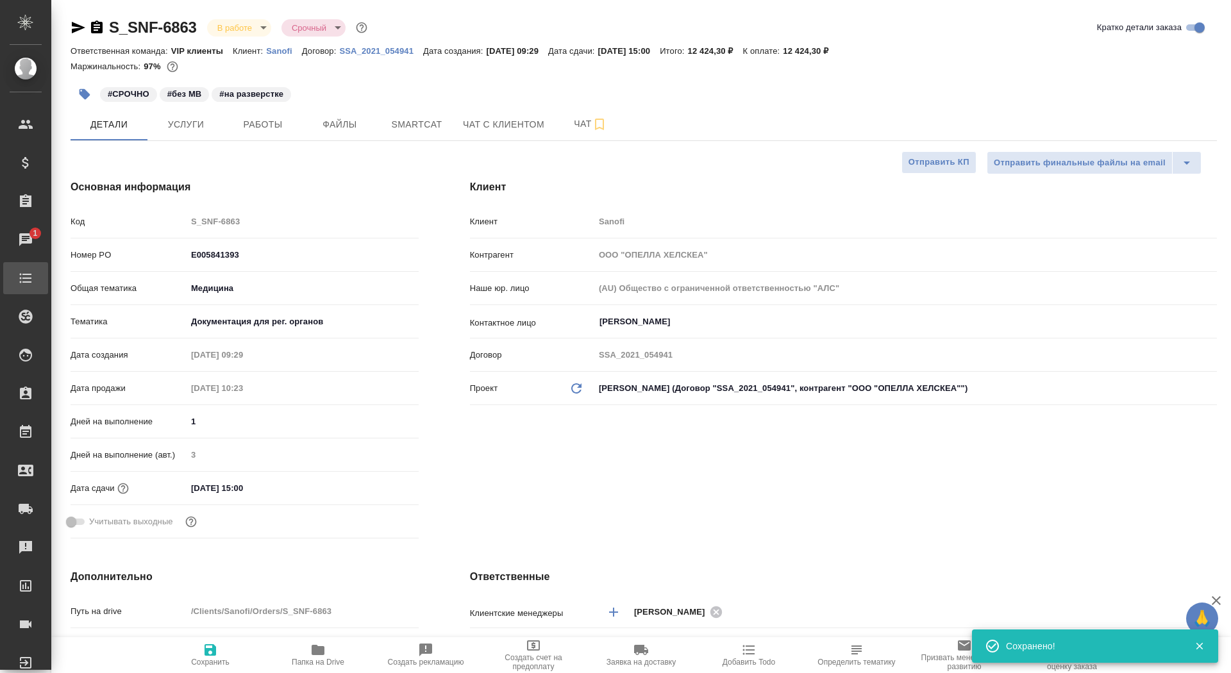
type textarea "x"
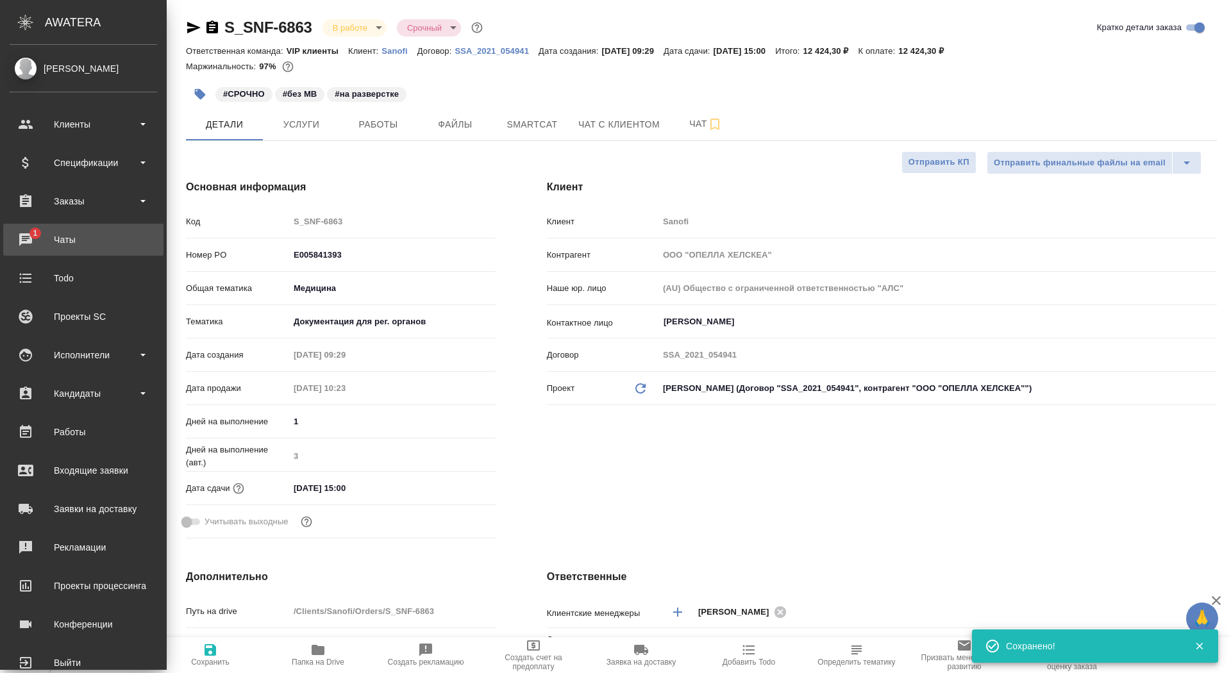
type textarea "x"
click at [58, 228] on link "1 Чаты" at bounding box center [83, 240] width 160 height 32
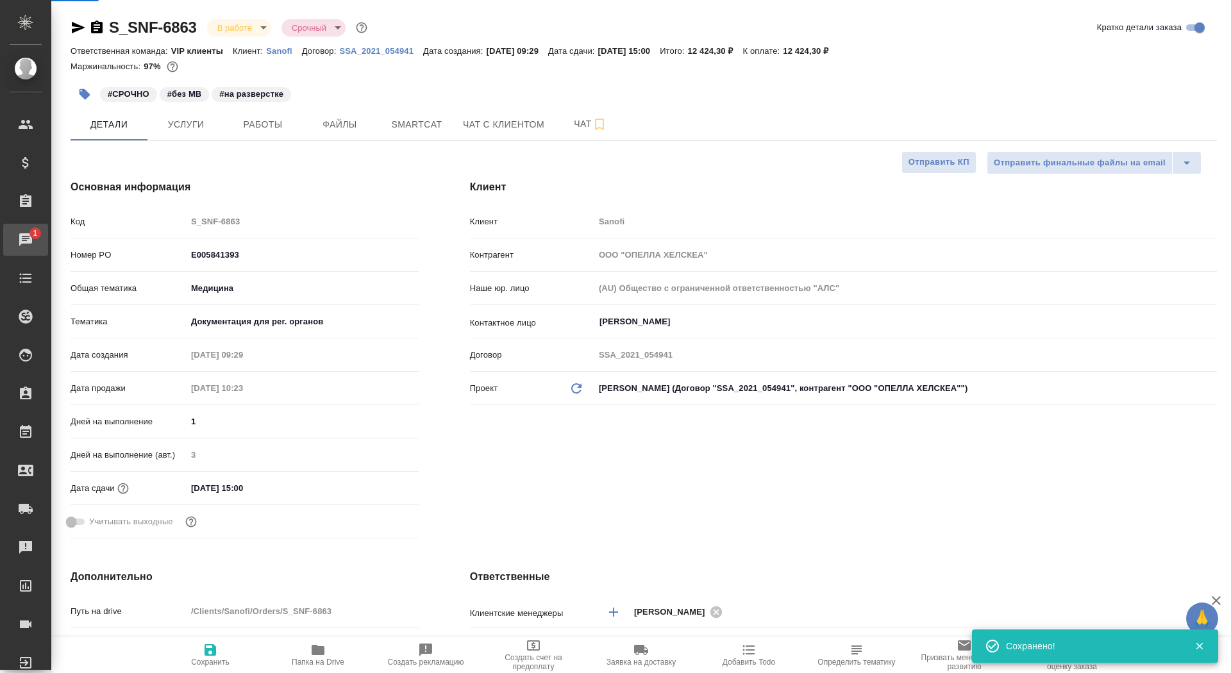
type textarea "x"
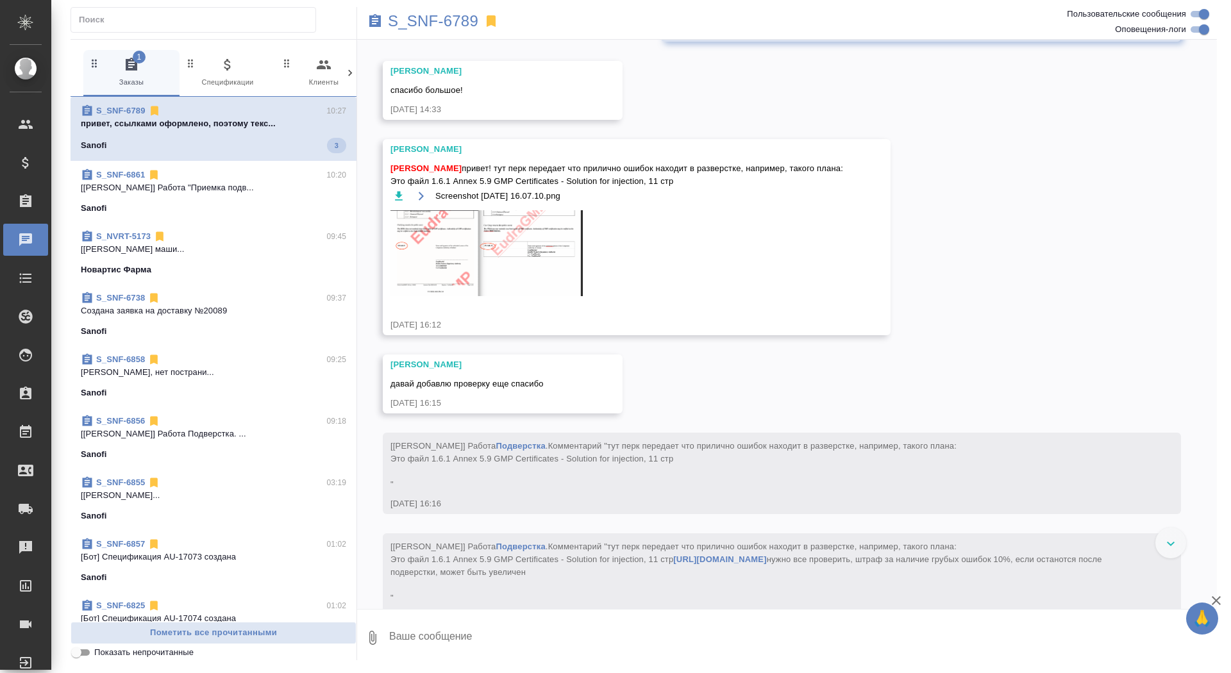
scroll to position [10563, 0]
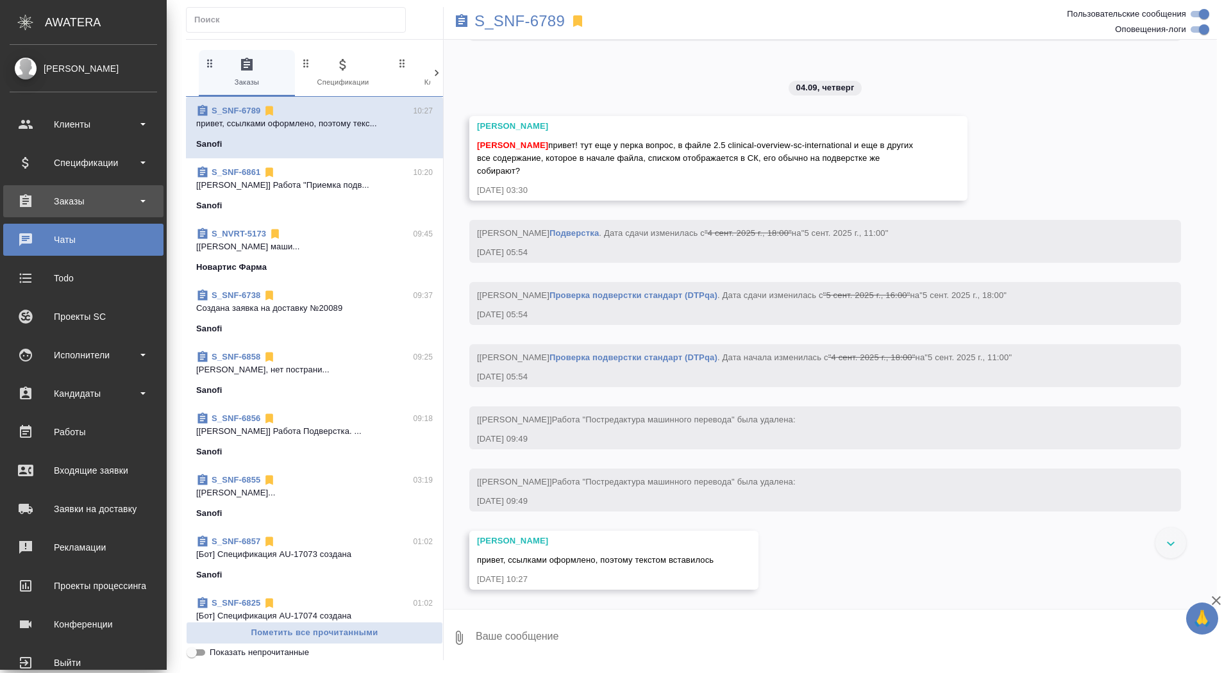
click at [42, 203] on div "Заказы" at bounding box center [83, 201] width 147 height 19
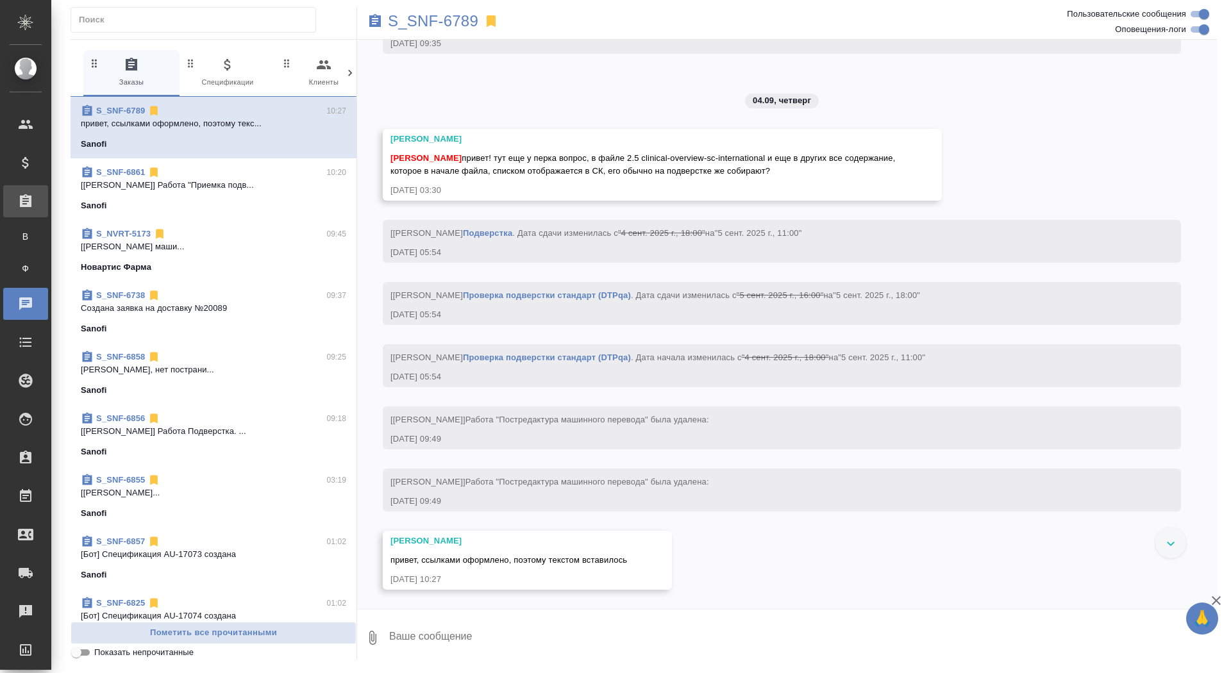
click at [42, 228] on link "В Все заказы" at bounding box center [26, 237] width 32 height 26
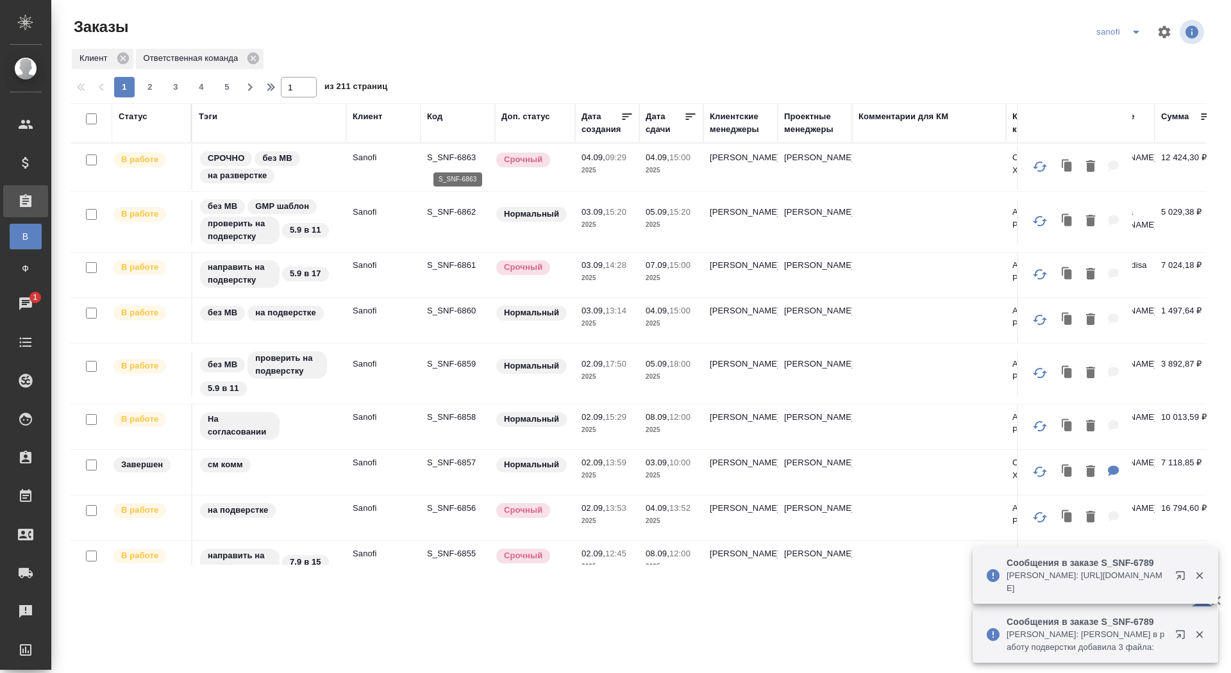
click at [444, 156] on p "S_SNF-6863" at bounding box center [458, 157] width 62 height 13
